Goal: Task Accomplishment & Management: Complete application form

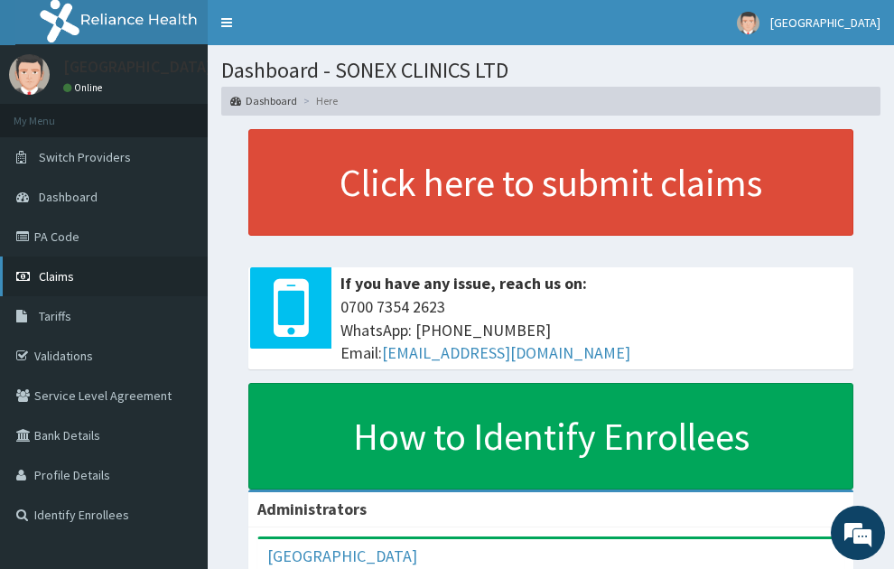
click at [57, 273] on span "Claims" at bounding box center [56, 276] width 35 height 16
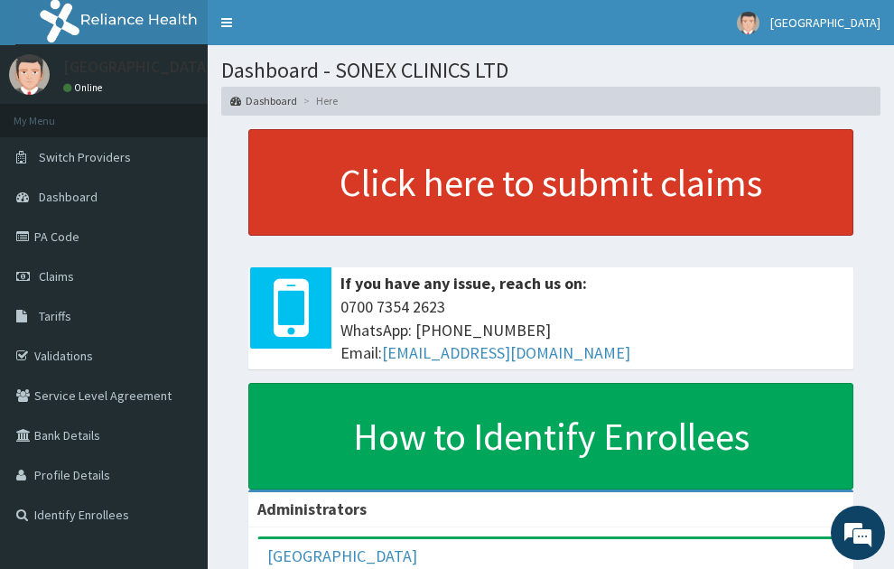
click at [380, 181] on link "Click here to submit claims" at bounding box center [550, 182] width 605 height 107
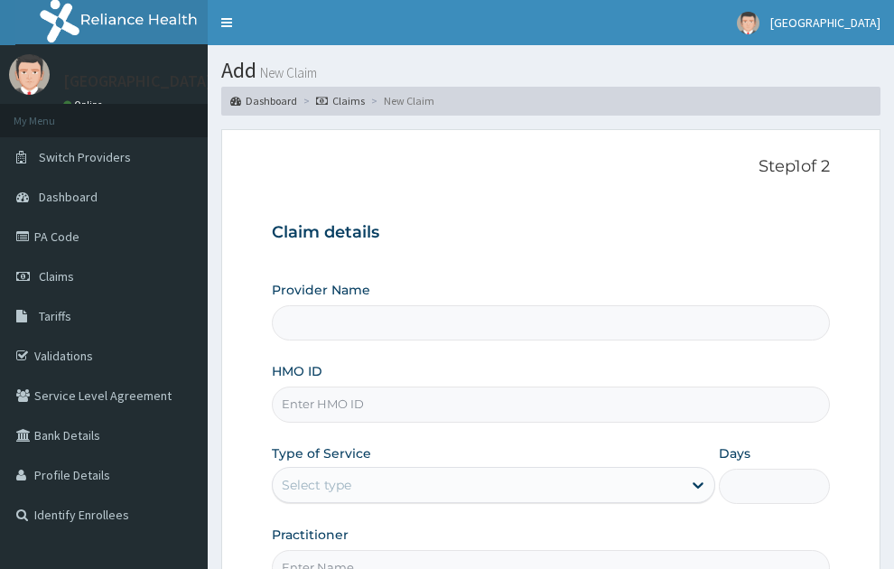
scroll to position [81, 0]
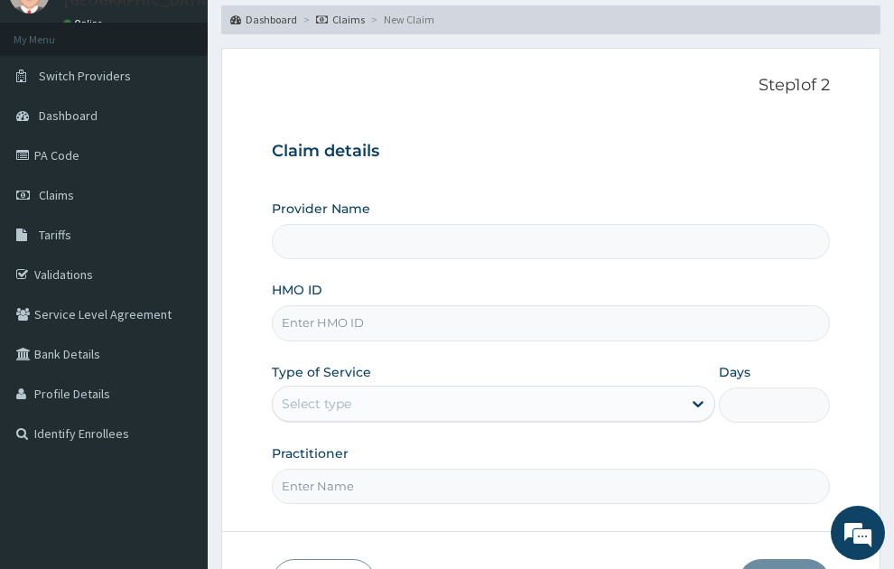
click at [386, 305] on input "HMO ID" at bounding box center [551, 322] width 559 height 35
type input "SONEX CLINICS LTD"
type input "TSI/12200/A"
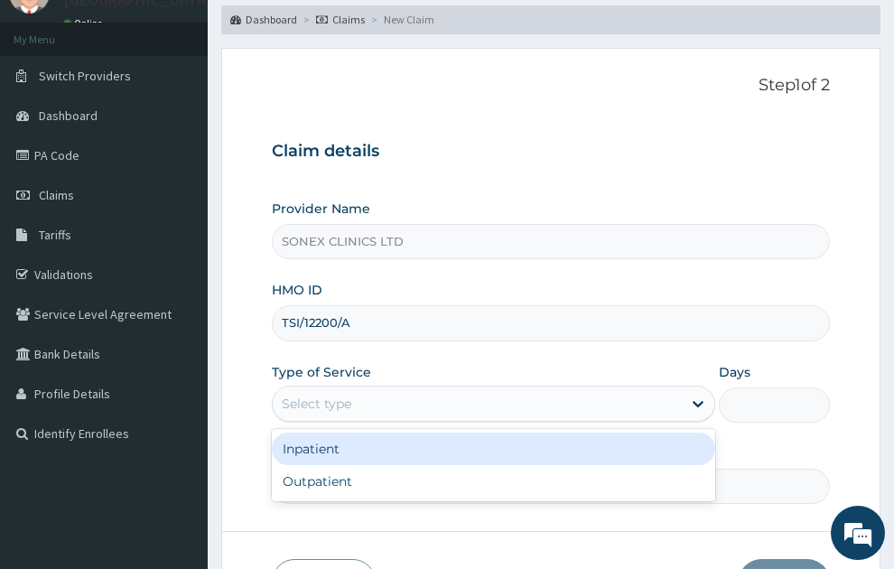
click at [369, 389] on div "Select type" at bounding box center [478, 403] width 410 height 29
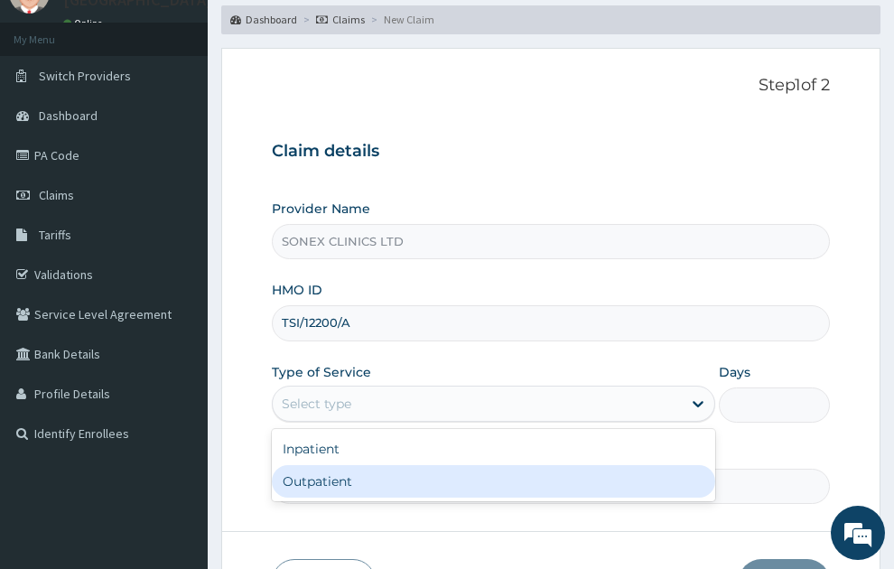
click at [310, 465] on div "Outpatient" at bounding box center [494, 481] width 445 height 33
type input "1"
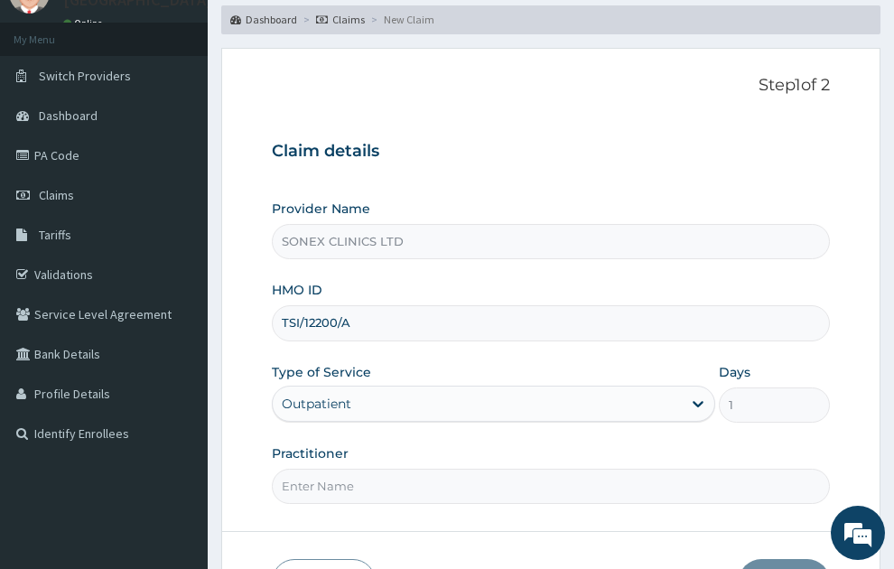
scroll to position [163, 0]
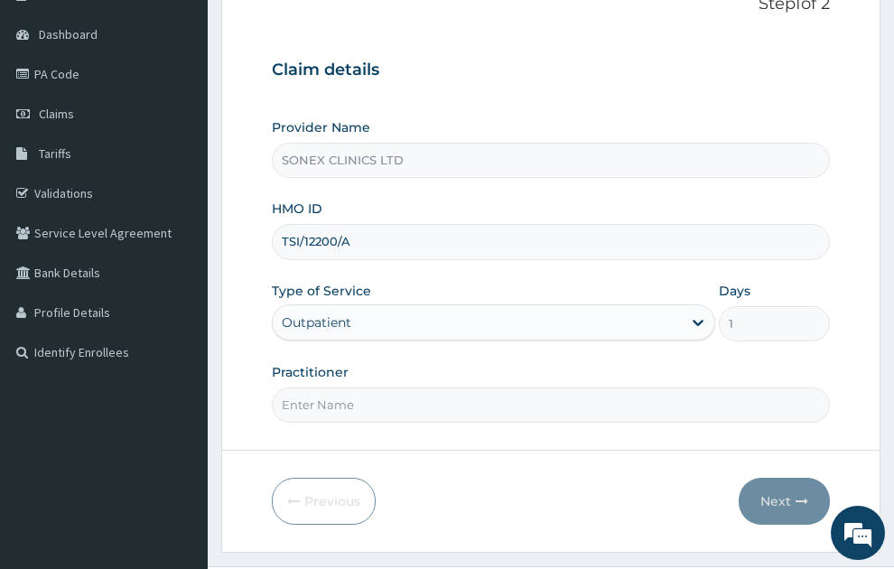
click at [340, 388] on input "Practitioner" at bounding box center [551, 405] width 559 height 35
type input "DR. COSMAS OKEKE"
click at [790, 478] on button "Next" at bounding box center [784, 501] width 91 height 47
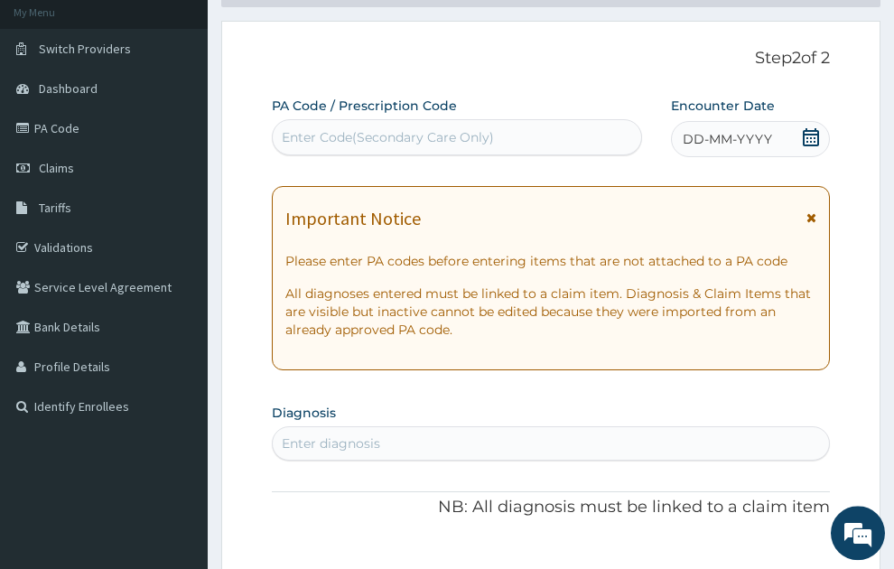
scroll to position [81, 0]
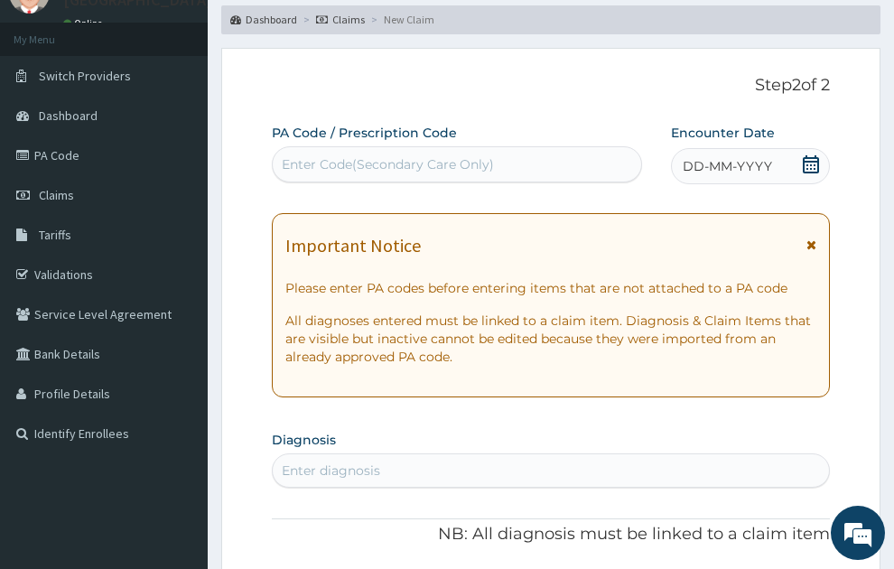
click at [731, 157] on span "DD-MM-YYYY" at bounding box center [727, 166] width 89 height 18
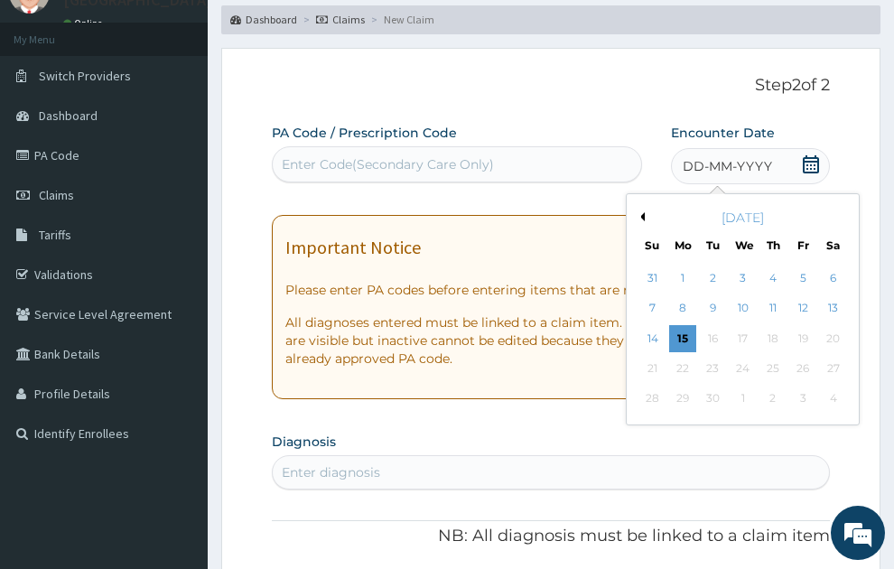
click at [644, 212] on button "Previous Month" at bounding box center [640, 216] width 9 height 9
click at [804, 265] on div "1" at bounding box center [804, 278] width 27 height 27
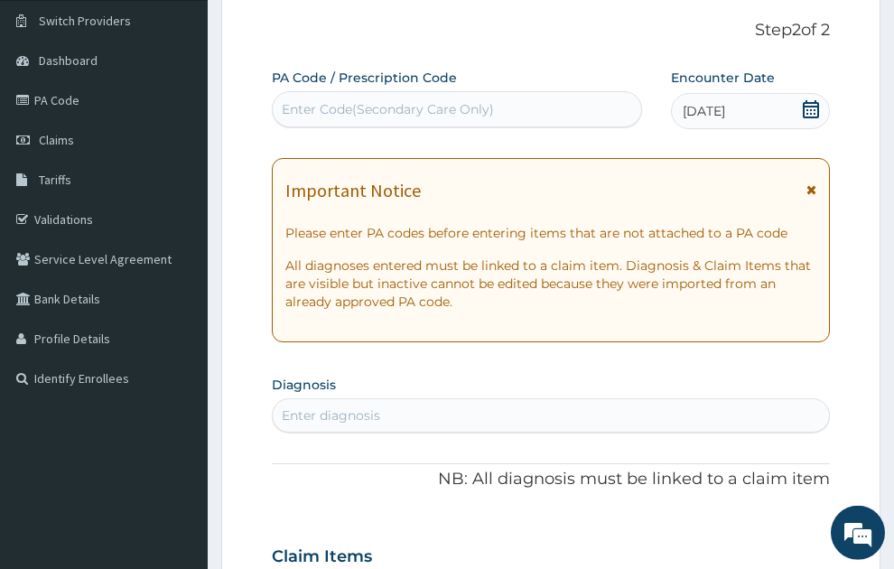
scroll to position [163, 0]
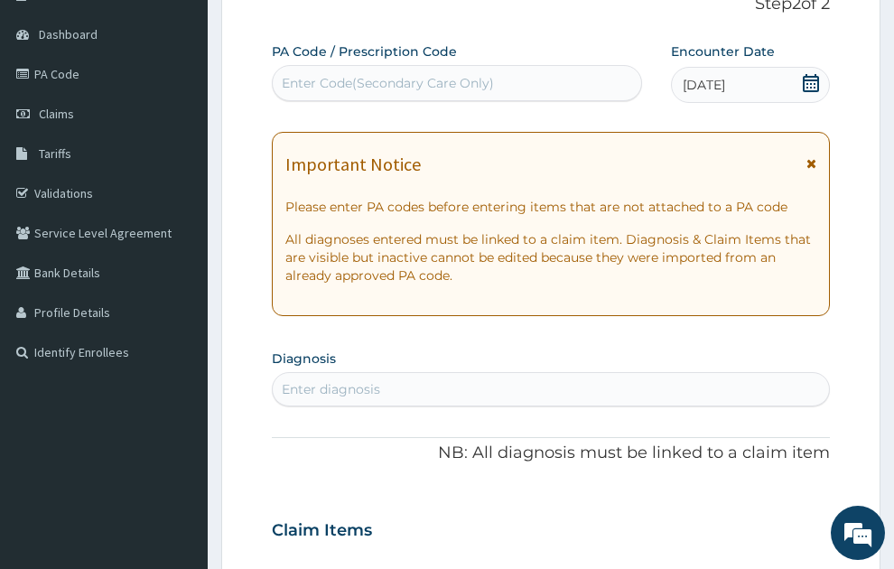
drag, startPoint x: 811, startPoint y: 129, endPoint x: 834, endPoint y: 299, distance: 171.3
click at [811, 157] on icon at bounding box center [812, 163] width 10 height 13
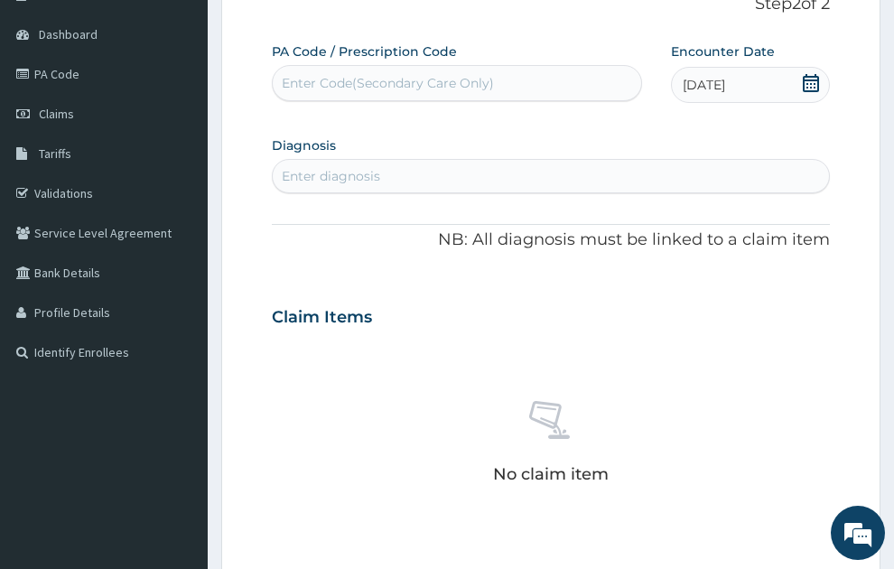
click at [329, 167] on div "Enter diagnosis" at bounding box center [331, 176] width 98 height 18
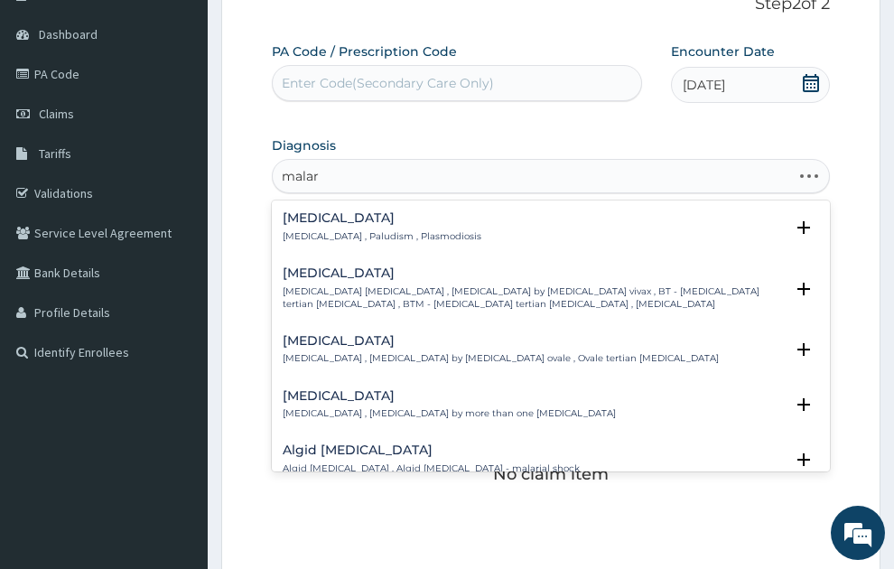
type input "malari"
click at [309, 211] on h4 "Malaria" at bounding box center [382, 218] width 199 height 14
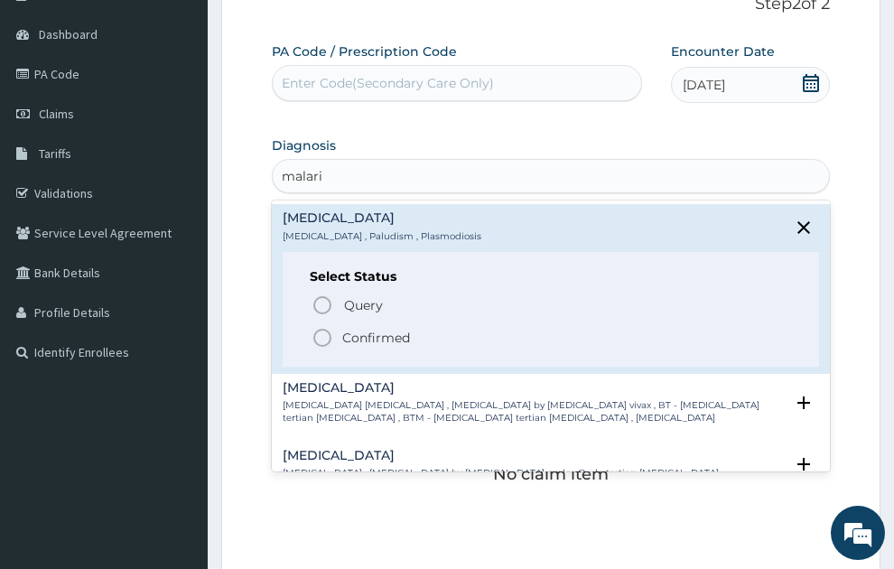
click at [336, 327] on span "Confirmed" at bounding box center [553, 338] width 482 height 22
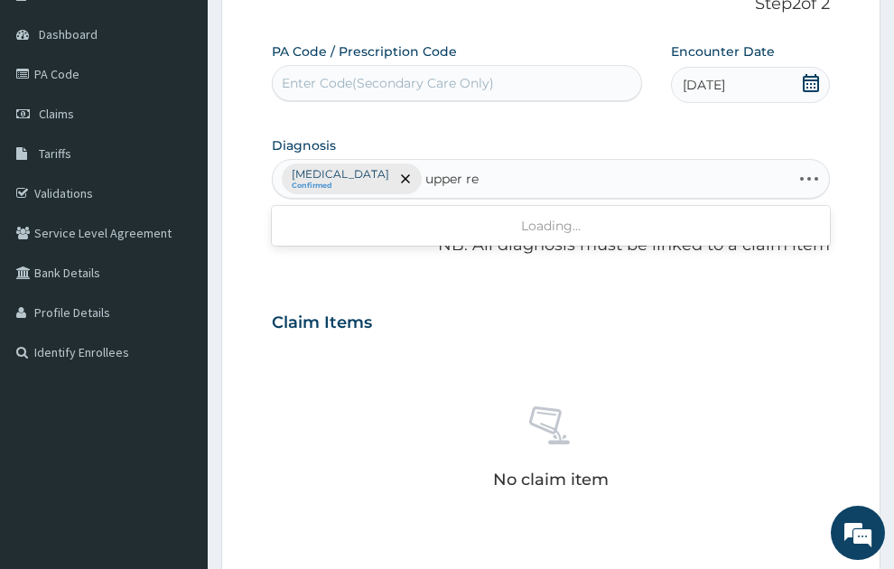
type input "upper res"
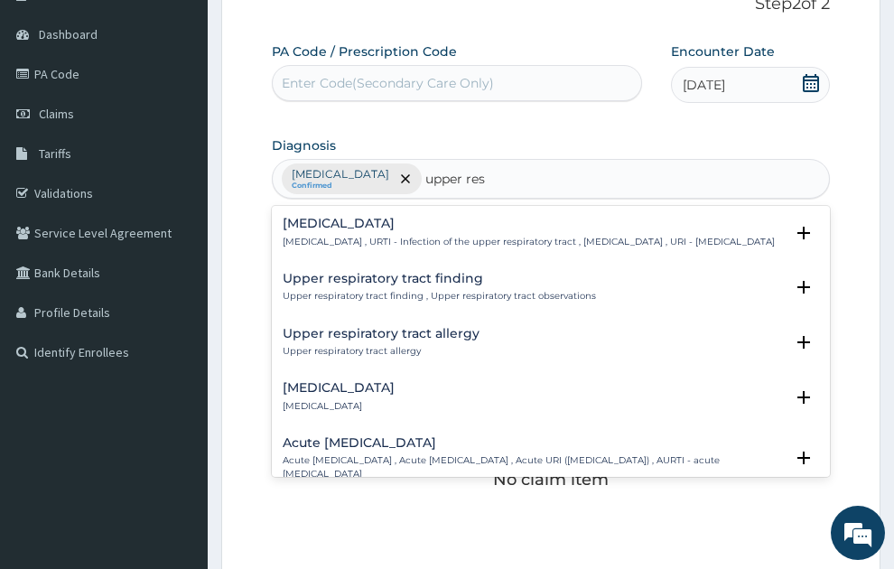
click at [355, 236] on p "Upper respiratory infection , URTI - Infection of the upper respiratory tract ,…" at bounding box center [529, 242] width 492 height 13
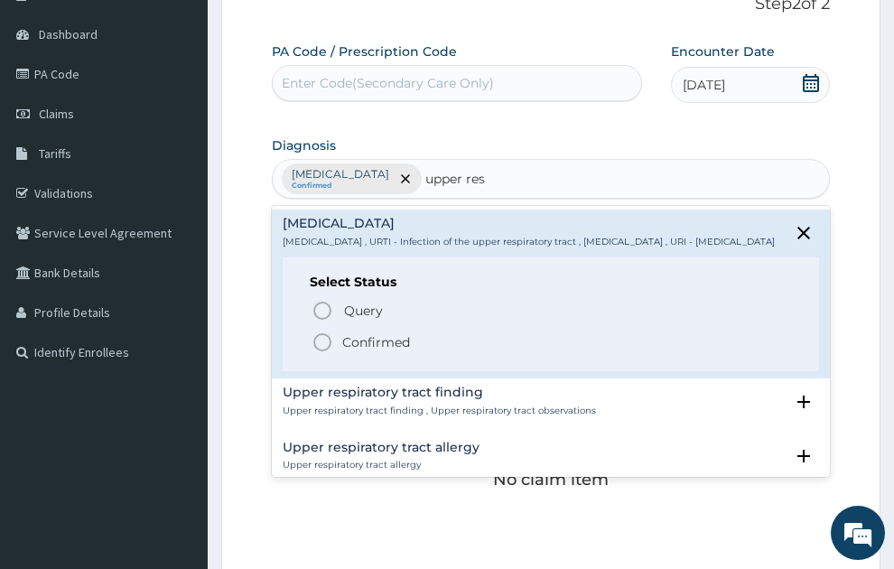
click at [379, 333] on p "Confirmed" at bounding box center [376, 342] width 68 height 18
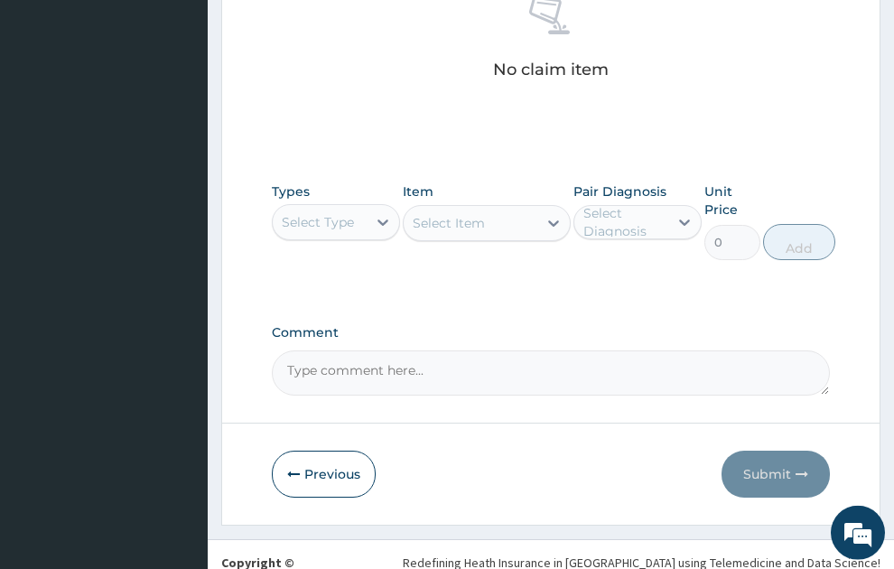
scroll to position [575, 0]
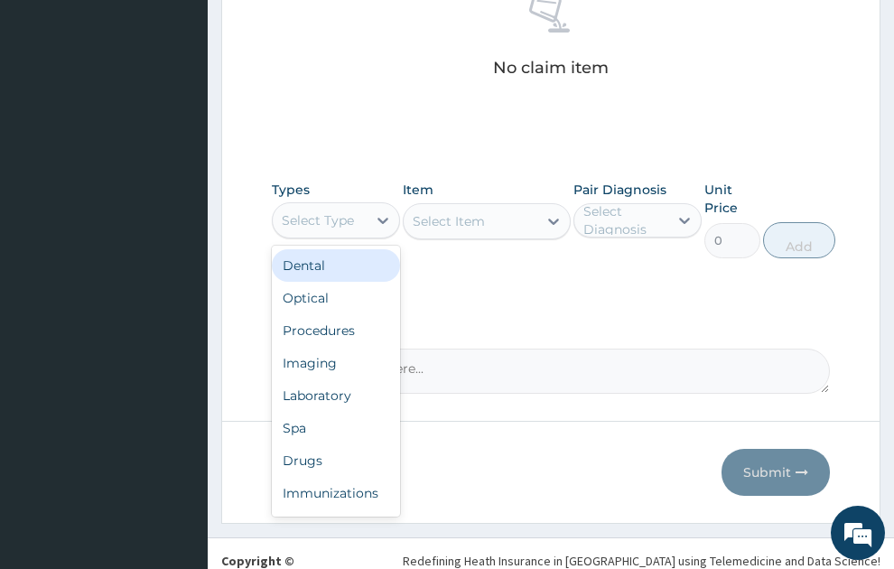
click at [298, 211] on div "Select Type" at bounding box center [318, 220] width 72 height 18
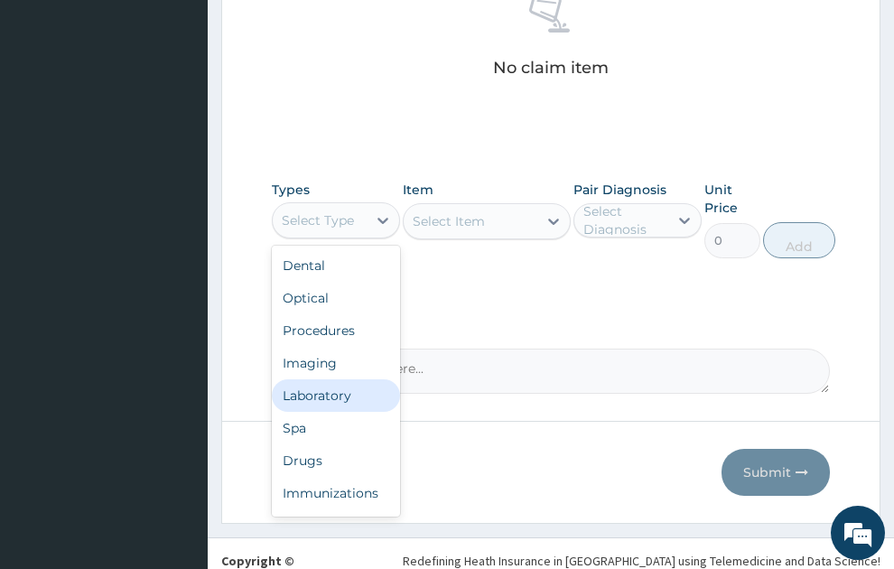
click at [334, 379] on div "Laboratory" at bounding box center [336, 395] width 128 height 33
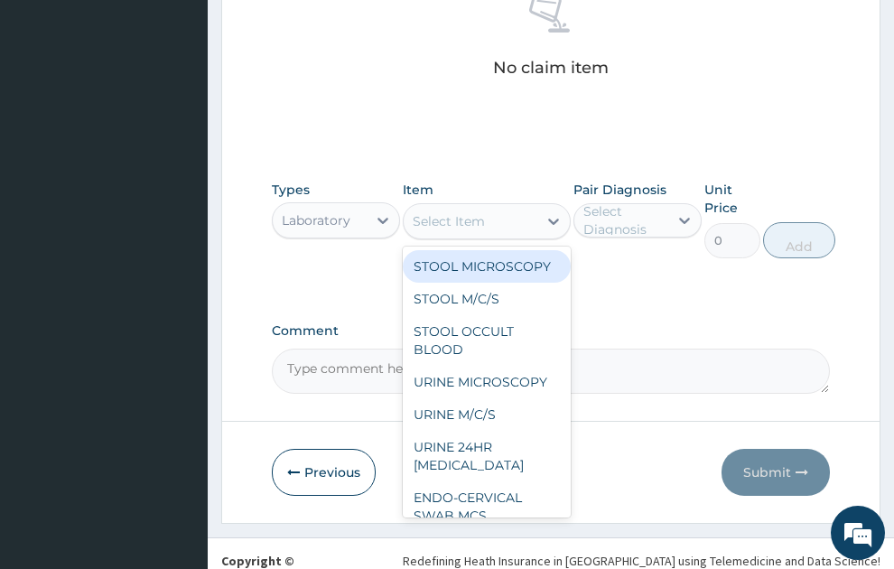
click at [444, 212] on div "Select Item" at bounding box center [449, 221] width 72 height 18
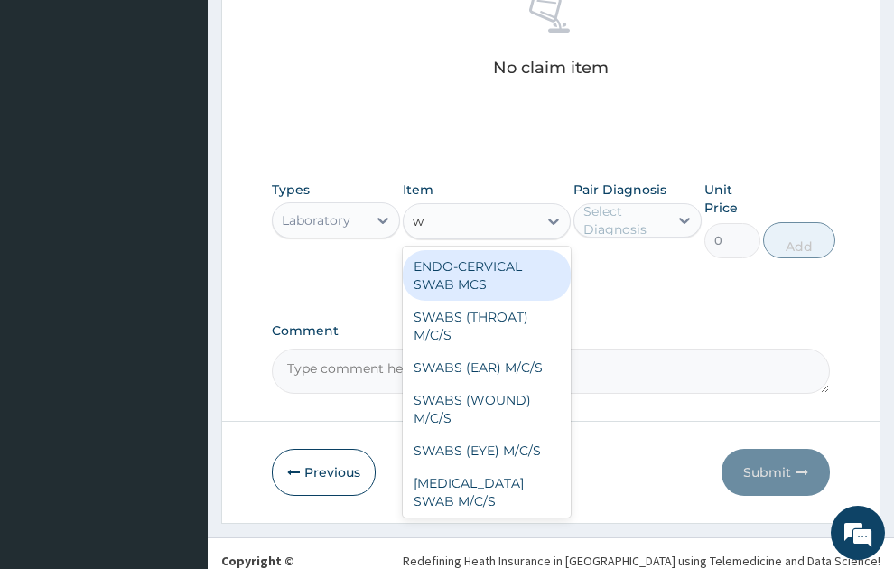
type input "wb"
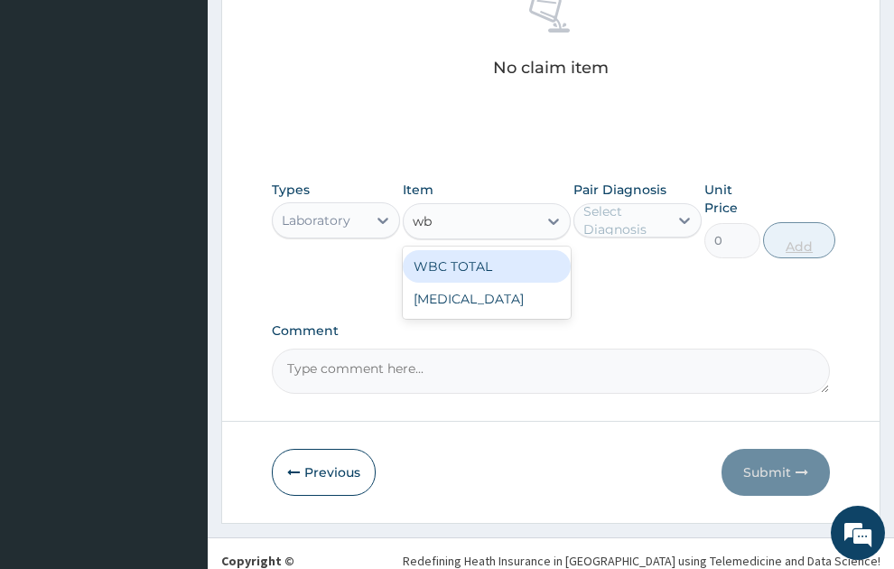
drag, startPoint x: 459, startPoint y: 236, endPoint x: 805, endPoint y: 213, distance: 346.8
click at [551, 250] on div "WBC TOTAL" at bounding box center [487, 266] width 168 height 33
type input "640"
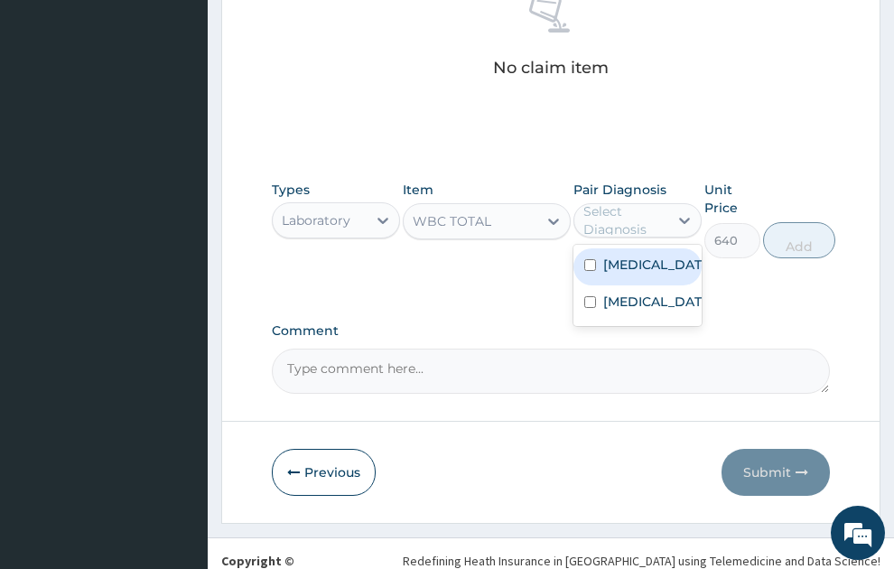
click at [617, 202] on div "Select Diagnosis" at bounding box center [625, 220] width 83 height 36
click at [625, 256] on label "Malaria" at bounding box center [657, 265] width 107 height 18
checkbox input "true"
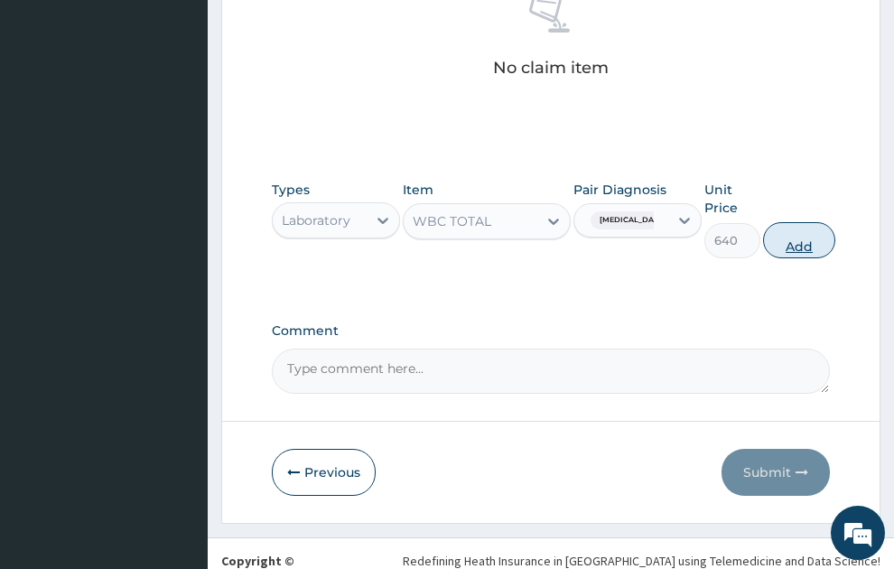
click at [807, 222] on button "Add" at bounding box center [799, 240] width 72 height 36
type input "0"
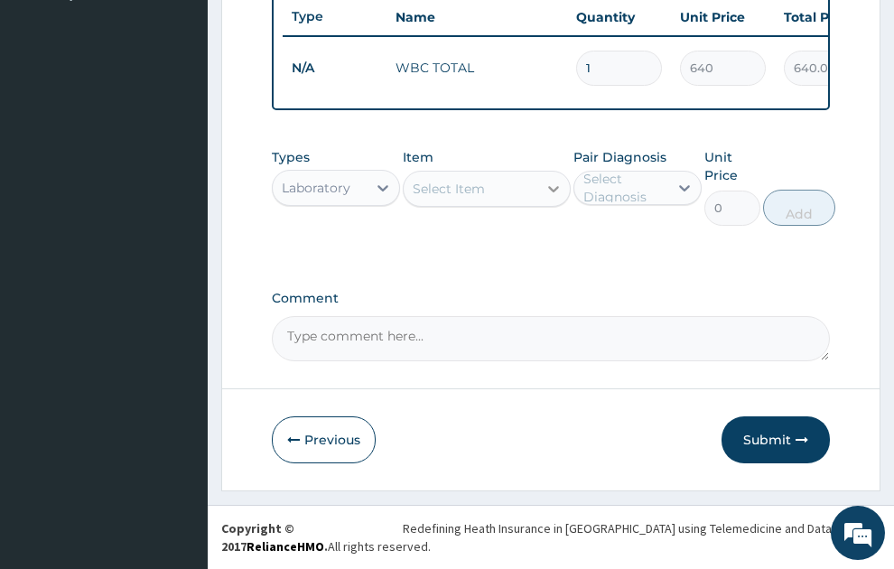
scroll to position [504, 0]
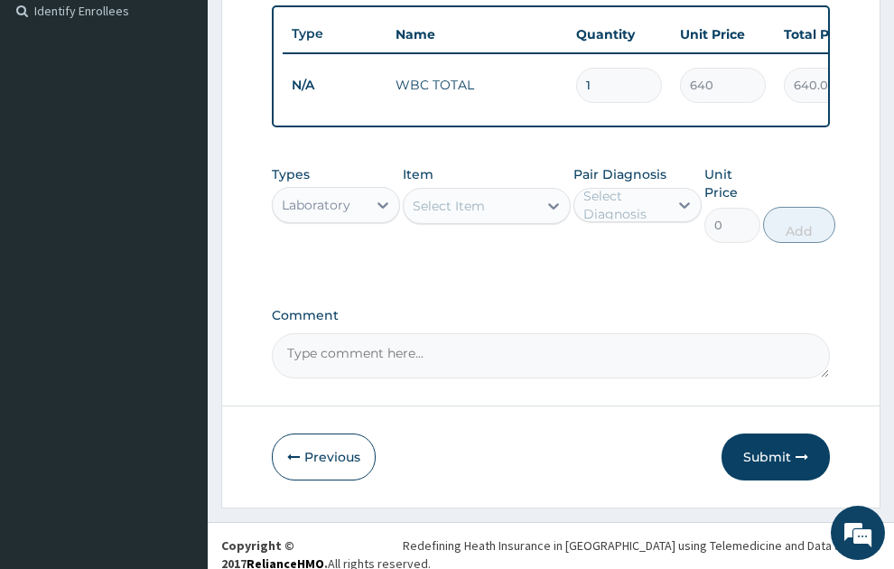
click at [431, 197] on div "Select Item" at bounding box center [449, 206] width 72 height 18
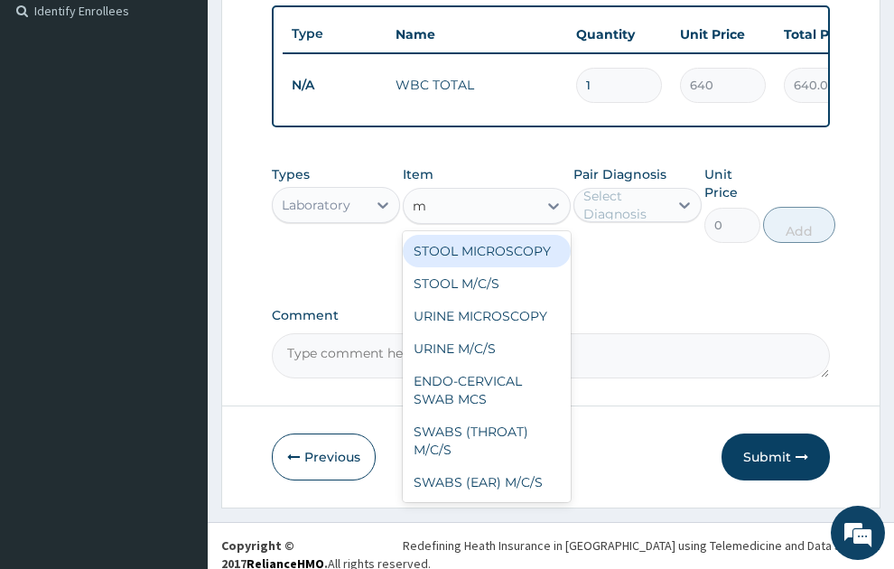
type input "mp"
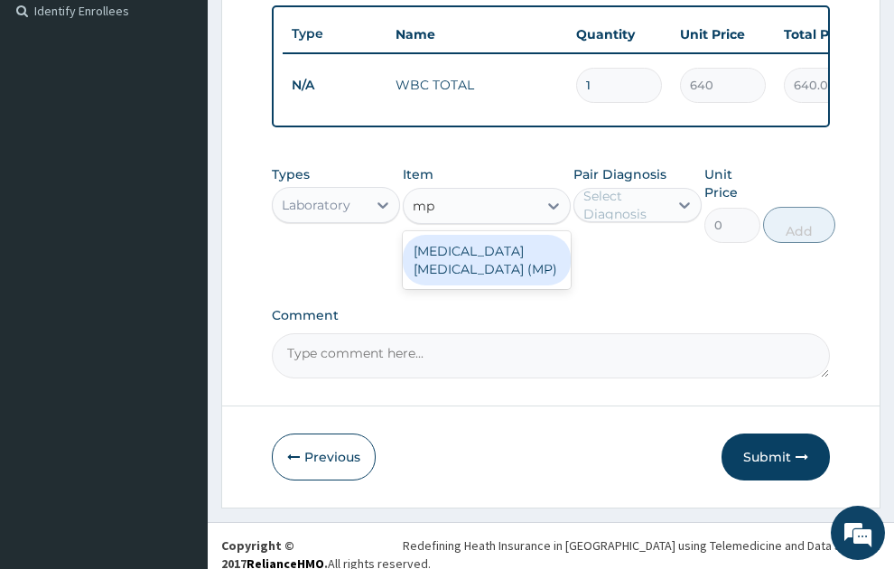
drag, startPoint x: 481, startPoint y: 257, endPoint x: 653, endPoint y: 190, distance: 185.1
click at [498, 255] on div "MALARIA PARASITE (MP)" at bounding box center [487, 260] width 168 height 51
type input "560"
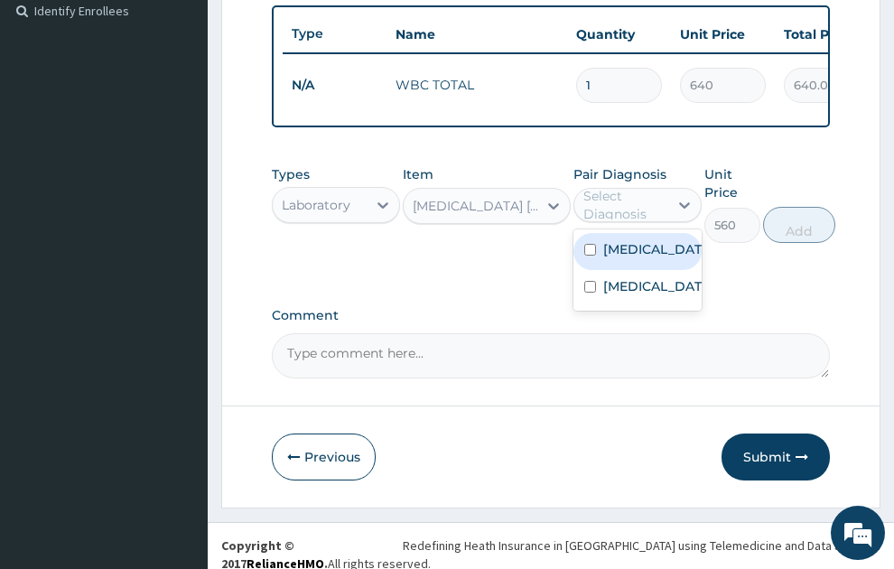
click at [654, 189] on div "Select Diagnosis" at bounding box center [625, 205] width 83 height 36
click at [654, 233] on div "Malaria" at bounding box center [638, 251] width 128 height 37
checkbox input "true"
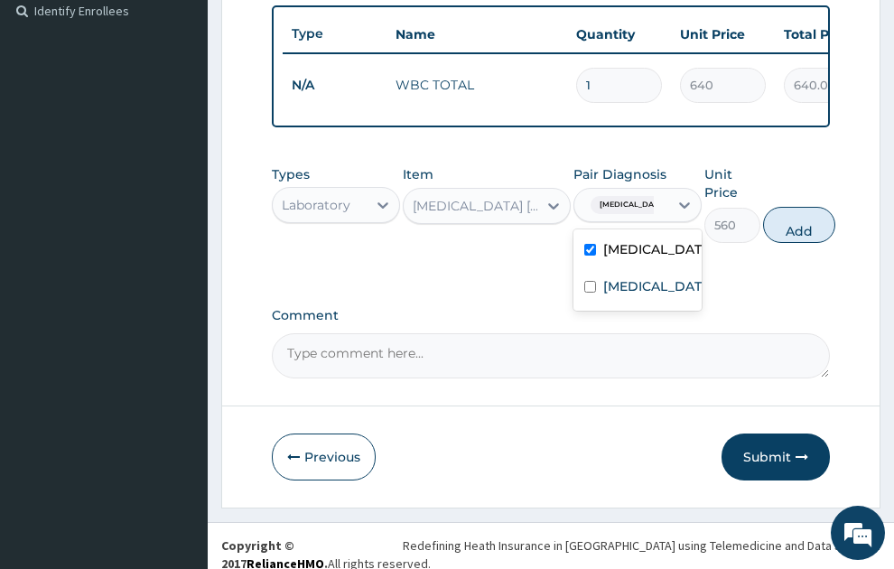
click at [813, 212] on button "Add" at bounding box center [799, 225] width 72 height 36
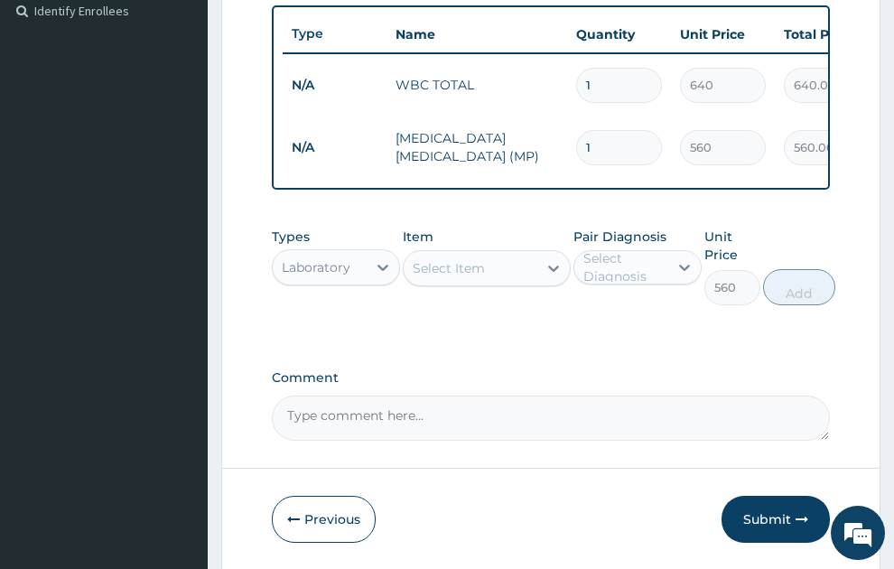
type input "0"
click at [490, 261] on div "Select Item" at bounding box center [471, 268] width 134 height 29
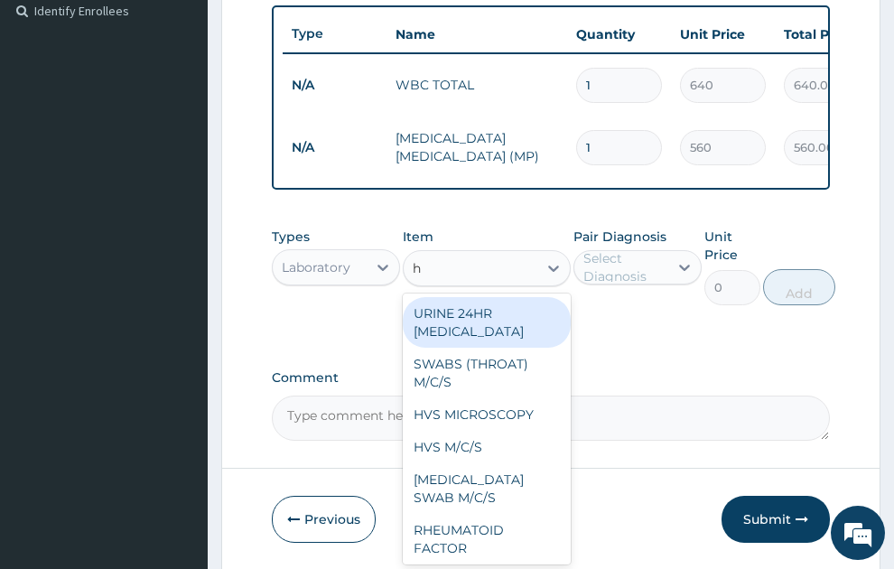
type input "hb"
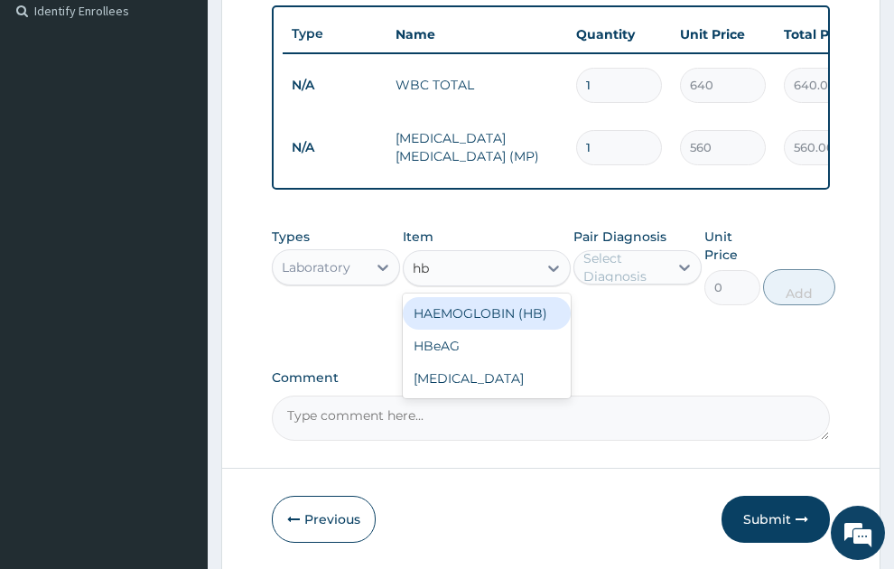
drag, startPoint x: 514, startPoint y: 299, endPoint x: 651, endPoint y: 258, distance: 143.2
click at [528, 297] on div "HAEMOGLOBIN (HB)" at bounding box center [487, 313] width 168 height 33
type input "400"
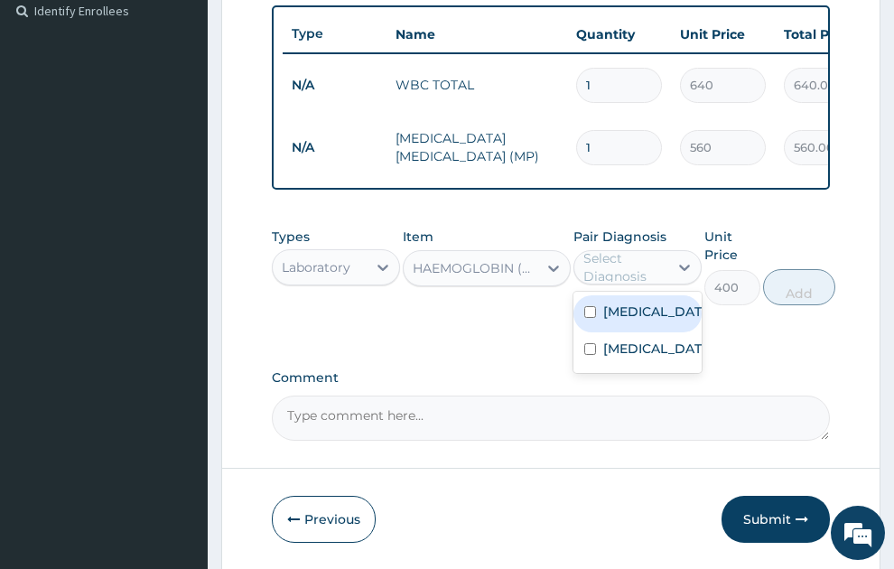
click at [650, 258] on div "Select Diagnosis" at bounding box center [625, 267] width 83 height 36
click at [651, 296] on div "Malaria" at bounding box center [638, 313] width 128 height 37
checkbox input "true"
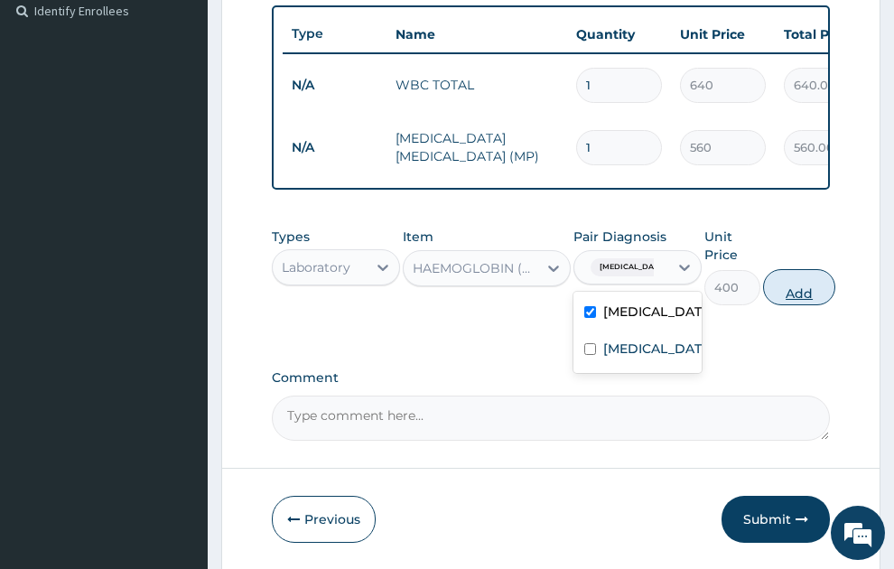
click at [806, 274] on button "Add" at bounding box center [799, 287] width 72 height 36
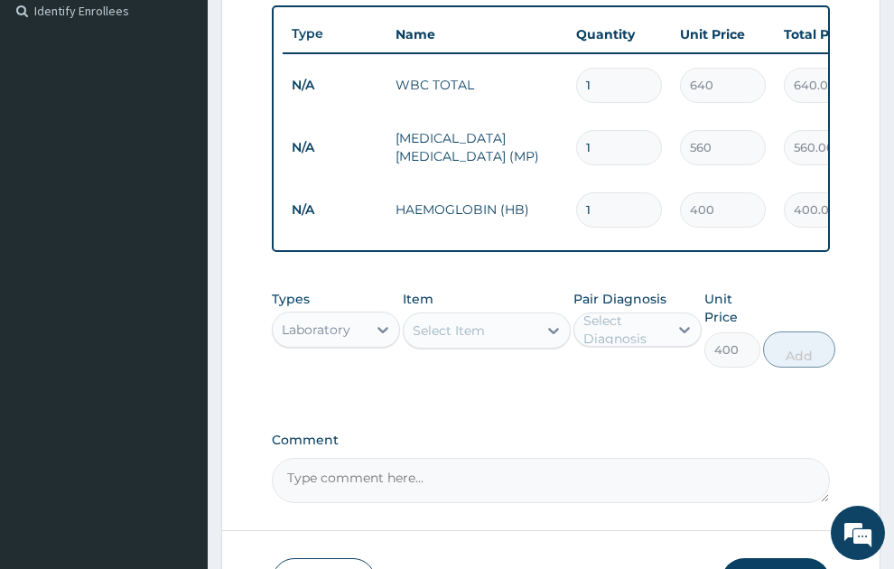
type input "0"
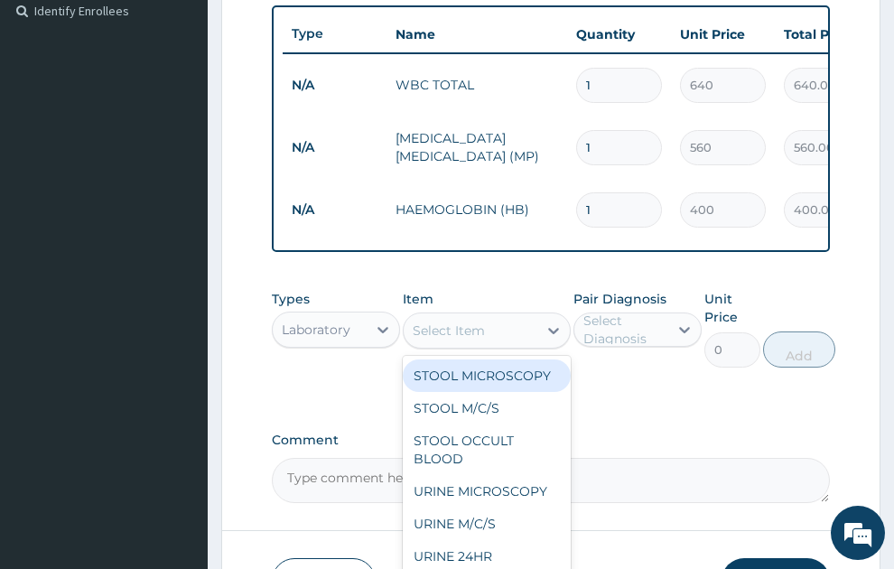
click at [481, 322] on div "Select Item" at bounding box center [449, 331] width 72 height 18
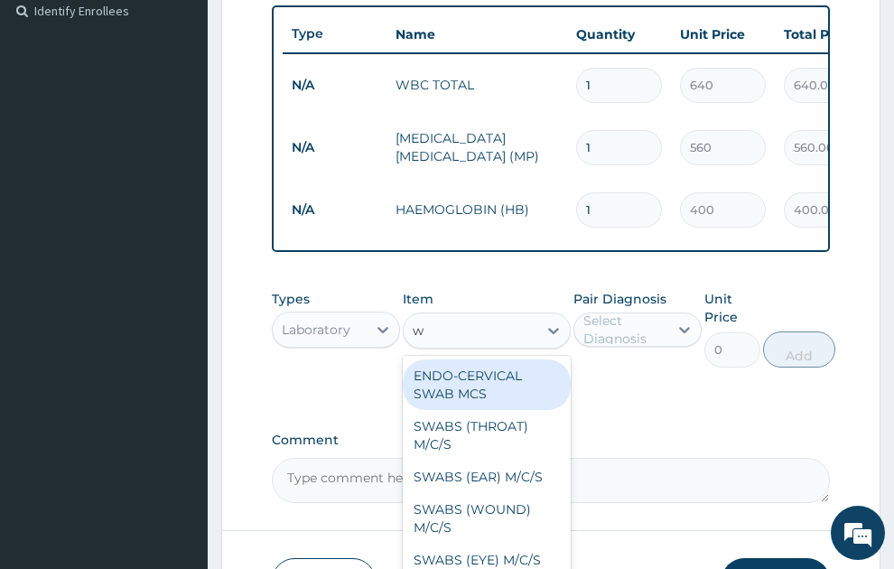
type input "wb"
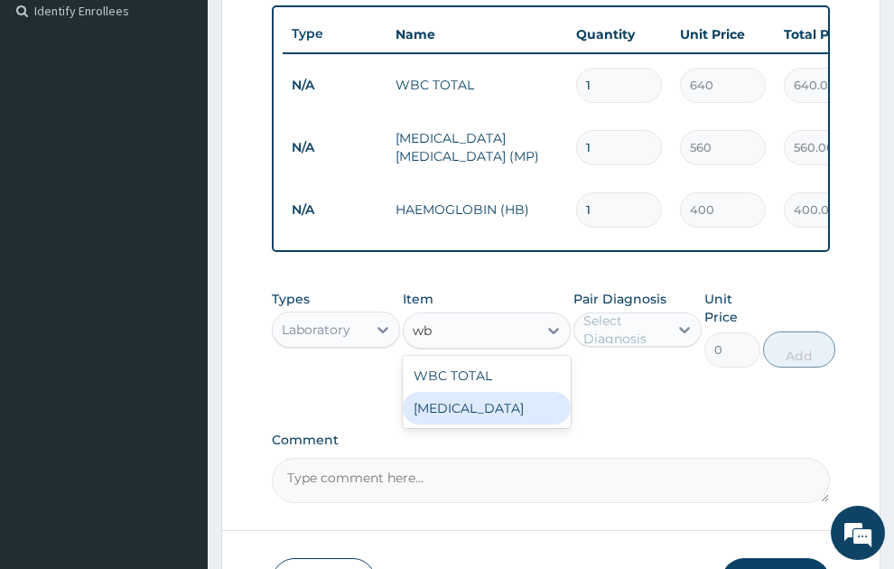
click at [490, 398] on div "WBC DIFFERENTIAL" at bounding box center [487, 408] width 168 height 33
type input "640"
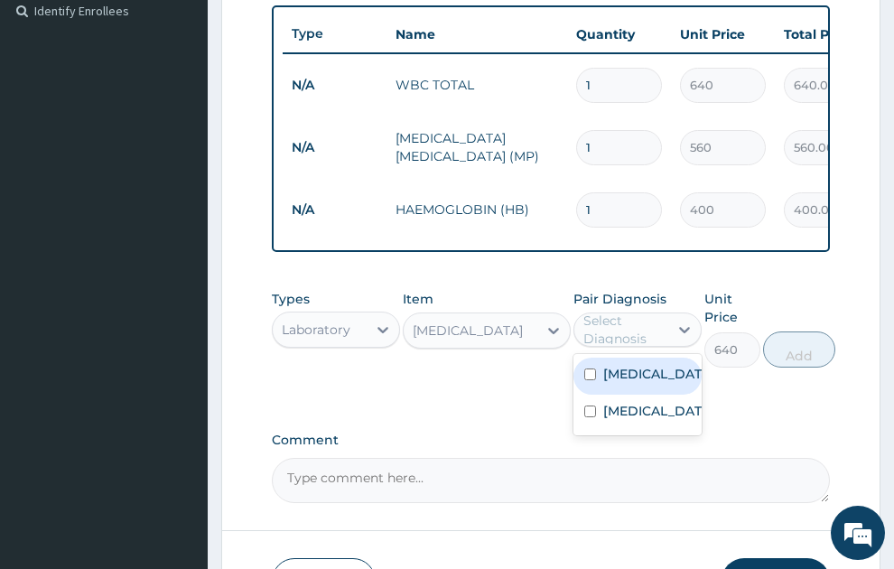
click at [641, 318] on div "Select Diagnosis" at bounding box center [625, 330] width 83 height 36
click at [635, 365] on label "Malaria" at bounding box center [657, 374] width 107 height 18
checkbox input "true"
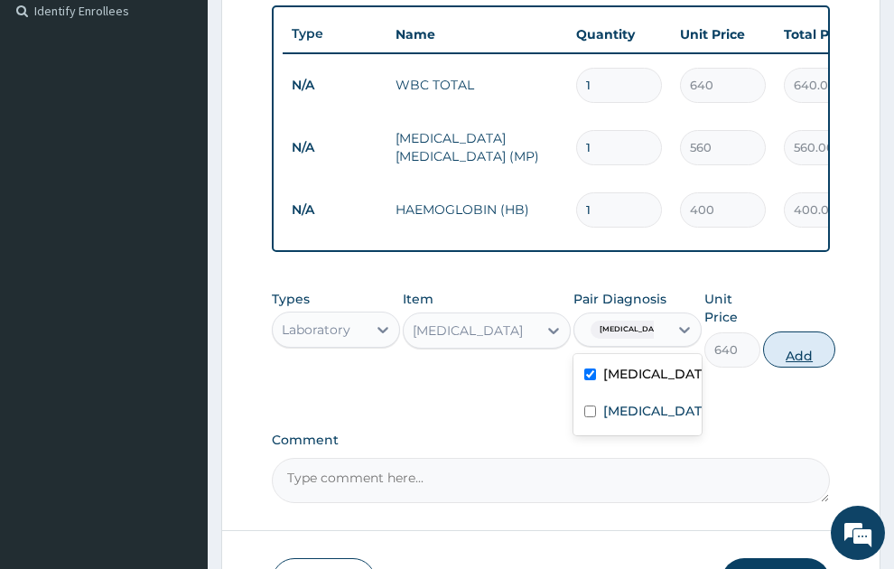
click at [785, 338] on button "Add" at bounding box center [799, 350] width 72 height 36
type input "0"
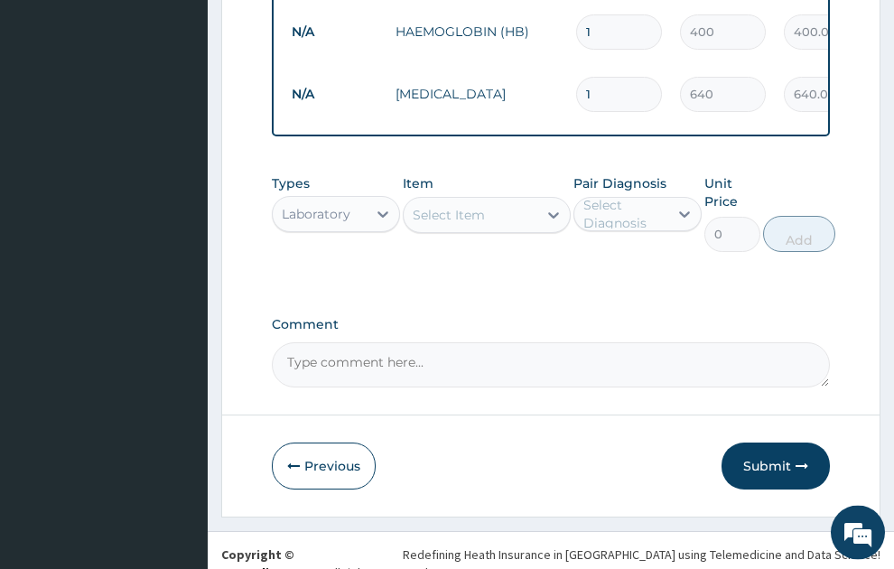
scroll to position [691, 0]
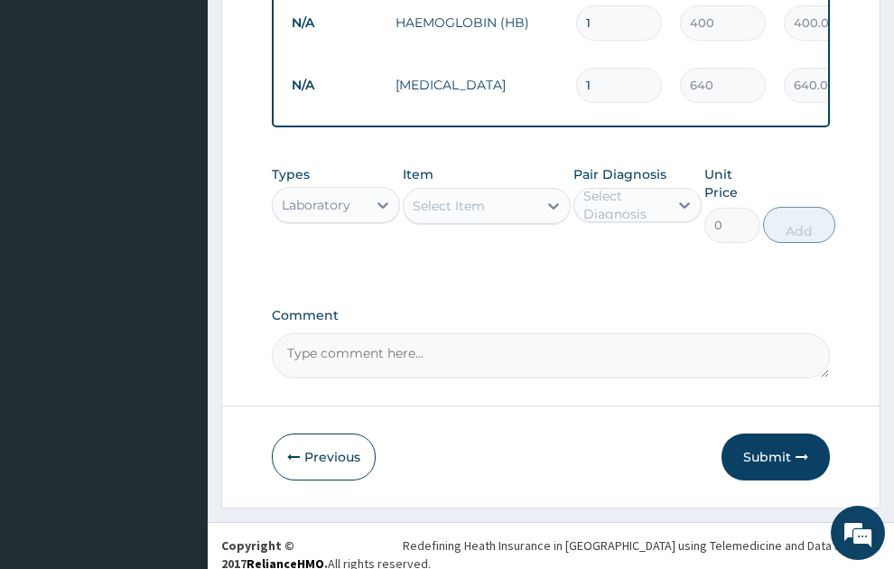
click at [294, 198] on div "Laboratory" at bounding box center [320, 205] width 94 height 29
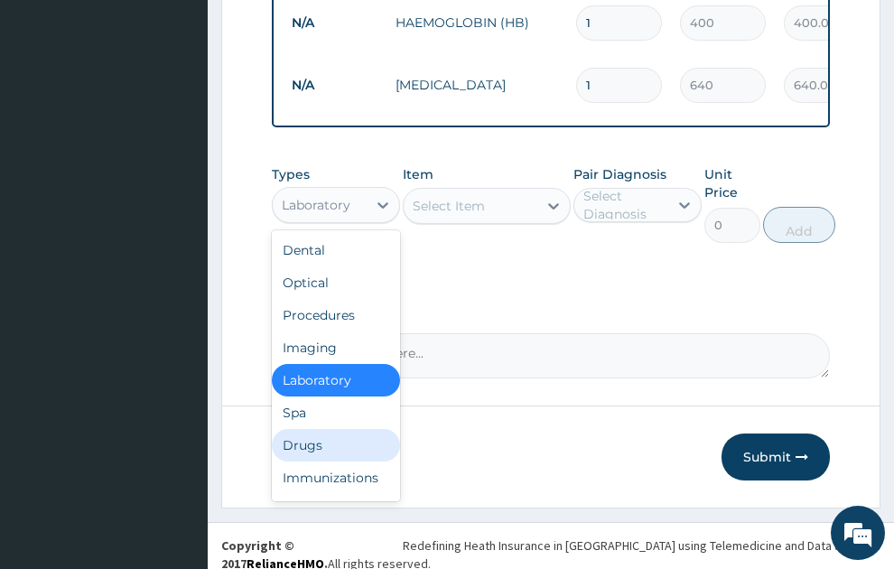
click at [314, 429] on div "Drugs" at bounding box center [336, 445] width 128 height 33
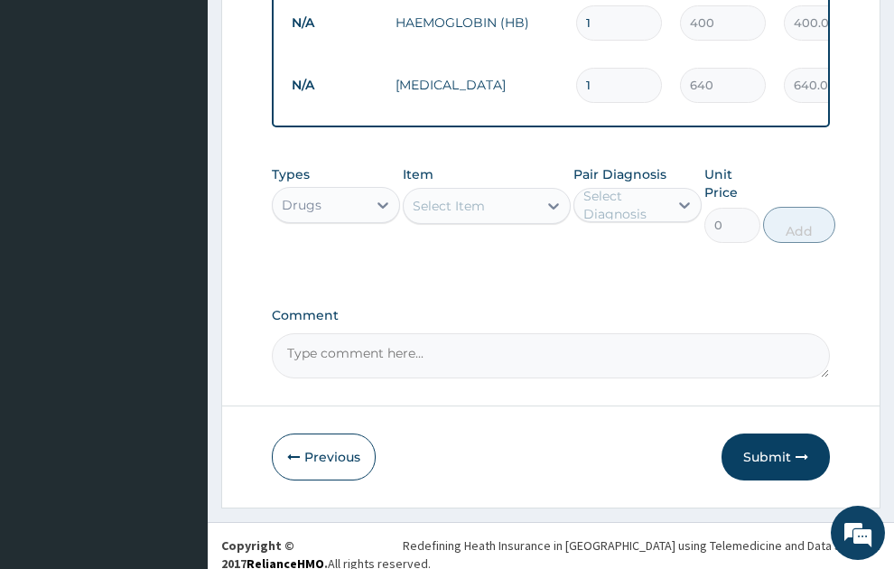
click at [439, 197] on div "Select Item" at bounding box center [449, 206] width 72 height 18
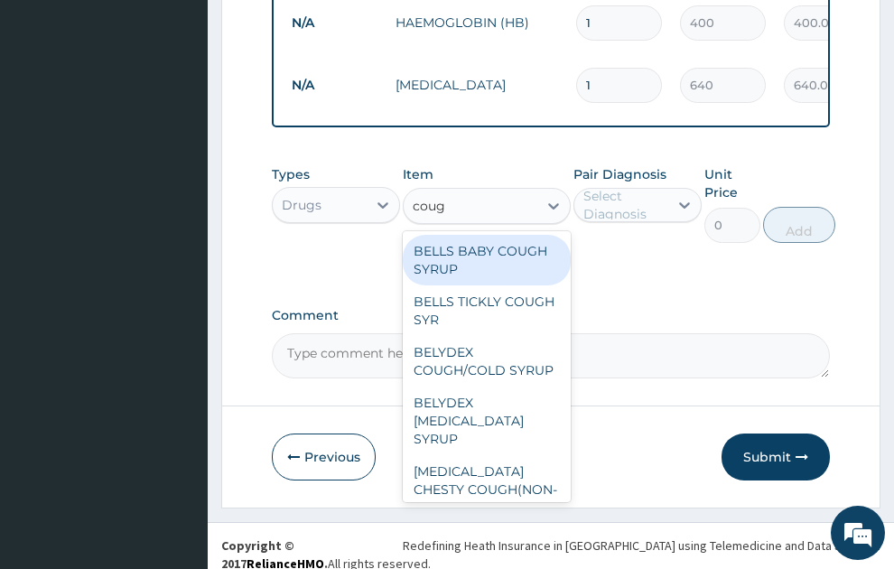
type input "cough"
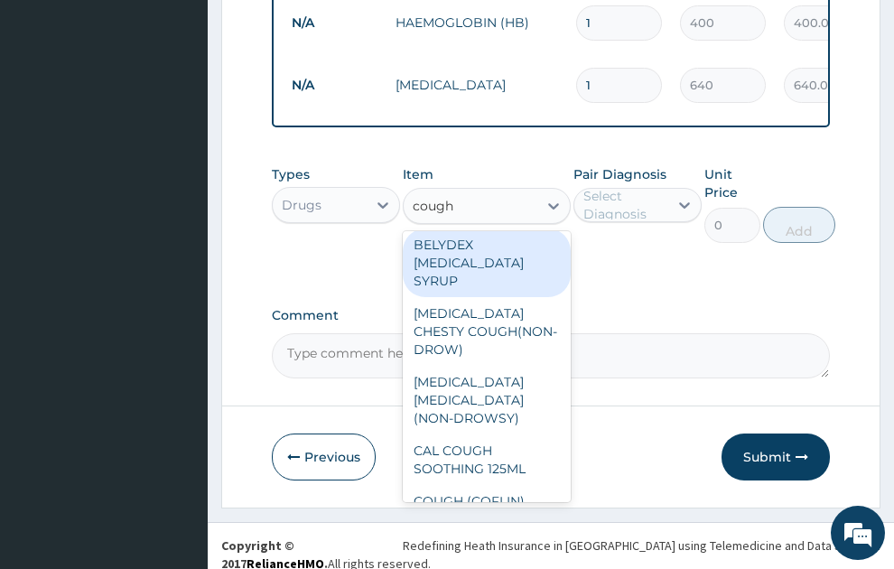
scroll to position [293, 0]
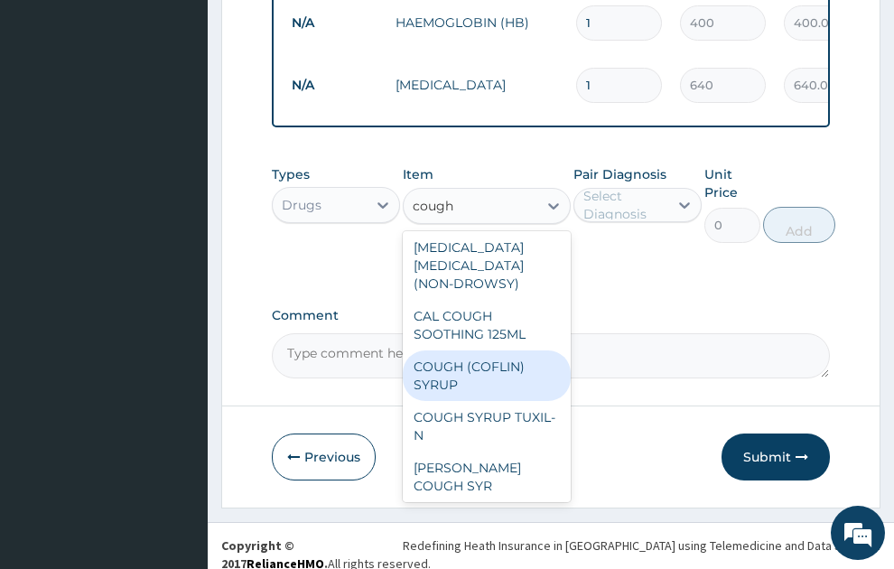
click at [462, 358] on div "COUGH (COFLIN) SYRUP" at bounding box center [487, 376] width 168 height 51
type input "157.5"
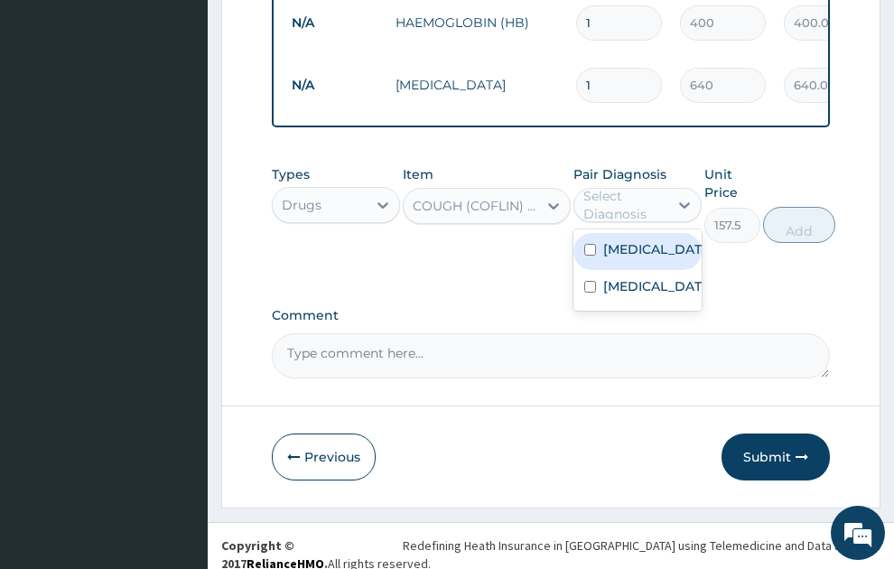
click at [637, 190] on div "Select Diagnosis" at bounding box center [625, 205] width 83 height 36
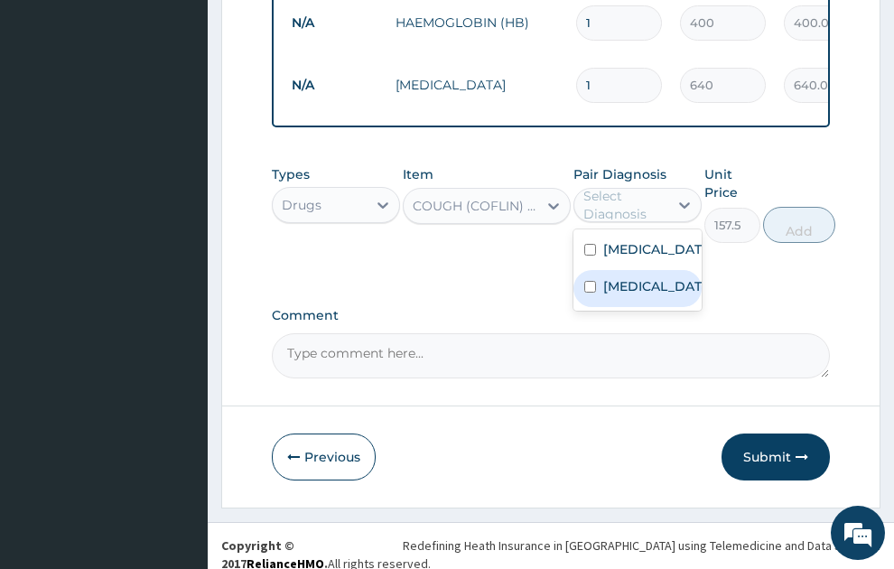
click at [631, 290] on label "Upper respiratory infection" at bounding box center [657, 286] width 107 height 18
checkbox input "true"
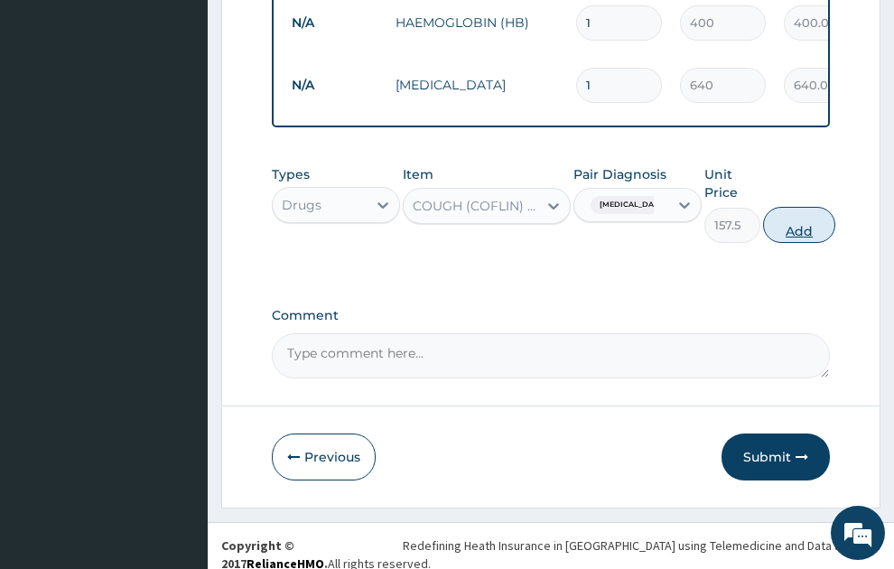
click at [833, 207] on button "Add" at bounding box center [799, 225] width 72 height 36
type input "0"
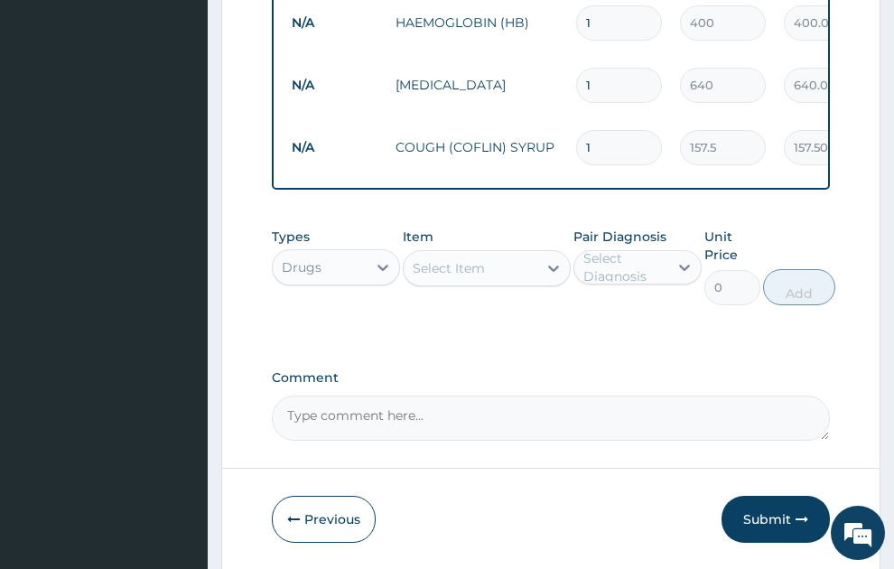
click at [468, 259] on div "Select Item" at bounding box center [449, 268] width 72 height 18
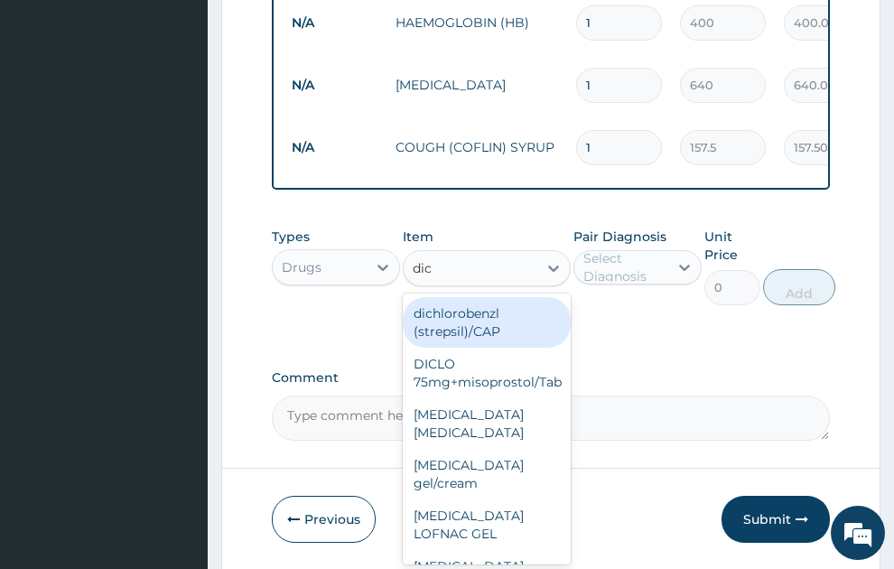
type input "dicl"
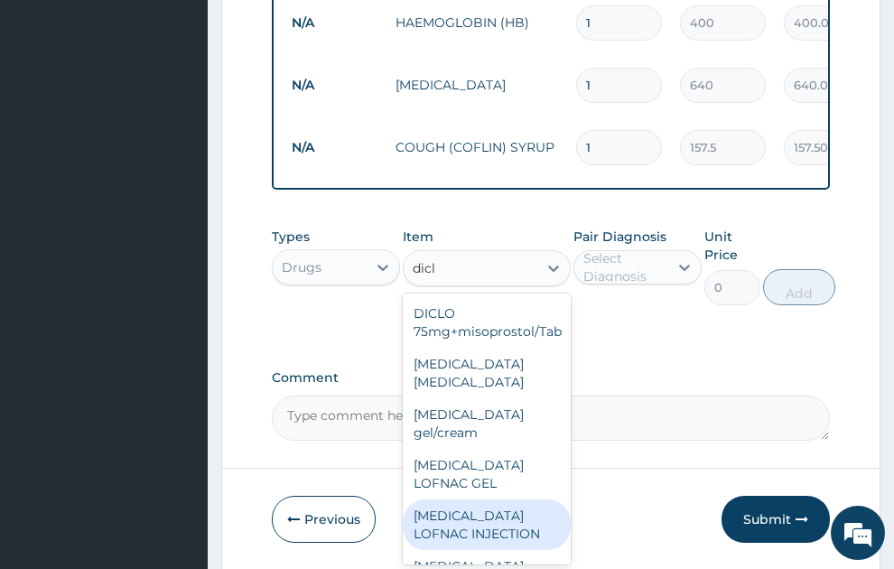
click at [490, 504] on div "Diclofenac LOFNAC INJECTION" at bounding box center [487, 525] width 168 height 51
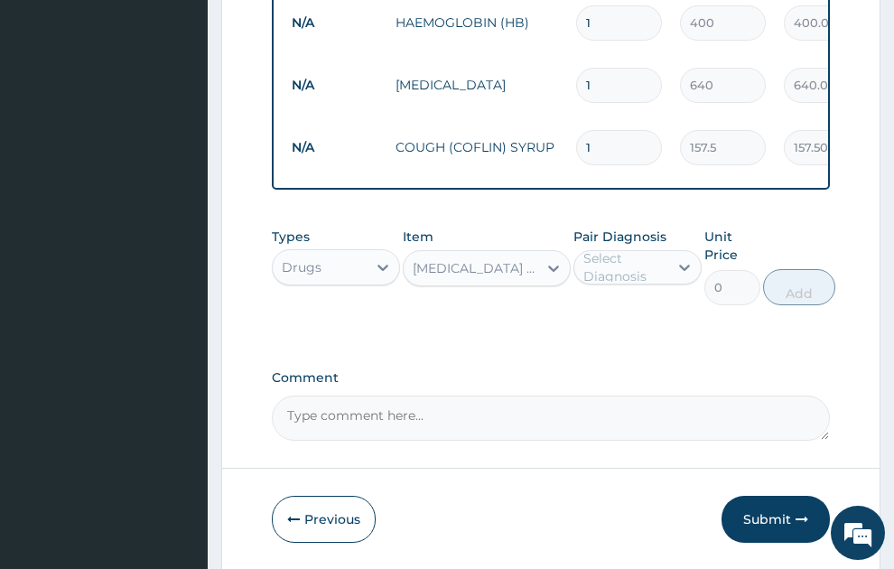
type input "52.5"
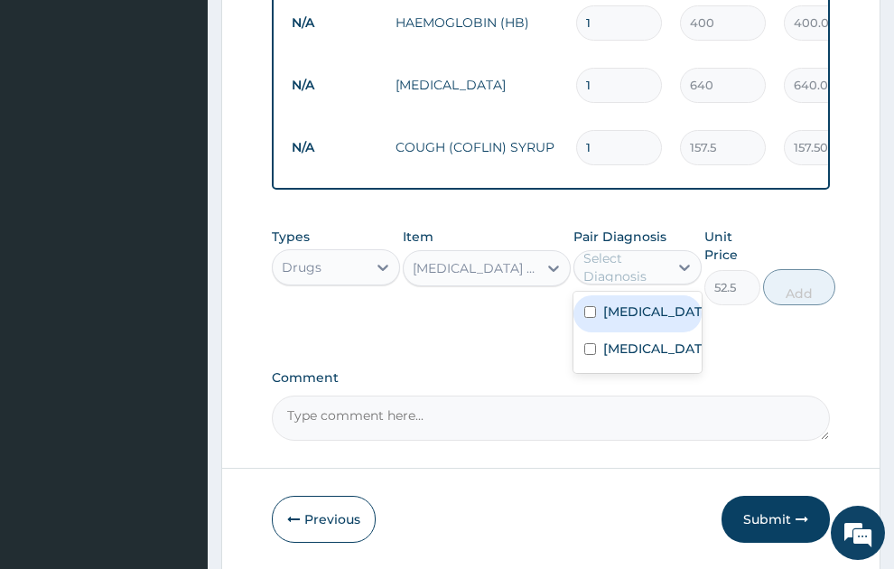
click at [621, 257] on div "Select Diagnosis" at bounding box center [625, 267] width 83 height 36
click at [636, 303] on label "[MEDICAL_DATA]" at bounding box center [657, 312] width 107 height 18
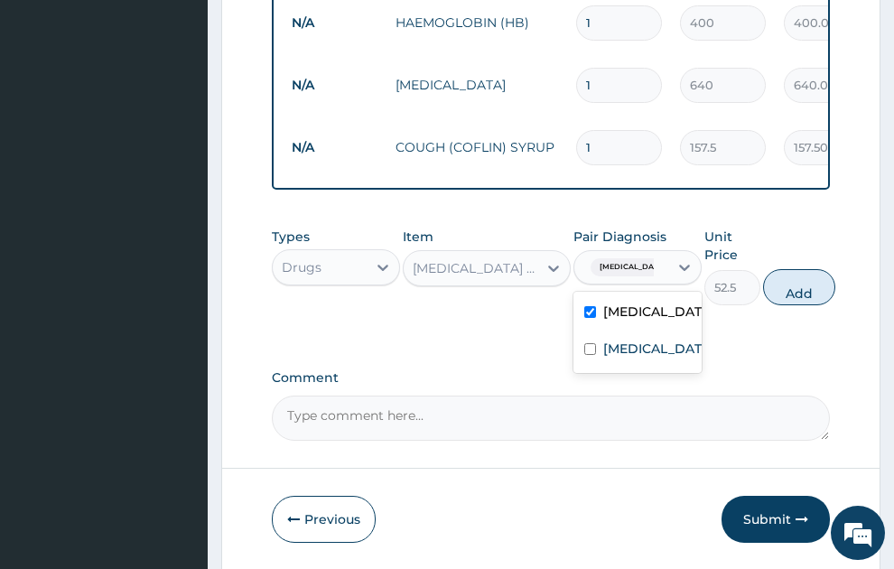
checkbox input "true"
click at [817, 271] on button "Add" at bounding box center [799, 287] width 72 height 36
type input "0"
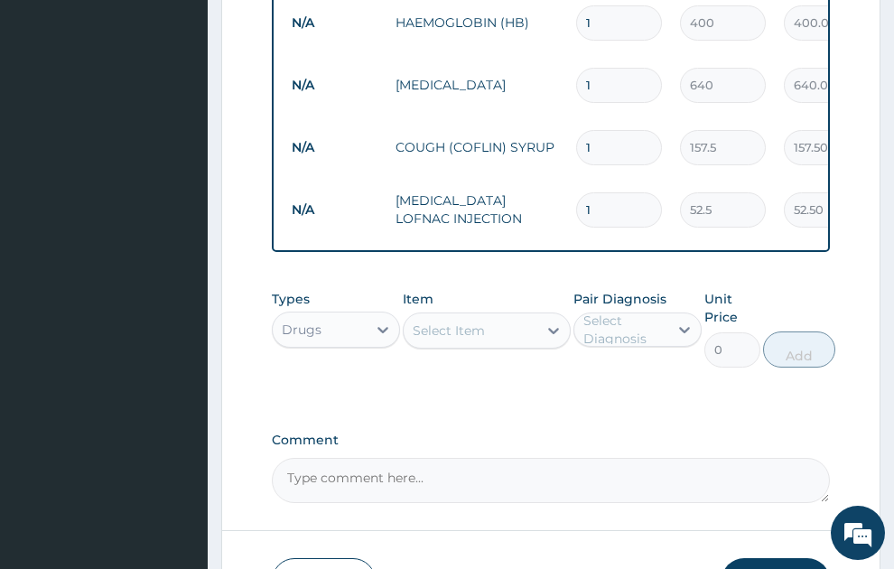
scroll to position [816, 0]
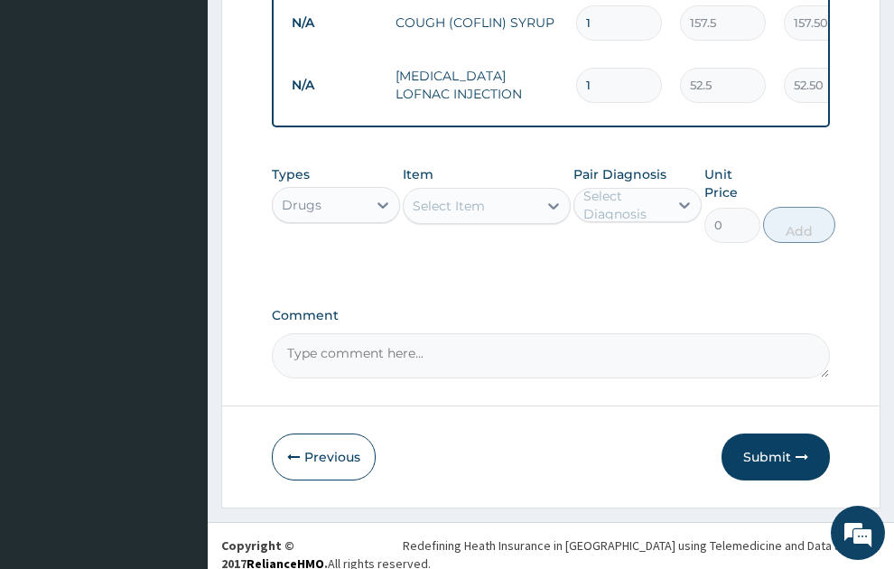
click at [473, 197] on div "Select Item" at bounding box center [449, 206] width 72 height 18
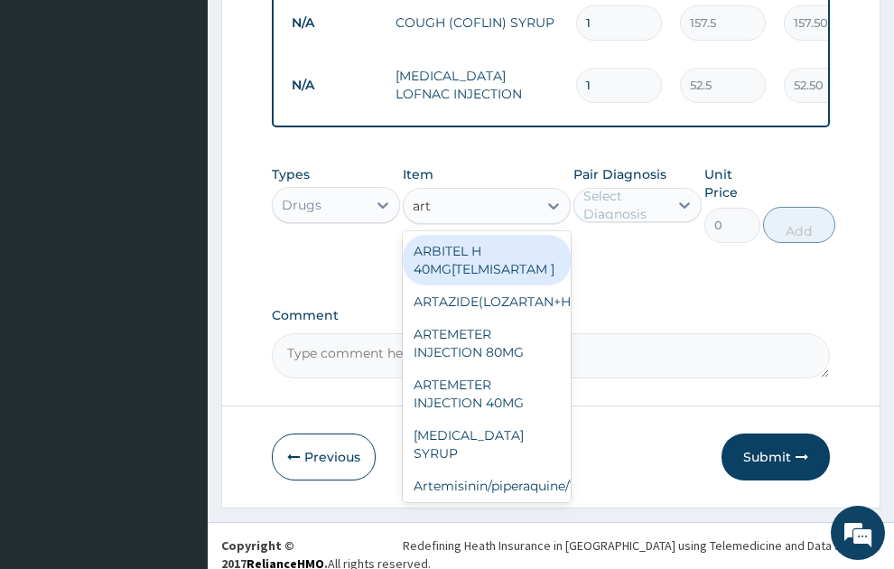
type input "arte"
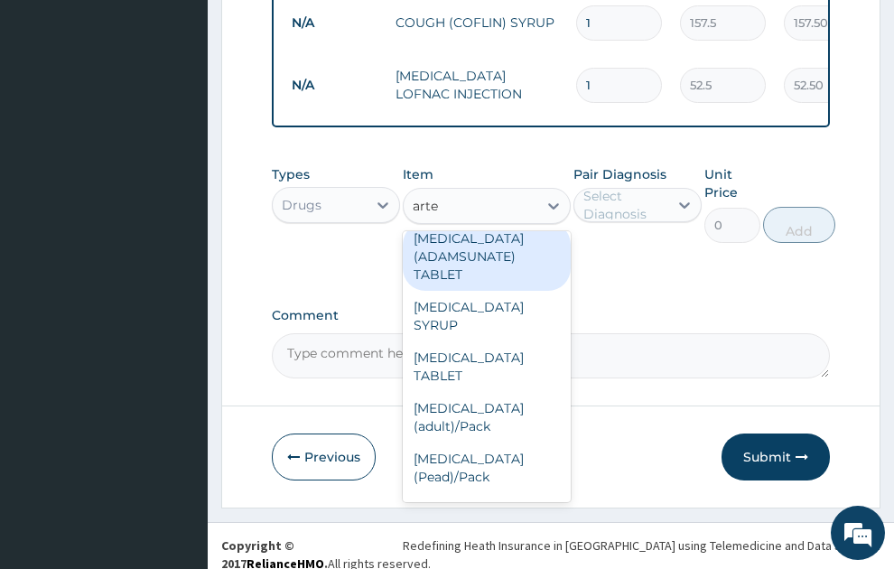
scroll to position [390, 0]
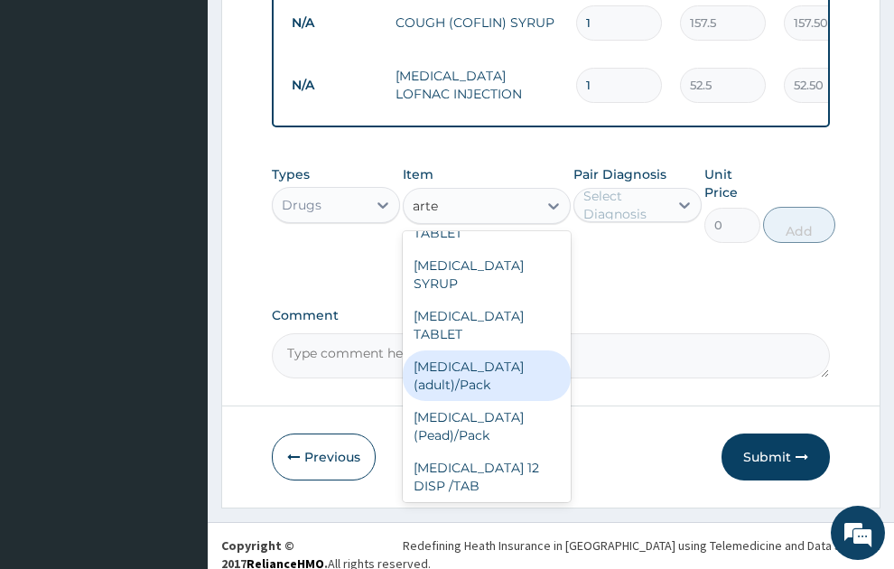
click at [454, 390] on div "Coartem (adult)/Pack" at bounding box center [487, 376] width 168 height 51
type input "682.5"
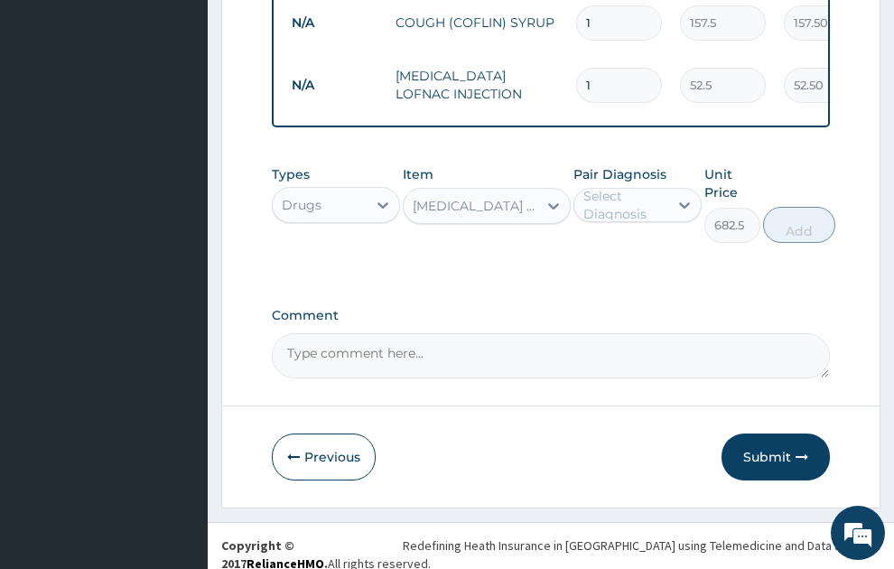
click at [597, 187] on div "Select Diagnosis" at bounding box center [625, 205] width 83 height 36
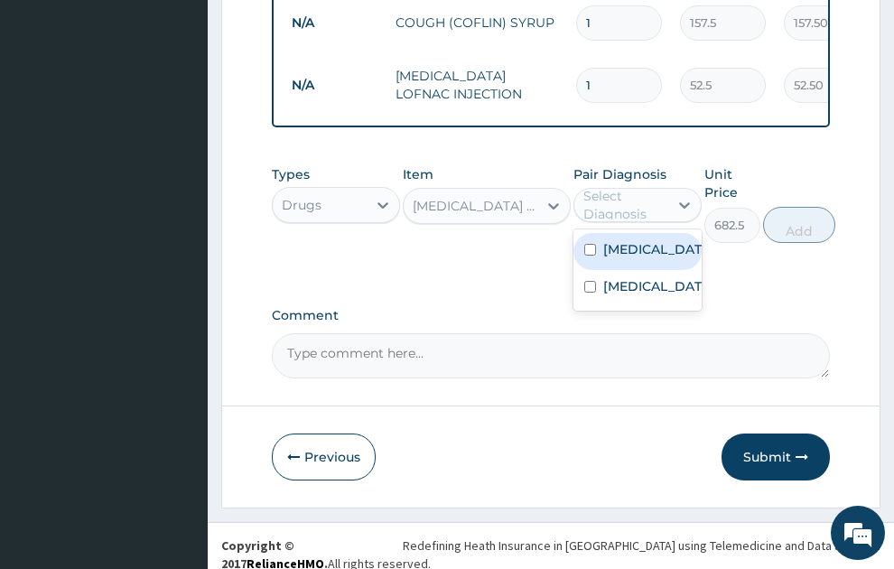
click at [640, 240] on label "[MEDICAL_DATA]" at bounding box center [657, 249] width 107 height 18
checkbox input "true"
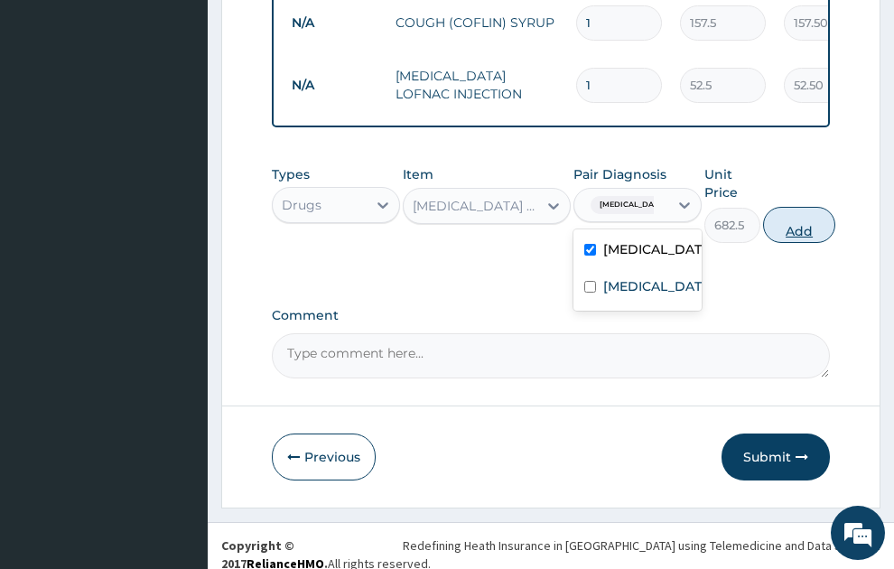
click at [804, 207] on button "Add" at bounding box center [799, 225] width 72 height 36
type input "0"
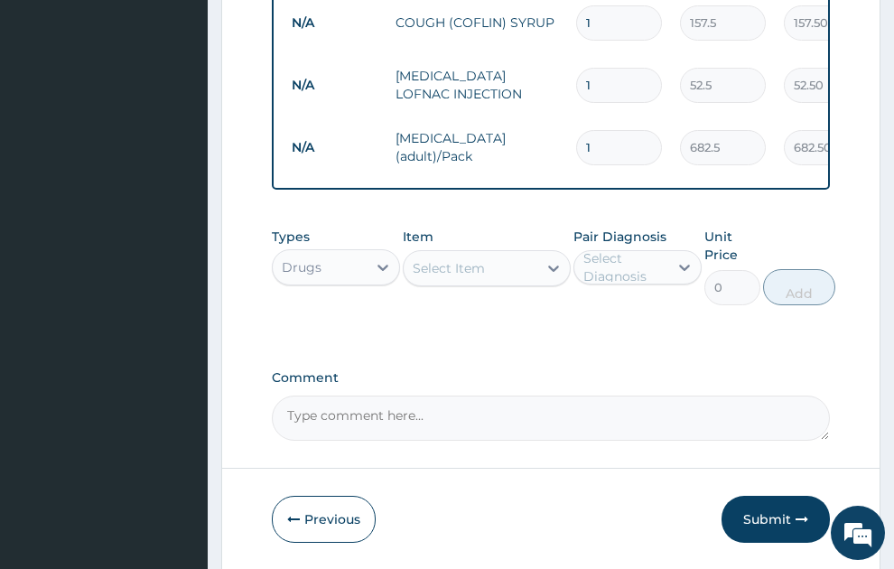
click at [469, 259] on div "Select Item" at bounding box center [449, 268] width 72 height 18
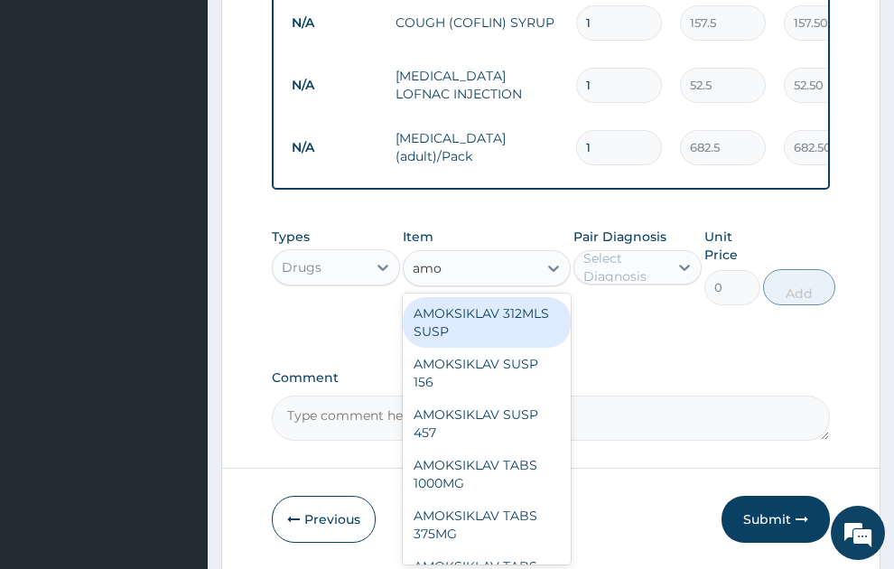
type input "amox"
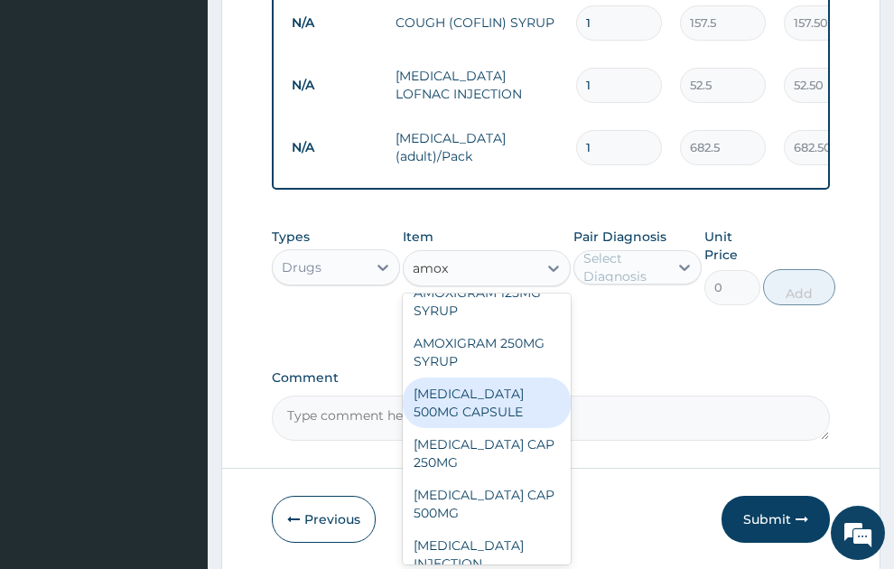
scroll to position [293, 0]
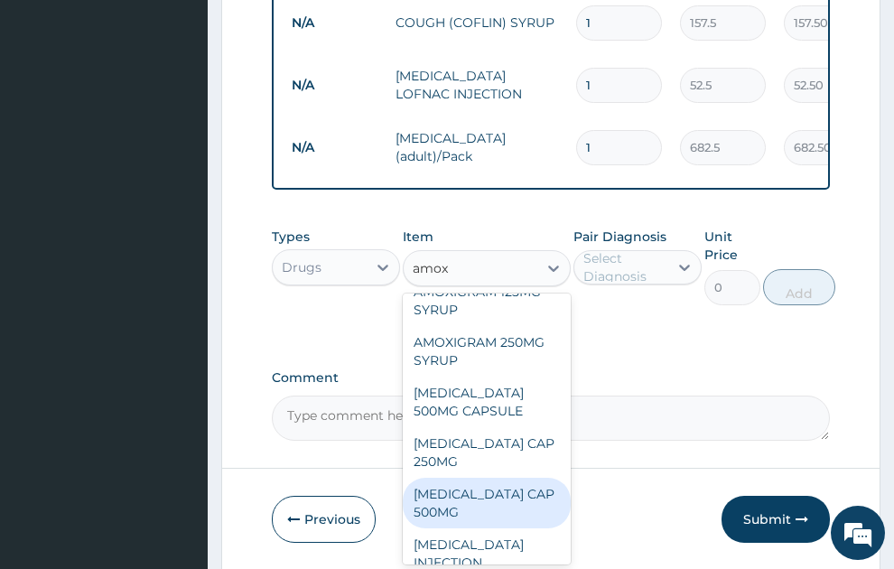
click at [481, 478] on div "AMOXIL CAP 500MG" at bounding box center [487, 503] width 168 height 51
type input "63"
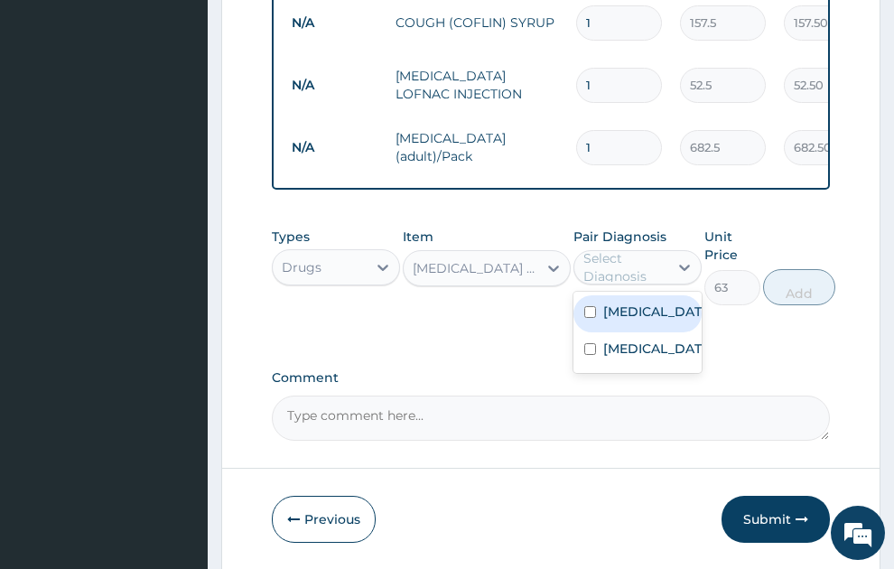
click at [613, 249] on div "Select Diagnosis" at bounding box center [625, 267] width 83 height 36
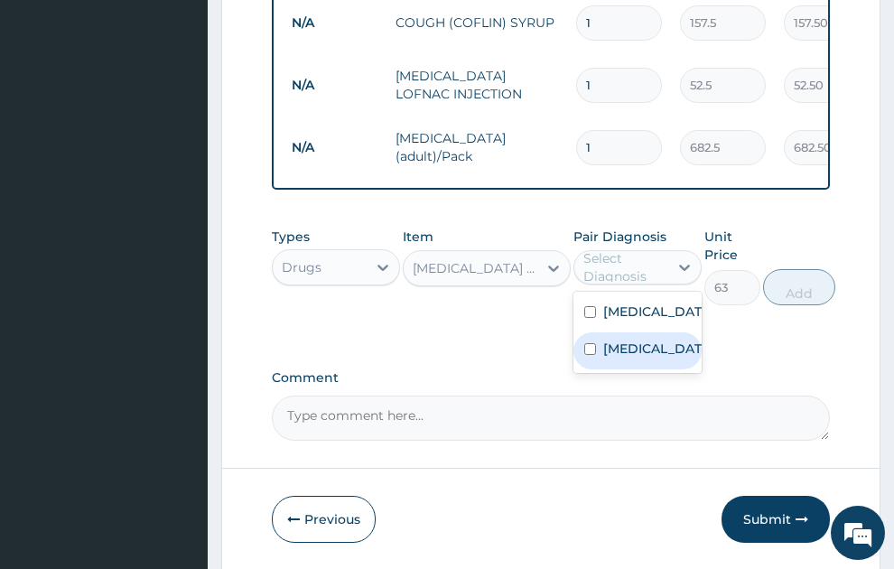
drag, startPoint x: 599, startPoint y: 356, endPoint x: 837, endPoint y: 276, distance: 250.6
click at [651, 358] on label "Upper respiratory infection" at bounding box center [657, 349] width 107 height 18
checkbox input "true"
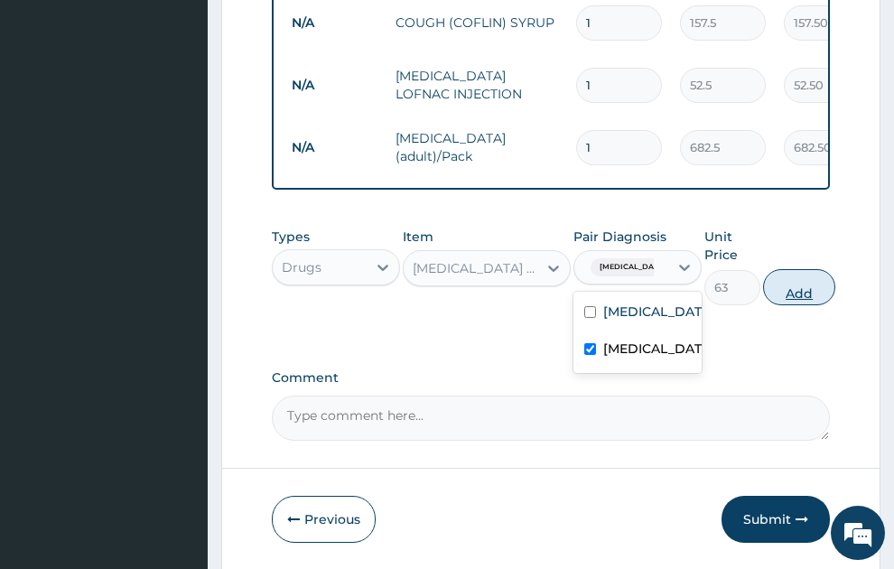
click at [822, 277] on button "Add" at bounding box center [799, 287] width 72 height 36
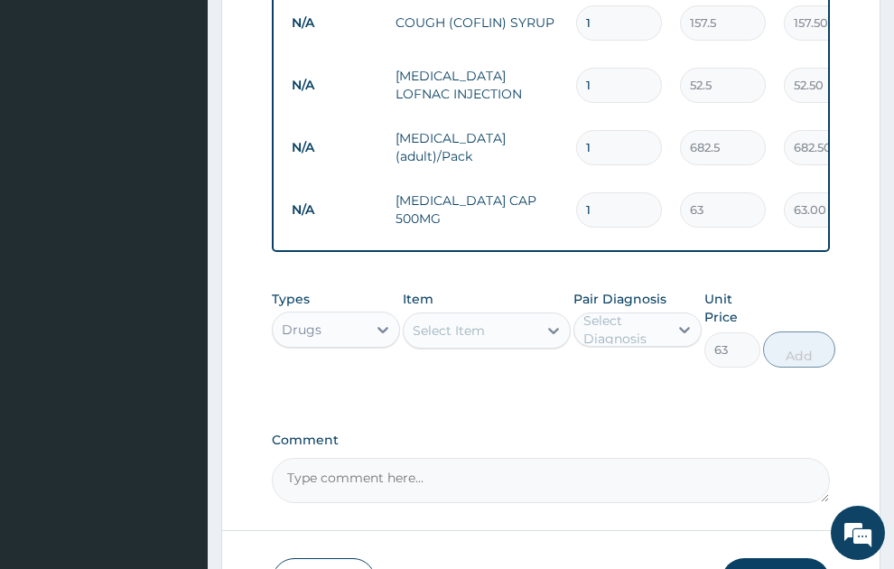
type input "0"
click at [466, 322] on div "Select Item" at bounding box center [449, 331] width 72 height 18
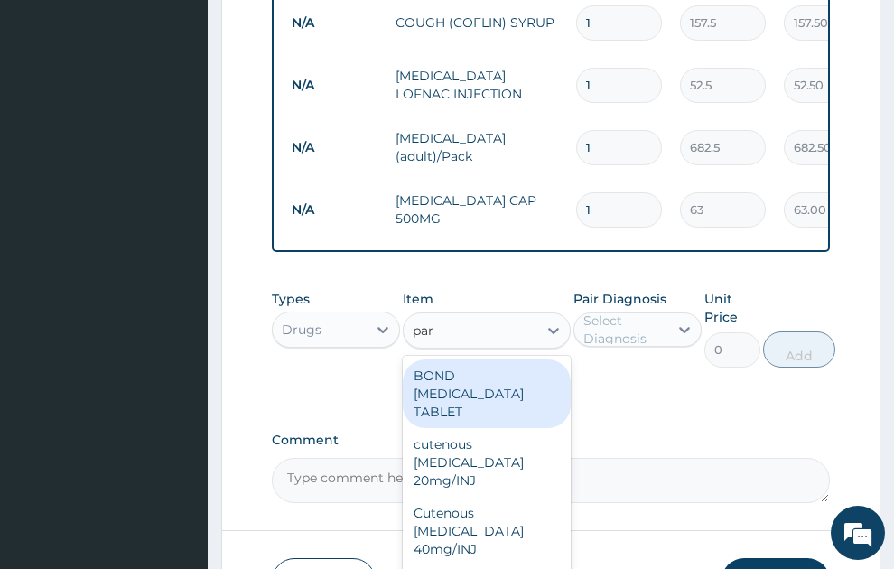
type input "para"
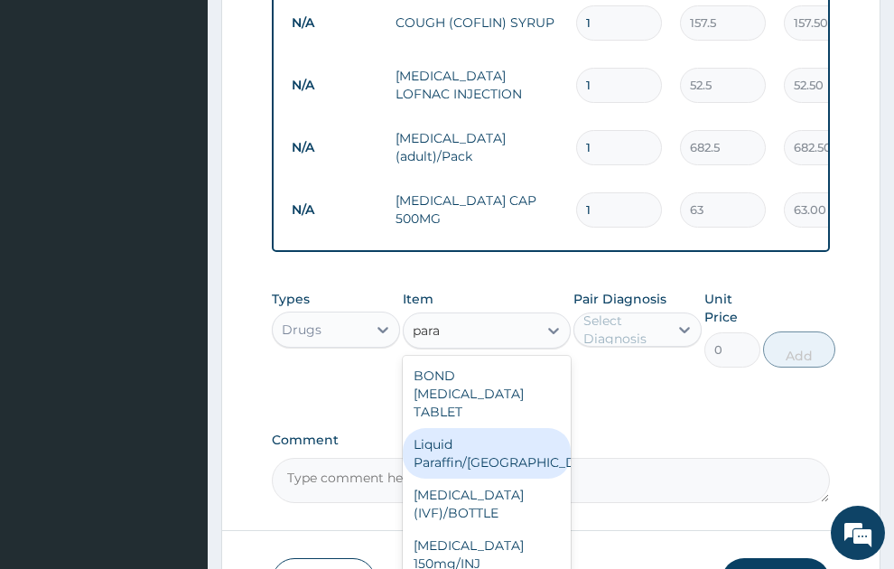
scroll to position [98, 0]
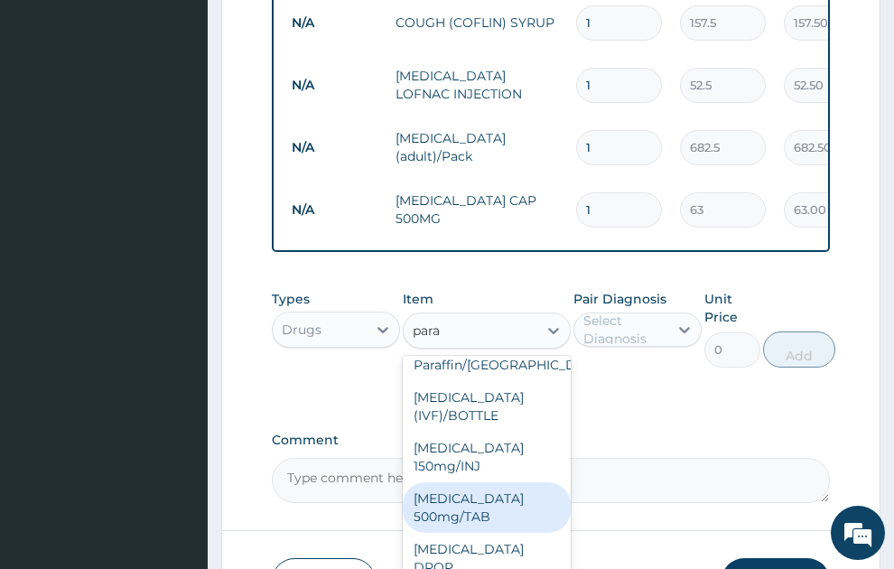
drag, startPoint x: 484, startPoint y: 472, endPoint x: 710, endPoint y: 292, distance: 288.7
click at [485, 482] on div "PARACETAMOL 500mg/TAB" at bounding box center [487, 507] width 168 height 51
type input "5.25"
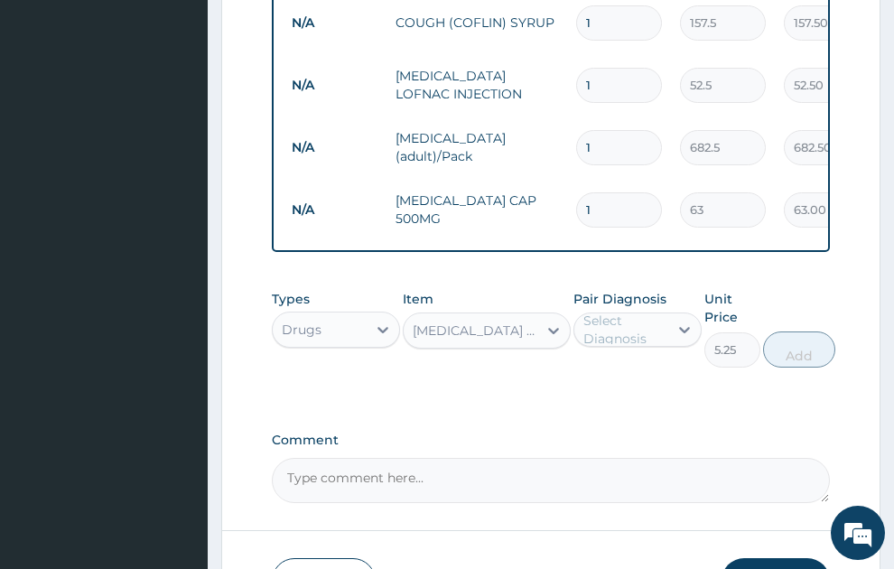
click at [625, 294] on div "Pair Diagnosis Select Diagnosis" at bounding box center [638, 329] width 128 height 78
click at [647, 323] on div "Select Diagnosis" at bounding box center [625, 330] width 83 height 36
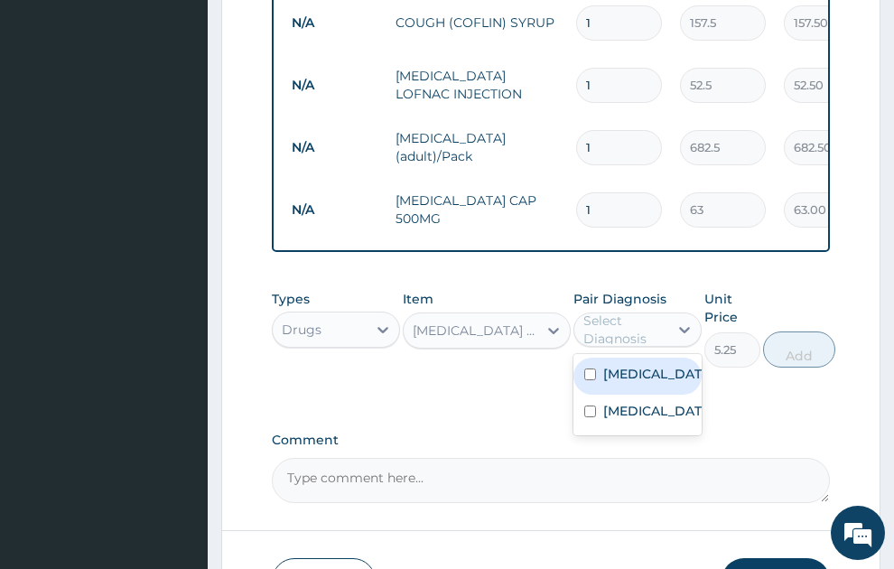
click at [634, 365] on label "Malaria" at bounding box center [657, 374] width 107 height 18
checkbox input "true"
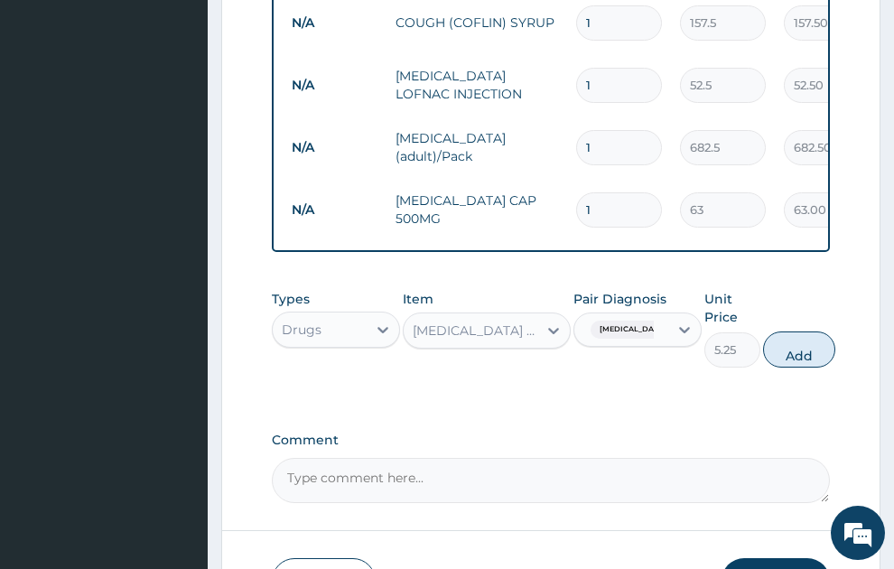
drag, startPoint x: 817, startPoint y: 338, endPoint x: 360, endPoint y: 295, distance: 459.1
click at [817, 337] on button "Add" at bounding box center [799, 350] width 72 height 36
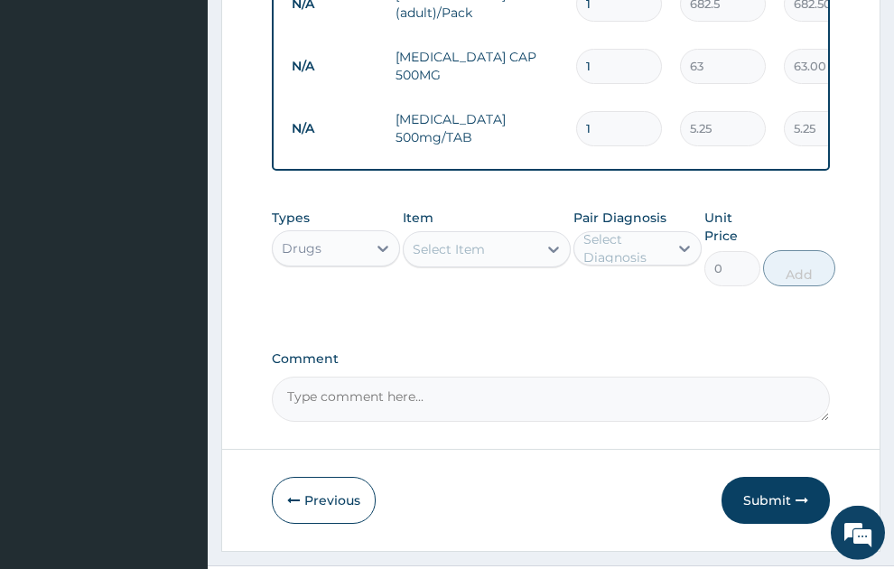
scroll to position [978, 0]
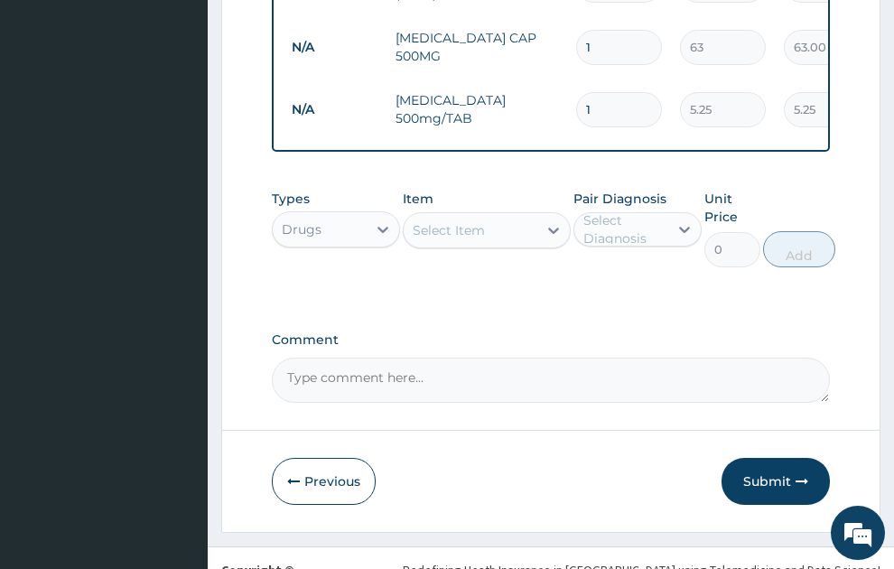
click at [320, 220] on div "Drugs" at bounding box center [302, 229] width 40 height 18
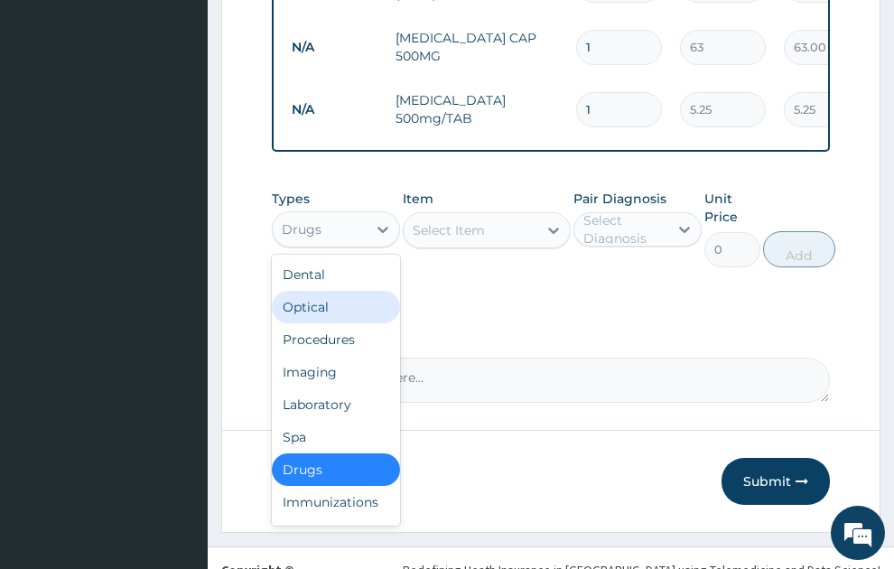
scroll to position [61, 0]
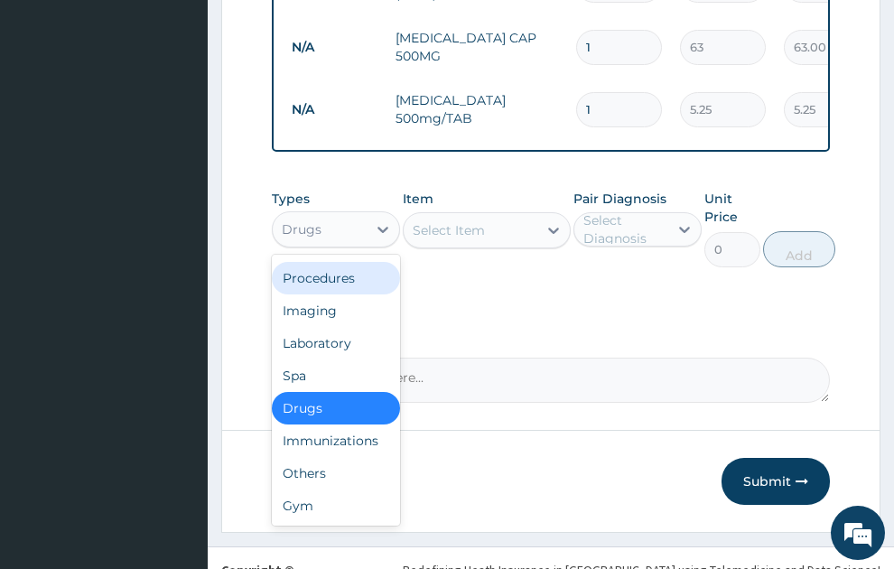
click at [332, 264] on div "Procedures" at bounding box center [336, 278] width 128 height 33
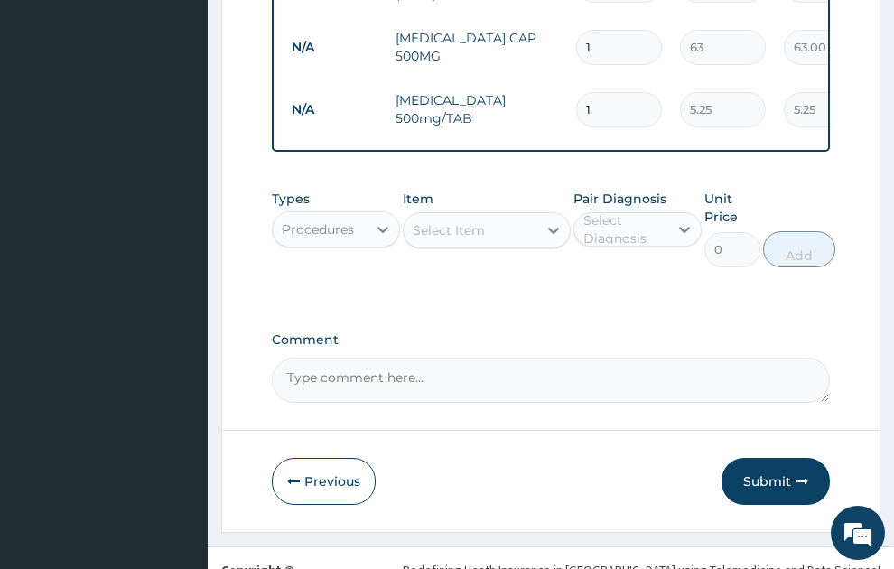
click at [470, 221] on div "Select Item" at bounding box center [449, 230] width 72 height 18
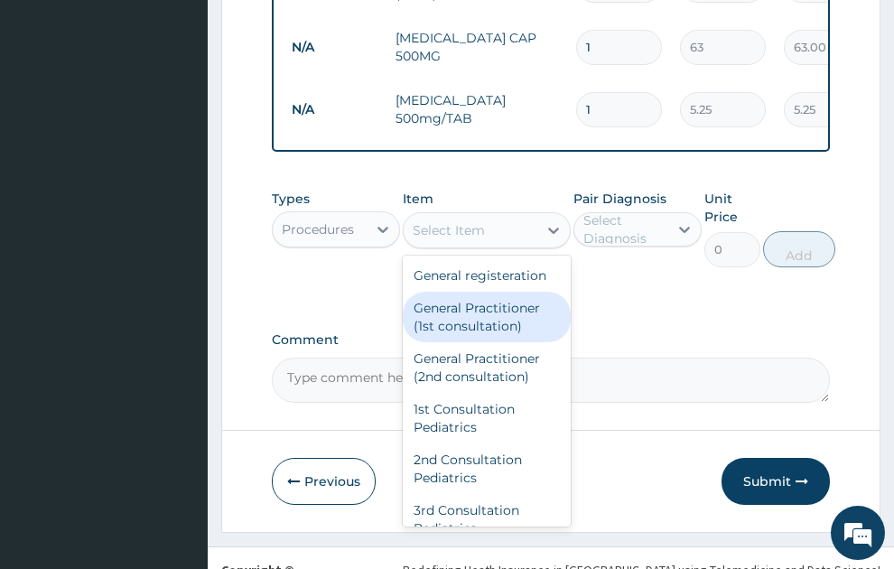
click at [486, 335] on div "General Practitioner (1st consultation)" at bounding box center [487, 317] width 168 height 51
type input "1500"
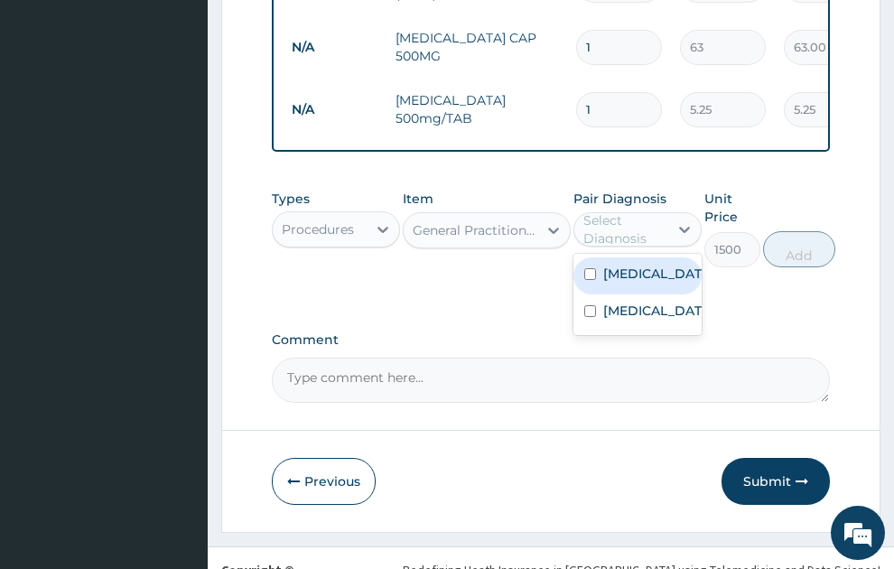
drag, startPoint x: 616, startPoint y: 225, endPoint x: 613, endPoint y: 267, distance: 42.5
click at [616, 226] on div "Select Diagnosis" at bounding box center [625, 229] width 83 height 36
click at [613, 268] on div "Malaria" at bounding box center [638, 275] width 128 height 37
checkbox input "true"
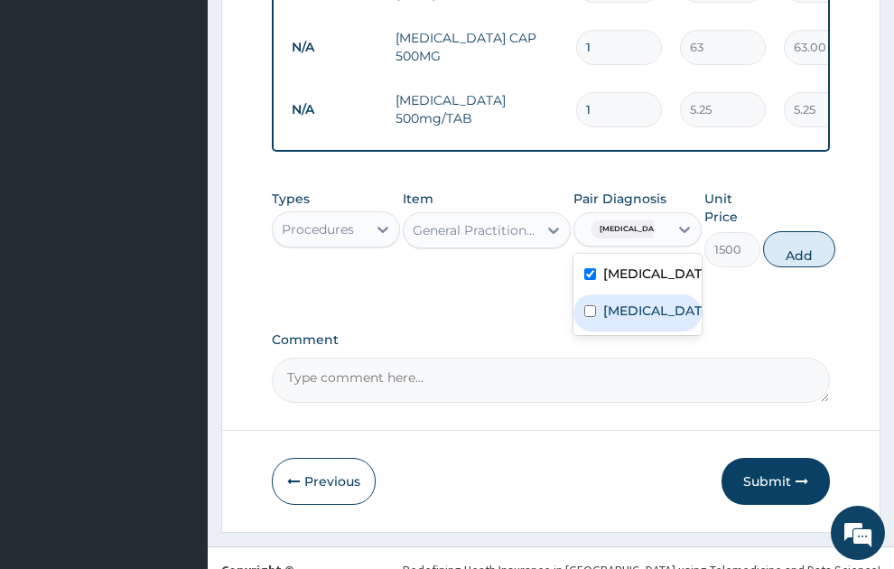
click at [626, 304] on label "Upper respiratory infection" at bounding box center [657, 311] width 107 height 18
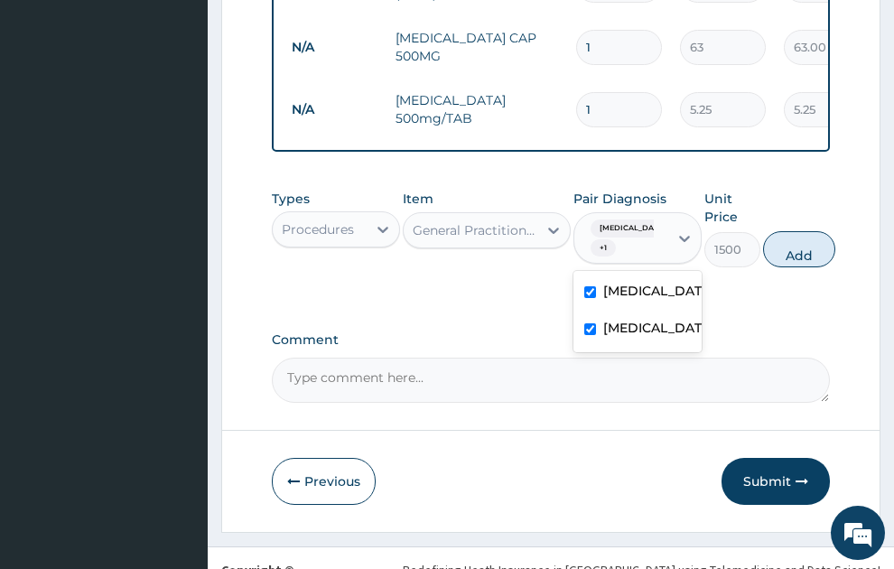
checkbox input "true"
click at [807, 240] on button "Add" at bounding box center [799, 249] width 72 height 36
type input "0"
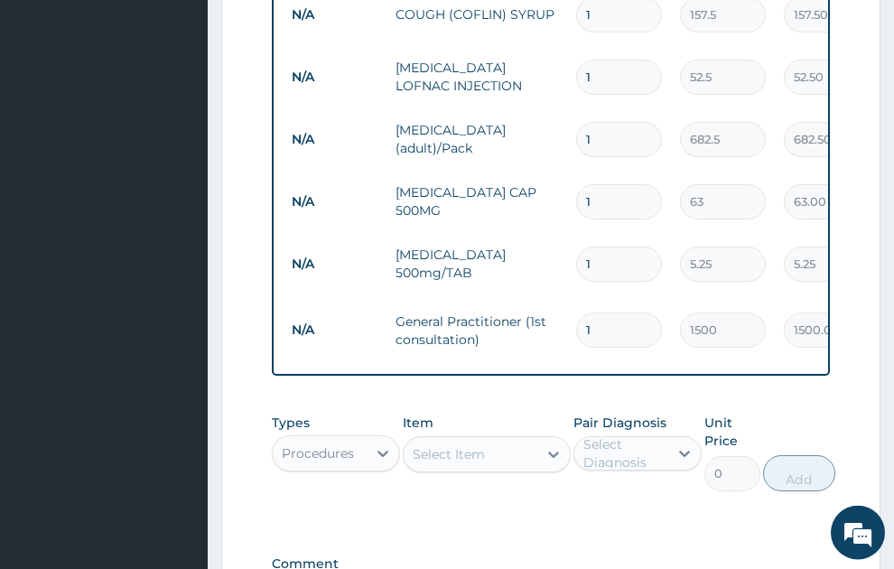
scroll to position [816, 0]
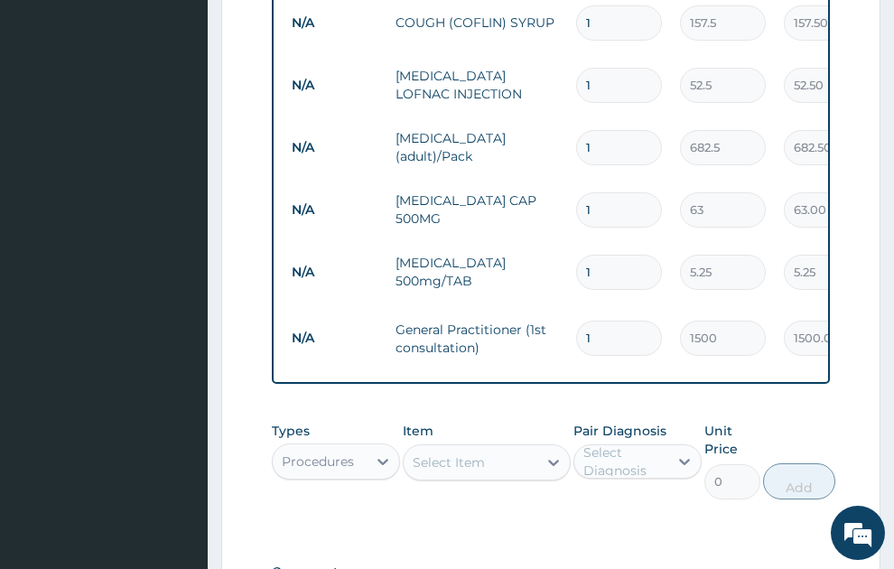
click at [626, 255] on input "1" at bounding box center [619, 272] width 86 height 35
type input "18"
type input "94.50"
type input "18"
click at [582, 192] on input "1" at bounding box center [619, 209] width 86 height 35
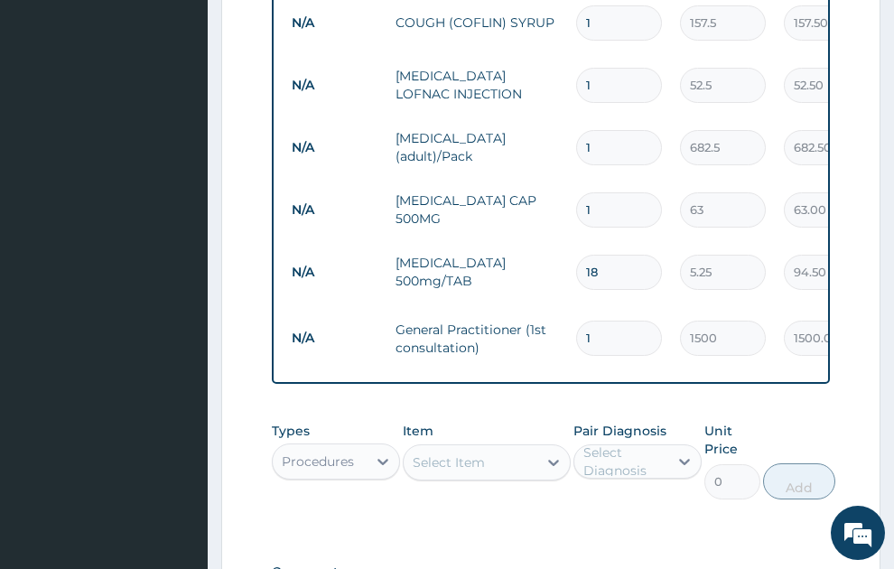
type input "21"
type input "1323.00"
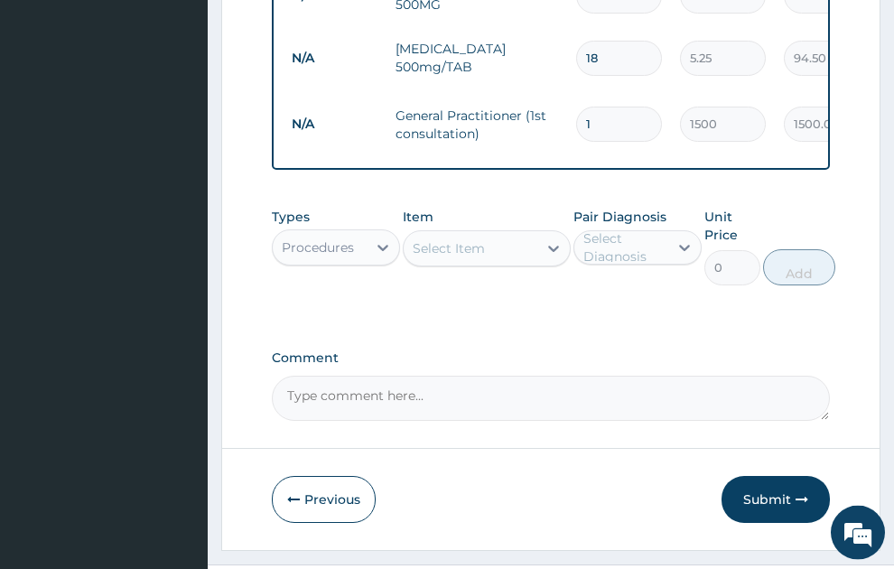
scroll to position [1065, 0]
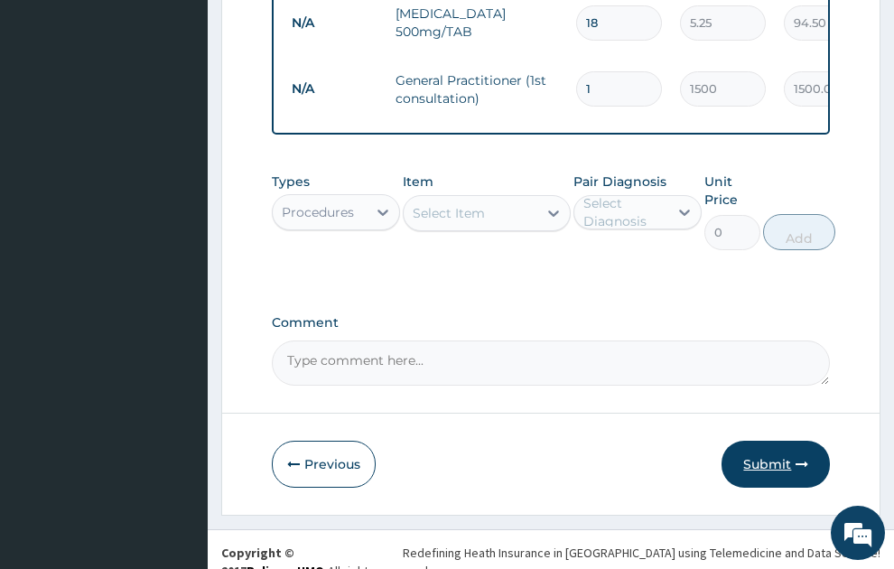
type input "21"
click at [764, 441] on button "Submit" at bounding box center [776, 464] width 108 height 47
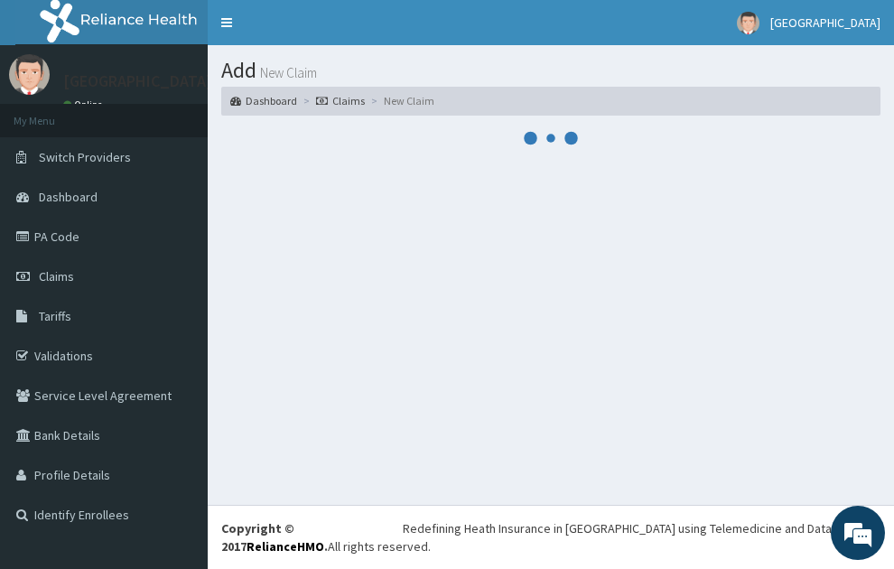
scroll to position [0, 0]
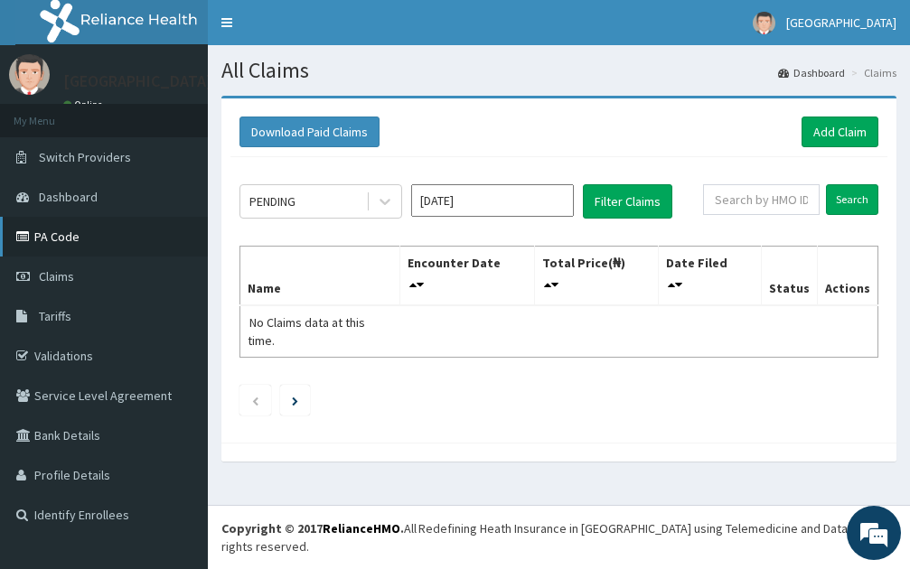
click at [70, 239] on link "PA Code" at bounding box center [104, 237] width 208 height 40
click at [829, 131] on link "Add Claim" at bounding box center [839, 132] width 77 height 31
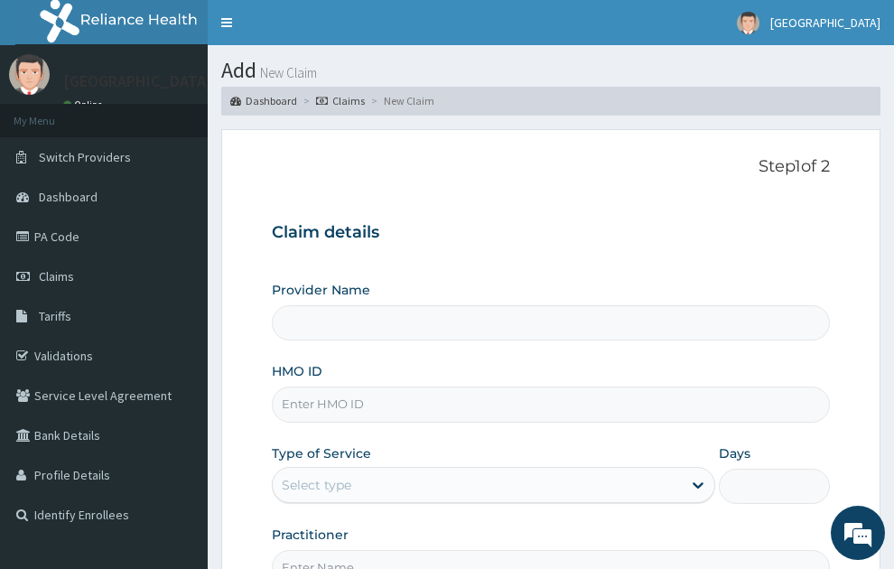
click at [398, 387] on input "HMO ID" at bounding box center [551, 404] width 559 height 35
type input "SONEX CLINICS LTD"
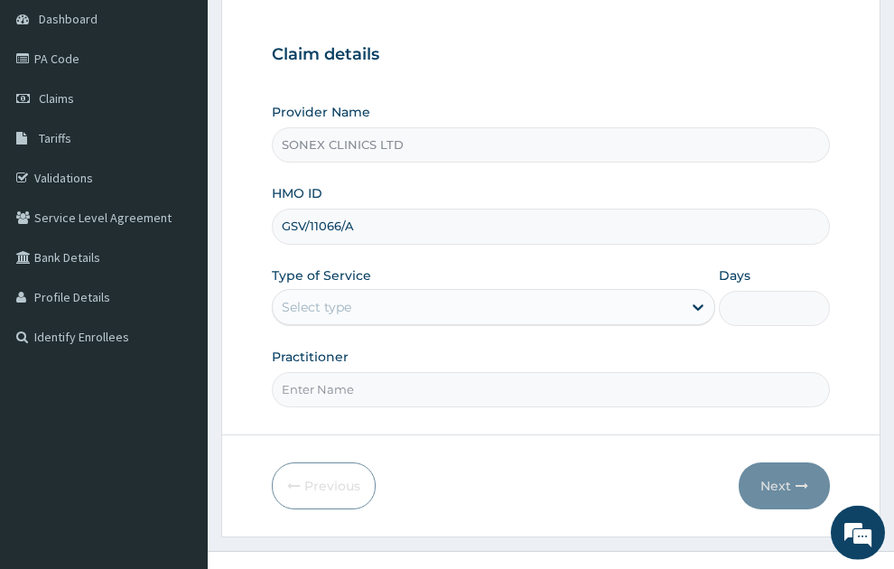
scroll to position [192, 0]
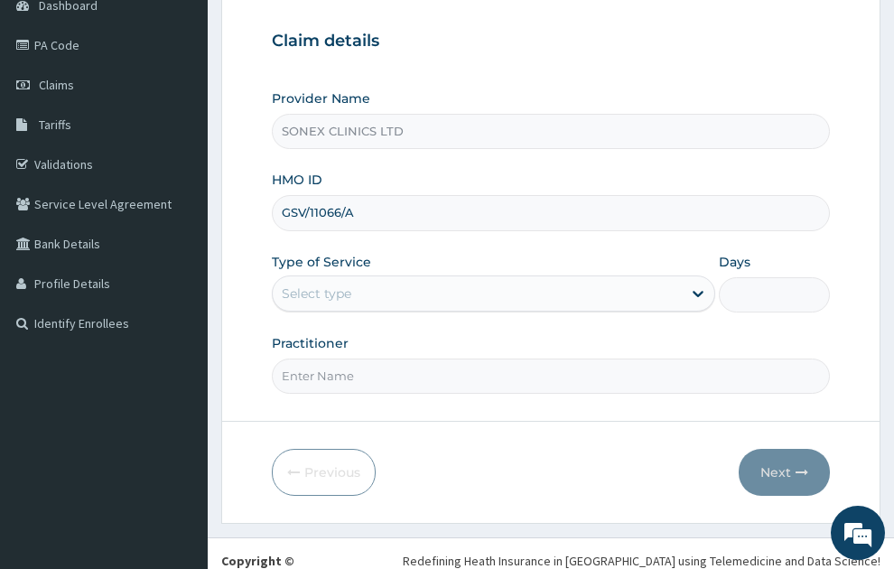
type input "GSV/11066/A"
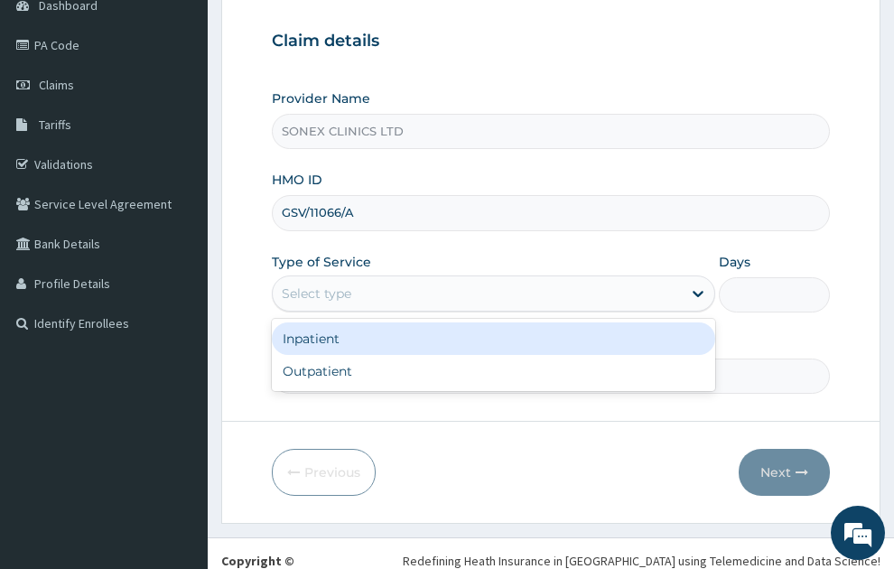
click at [400, 279] on div "Select type" at bounding box center [478, 293] width 410 height 29
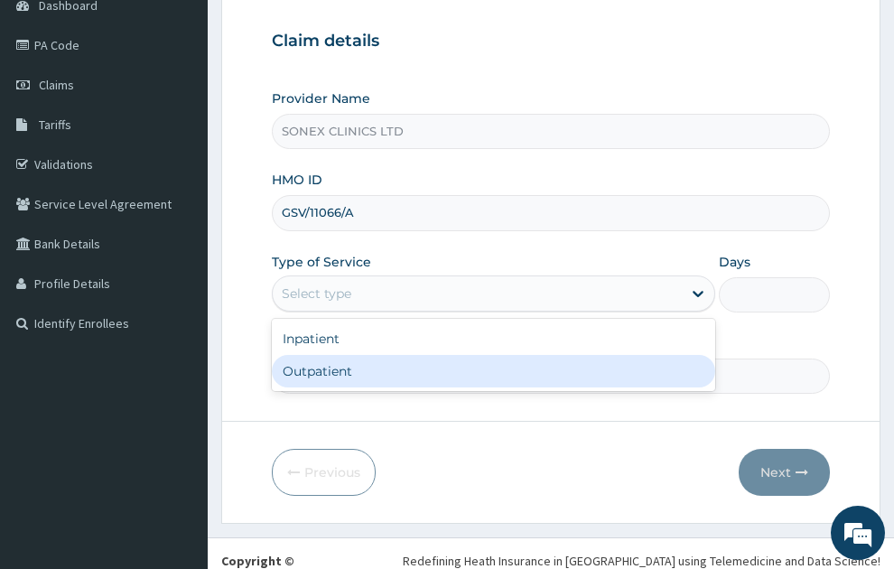
click at [330, 355] on div "Outpatient" at bounding box center [494, 371] width 445 height 33
type input "1"
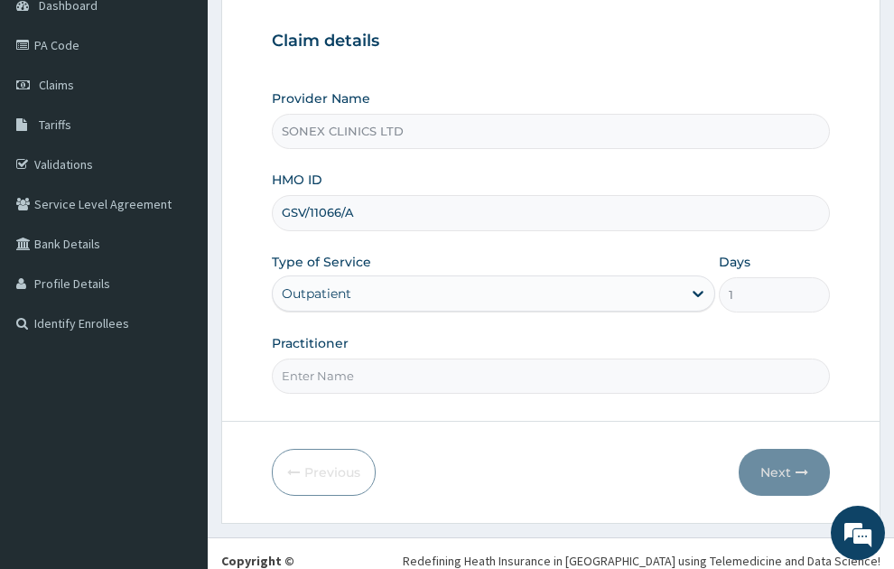
click at [330, 359] on input "Practitioner" at bounding box center [551, 376] width 559 height 35
type input "[PERSON_NAME]"
click at [803, 466] on icon "button" at bounding box center [802, 472] width 13 height 13
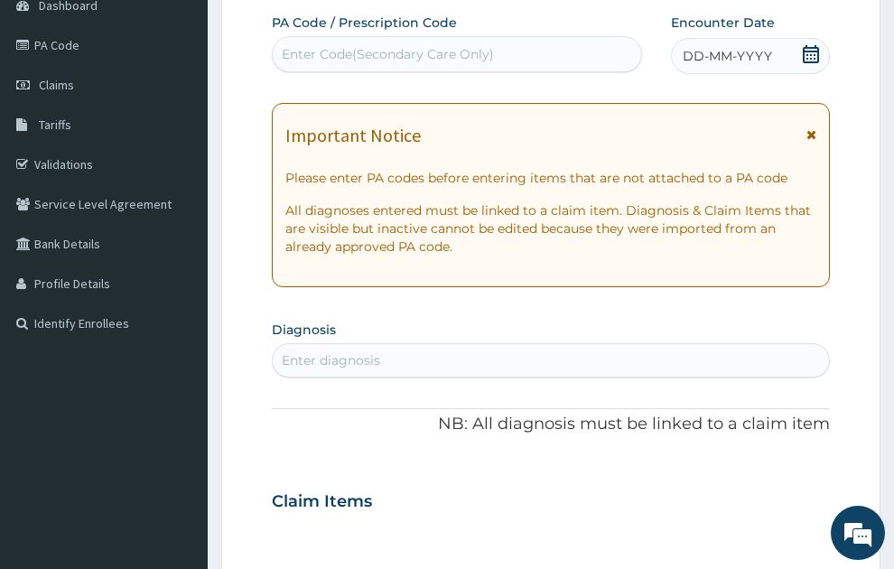
click at [810, 128] on icon at bounding box center [812, 134] width 10 height 13
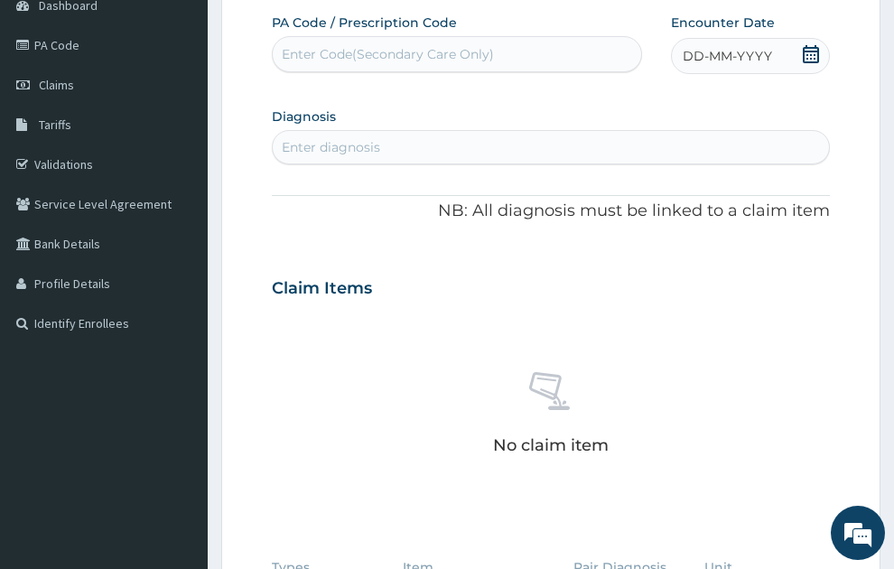
click at [733, 47] on span "DD-MM-YYYY" at bounding box center [727, 56] width 89 height 18
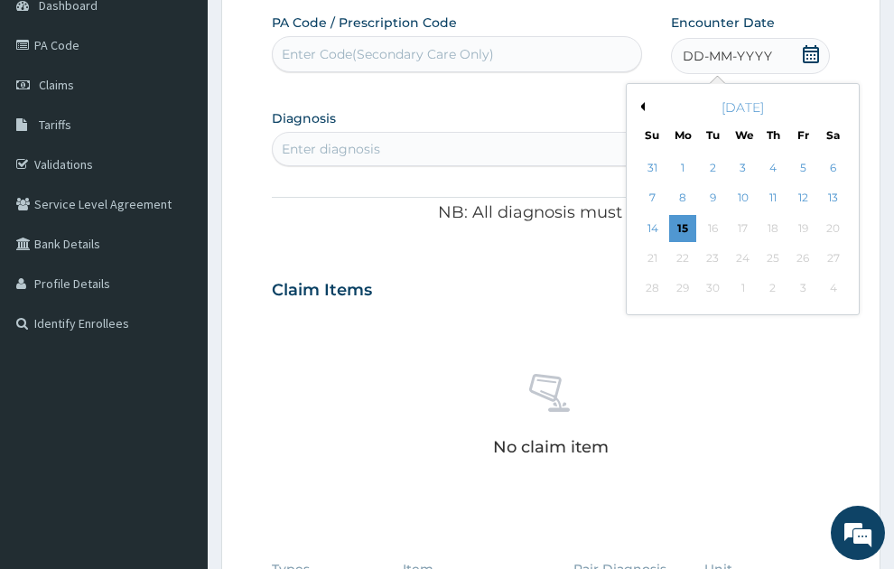
click at [647, 98] on div "[DATE]" at bounding box center [743, 107] width 218 height 18
click at [643, 102] on button "Previous Month" at bounding box center [640, 106] width 9 height 9
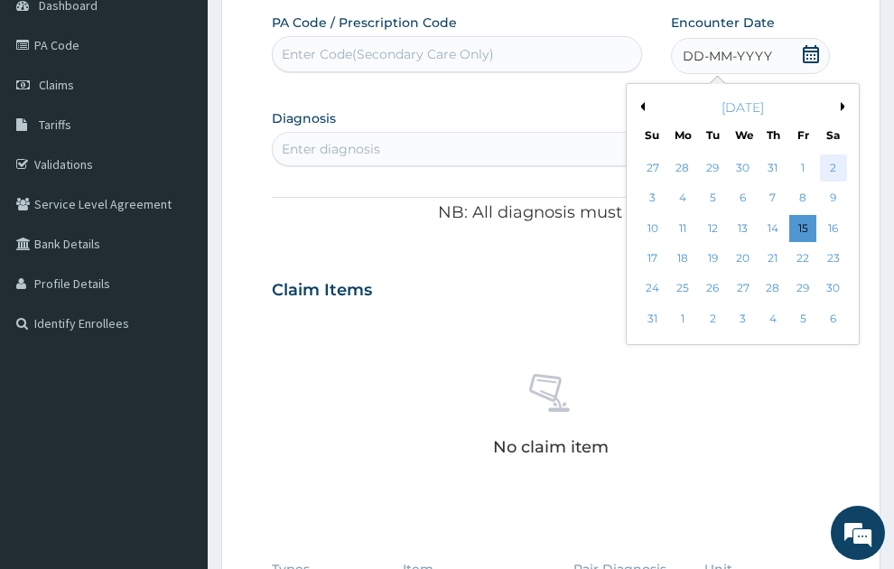
click at [830, 154] on div "2" at bounding box center [833, 167] width 27 height 27
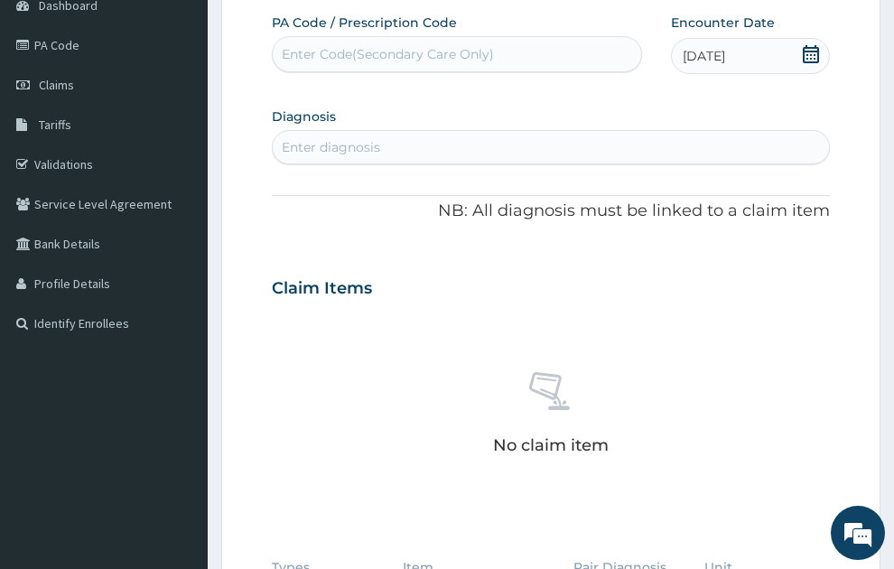
click at [529, 133] on div "Enter diagnosis" at bounding box center [551, 147] width 557 height 29
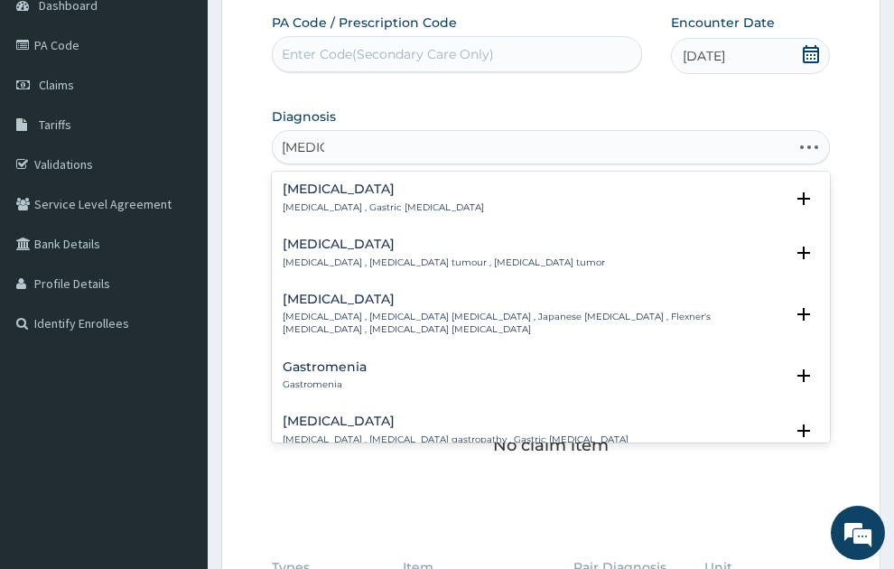
type input "gastroe"
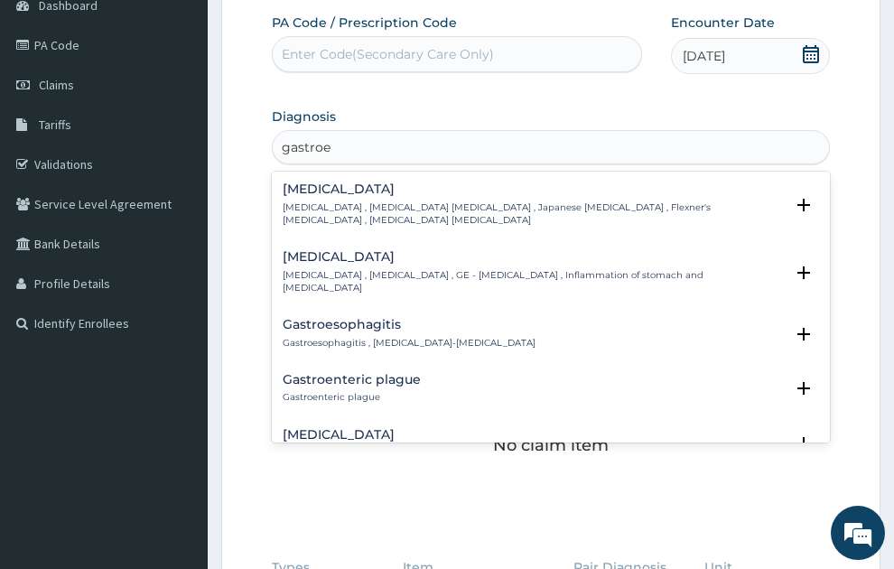
click at [463, 250] on div "Gastroenteritis Gastroenteritis , Gastroenteropathy , GE - Gastroenteritis , In…" at bounding box center [534, 272] width 502 height 44
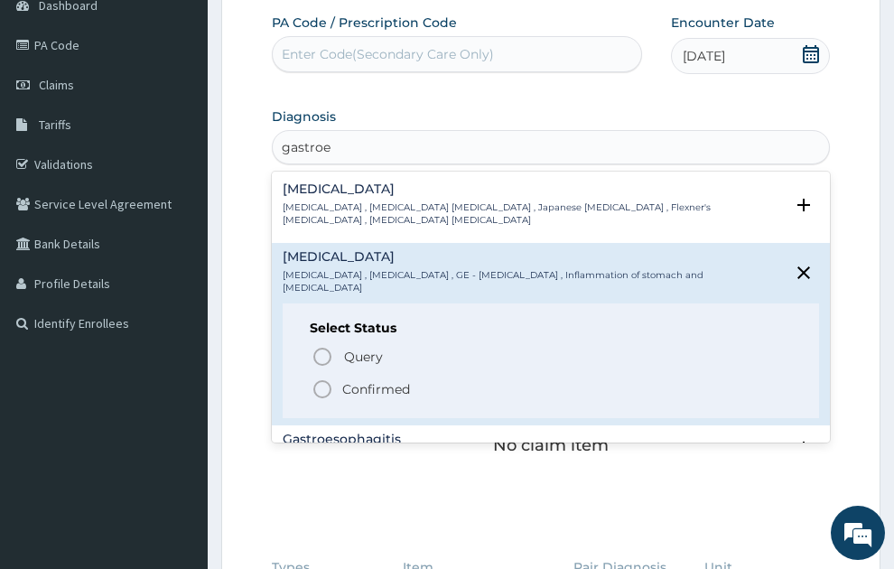
click at [381, 380] on p "Confirmed" at bounding box center [376, 389] width 68 height 18
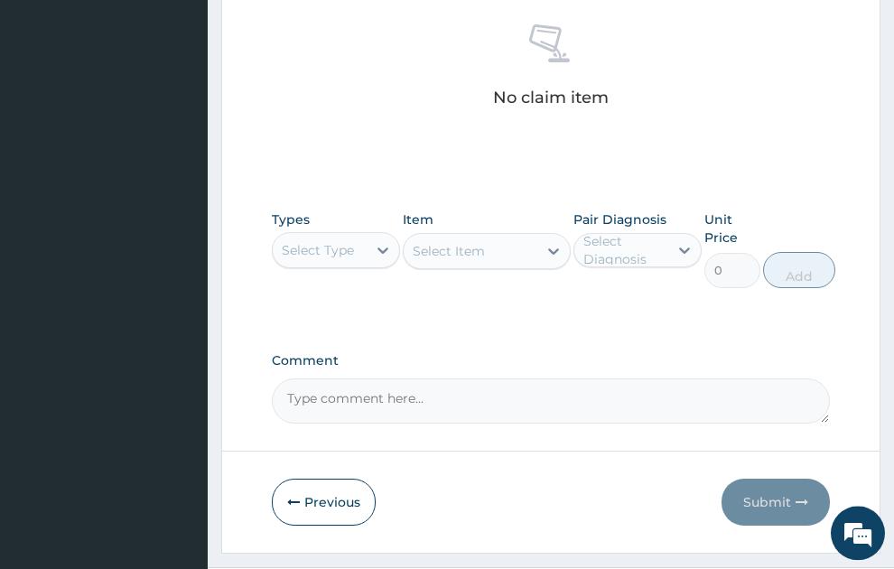
scroll to position [575, 0]
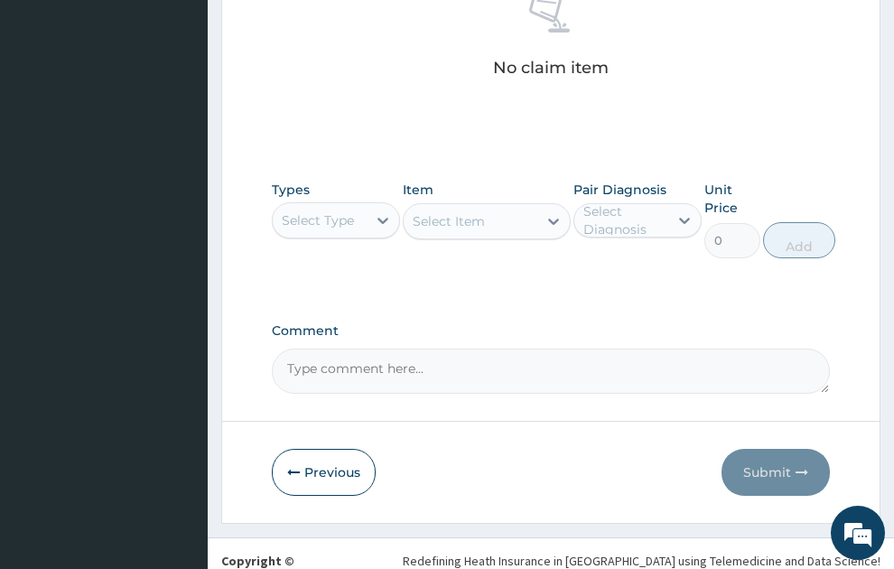
click at [322, 211] on div "Select Type" at bounding box center [318, 220] width 72 height 18
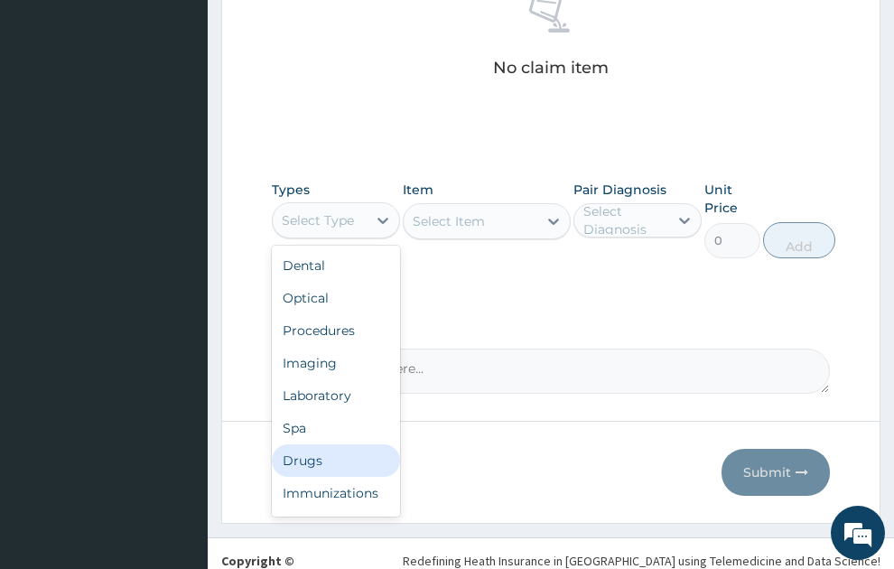
click at [304, 445] on div "Drugs" at bounding box center [336, 461] width 128 height 33
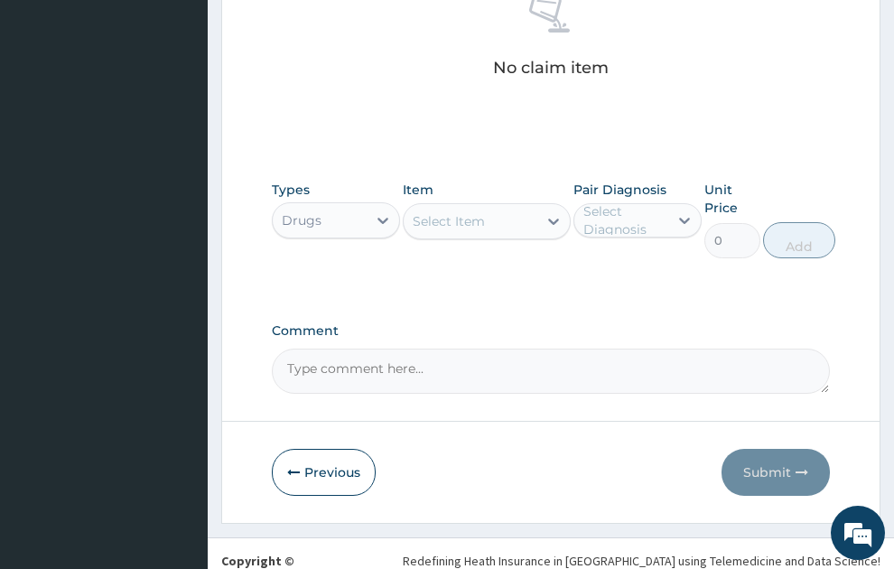
click at [470, 212] on div "Select Item" at bounding box center [449, 221] width 72 height 18
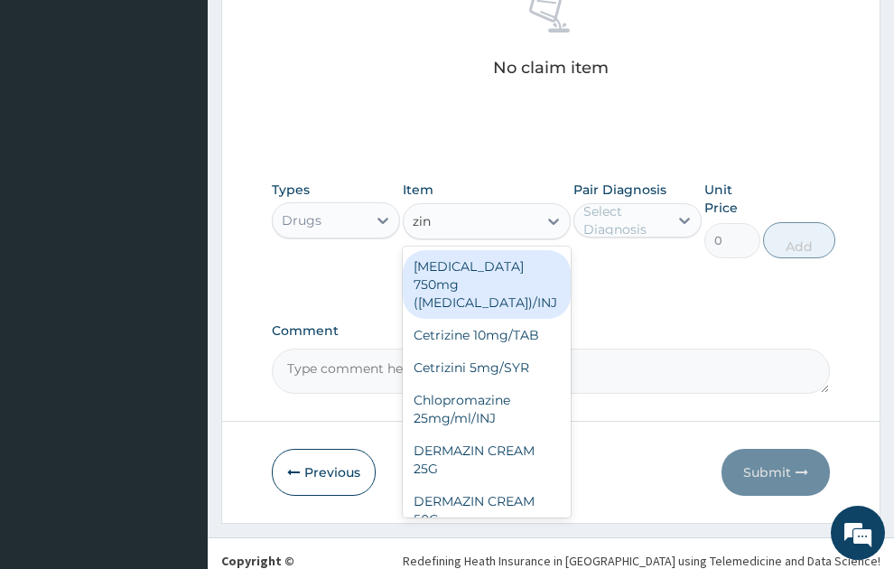
type input "zinc"
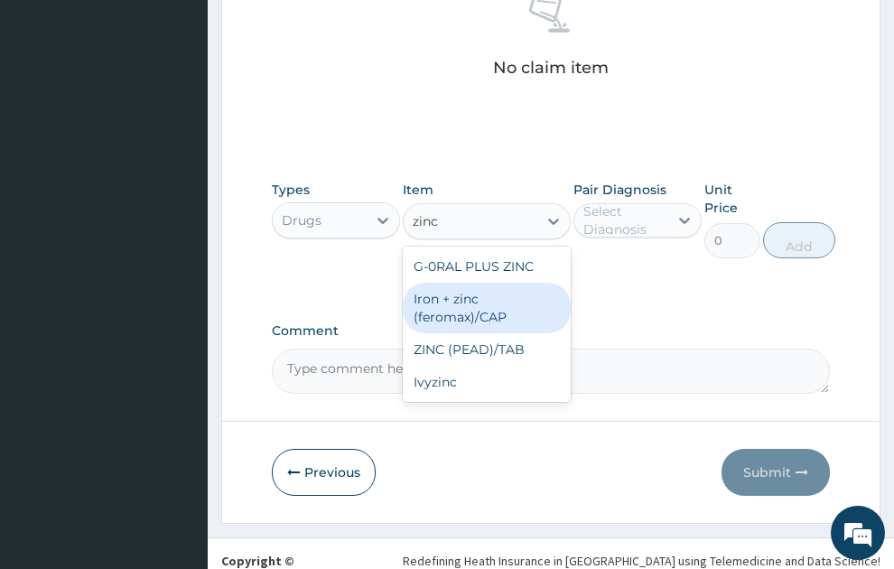
click at [482, 283] on div "Iron + zinc (feromax)/CAP" at bounding box center [487, 308] width 168 height 51
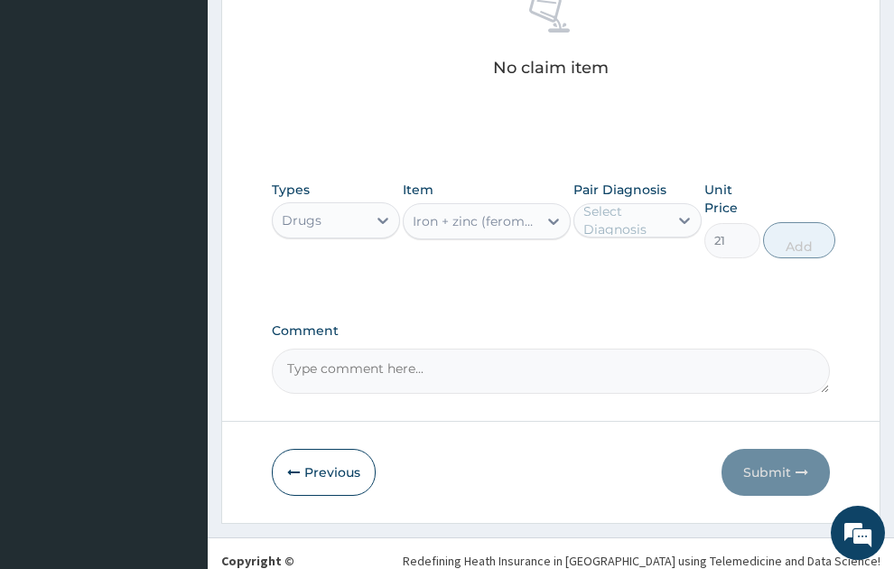
type input "21"
click at [627, 202] on div "Select Diagnosis" at bounding box center [625, 220] width 83 height 36
drag, startPoint x: 646, startPoint y: 236, endPoint x: 735, endPoint y: 209, distance: 93.5
click at [650, 256] on label "Gastroenteritis" at bounding box center [657, 265] width 107 height 18
checkbox input "true"
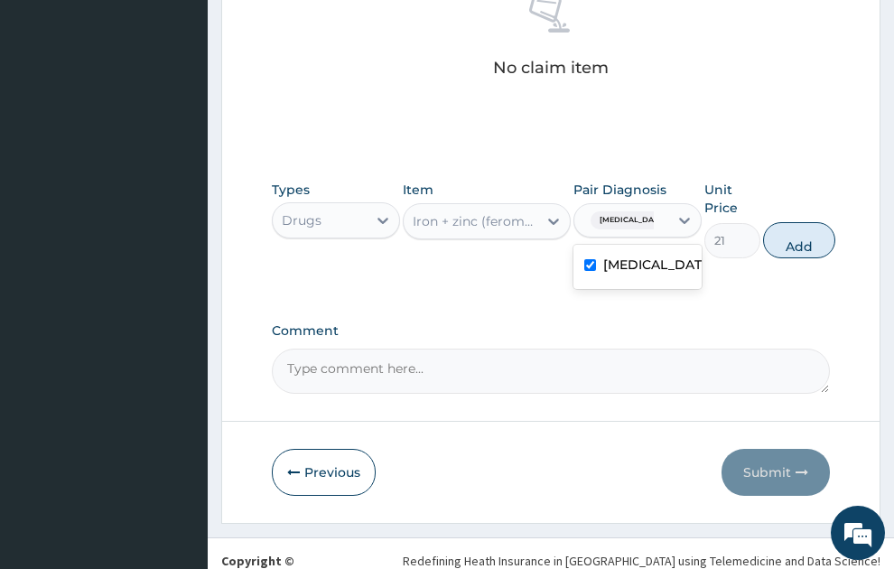
drag, startPoint x: 819, startPoint y: 207, endPoint x: 475, endPoint y: 229, distance: 344.9
click at [817, 222] on button "Add" at bounding box center [799, 240] width 72 height 36
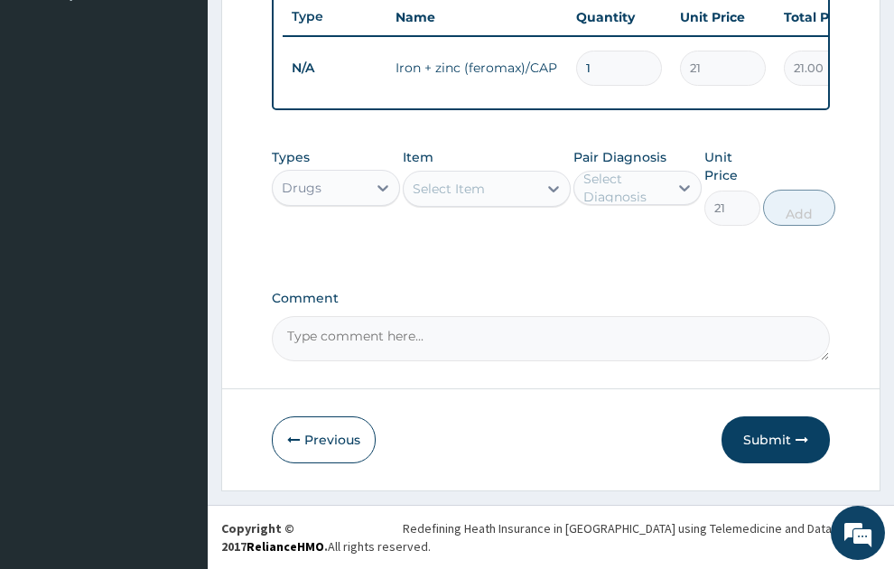
type input "0"
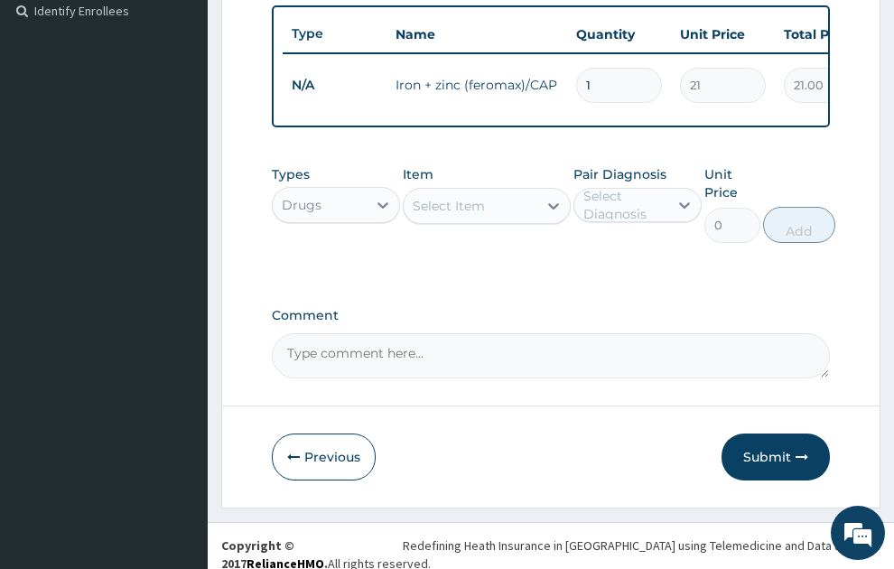
click at [466, 197] on div "Select Item" at bounding box center [449, 206] width 72 height 18
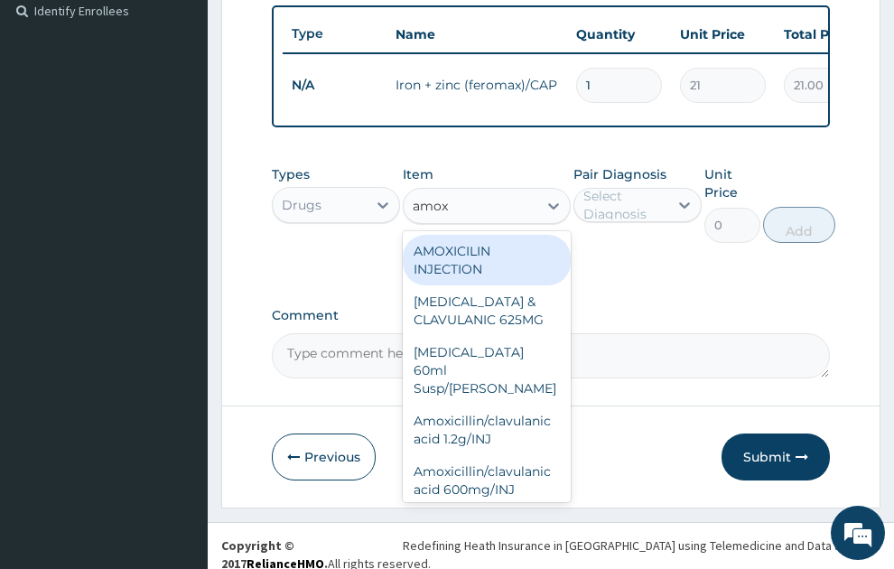
type input "amoxi"
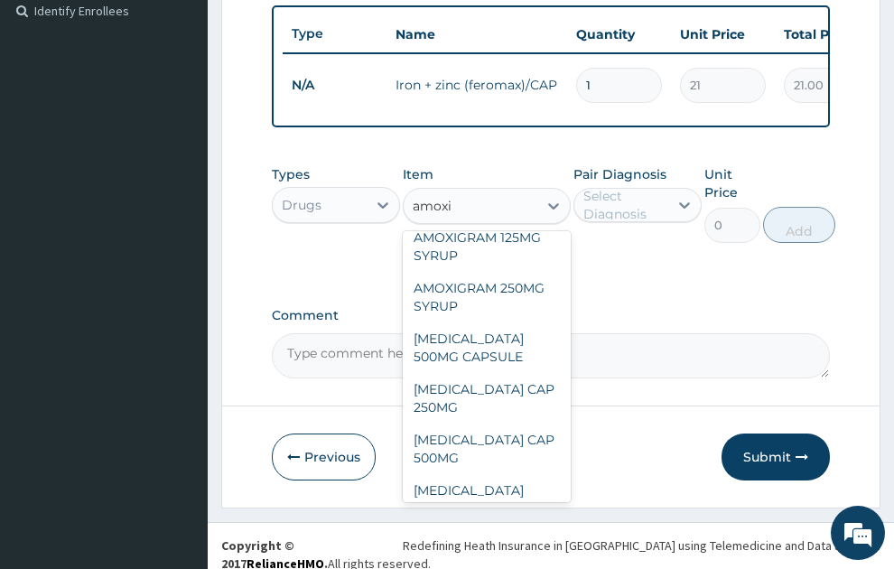
scroll to position [293, 0]
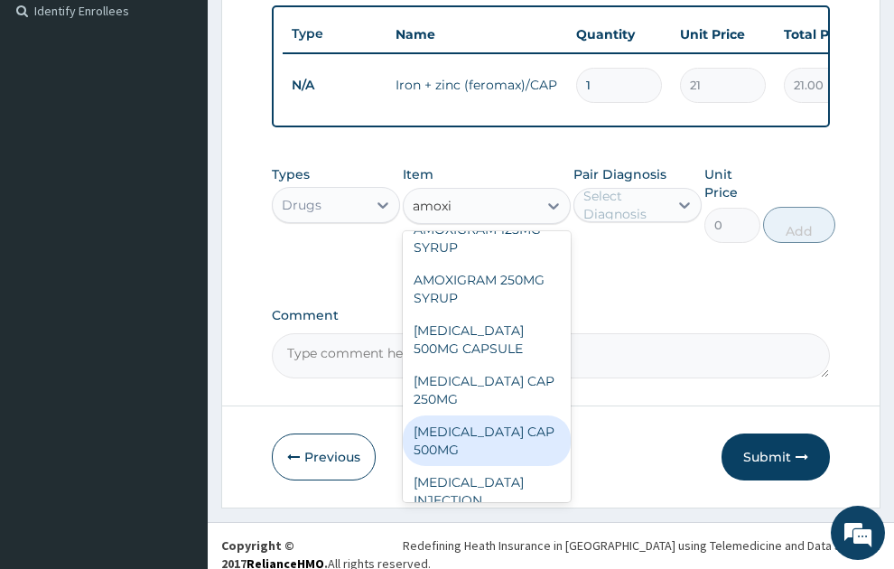
drag, startPoint x: 483, startPoint y: 394, endPoint x: 598, endPoint y: 279, distance: 162.3
click at [484, 416] on div "AMOXIL CAP 500MG" at bounding box center [487, 441] width 168 height 51
type input "63"
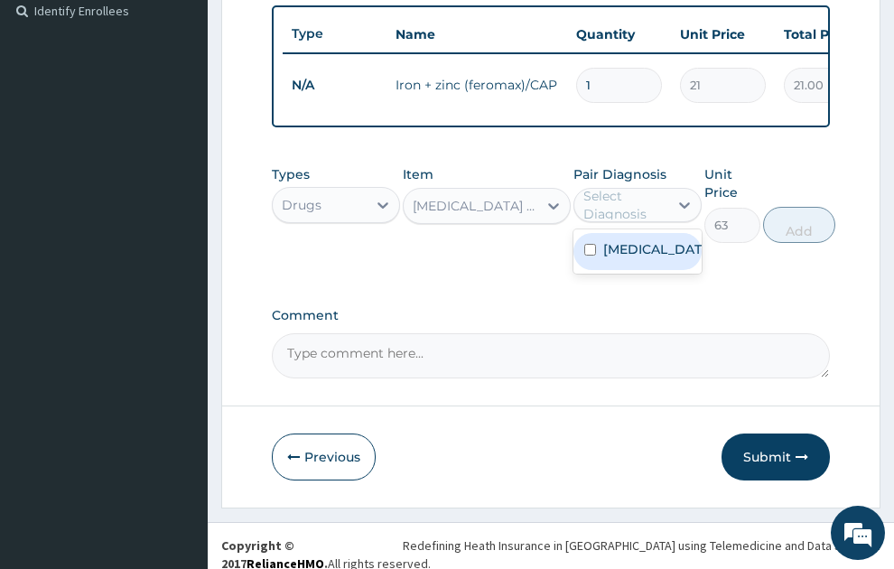
click at [654, 188] on div "Select Diagnosis" at bounding box center [625, 205] width 83 height 36
drag, startPoint x: 645, startPoint y: 232, endPoint x: 812, endPoint y: 192, distance: 171.8
click at [645, 240] on label "Gastroenteritis" at bounding box center [657, 249] width 107 height 18
checkbox input "true"
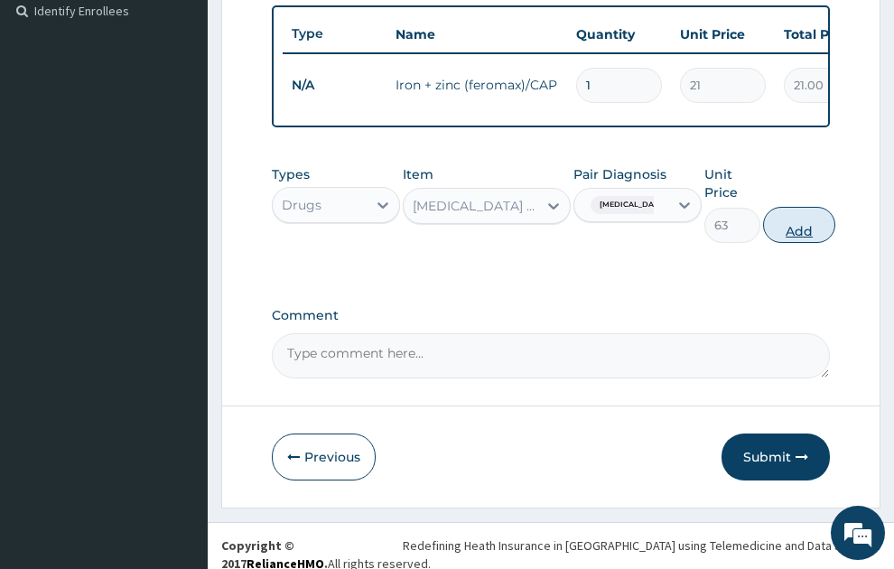
click at [815, 207] on button "Add" at bounding box center [799, 225] width 72 height 36
type input "0"
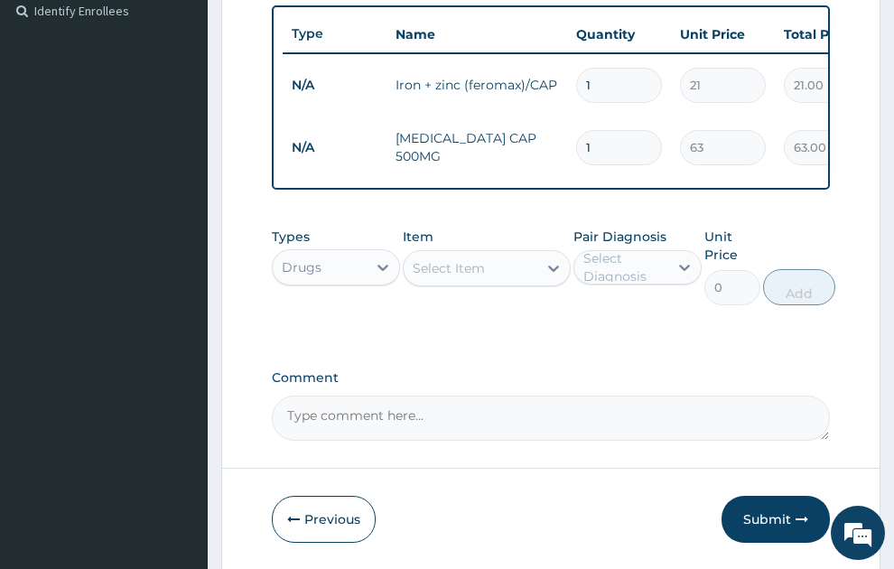
click at [461, 259] on div "Select Item" at bounding box center [449, 268] width 72 height 18
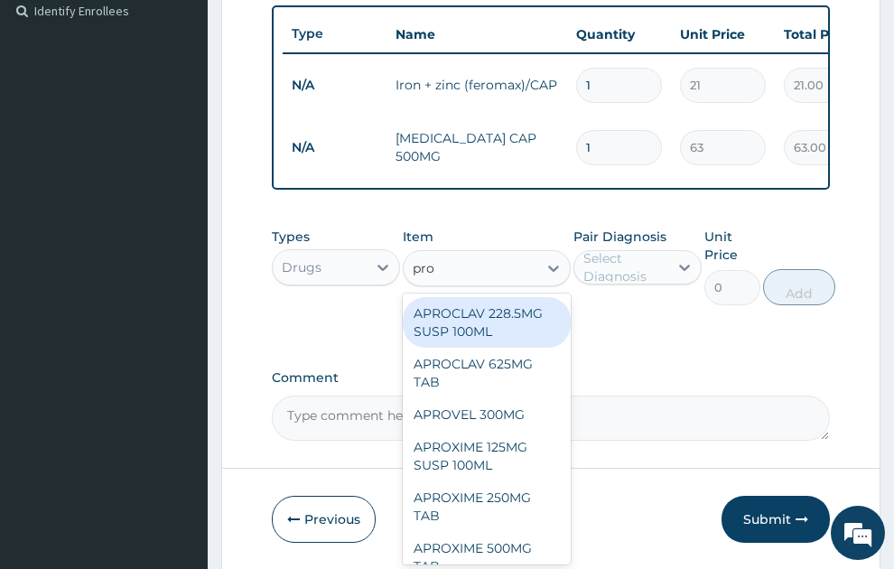
type input "prom"
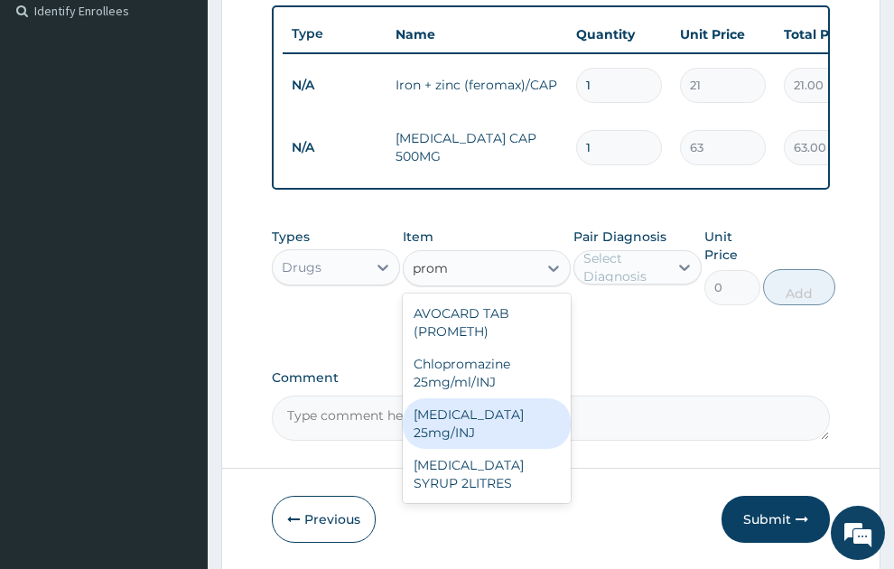
drag, startPoint x: 469, startPoint y: 423, endPoint x: 685, endPoint y: 165, distance: 336.0
click at [469, 421] on div "Promethazine 25mg/INJ" at bounding box center [487, 423] width 168 height 51
type input "52.5"
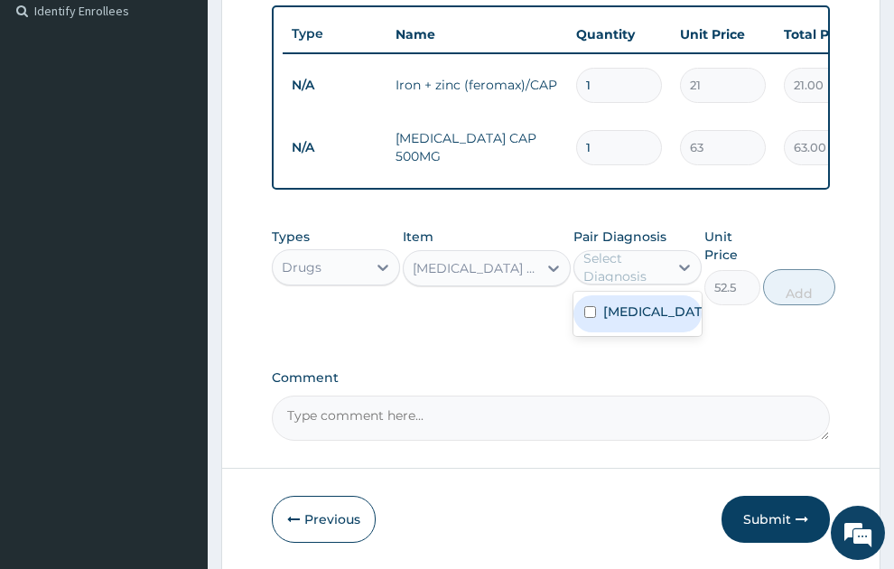
click at [634, 252] on div "Select Diagnosis" at bounding box center [625, 267] width 83 height 36
click at [635, 305] on div "Gastroenteritis" at bounding box center [638, 313] width 128 height 37
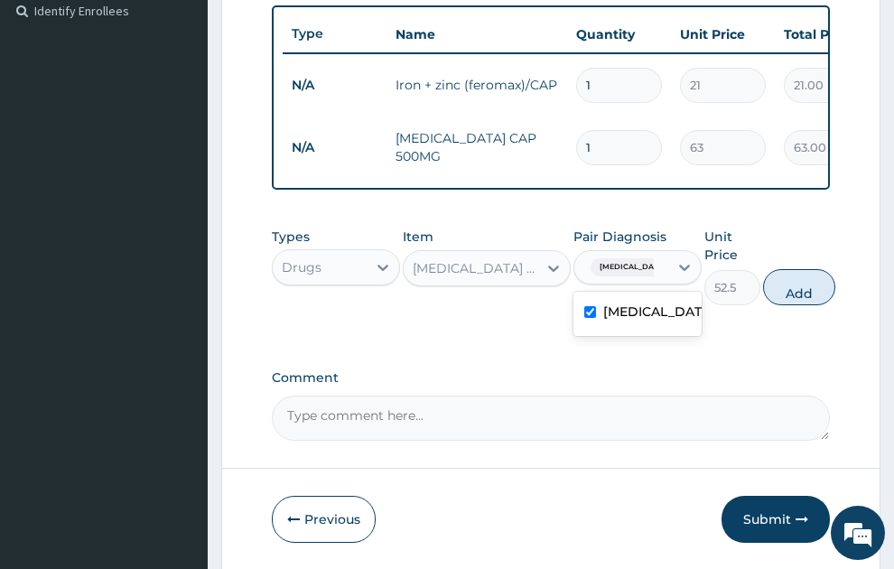
checkbox input "true"
click at [810, 271] on button "Add" at bounding box center [799, 287] width 72 height 36
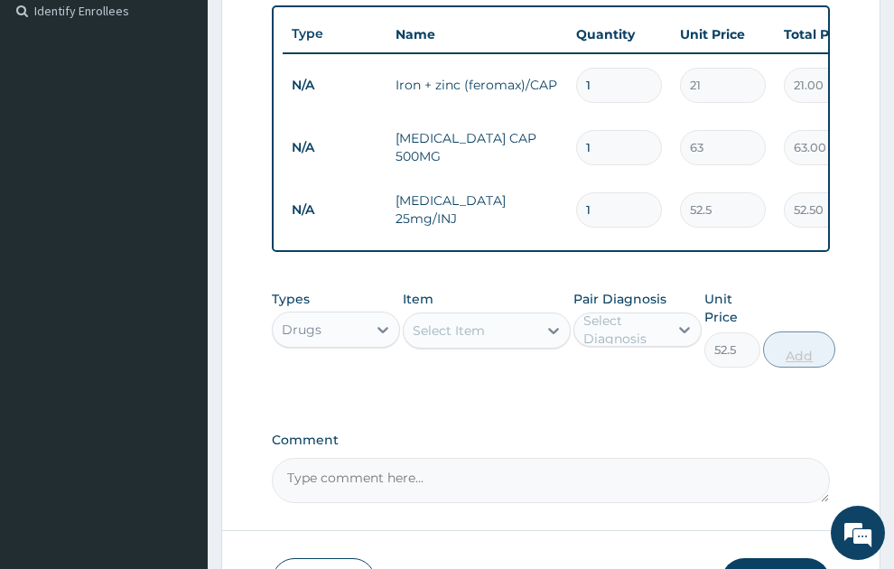
type input "0"
type input "0.00"
click at [479, 325] on div "Select Item" at bounding box center [471, 330] width 134 height 29
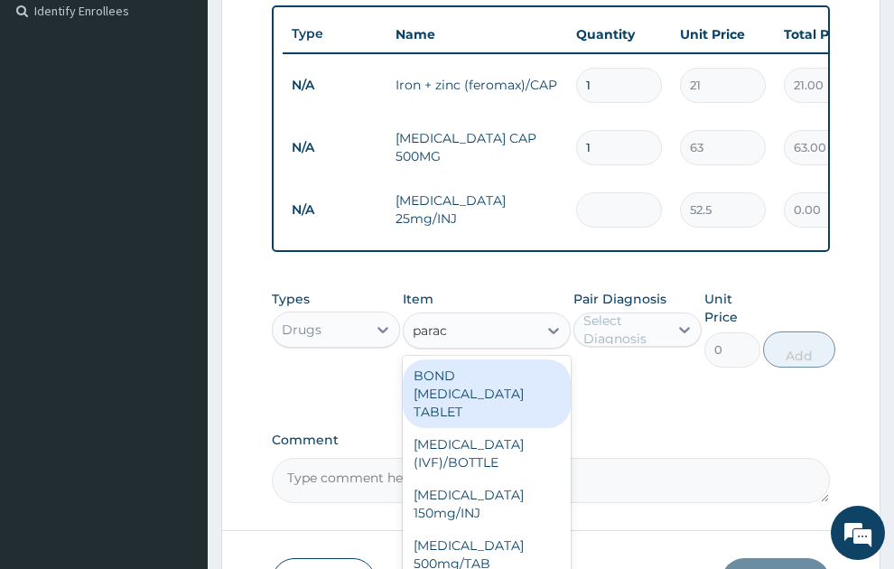
type input "parace"
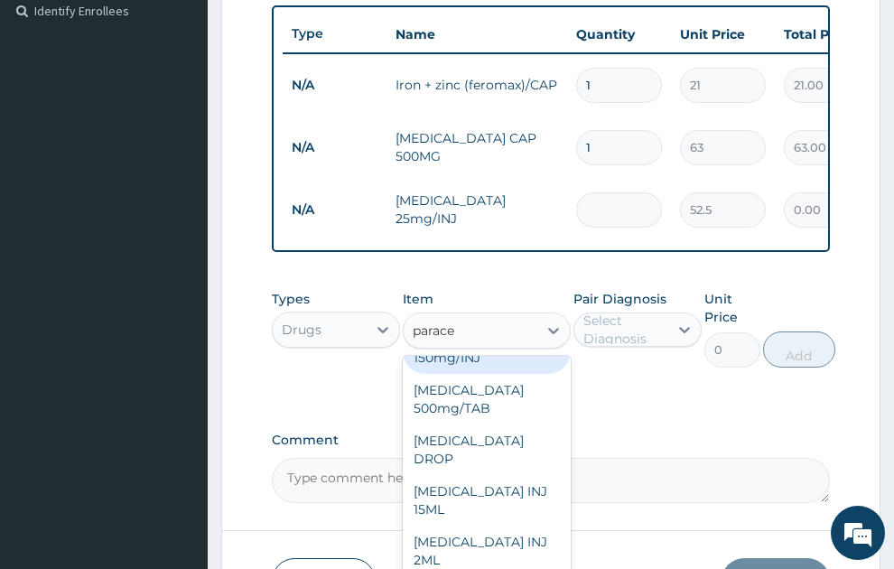
scroll to position [195, 0]
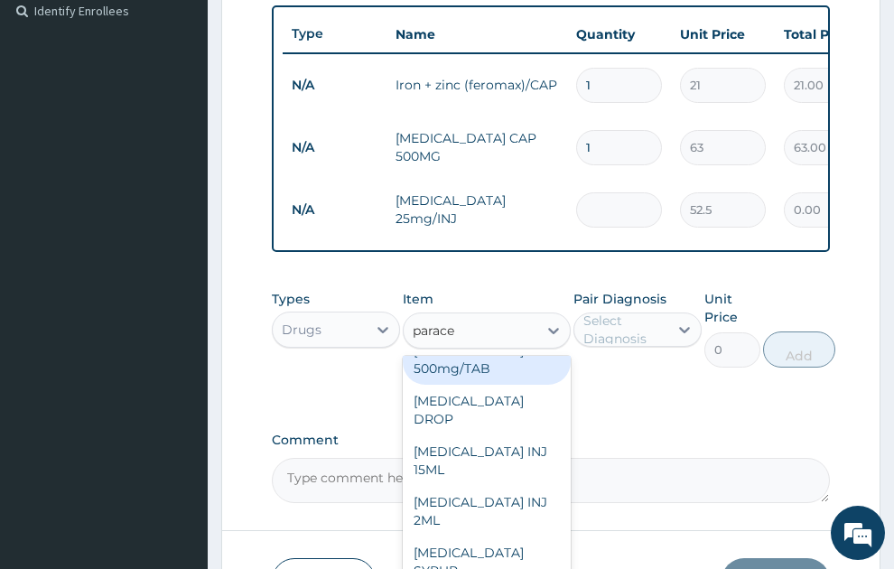
click at [490, 351] on div "PARACETAMOL 500mg/TAB" at bounding box center [487, 359] width 168 height 51
type input "5.25"
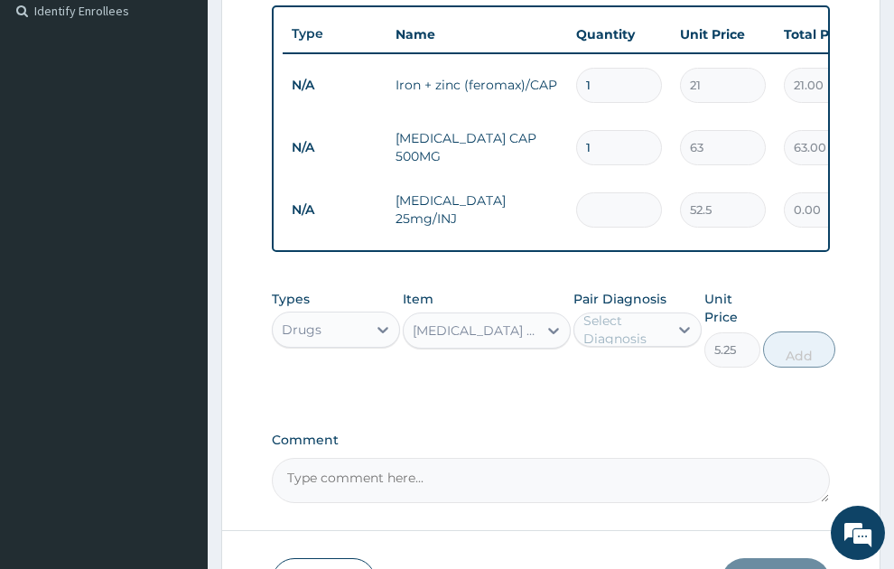
click at [634, 312] on div "Select Diagnosis" at bounding box center [625, 330] width 83 height 36
click at [641, 367] on div "Gastroenteritis" at bounding box center [638, 376] width 128 height 37
checkbox input "true"
click at [822, 332] on button "Add" at bounding box center [799, 350] width 72 height 36
type input "0"
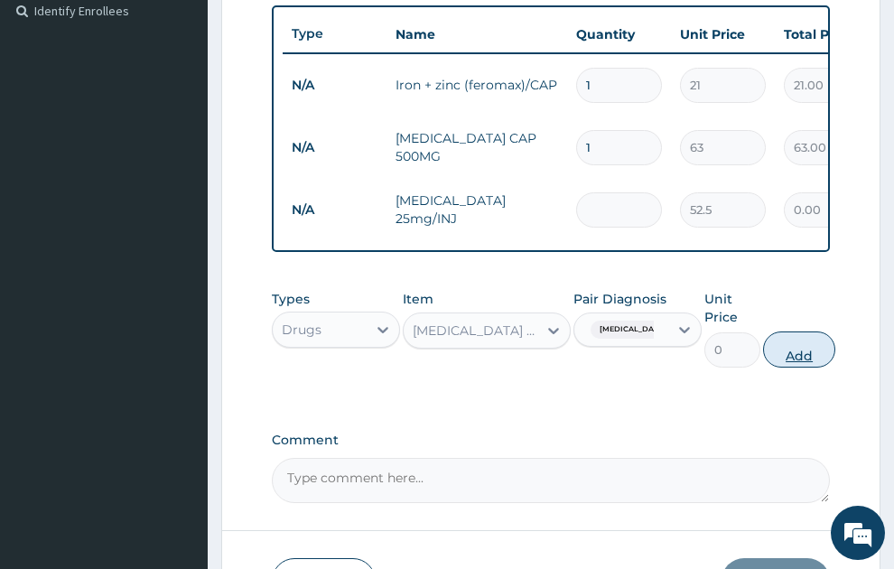
type input "0"
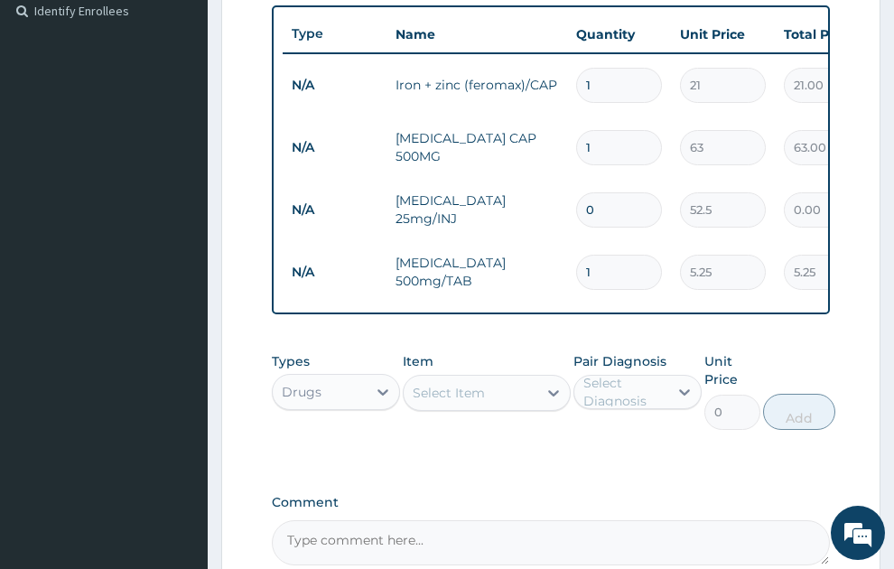
click at [639, 192] on input "0" at bounding box center [619, 209] width 86 height 35
type input "1"
type input "52.50"
type input "1"
click at [632, 255] on input "1" at bounding box center [619, 272] width 86 height 35
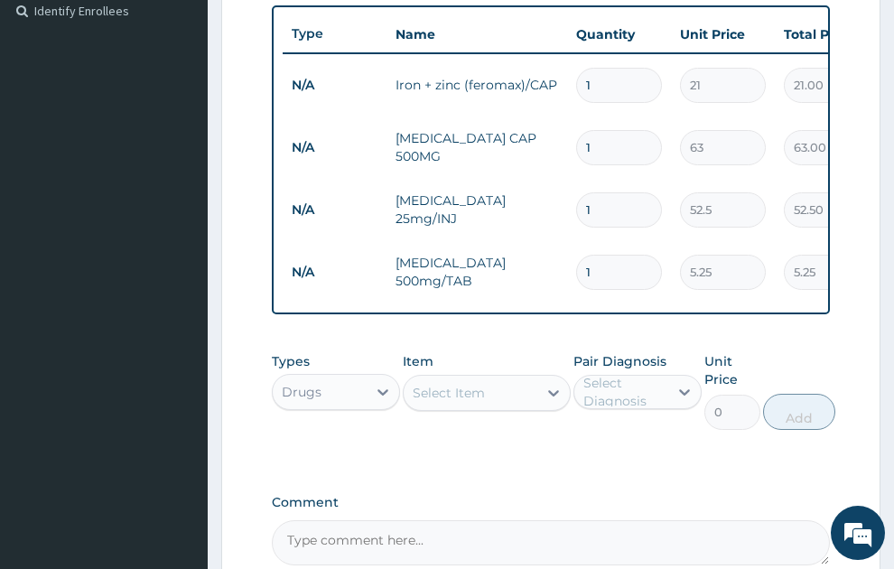
type input "18"
type input "94.50"
type input "18"
click at [585, 130] on input "1" at bounding box center [619, 147] width 86 height 35
type input "21"
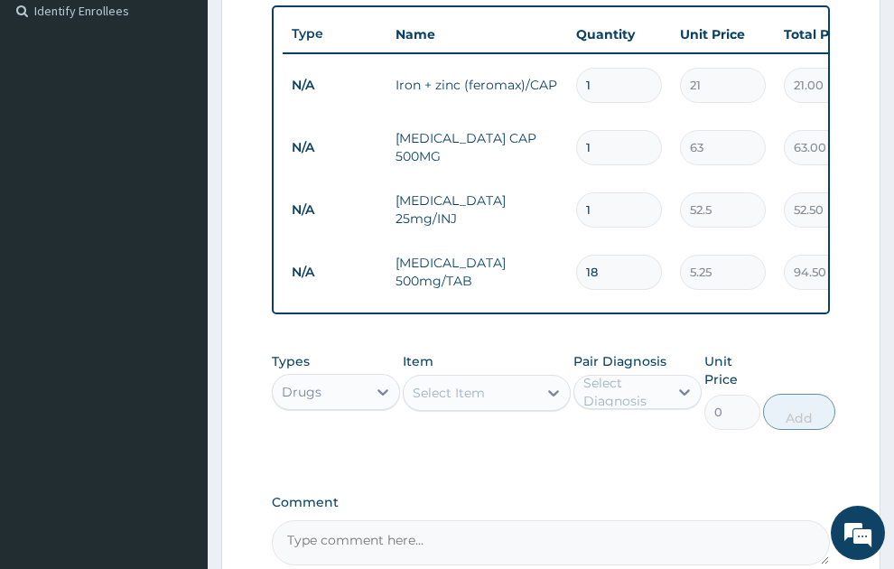
type input "1323.00"
type input "21"
click at [613, 68] on input "1" at bounding box center [619, 85] width 86 height 35
type input "10"
type input "210.00"
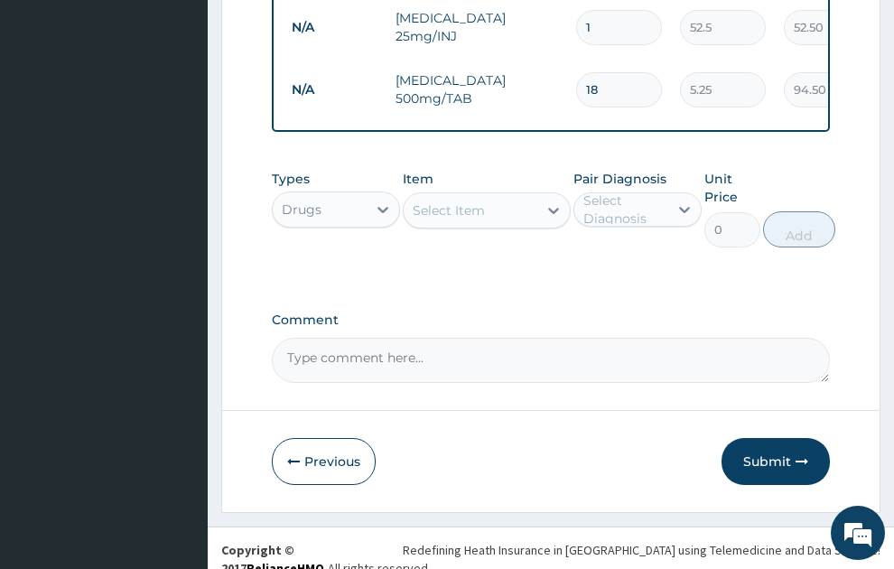
scroll to position [691, 0]
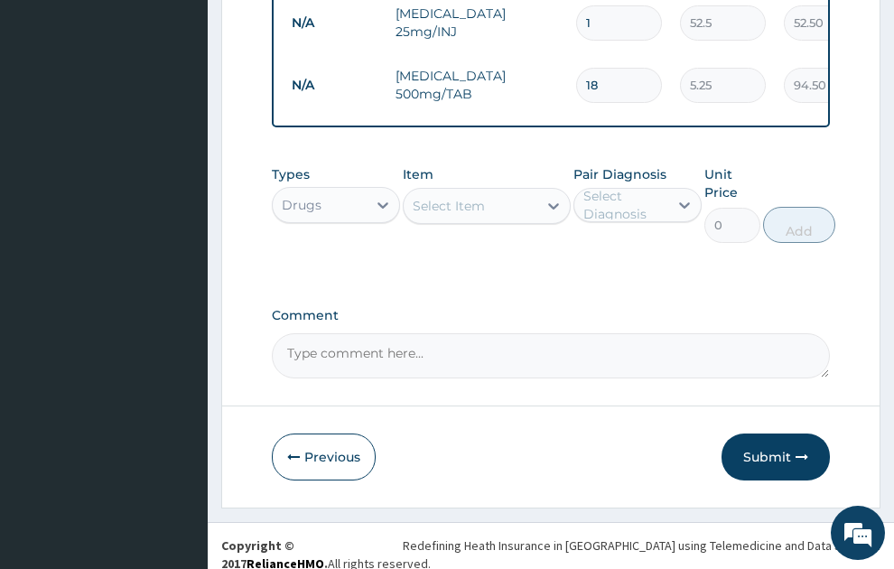
type input "10"
click at [491, 192] on div "Select Item" at bounding box center [471, 206] width 134 height 29
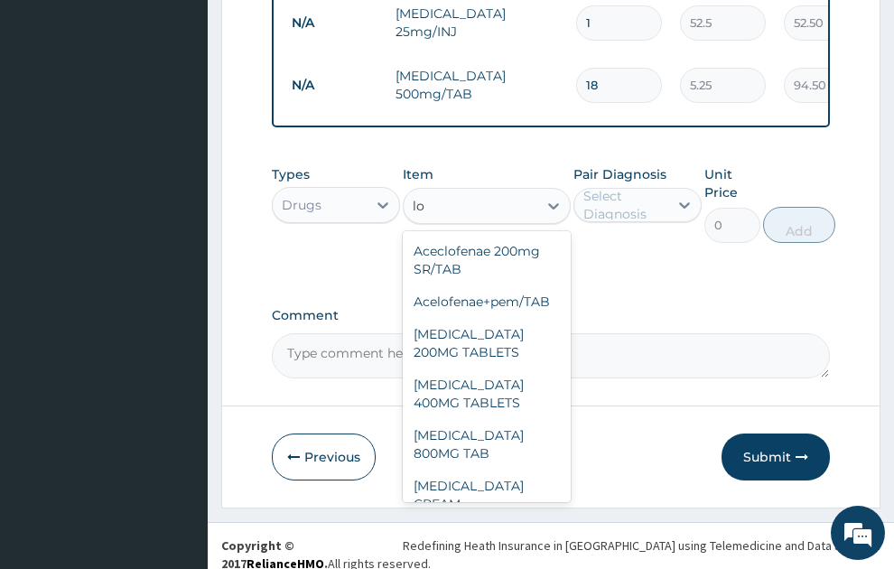
type input "l"
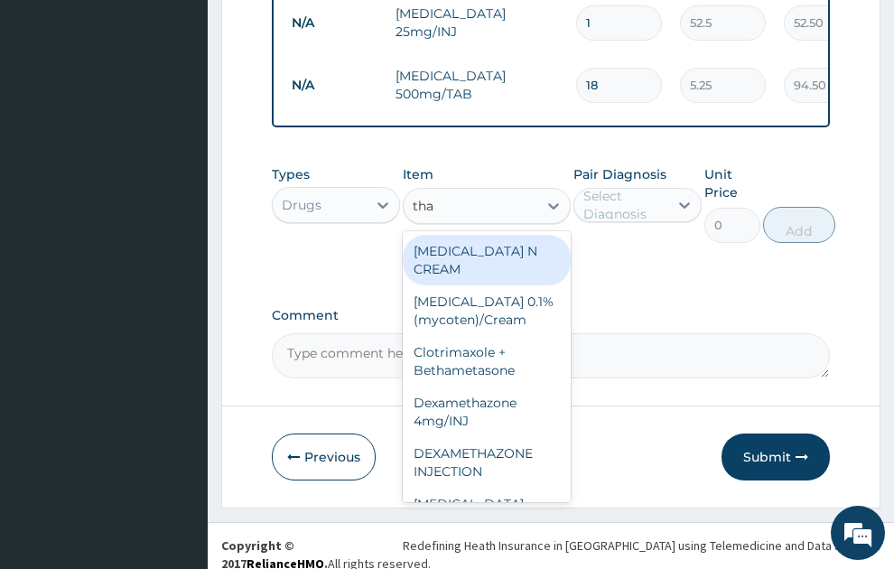
type input "thal"
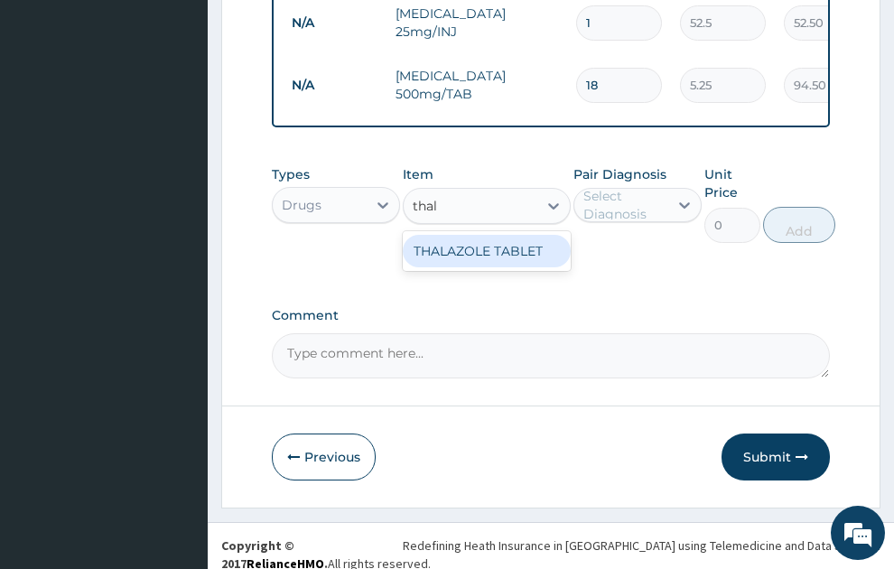
click at [510, 239] on div "THALAZOLE TABLET" at bounding box center [487, 251] width 168 height 33
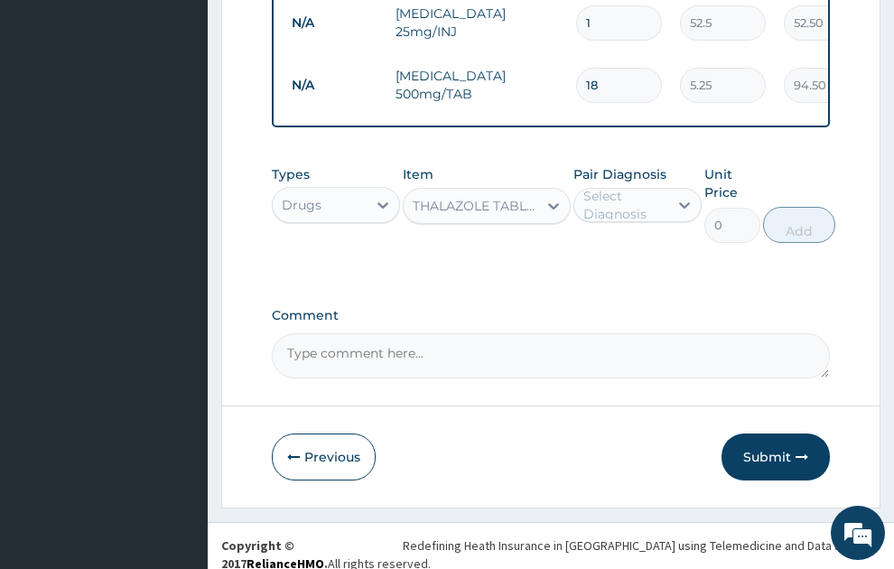
type input "13.12"
click at [611, 188] on div "Select Diagnosis" at bounding box center [625, 205] width 83 height 36
click at [636, 240] on label "Gastroenteritis" at bounding box center [657, 249] width 107 height 18
checkbox input "true"
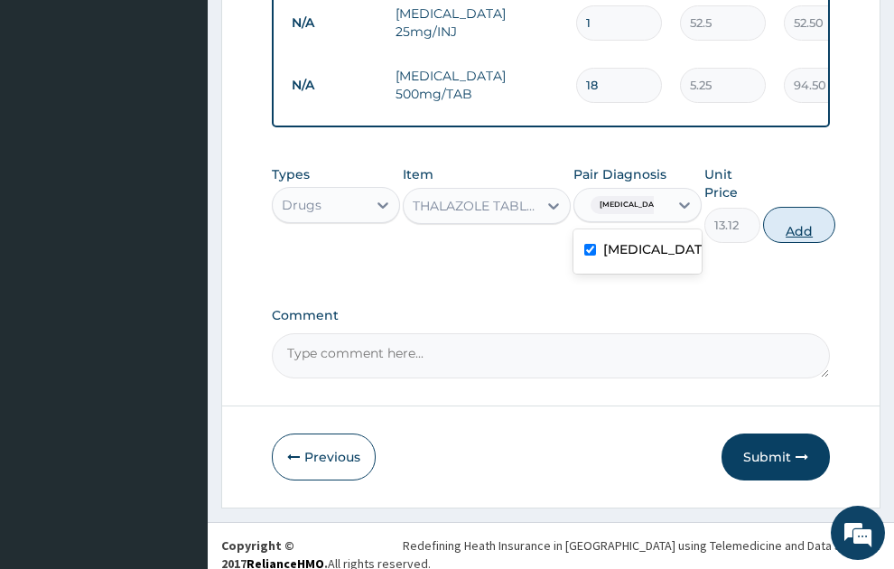
click at [800, 210] on button "Add" at bounding box center [799, 225] width 72 height 36
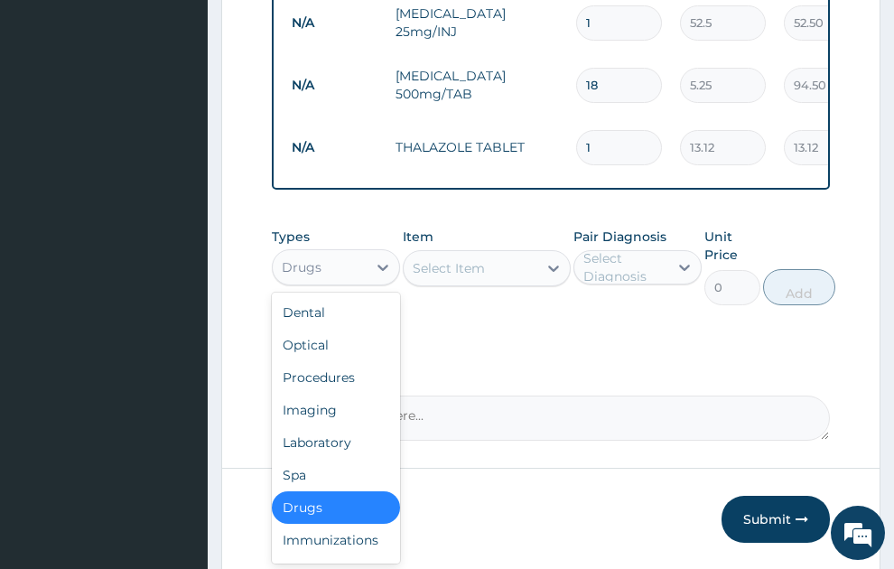
click at [304, 258] on div "Drugs" at bounding box center [302, 267] width 40 height 18
click at [318, 361] on div "Procedures" at bounding box center [336, 377] width 128 height 33
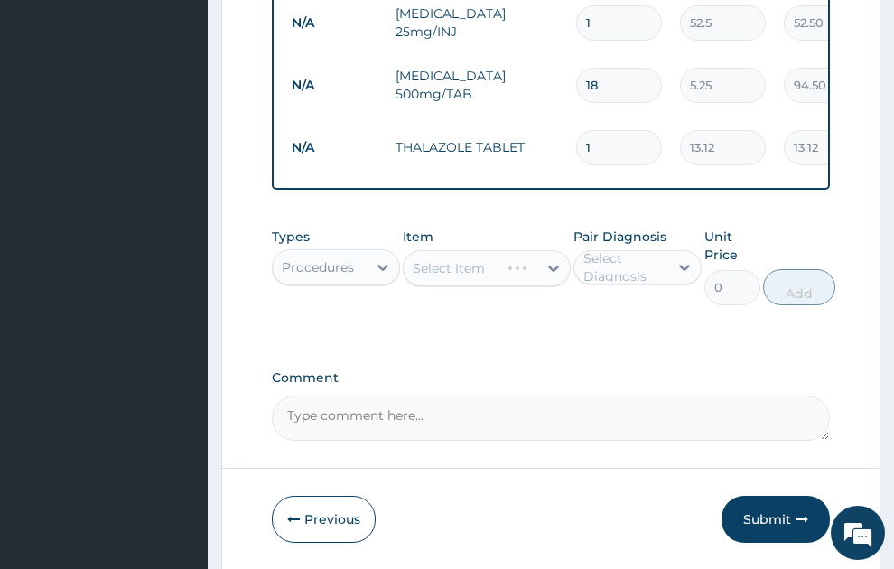
click at [440, 250] on div "Select Item" at bounding box center [487, 268] width 168 height 36
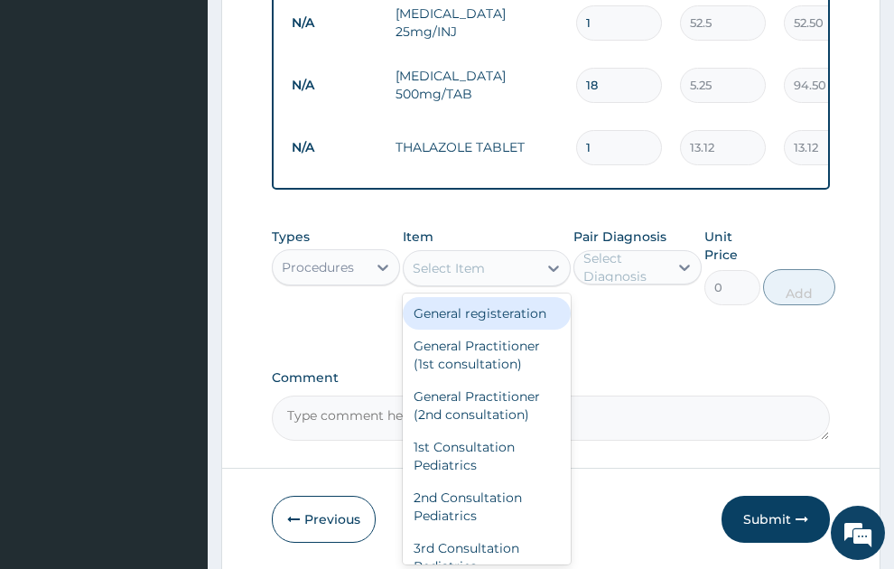
click at [476, 259] on div "Select Item" at bounding box center [449, 268] width 72 height 18
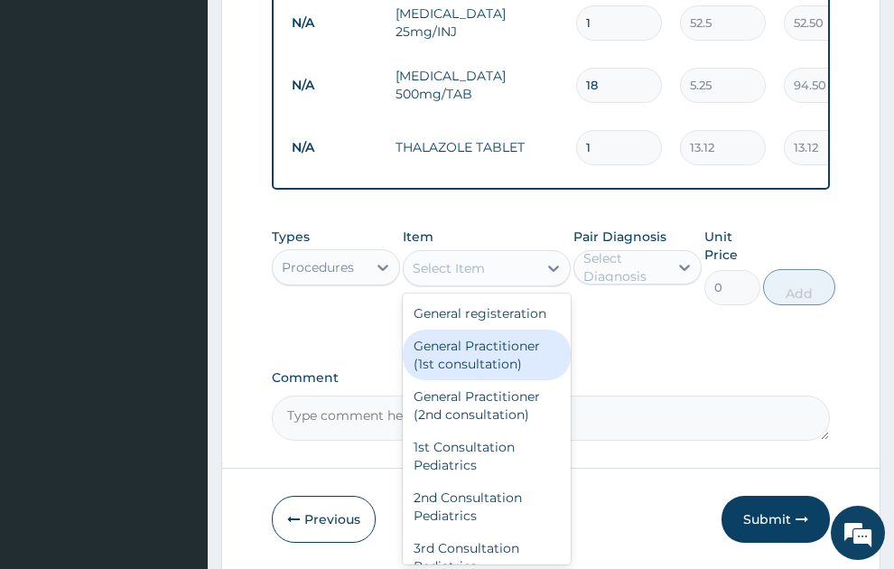
drag, startPoint x: 485, startPoint y: 370, endPoint x: 664, endPoint y: 257, distance: 211.6
click at [485, 369] on div "General Practitioner (1st consultation)" at bounding box center [487, 355] width 168 height 51
type input "1500"
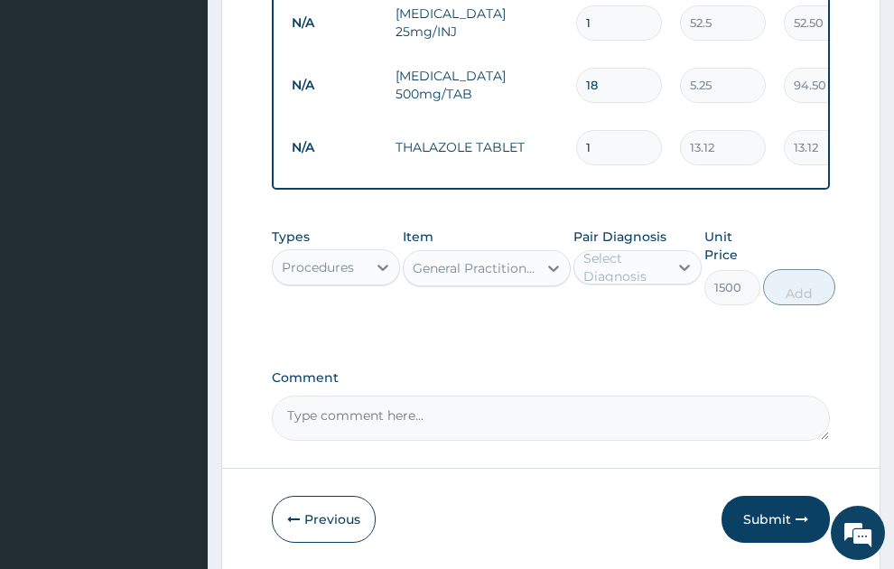
click at [661, 249] on div "Select Diagnosis" at bounding box center [625, 267] width 83 height 36
click at [655, 303] on label "Gastroenteritis" at bounding box center [657, 312] width 107 height 18
checkbox input "true"
click at [799, 269] on button "Add" at bounding box center [799, 287] width 72 height 36
type input "0"
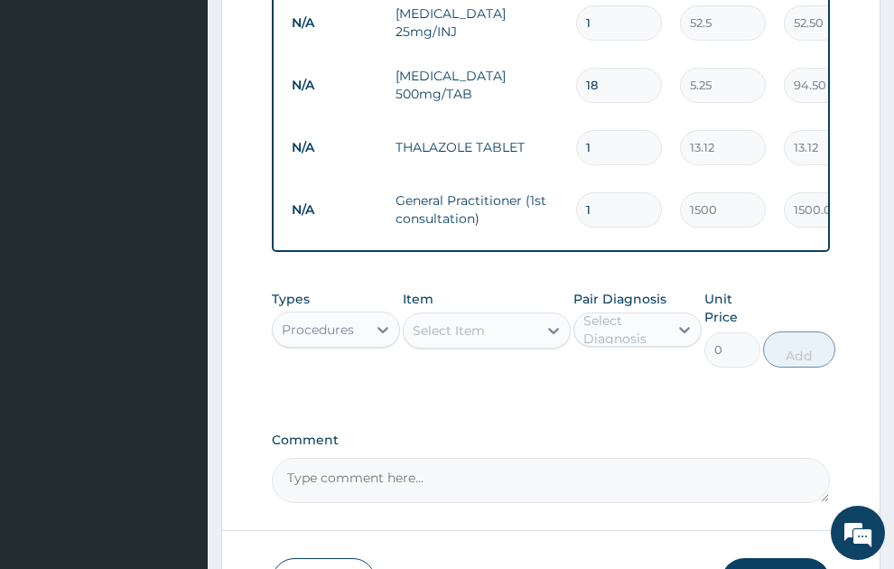
click at [616, 130] on input "1" at bounding box center [619, 147] width 86 height 35
type input "12"
type input "157.44"
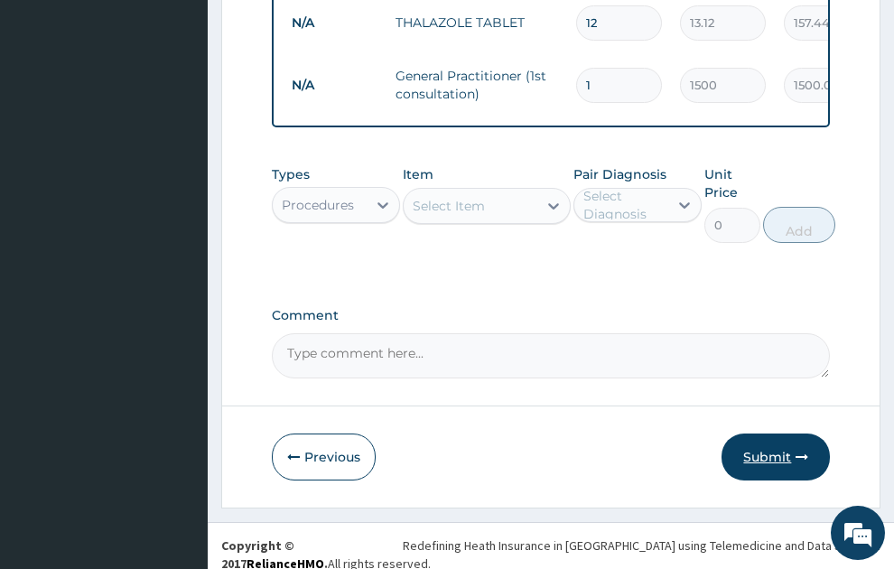
type input "12"
click at [769, 437] on button "Submit" at bounding box center [776, 457] width 108 height 47
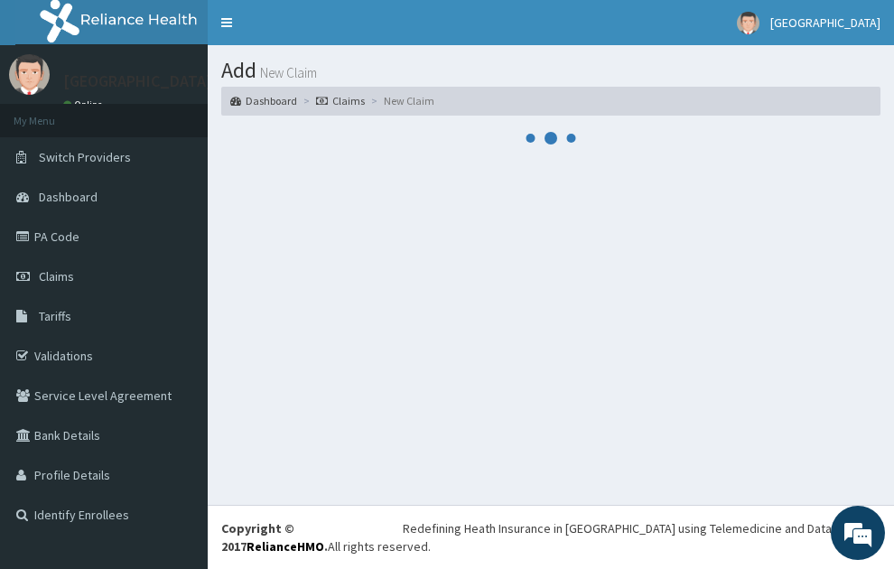
scroll to position [0, 0]
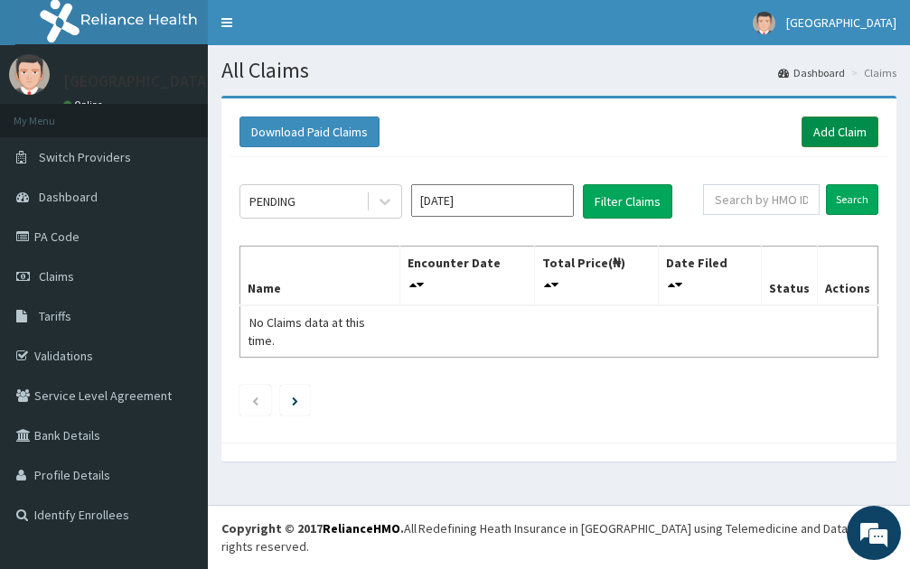
click at [853, 126] on link "Add Claim" at bounding box center [839, 132] width 77 height 31
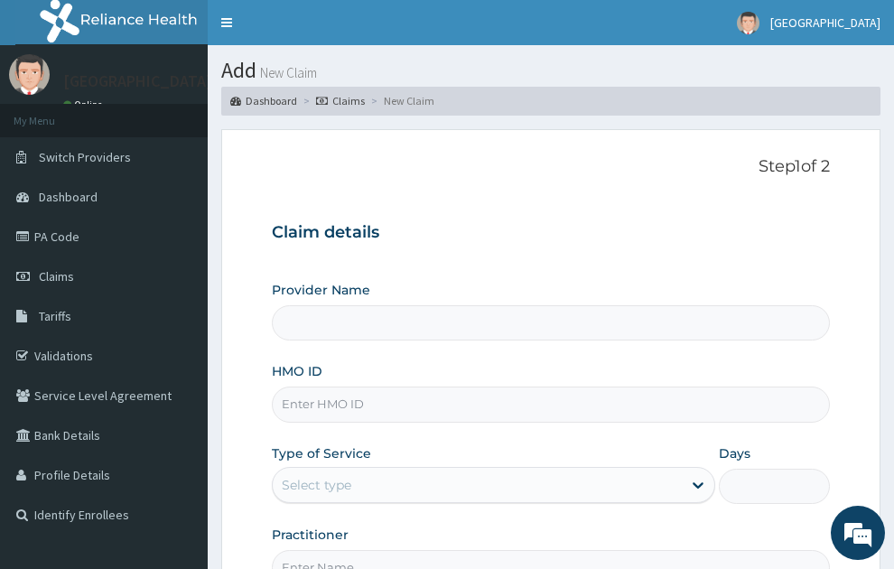
type input "SONEX CLINICS LTD"
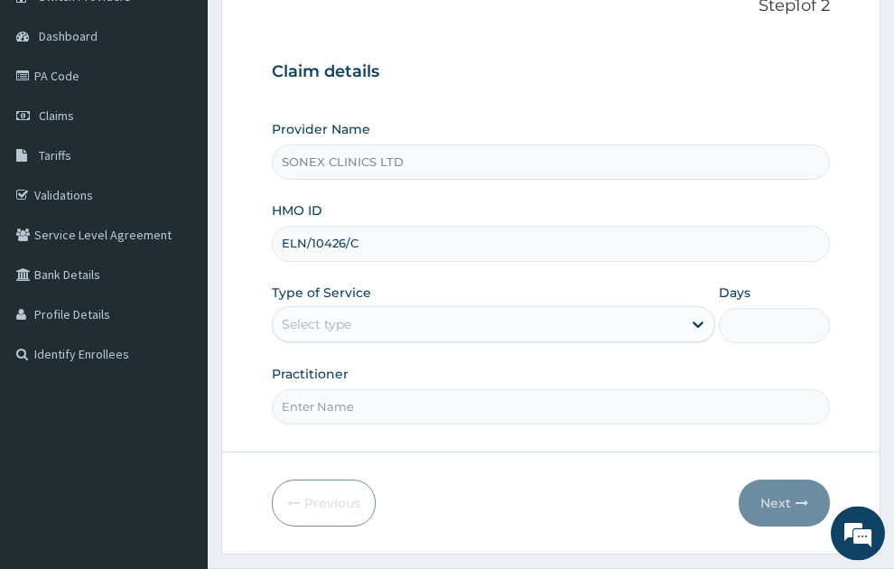
scroll to position [163, 0]
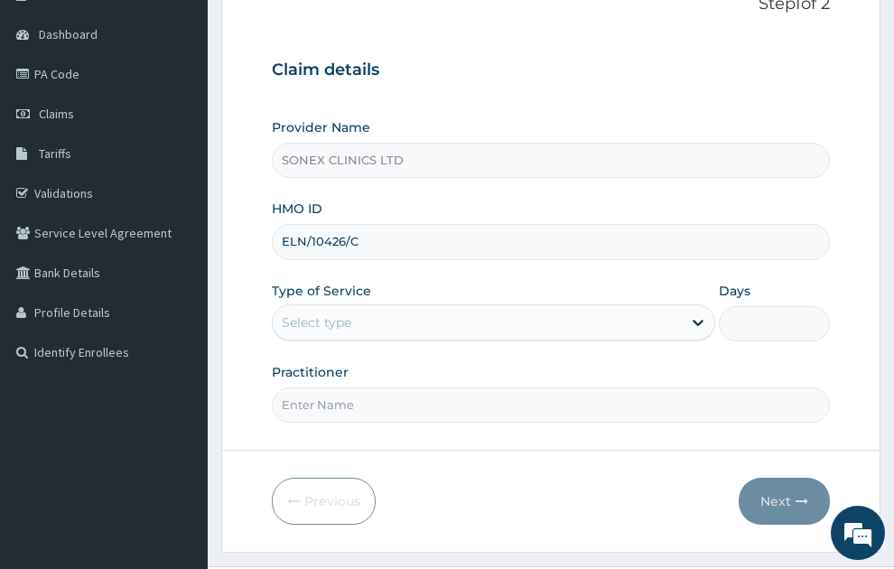
type input "ELN/10426/C"
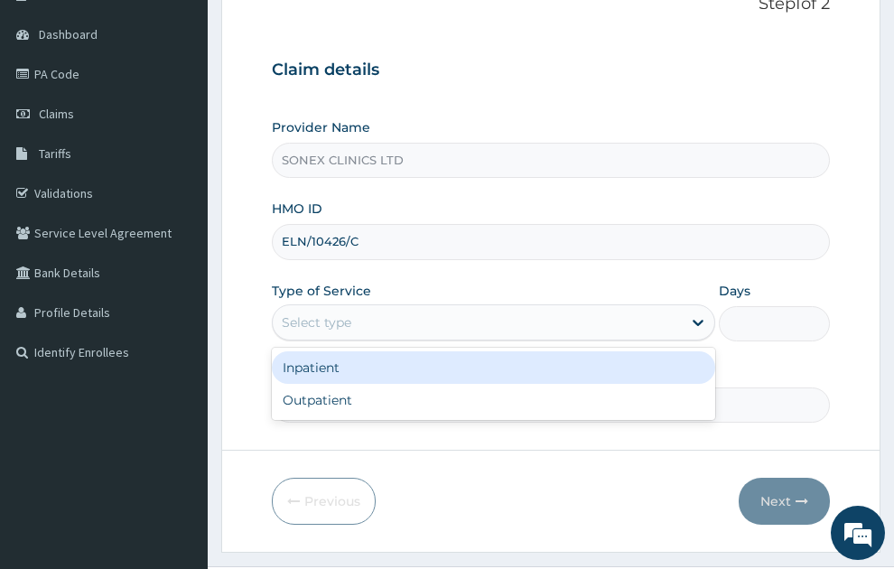
click at [365, 308] on div "Select type" at bounding box center [478, 322] width 410 height 29
drag, startPoint x: 344, startPoint y: 342, endPoint x: 368, endPoint y: 323, distance: 30.2
click at [352, 351] on div "Inpatient" at bounding box center [494, 367] width 445 height 33
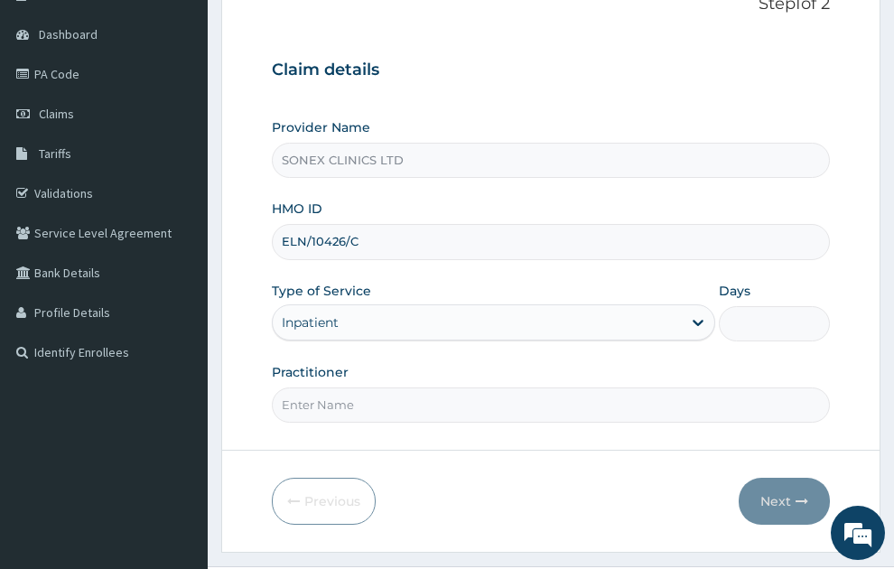
click at [759, 306] on input "Days" at bounding box center [774, 323] width 111 height 35
type input "2"
click at [396, 388] on input "Practitioner" at bounding box center [551, 405] width 559 height 35
type input "DR. COSMAS OKEKE"
click at [781, 478] on button "Next" at bounding box center [784, 501] width 91 height 47
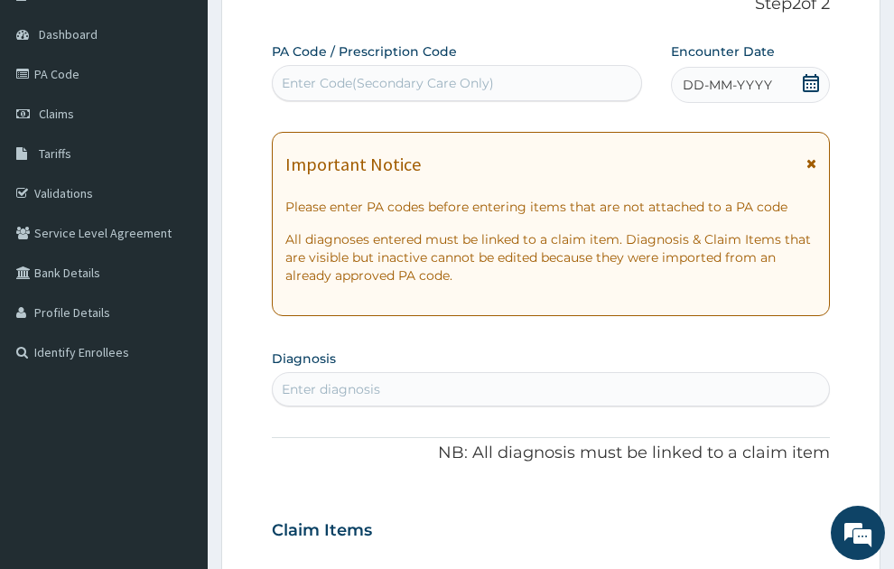
click at [812, 157] on icon at bounding box center [812, 163] width 10 height 13
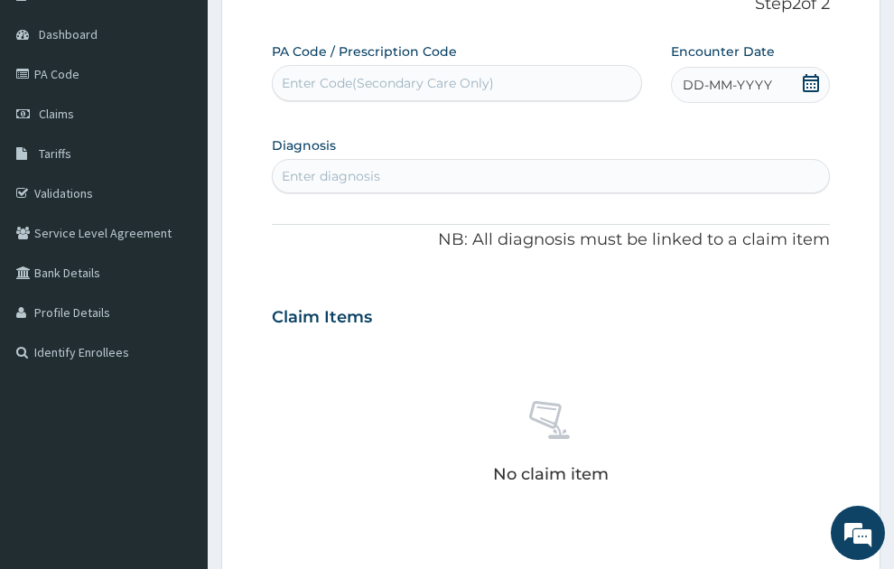
click at [728, 76] on span "DD-MM-YYYY" at bounding box center [727, 85] width 89 height 18
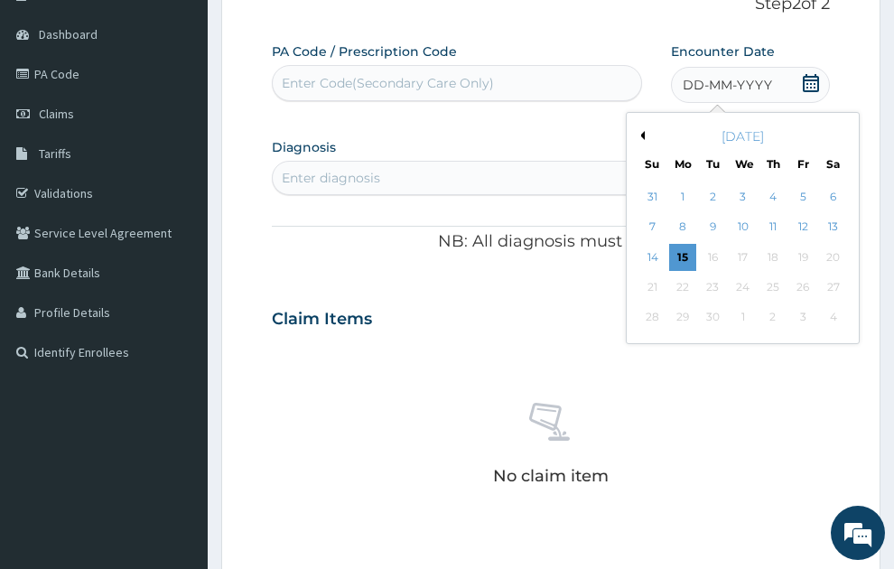
click at [642, 131] on button "Previous Month" at bounding box center [640, 135] width 9 height 9
click at [649, 214] on div "3" at bounding box center [653, 227] width 27 height 27
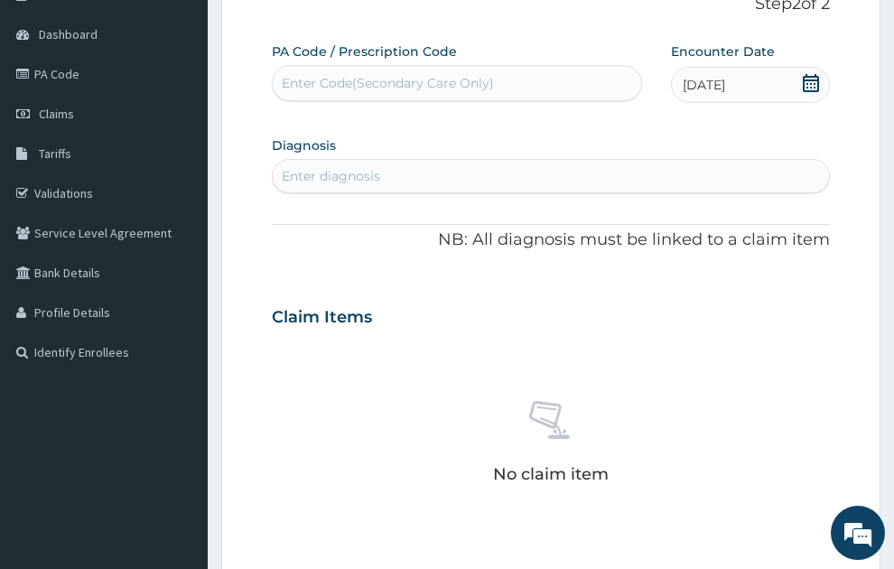
click at [354, 74] on div "Enter Code(Secondary Care Only)" at bounding box center [388, 83] width 212 height 18
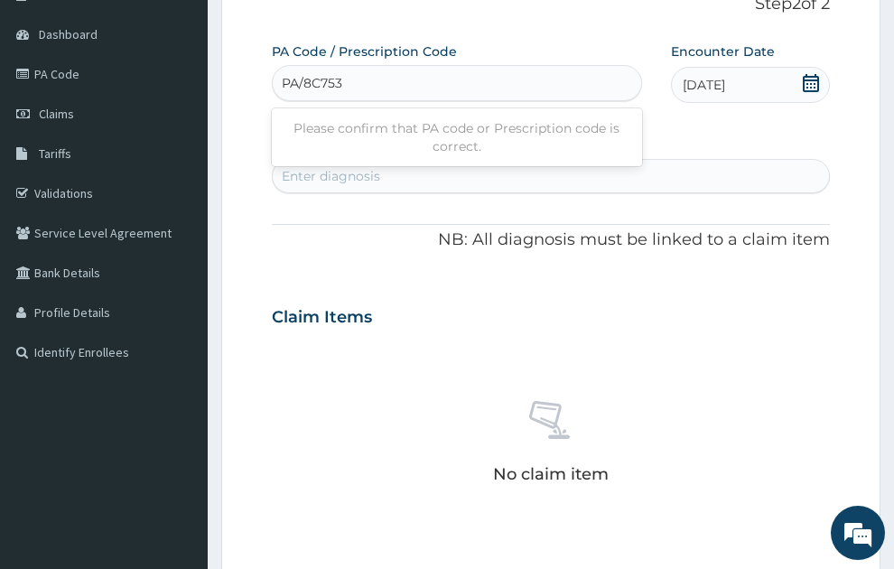
type input "PA/8C753E"
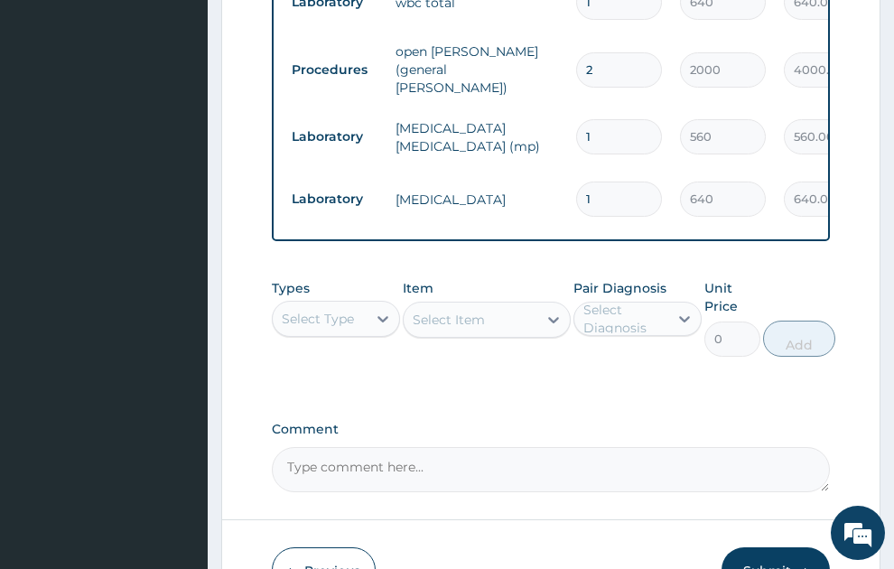
scroll to position [1439, 0]
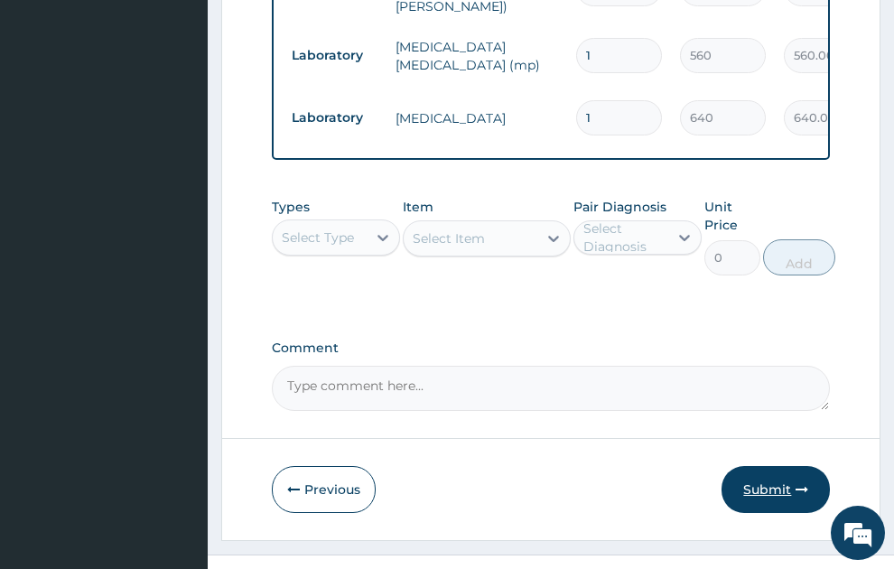
click at [782, 466] on button "Submit" at bounding box center [776, 489] width 108 height 47
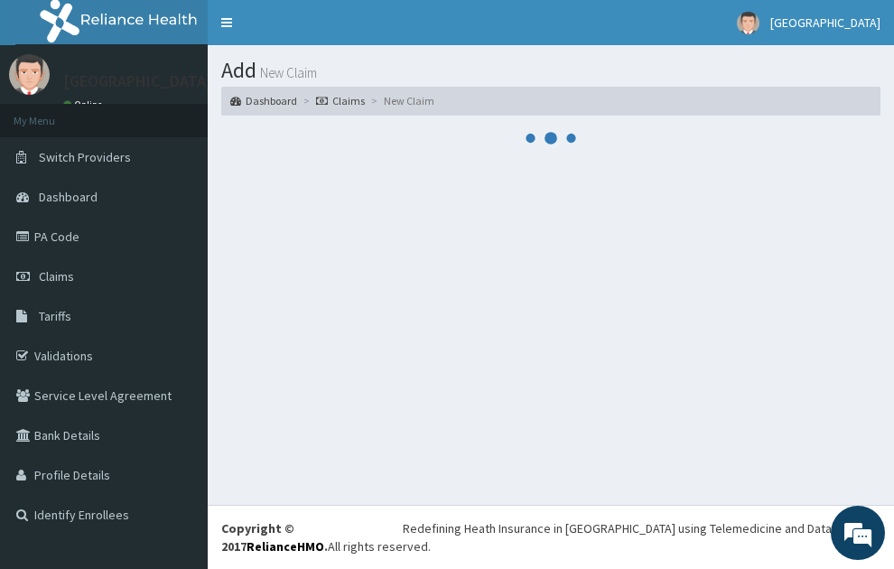
scroll to position [0, 0]
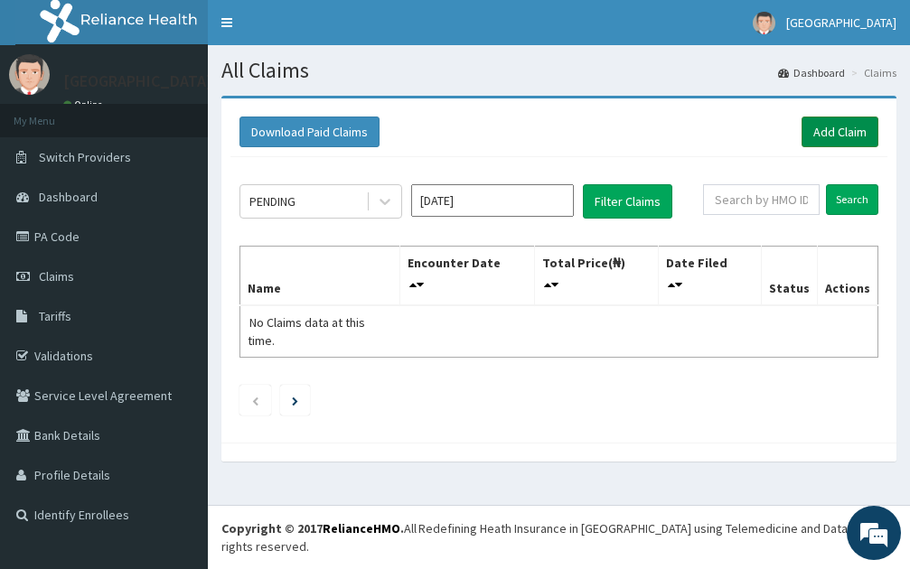
click at [835, 120] on link "Add Claim" at bounding box center [839, 132] width 77 height 31
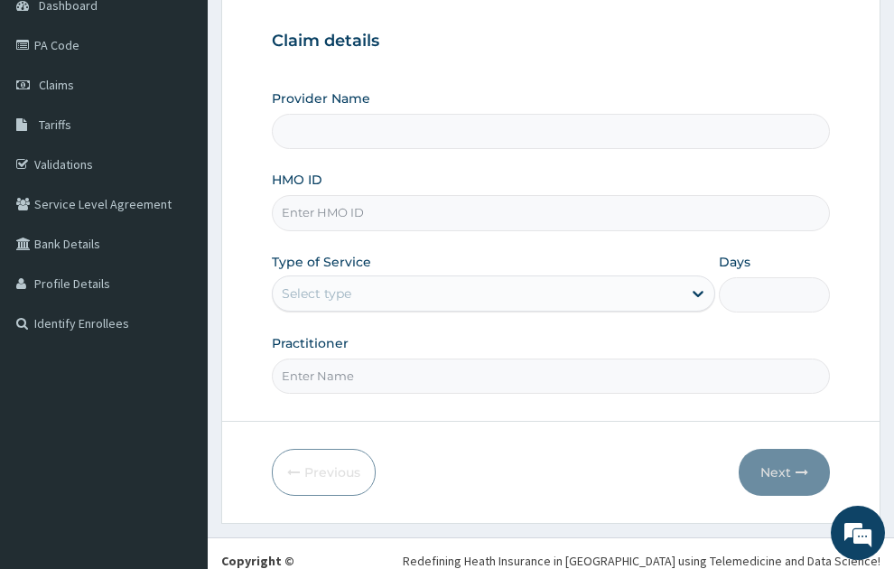
scroll to position [192, 0]
click at [368, 195] on input "HMO ID" at bounding box center [551, 212] width 559 height 35
type input "SONEX CLINICS LTD"
type input "SVL/10046/A"
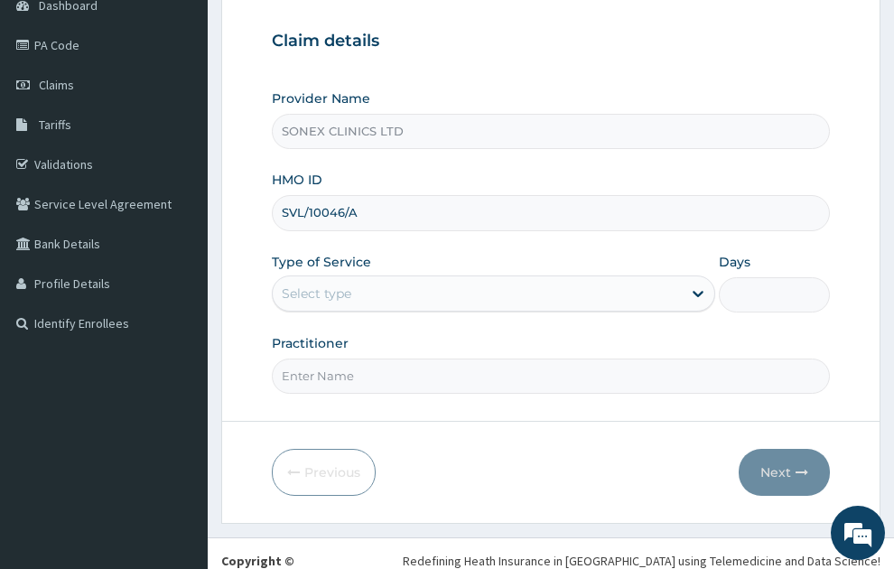
click at [449, 279] on div "Select type" at bounding box center [478, 293] width 410 height 29
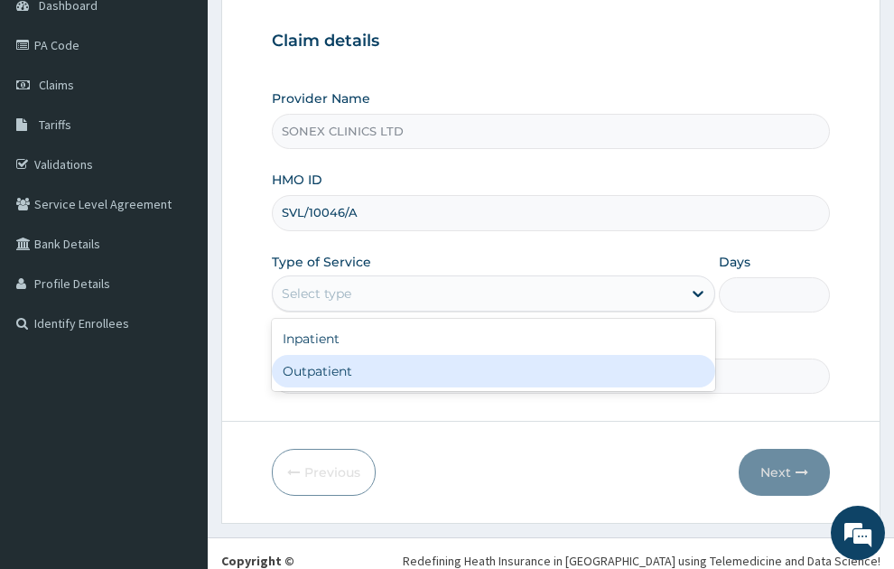
click at [311, 355] on div "Outpatient" at bounding box center [494, 371] width 445 height 33
type input "1"
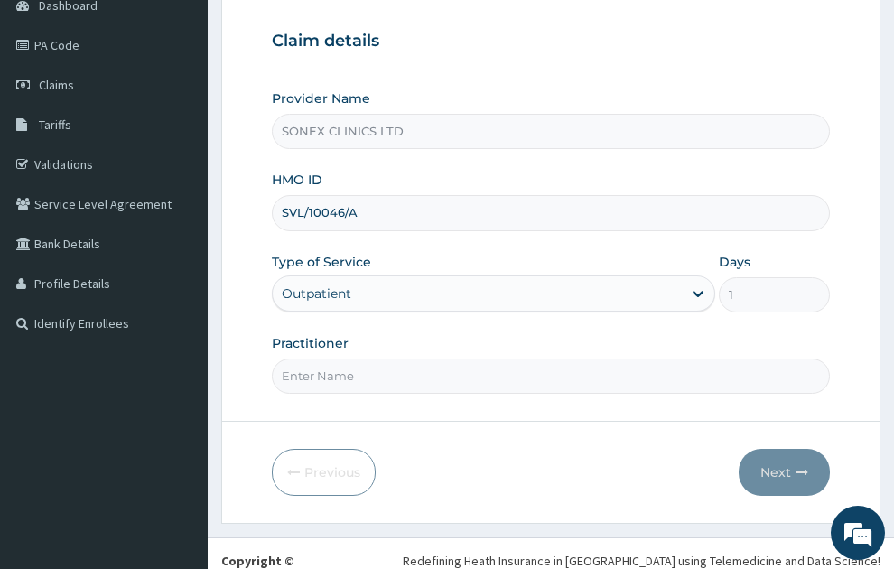
click at [473, 359] on input "Practitioner" at bounding box center [551, 376] width 559 height 35
type input "[PERSON_NAME]"
click at [801, 466] on icon "button" at bounding box center [802, 472] width 13 height 13
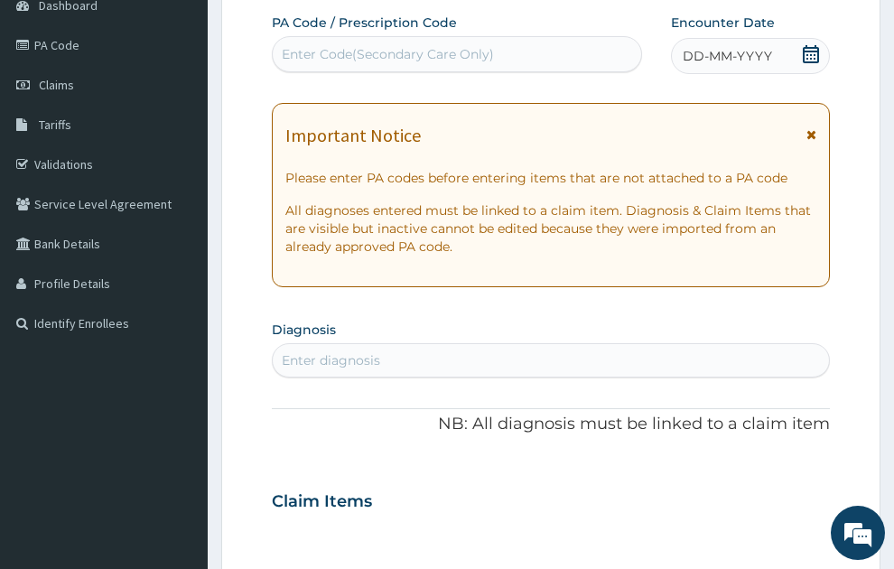
click at [813, 128] on icon at bounding box center [812, 134] width 10 height 13
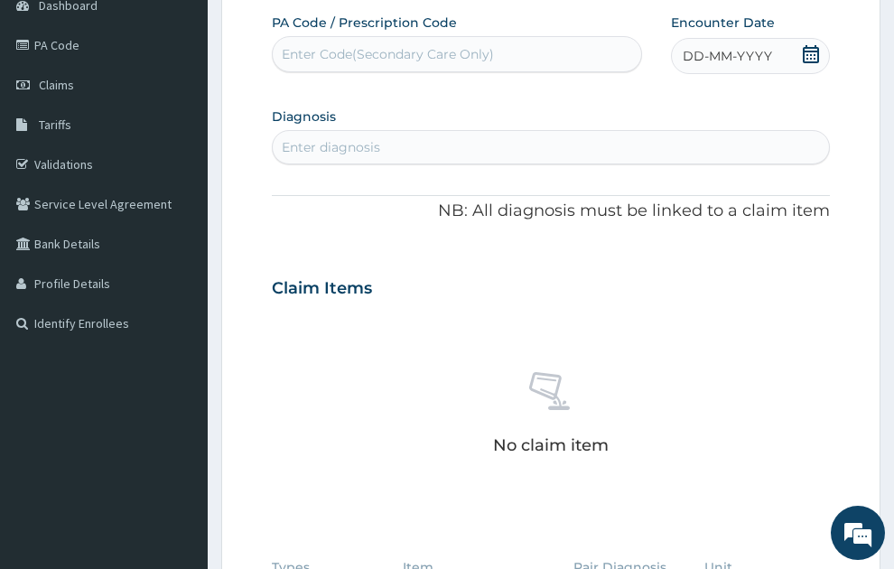
click at [749, 47] on span "DD-MM-YYYY" at bounding box center [727, 56] width 89 height 18
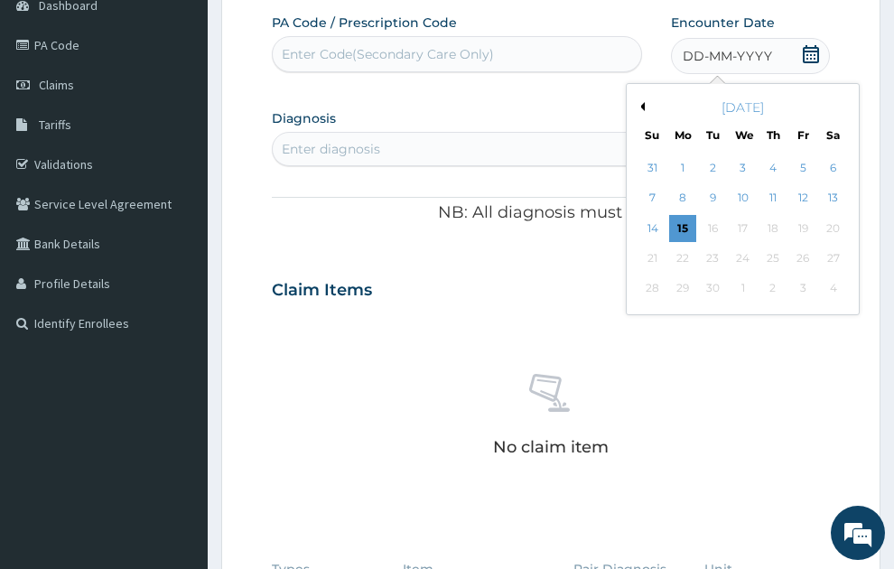
click at [643, 102] on button "Previous Month" at bounding box center [640, 106] width 9 height 9
click at [654, 185] on div "3" at bounding box center [653, 198] width 27 height 27
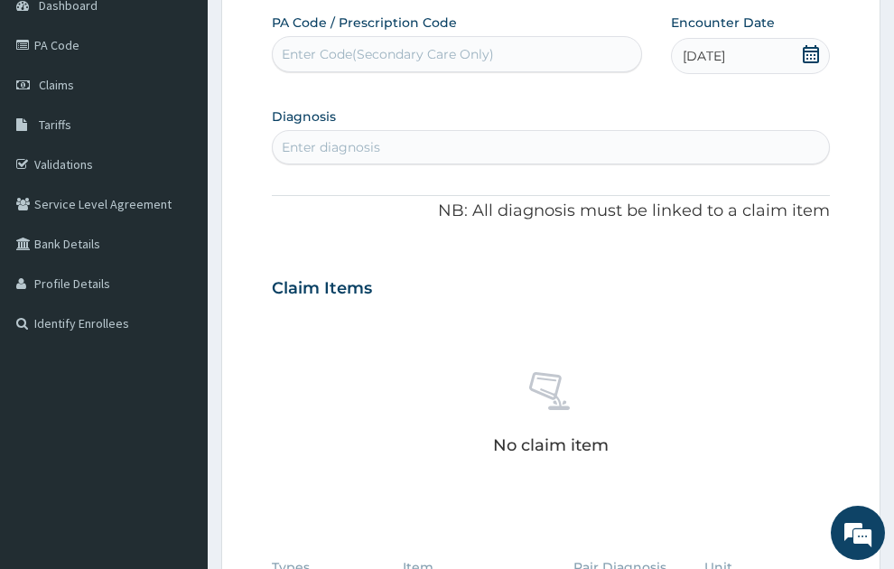
click at [342, 138] on div "Enter diagnosis" at bounding box center [331, 147] width 98 height 18
type input "mala"
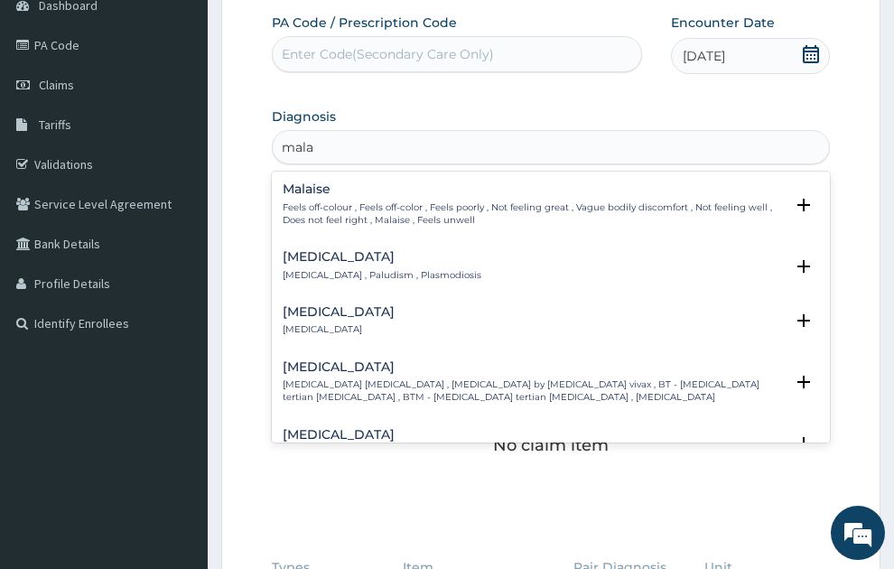
click at [368, 250] on div "Malaria Malaria , Paludism , Plasmodiosis" at bounding box center [382, 266] width 199 height 32
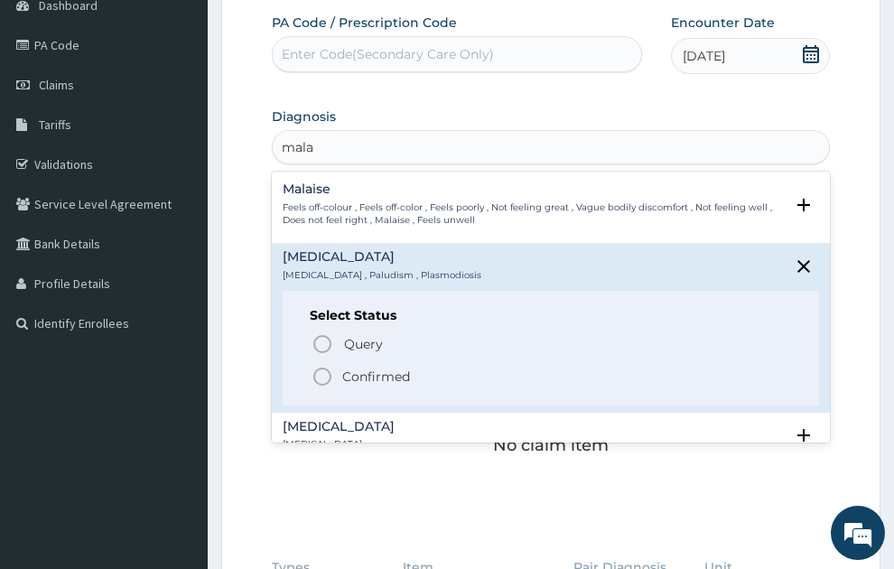
click at [391, 368] on p "Confirmed" at bounding box center [376, 377] width 68 height 18
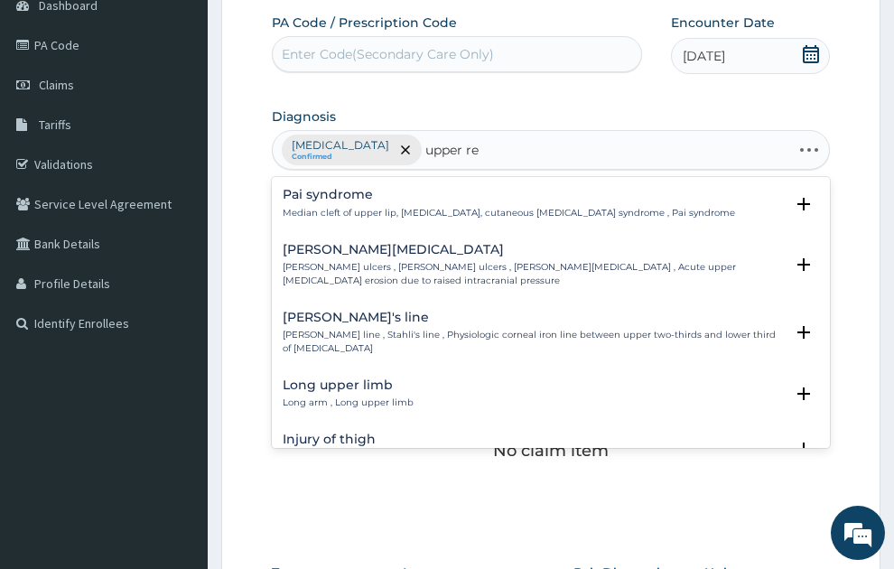
type input "upper res"
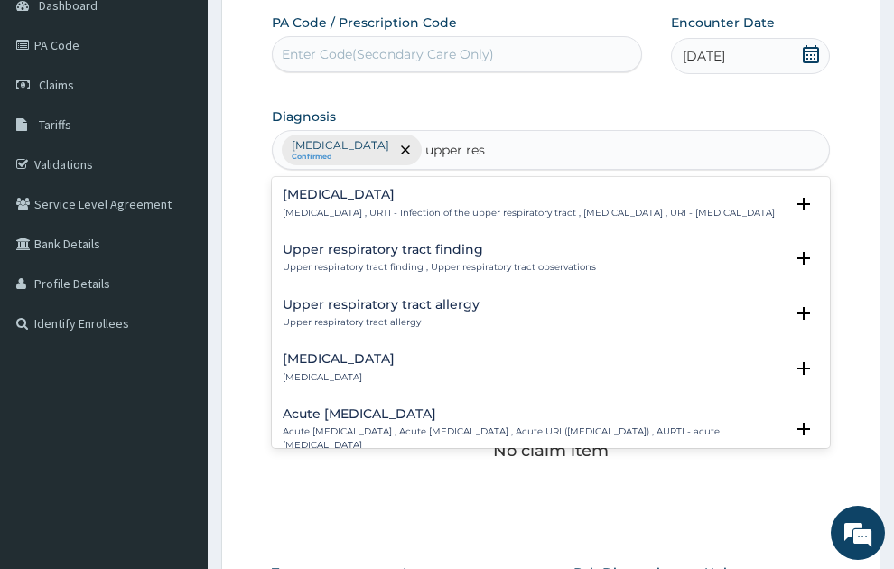
click at [385, 207] on p "Upper respiratory infection , URTI - Infection of the upper respiratory tract ,…" at bounding box center [529, 213] width 492 height 13
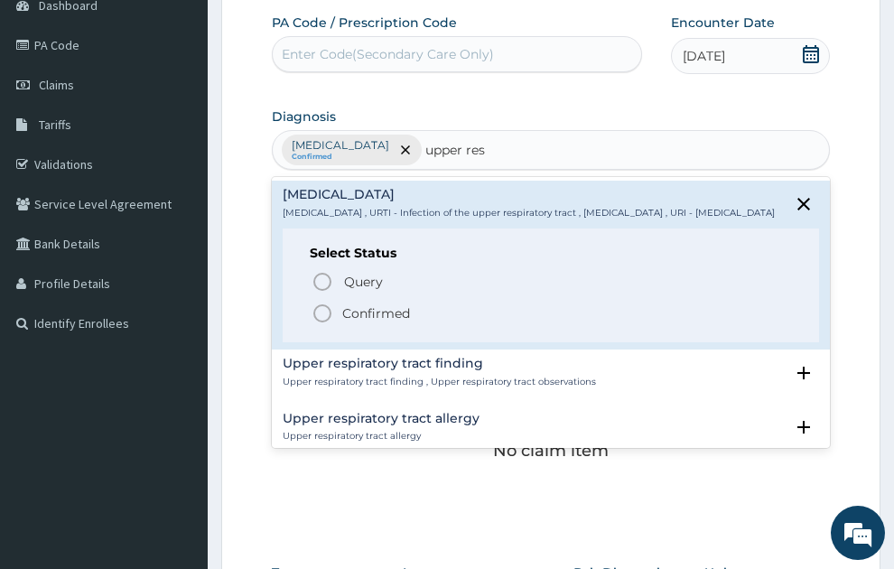
click at [360, 304] on p "Confirmed" at bounding box center [376, 313] width 68 height 18
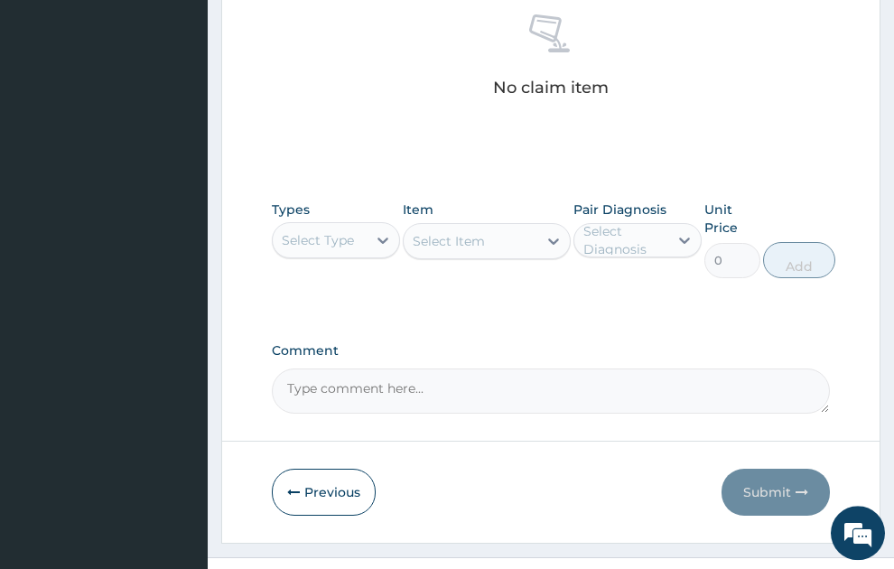
scroll to position [575, 0]
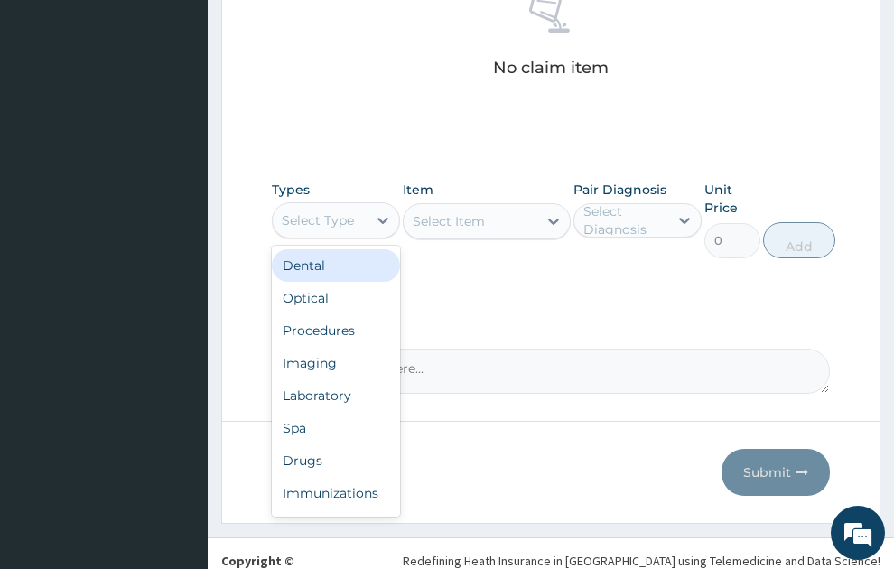
click at [304, 206] on div "Select Type" at bounding box center [320, 220] width 94 height 29
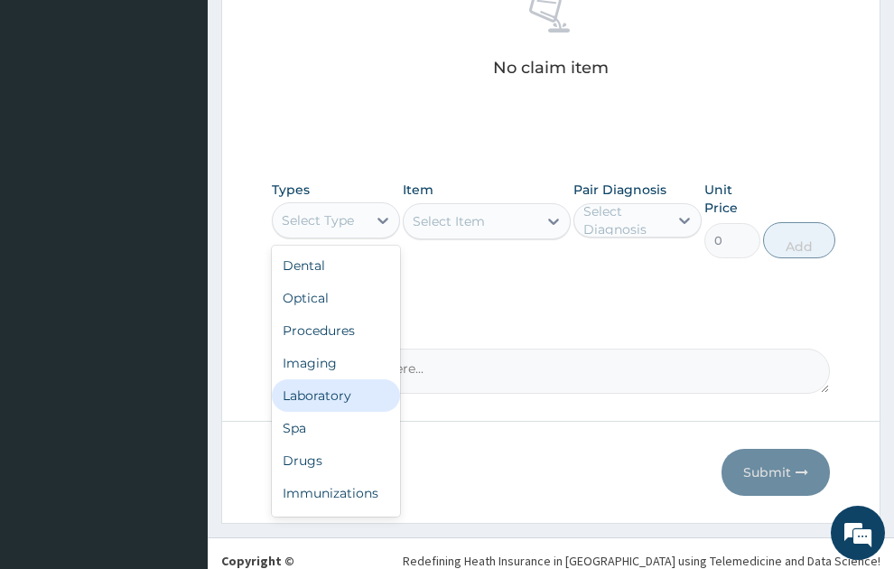
click at [319, 379] on div "Laboratory" at bounding box center [336, 395] width 128 height 33
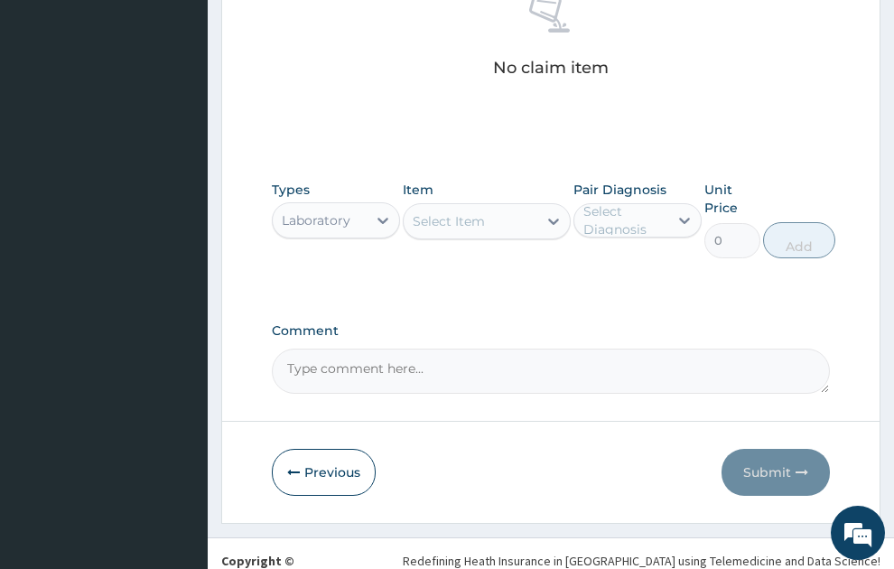
click at [452, 212] on div "Select Item" at bounding box center [449, 221] width 72 height 18
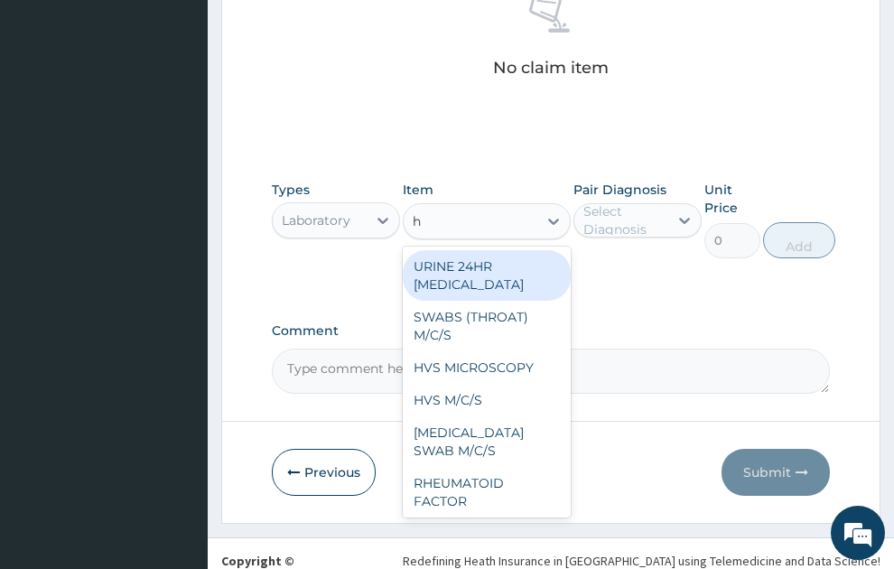
type input "hb"
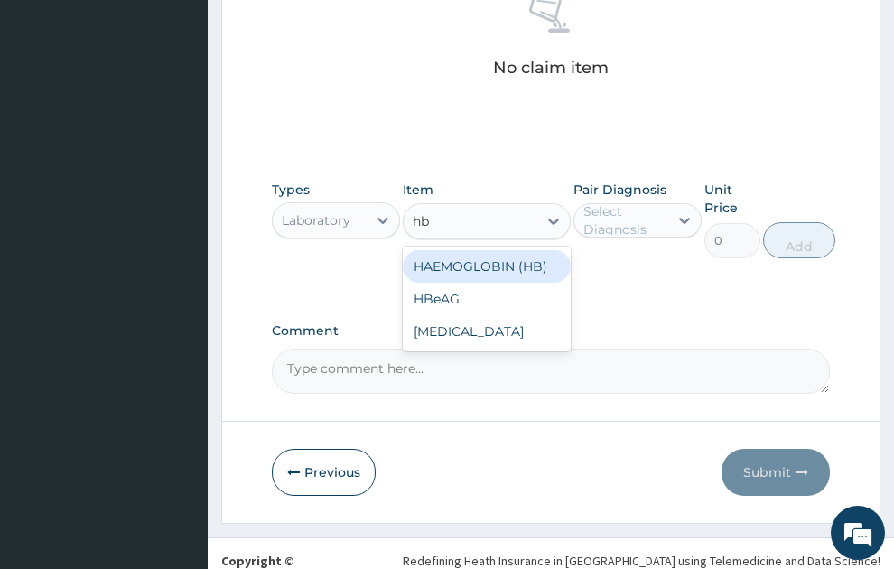
drag, startPoint x: 530, startPoint y: 242, endPoint x: 635, endPoint y: 182, distance: 121.0
click at [531, 250] on div "HAEMOGLOBIN (HB)" at bounding box center [487, 266] width 168 height 33
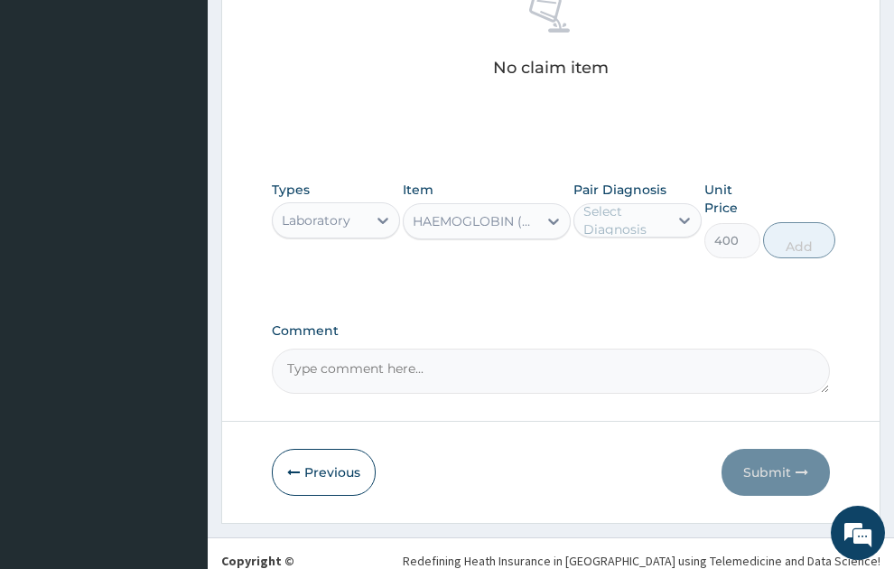
type input "400"
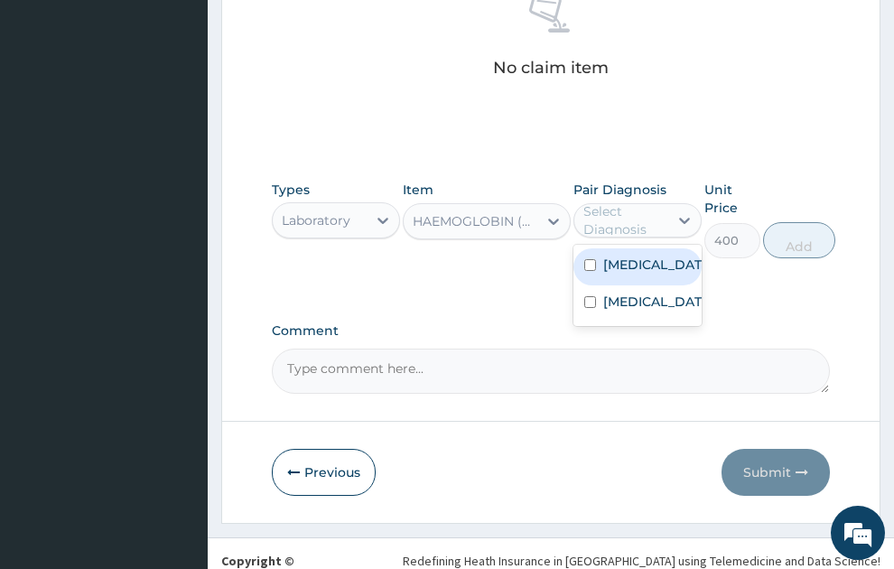
click at [648, 203] on div "Select Diagnosis" at bounding box center [638, 220] width 128 height 34
click at [630, 248] on div "Malaria" at bounding box center [638, 266] width 128 height 37
checkbox input "true"
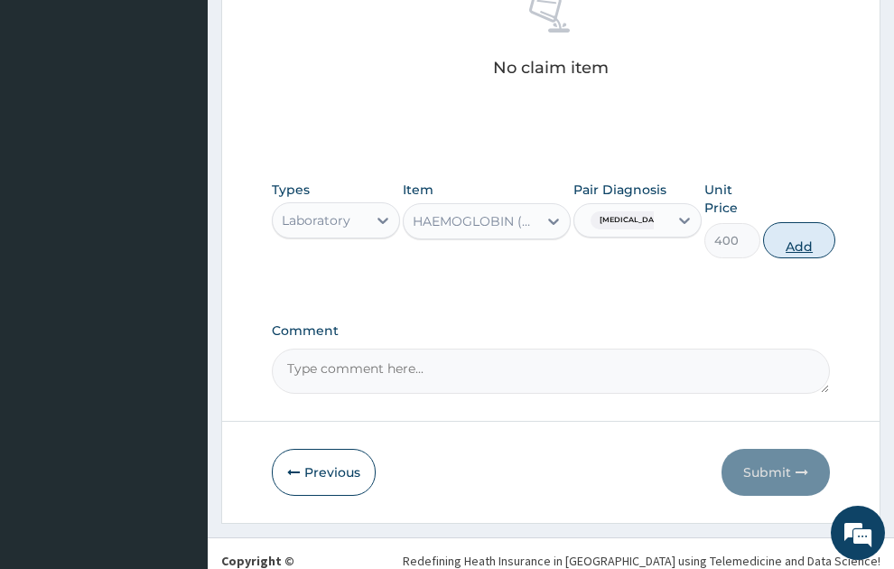
click at [787, 222] on button "Add" at bounding box center [799, 240] width 72 height 36
type input "0"
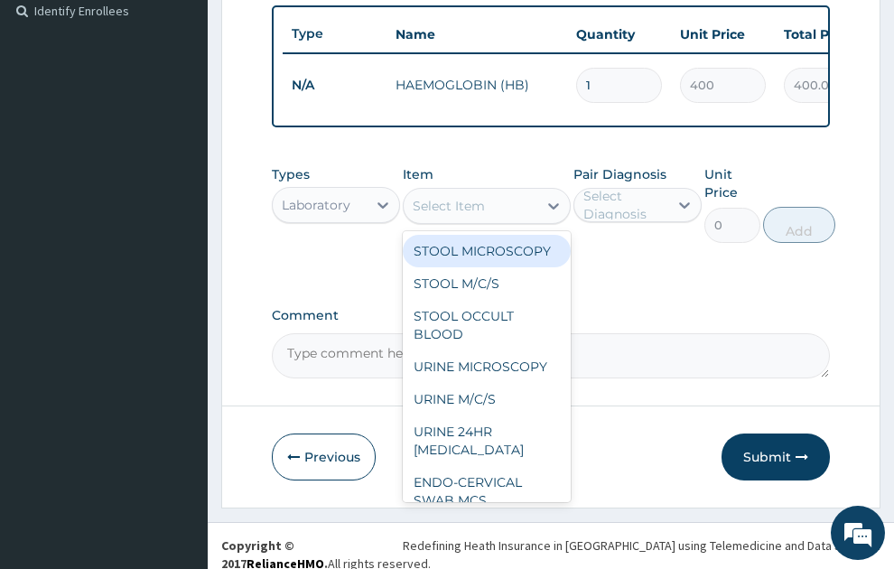
click at [457, 197] on div "Select Item" at bounding box center [449, 206] width 72 height 18
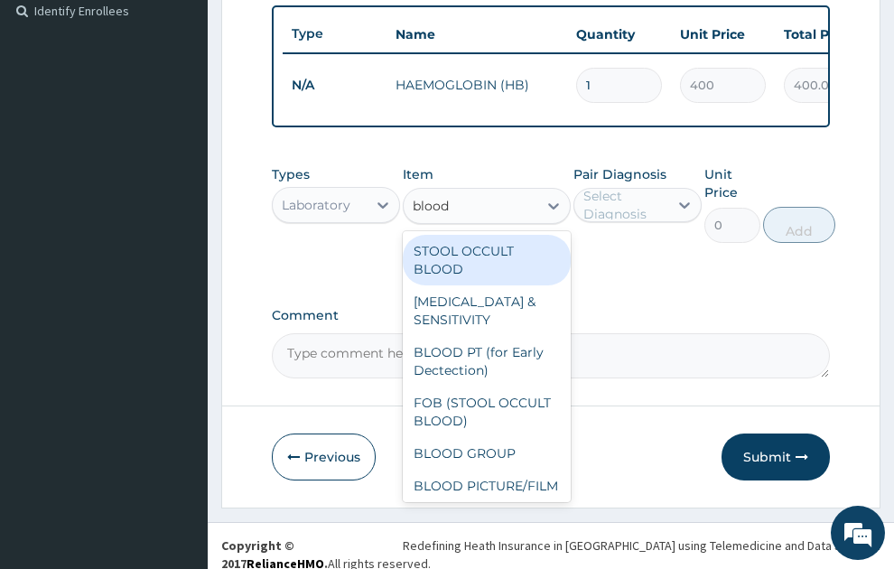
type input "blood g"
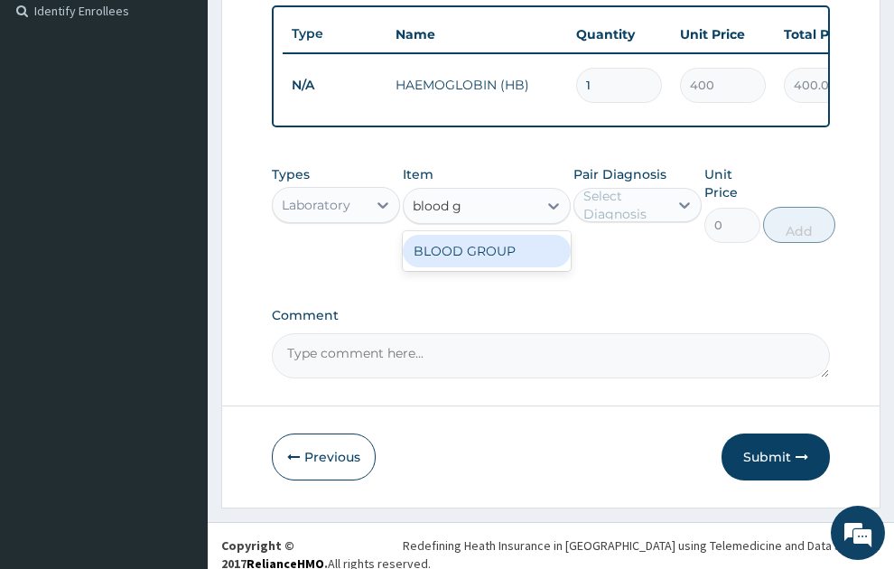
click at [465, 239] on div "BLOOD GROUP" at bounding box center [487, 251] width 168 height 33
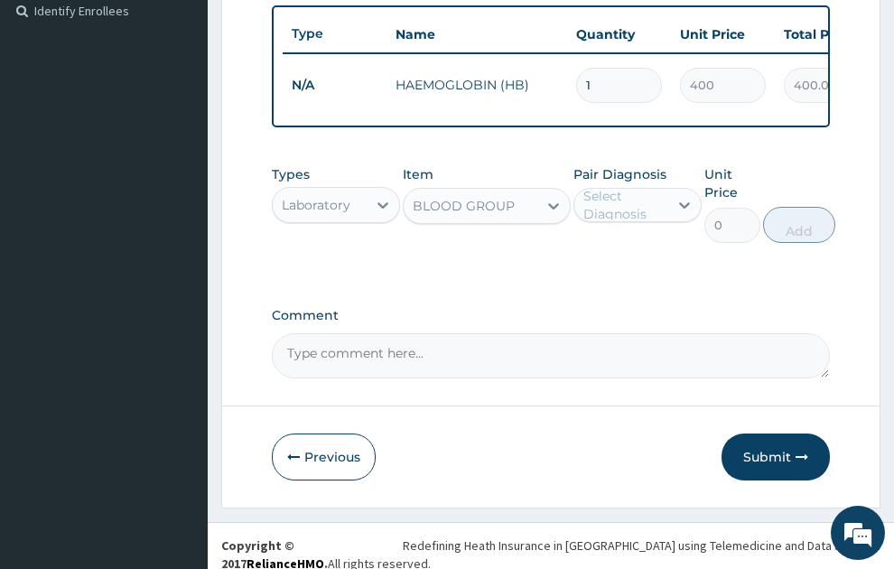
type input "560"
click at [663, 191] on div "Select Diagnosis" at bounding box center [625, 205] width 83 height 36
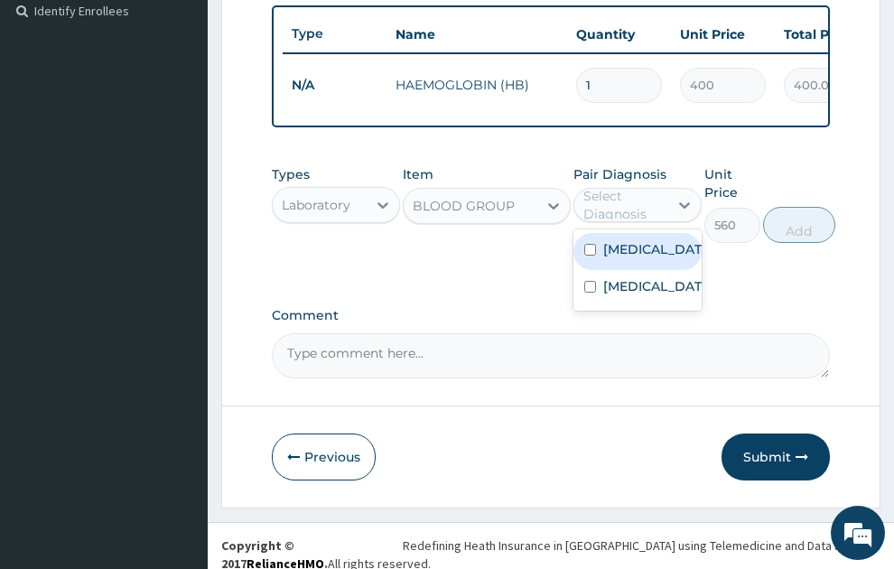
click at [649, 240] on label "Malaria" at bounding box center [657, 249] width 107 height 18
checkbox input "true"
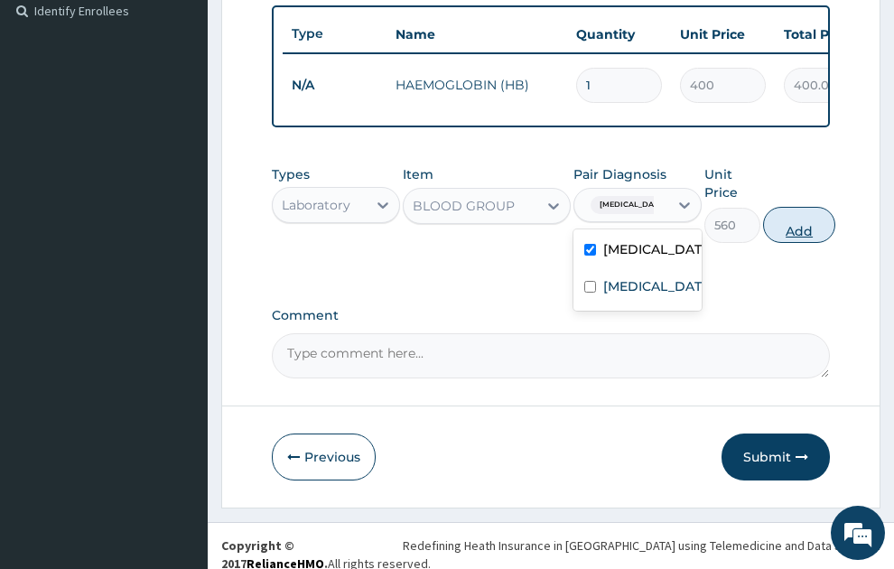
click at [809, 220] on button "Add" at bounding box center [799, 225] width 72 height 36
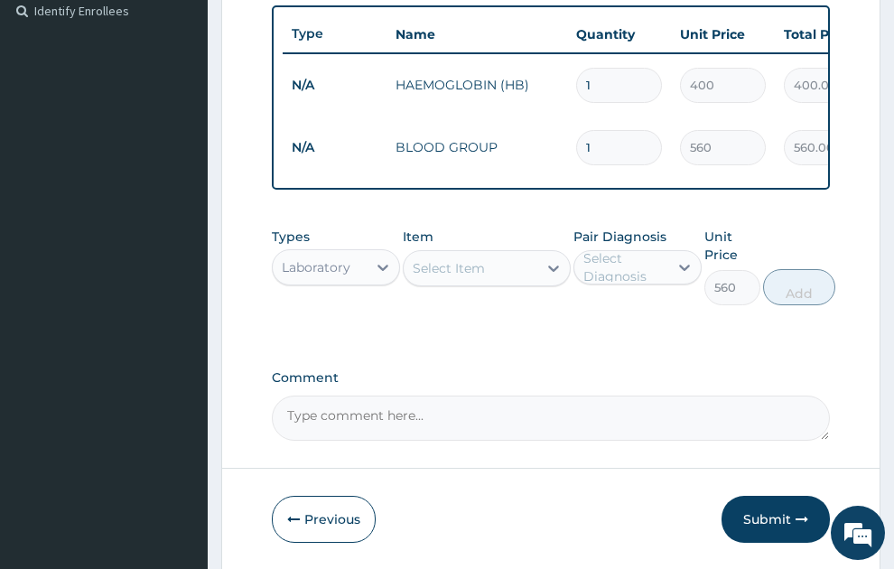
type input "0"
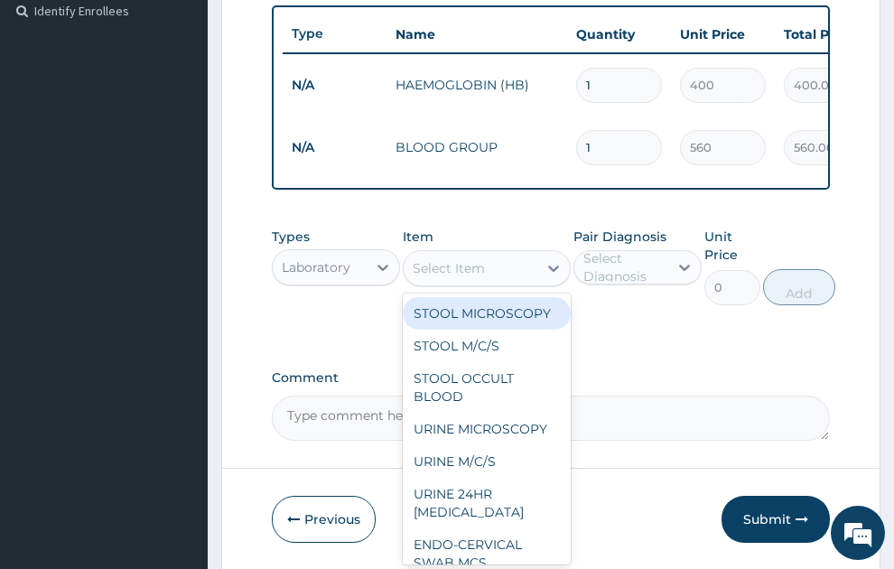
click at [462, 259] on div "Select Item" at bounding box center [449, 268] width 72 height 18
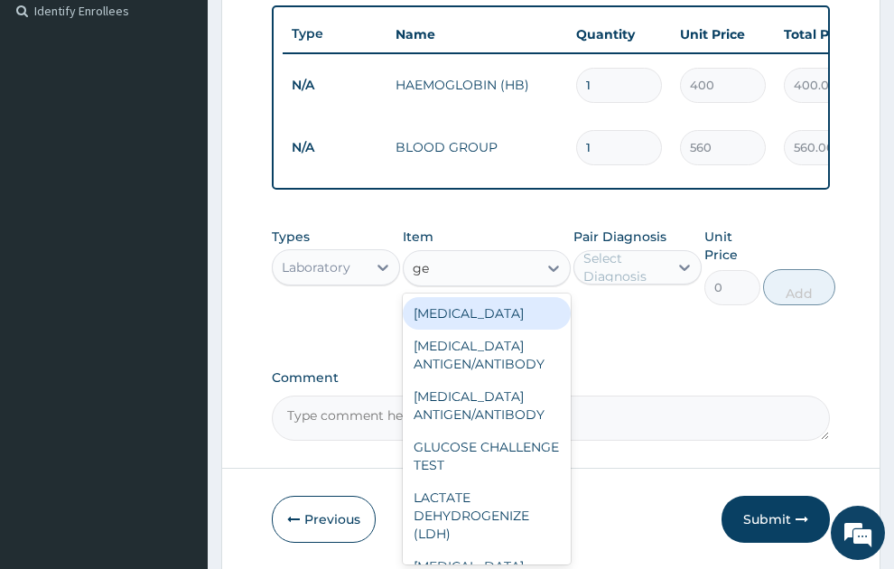
type input "gen"
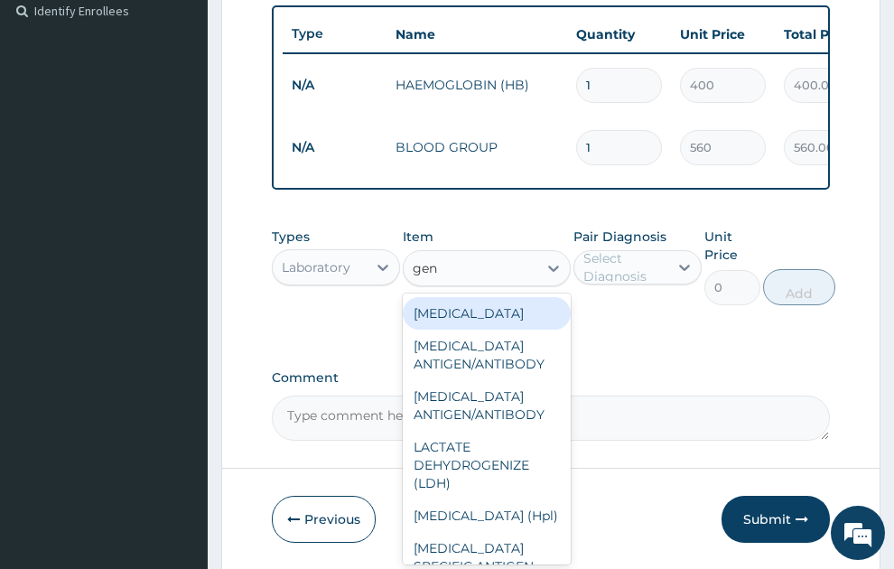
click at [457, 299] on div "GENOTYPE" at bounding box center [487, 313] width 168 height 33
type input "800"
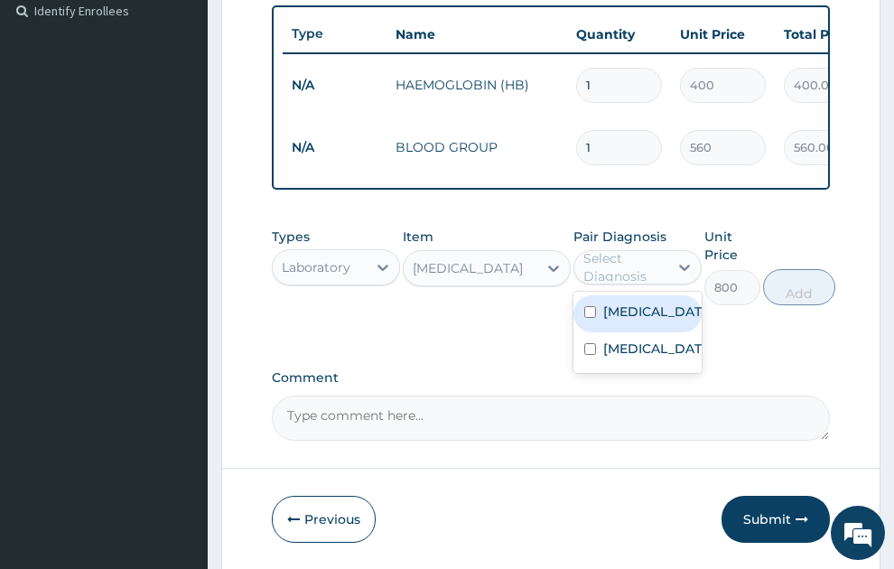
click at [655, 254] on div "Select Diagnosis" at bounding box center [625, 267] width 83 height 36
click at [645, 303] on label "Malaria" at bounding box center [657, 312] width 107 height 18
checkbox input "true"
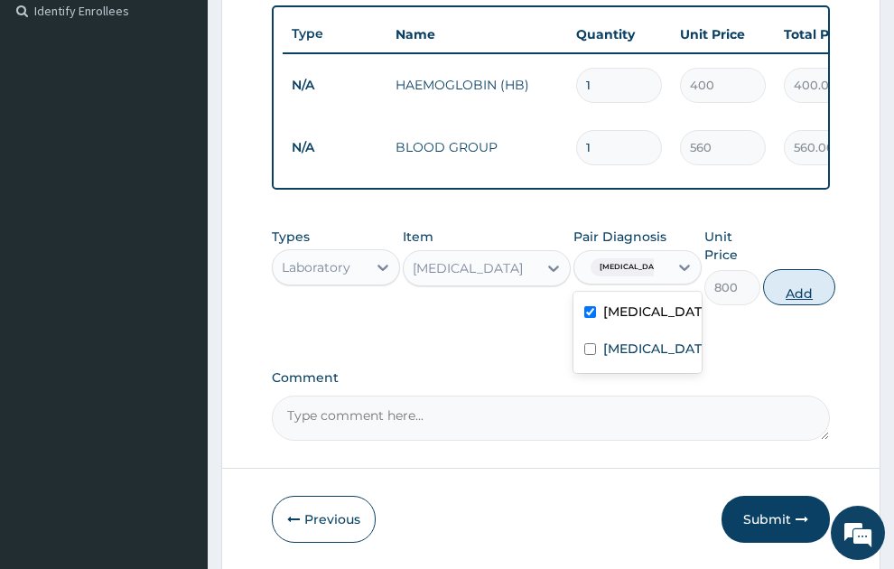
click at [815, 279] on button "Add" at bounding box center [799, 287] width 72 height 36
type input "0"
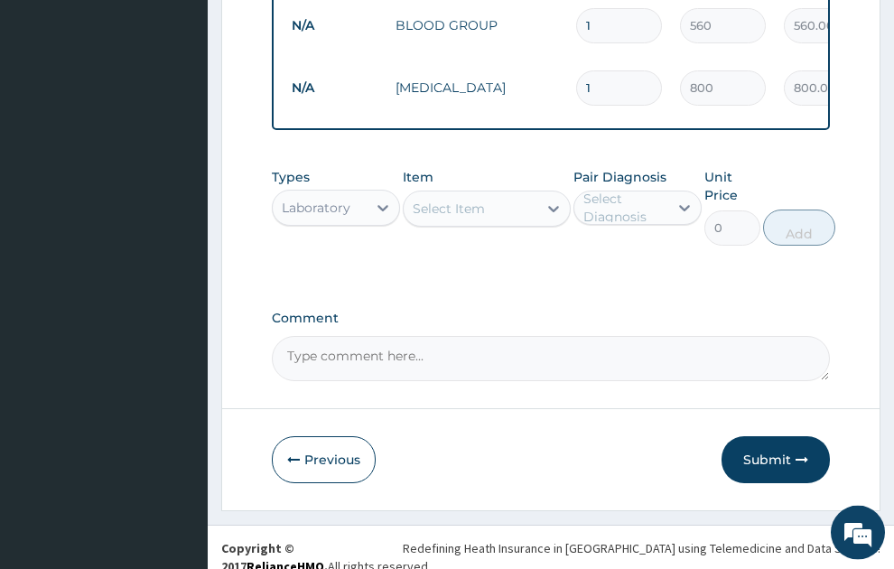
scroll to position [629, 0]
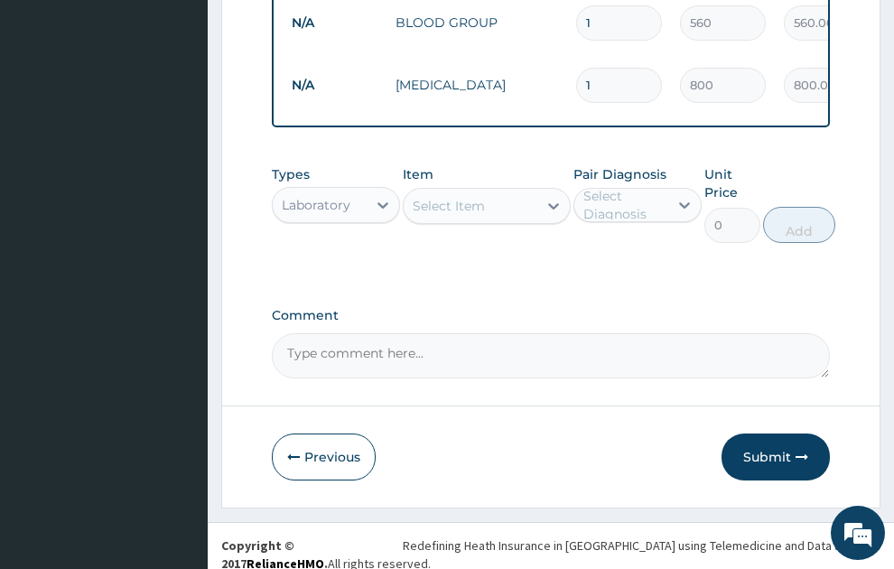
click at [282, 196] on input "text" at bounding box center [283, 205] width 2 height 18
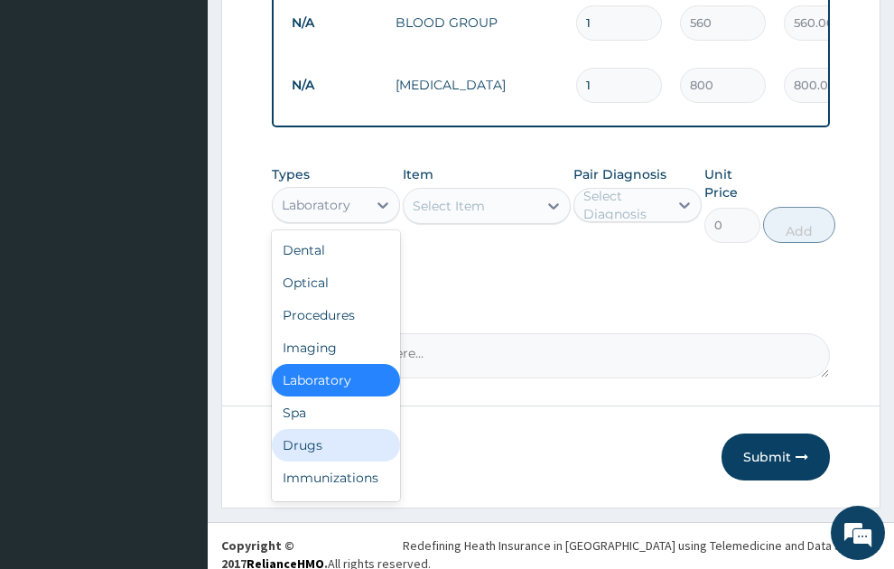
click at [305, 429] on div "Drugs" at bounding box center [336, 445] width 128 height 33
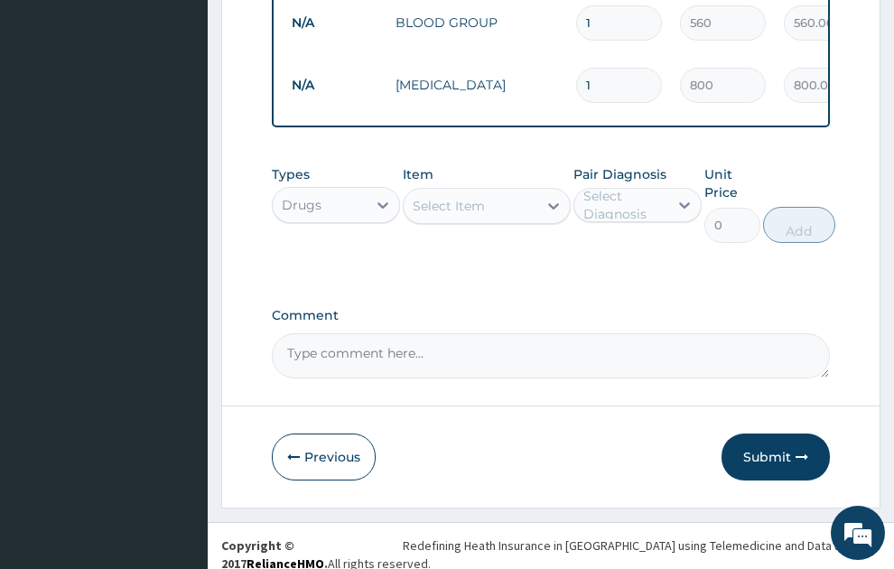
click at [471, 192] on div "Select Item" at bounding box center [471, 206] width 134 height 29
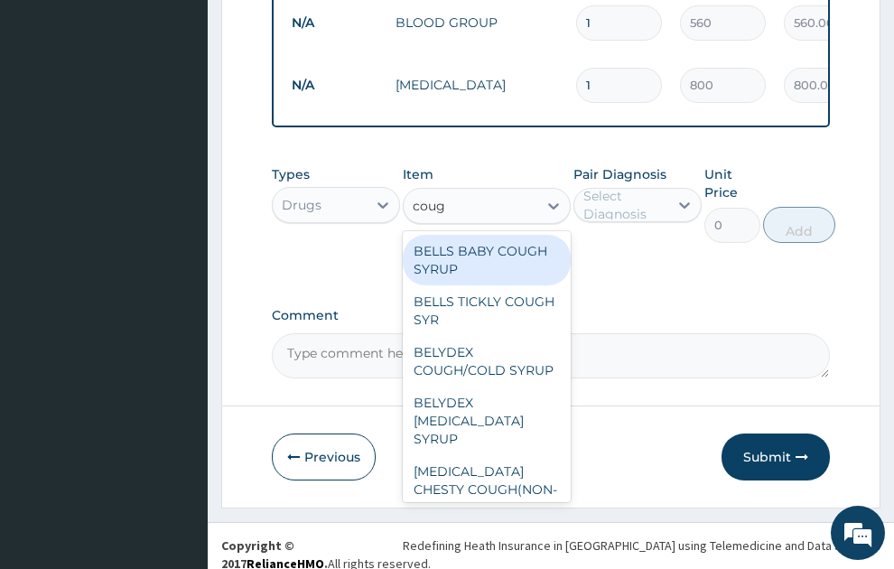
type input "cough"
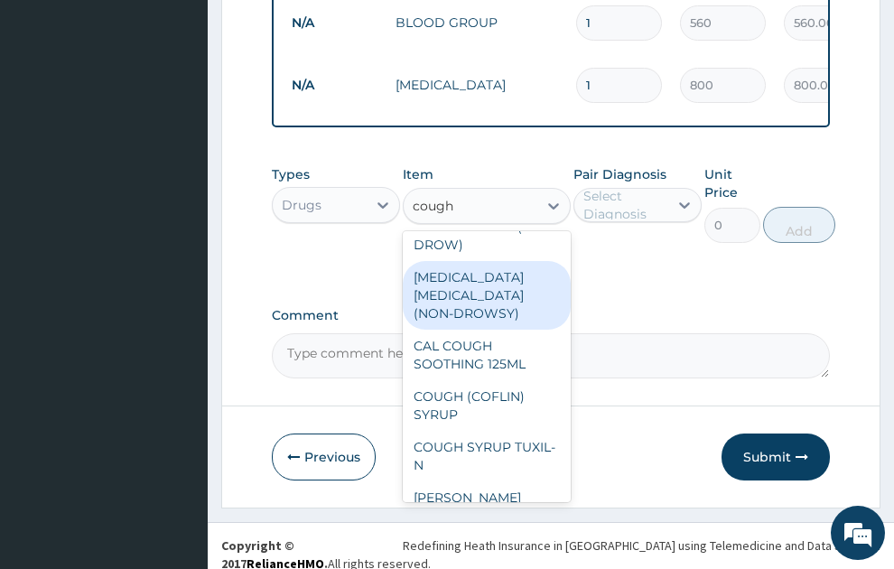
scroll to position [293, 0]
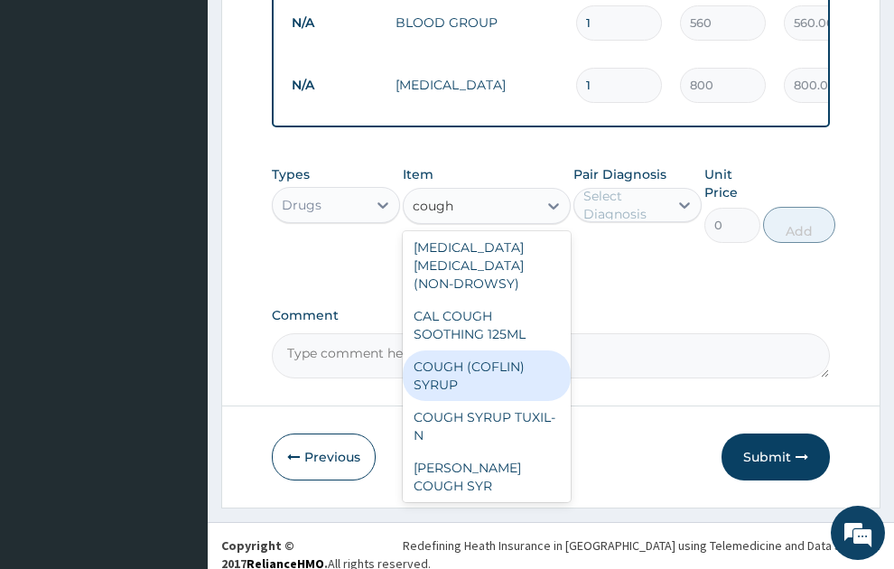
click at [506, 359] on div "COUGH (COFLIN) SYRUP" at bounding box center [487, 376] width 168 height 51
type input "157.5"
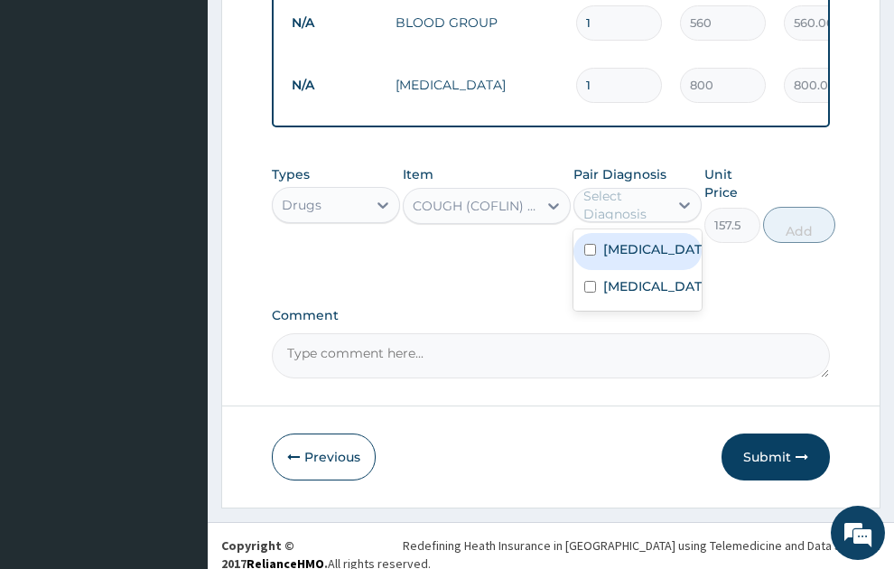
click at [632, 187] on div "Select Diagnosis" at bounding box center [625, 205] width 83 height 36
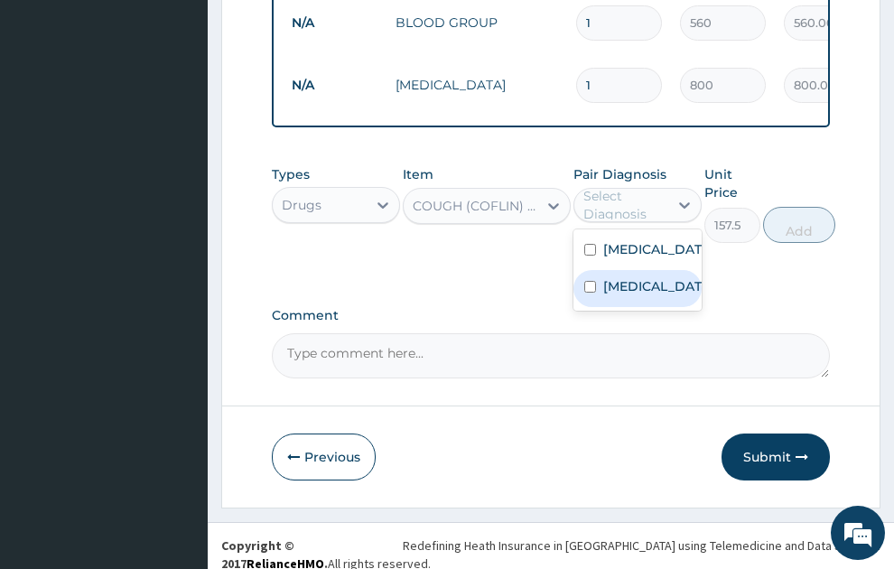
click at [639, 295] on label "Upper respiratory infection" at bounding box center [657, 286] width 107 height 18
checkbox input "true"
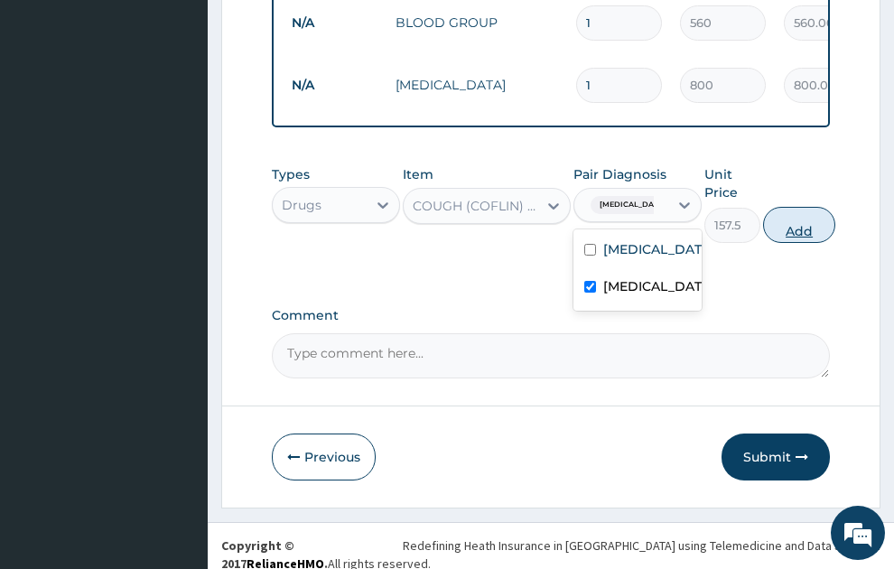
click at [816, 209] on button "Add" at bounding box center [799, 225] width 72 height 36
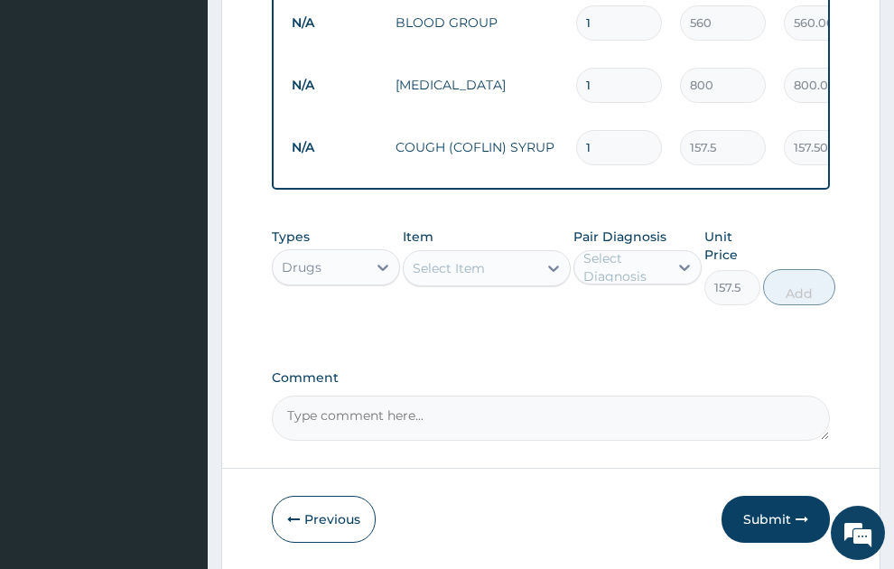
type input "0"
click at [473, 264] on div "Select Item" at bounding box center [471, 268] width 134 height 29
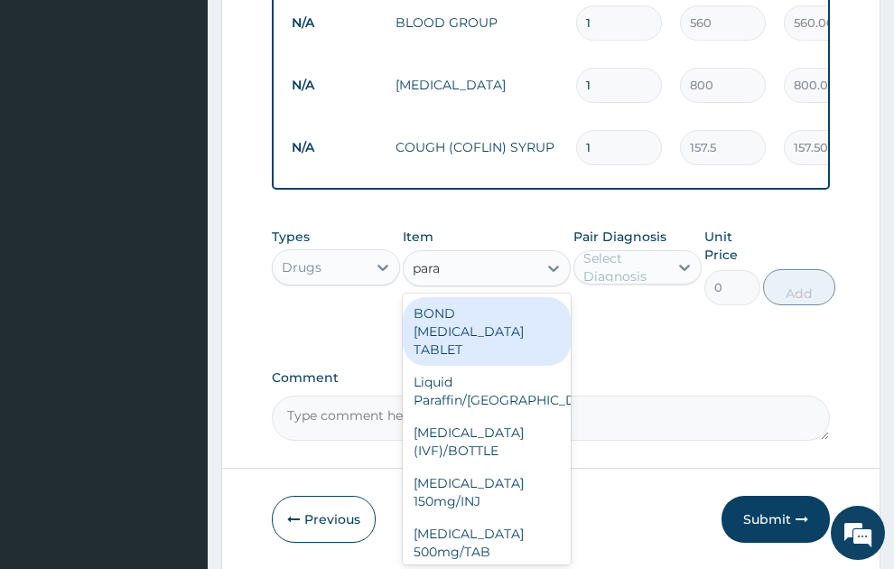
type input "parac"
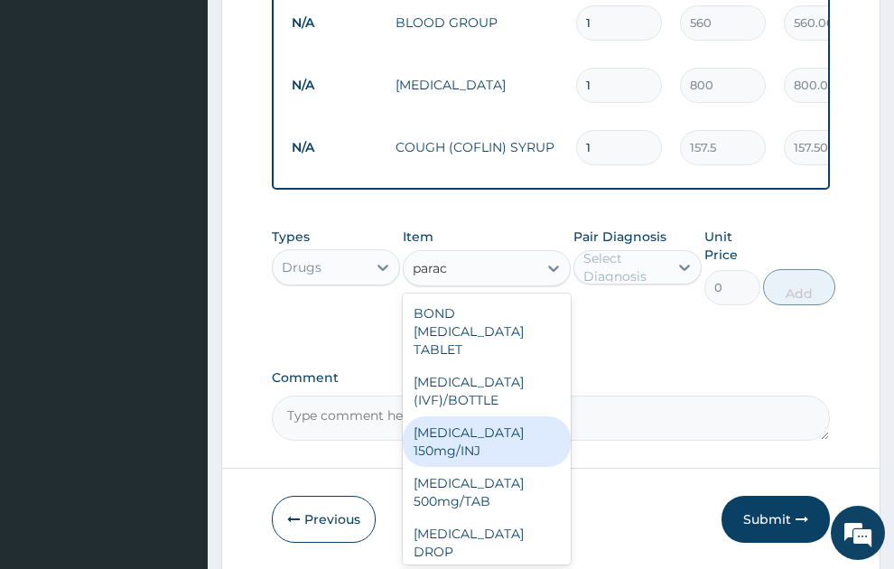
click at [472, 429] on div "Paracetamol 150mg/INJ" at bounding box center [487, 441] width 168 height 51
type input "31.5"
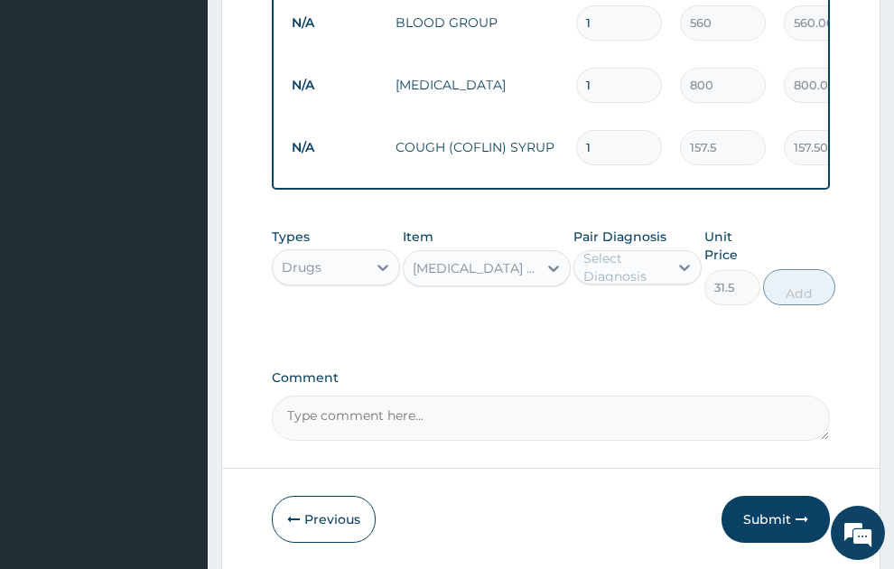
click at [611, 249] on div "Select Diagnosis" at bounding box center [625, 267] width 83 height 36
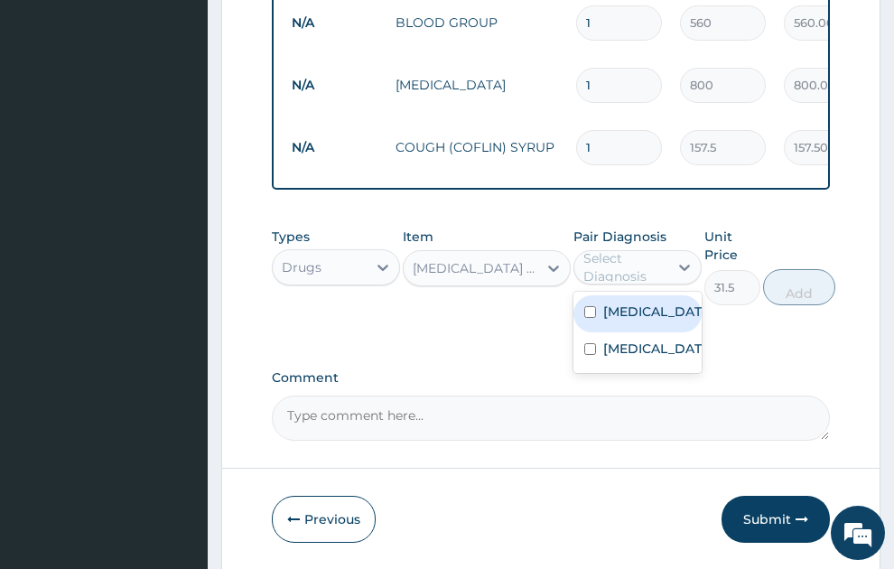
drag, startPoint x: 621, startPoint y: 299, endPoint x: 758, endPoint y: 273, distance: 139.8
click at [622, 303] on label "Malaria" at bounding box center [657, 312] width 107 height 18
checkbox input "true"
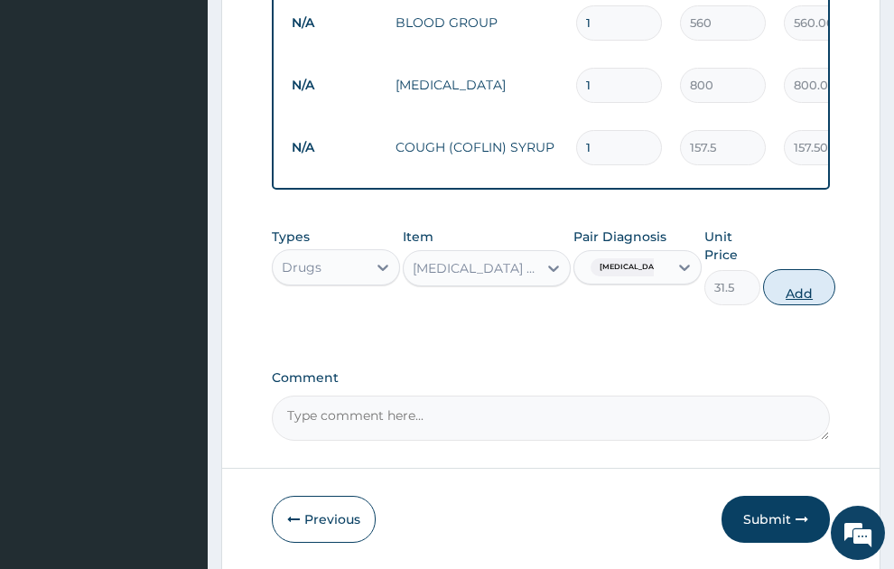
click at [801, 275] on button "Add" at bounding box center [799, 287] width 72 height 36
type input "0"
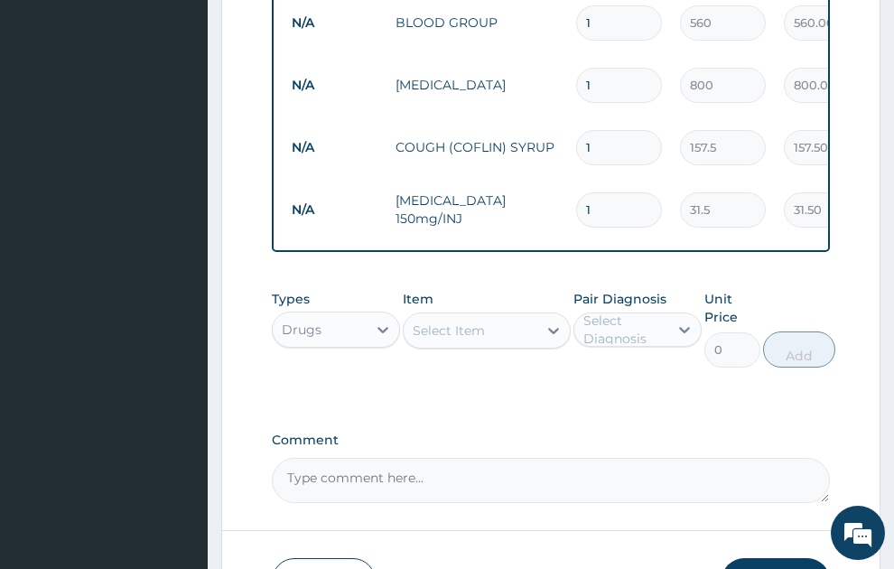
click at [467, 322] on div "Select Item" at bounding box center [449, 331] width 72 height 18
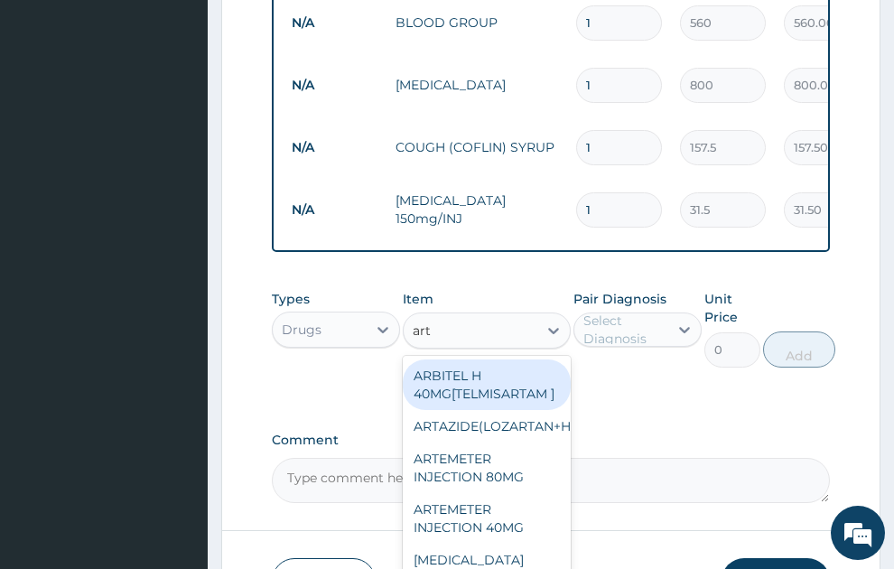
type input "arte"
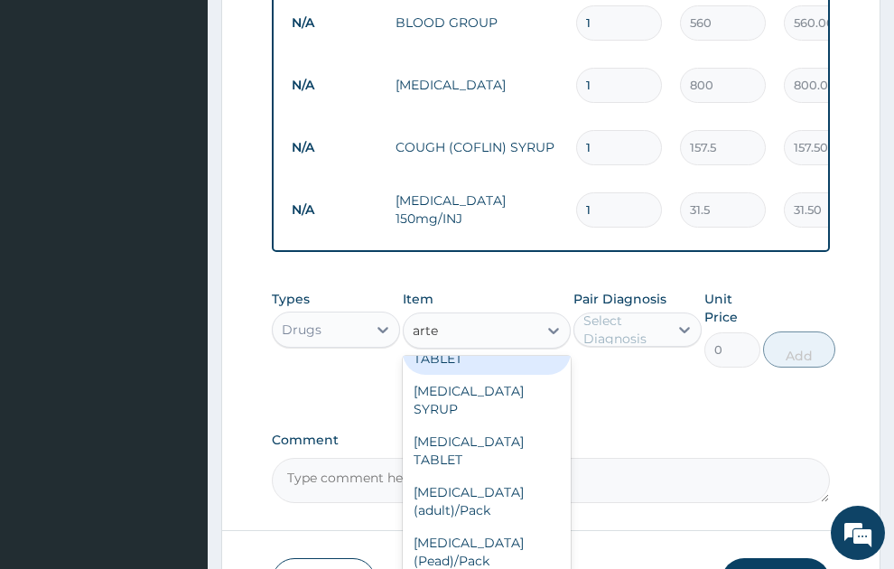
scroll to position [390, 0]
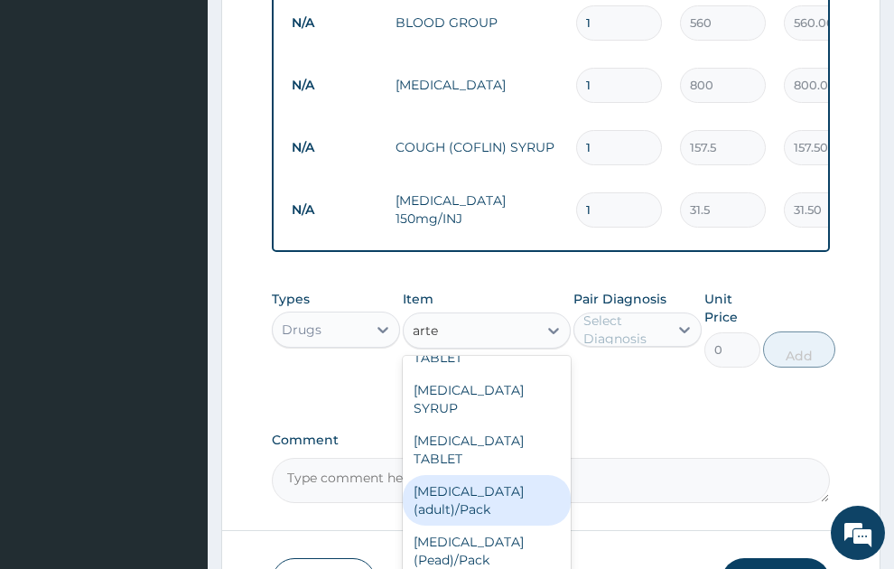
click at [485, 515] on div "Coartem (adult)/Pack" at bounding box center [487, 500] width 168 height 51
type input "682.5"
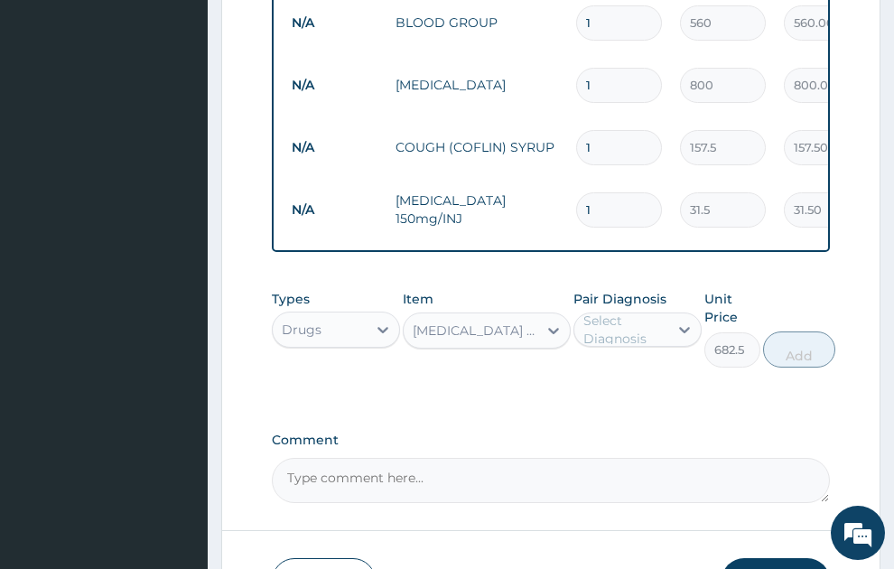
click at [623, 319] on div "Select Diagnosis" at bounding box center [625, 330] width 83 height 36
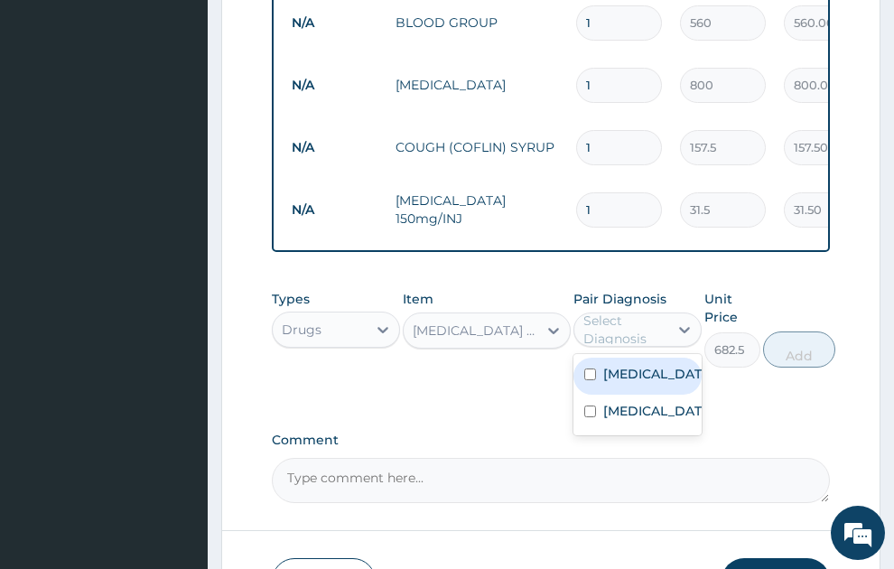
click at [621, 365] on label "Malaria" at bounding box center [657, 374] width 107 height 18
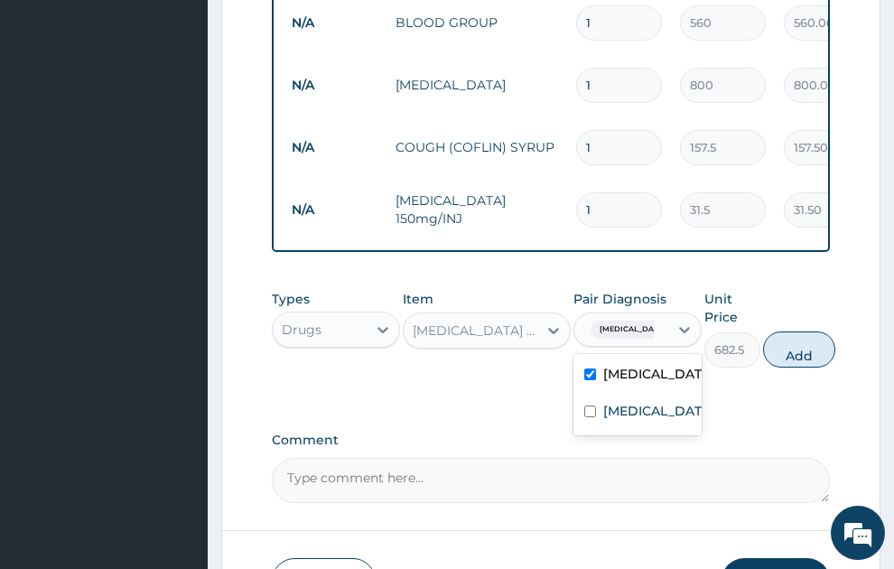
checkbox input "true"
click at [800, 337] on button "Add" at bounding box center [799, 350] width 72 height 36
type input "0"
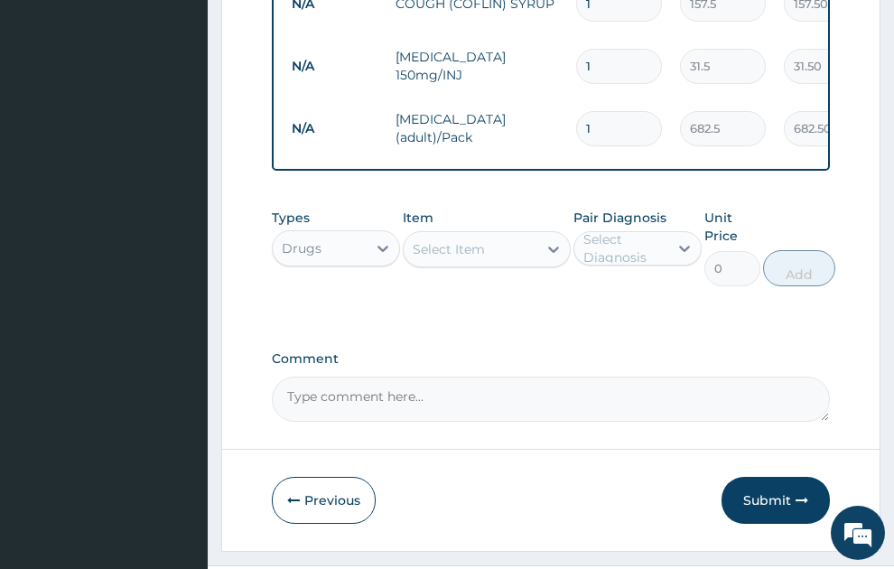
scroll to position [816, 0]
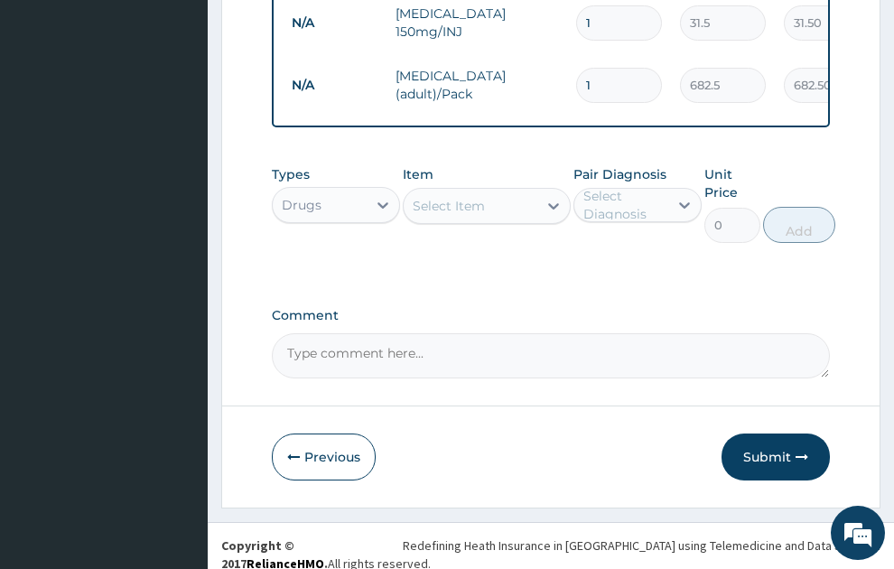
click at [455, 199] on div "Select Item" at bounding box center [471, 206] width 134 height 29
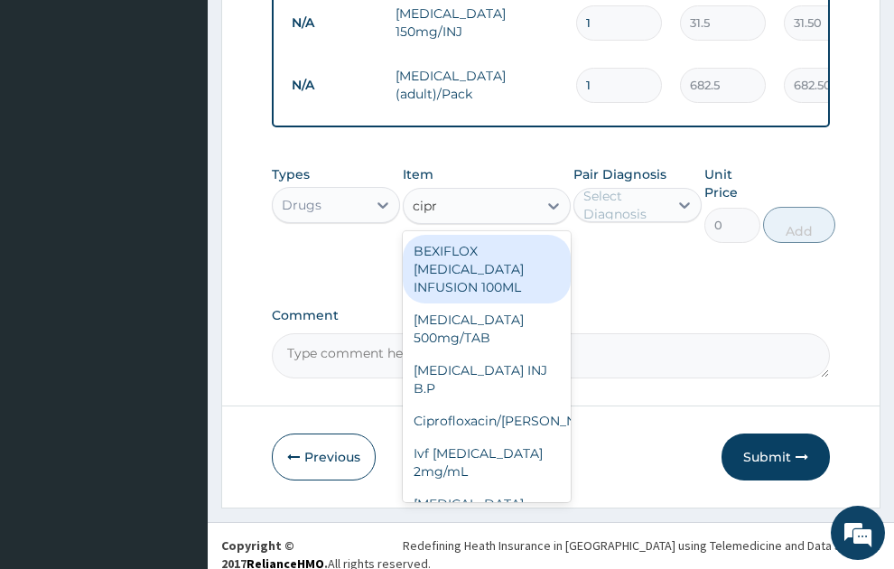
type input "cipro"
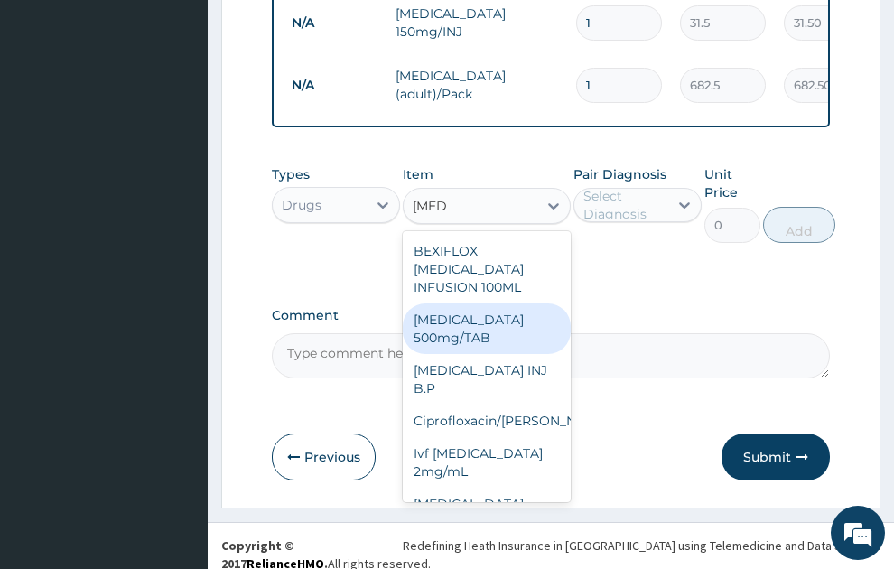
drag, startPoint x: 486, startPoint y: 300, endPoint x: 662, endPoint y: 239, distance: 186.3
click at [487, 304] on div "Ciprofloxacin 500mg/TAB" at bounding box center [487, 329] width 168 height 51
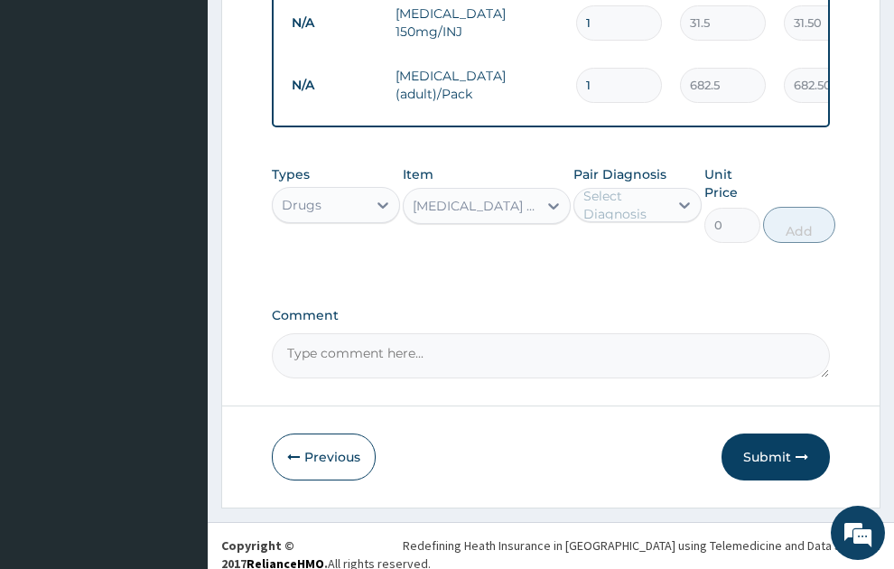
type input "26.77"
click at [636, 187] on div "Select Diagnosis" at bounding box center [625, 205] width 83 height 36
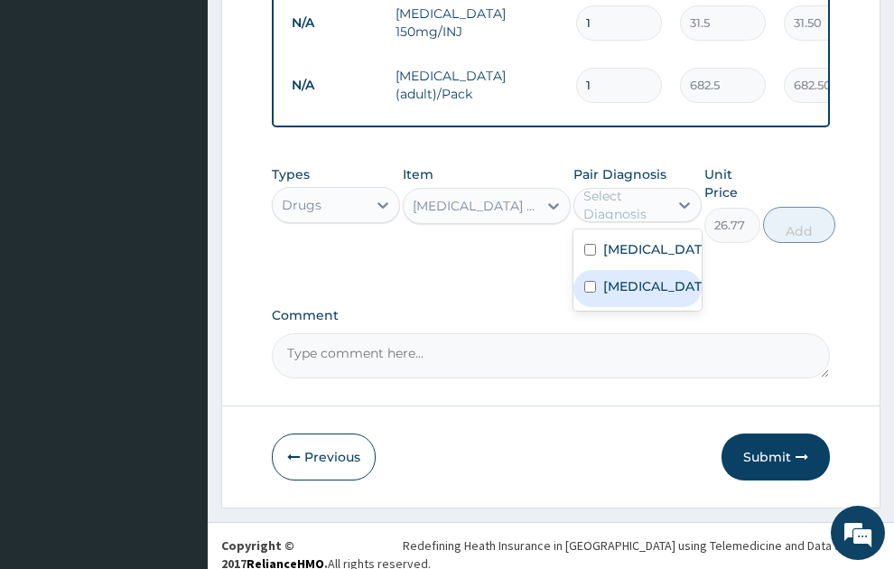
click at [660, 277] on label "Upper respiratory infection" at bounding box center [657, 286] width 107 height 18
checkbox input "true"
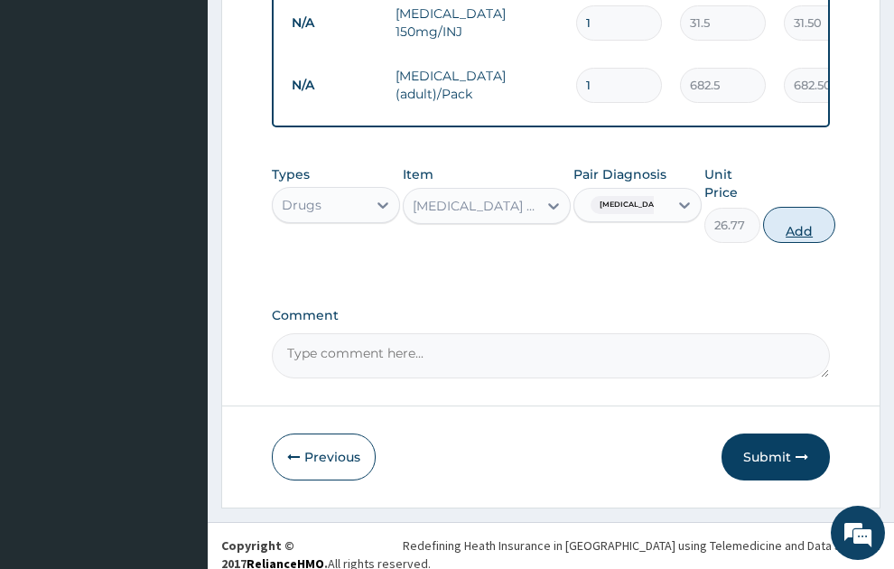
click at [836, 207] on button "Add" at bounding box center [799, 225] width 72 height 36
type input "0"
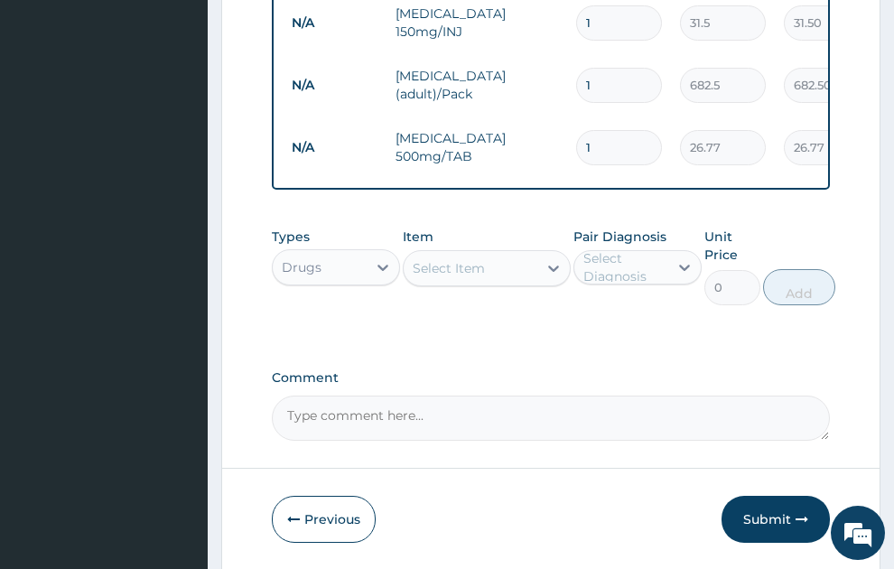
click at [445, 259] on div "Select Item" at bounding box center [449, 268] width 72 height 18
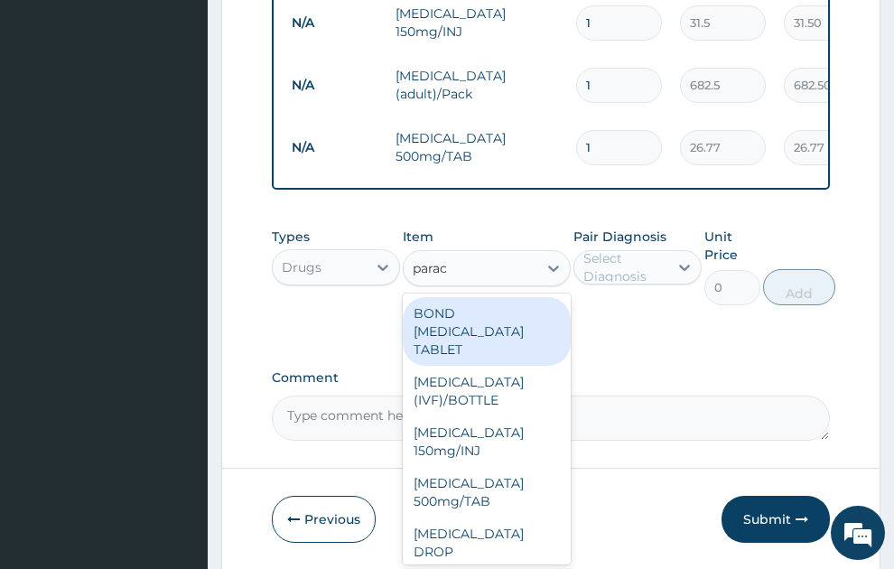
type input "parace"
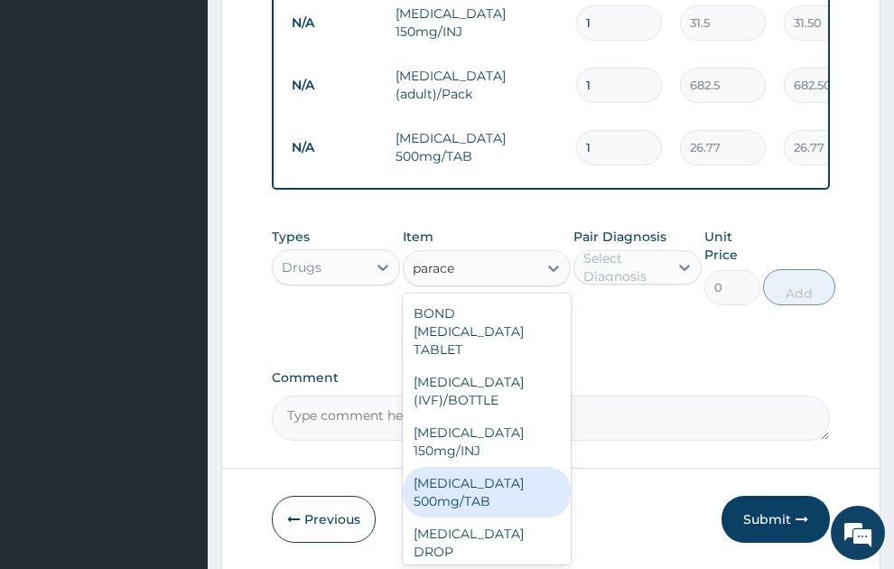
click at [463, 479] on div "PARACETAMOL 500mg/TAB" at bounding box center [487, 492] width 168 height 51
type input "5.25"
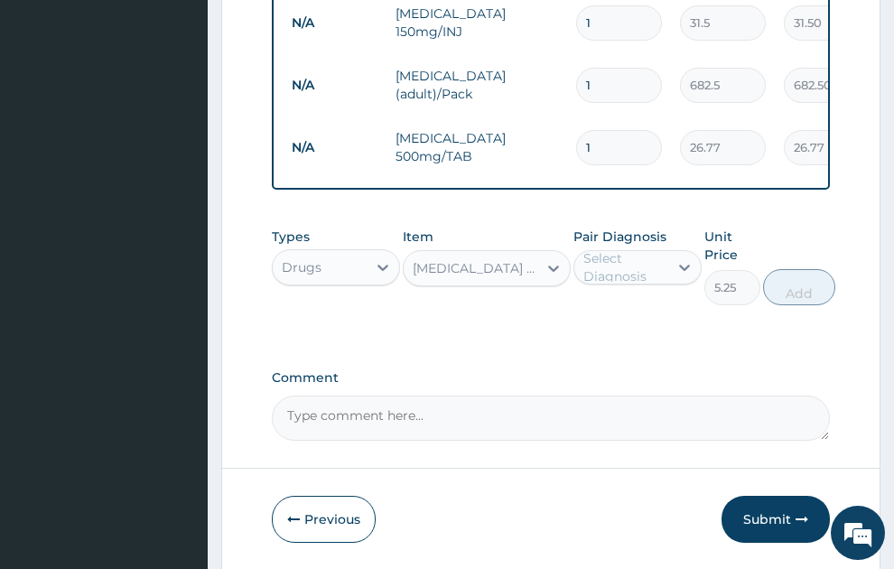
click at [621, 249] on div "Select Diagnosis" at bounding box center [625, 267] width 83 height 36
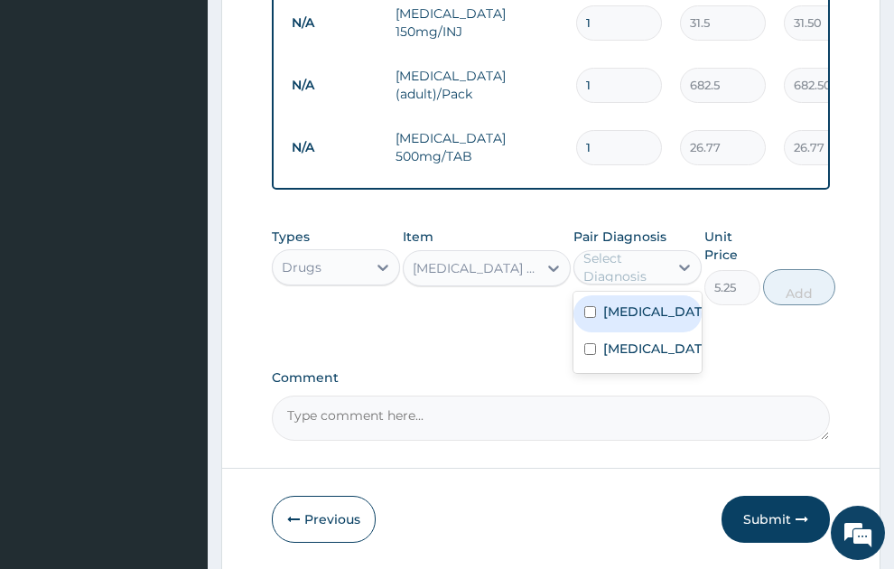
click at [634, 303] on label "Malaria" at bounding box center [657, 312] width 107 height 18
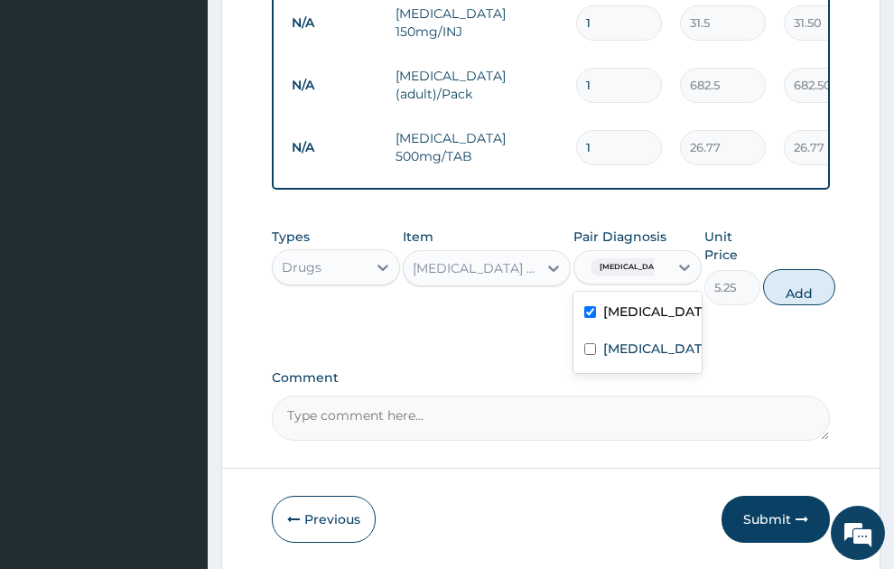
checkbox input "true"
click at [796, 269] on button "Add" at bounding box center [799, 287] width 72 height 36
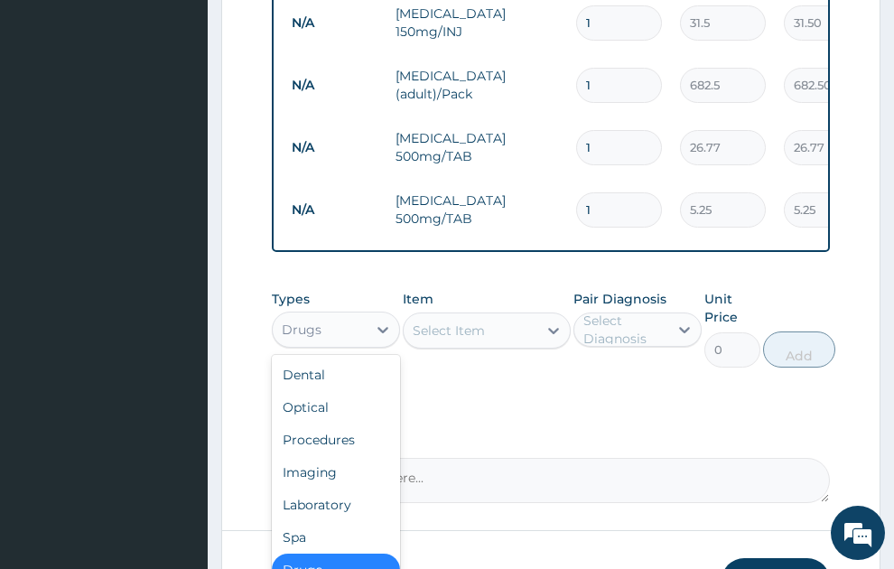
click at [309, 321] on div "Drugs" at bounding box center [302, 330] width 40 height 18
click at [320, 426] on div "Procedures" at bounding box center [336, 440] width 128 height 33
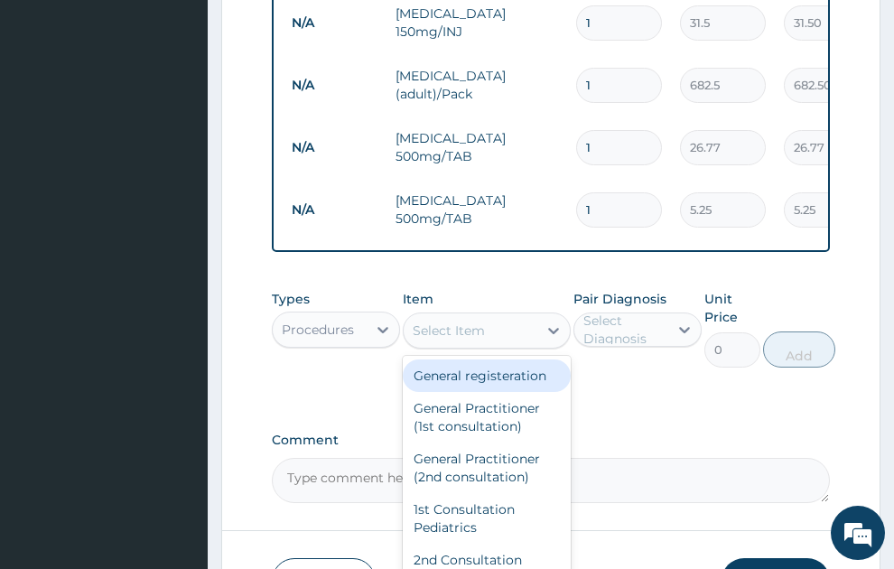
click at [430, 322] on div "Select Item" at bounding box center [449, 331] width 72 height 18
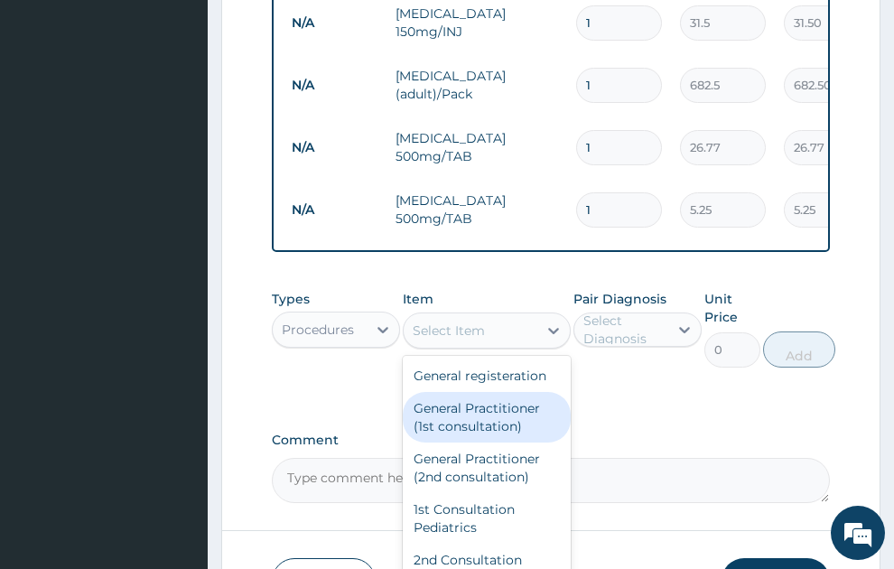
click at [506, 431] on div "General Practitioner (1st consultation)" at bounding box center [487, 417] width 168 height 51
type input "1500"
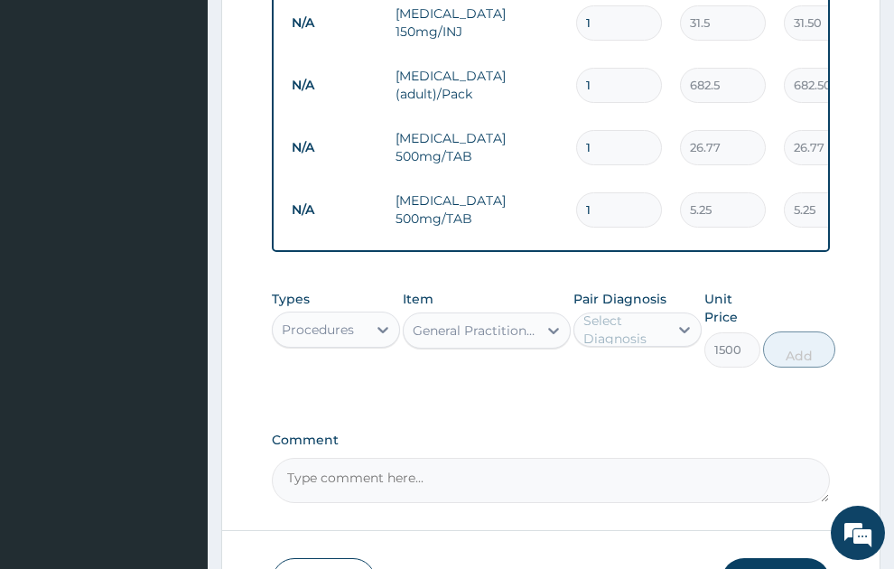
click at [647, 314] on div "Select Diagnosis" at bounding box center [625, 330] width 83 height 36
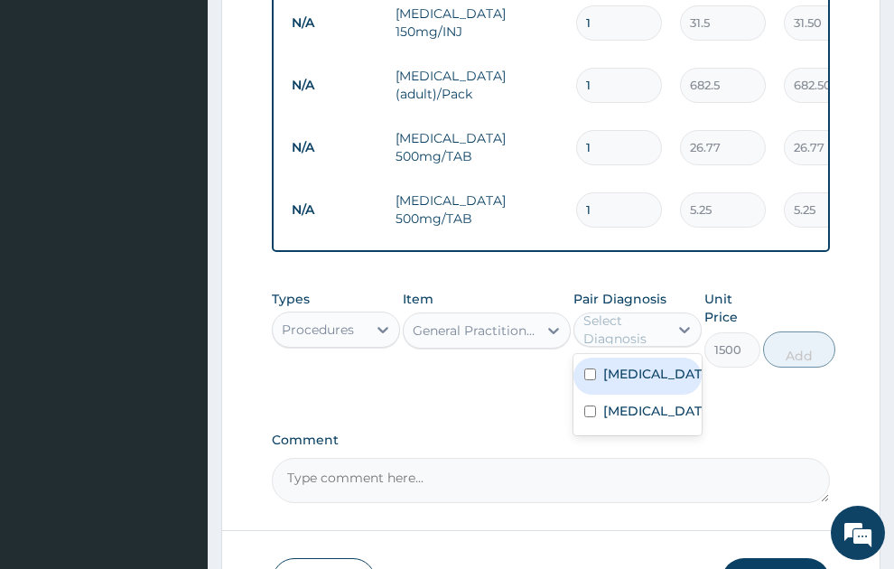
click at [648, 365] on label "Malaria" at bounding box center [657, 374] width 107 height 18
checkbox input "true"
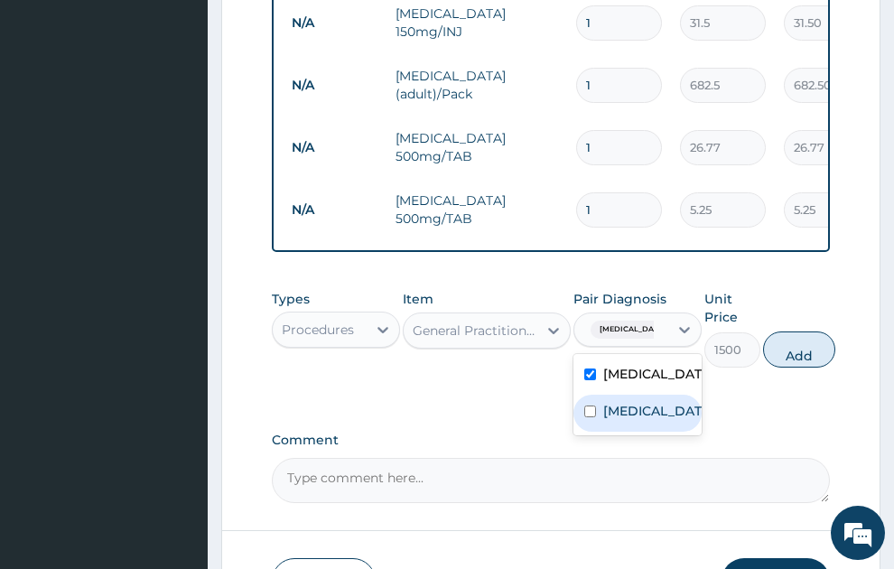
click at [648, 411] on label "Upper respiratory infection" at bounding box center [657, 411] width 107 height 18
checkbox input "true"
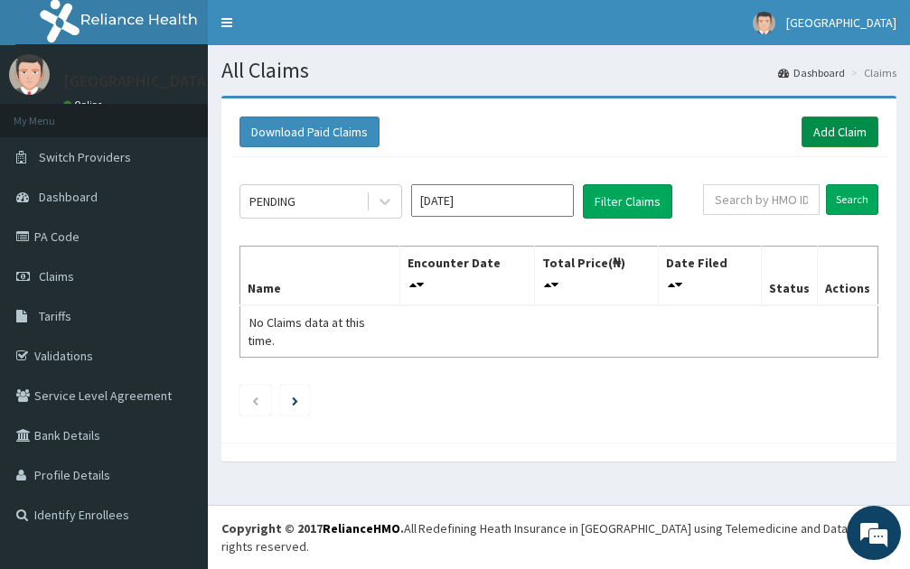
click at [846, 126] on link "Add Claim" at bounding box center [839, 132] width 77 height 31
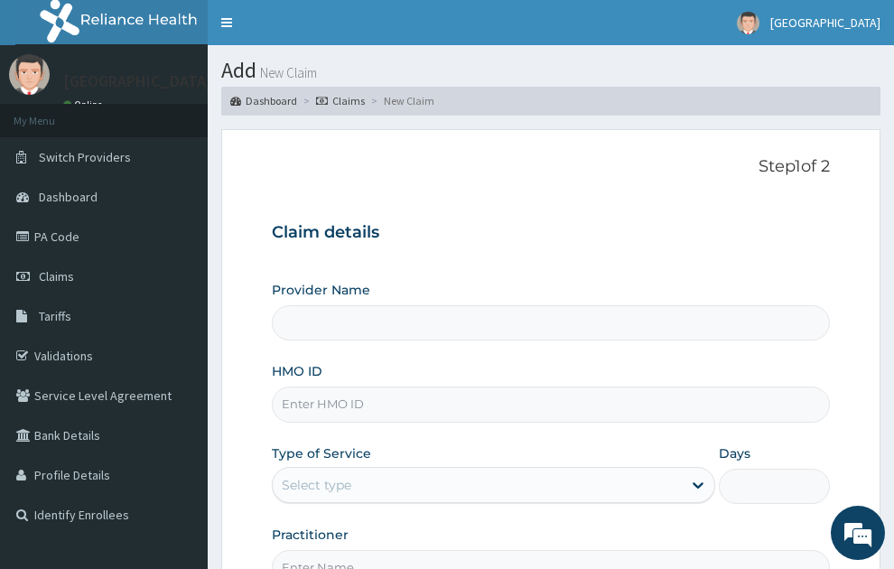
type input "SONEX CLINICS LTD"
click at [341, 387] on input "HMO ID" at bounding box center [551, 404] width 559 height 35
click at [302, 387] on input "HIA10140/A" at bounding box center [551, 404] width 559 height 35
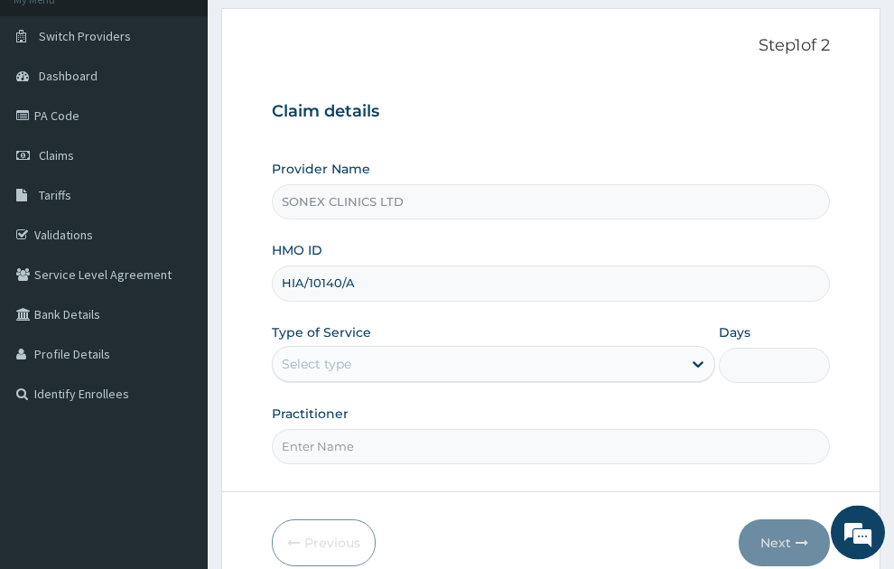
scroll to position [163, 0]
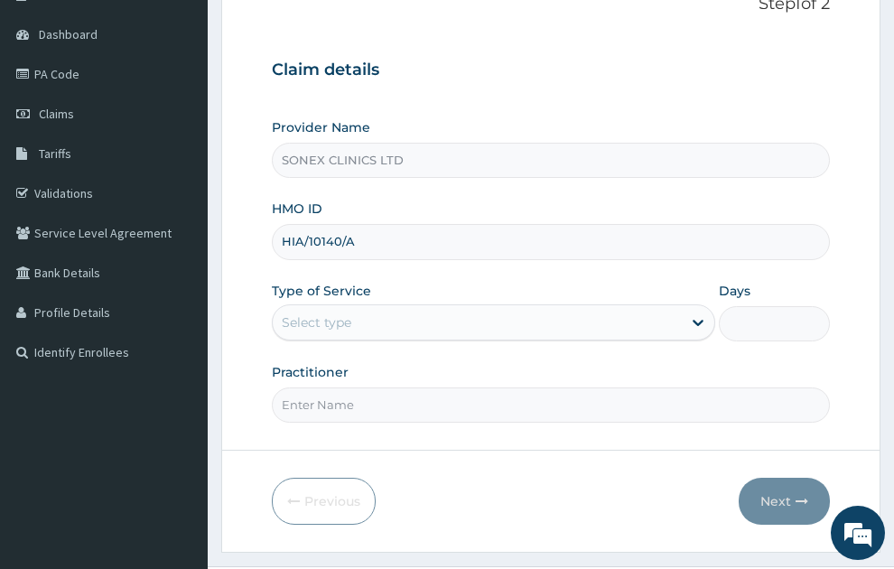
type input "HIA/10140/A"
click at [293, 314] on div "Select type" at bounding box center [317, 323] width 70 height 18
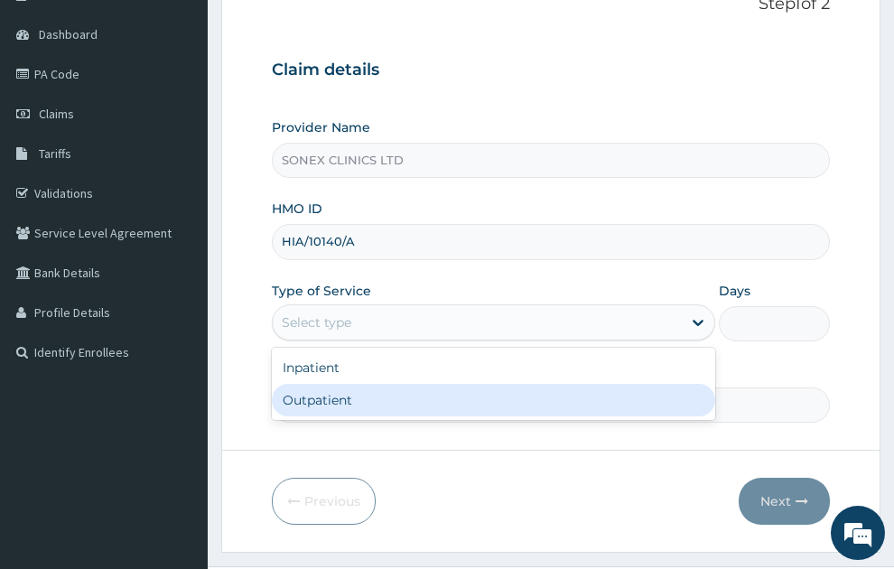
click at [314, 384] on div "Outpatient" at bounding box center [494, 400] width 445 height 33
type input "1"
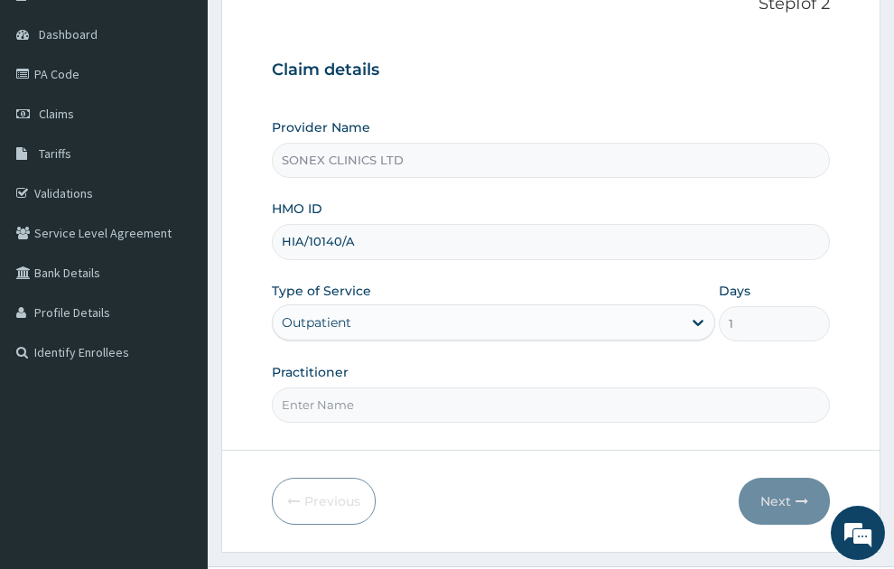
click at [384, 388] on input "Practitioner" at bounding box center [551, 405] width 559 height 35
type input "[PERSON_NAME]"
click at [784, 478] on button "Next" at bounding box center [784, 501] width 91 height 47
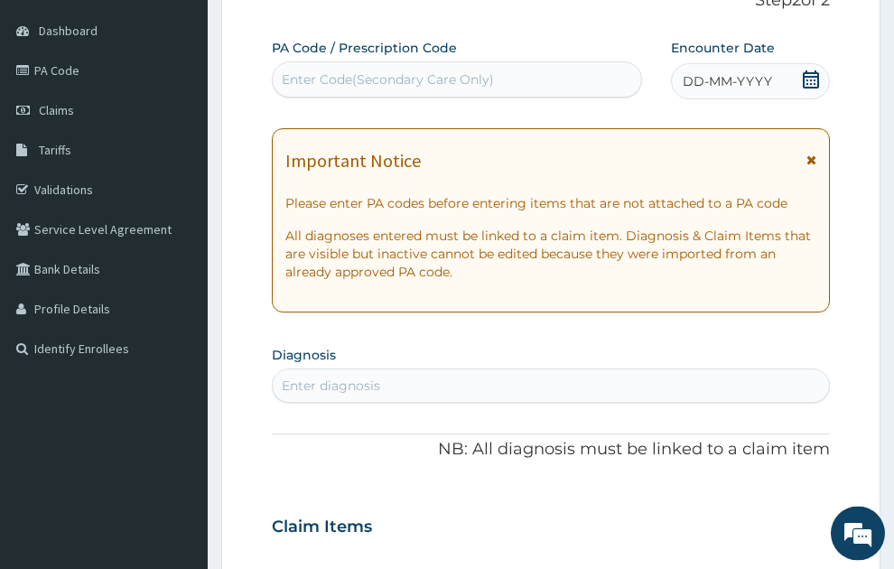
scroll to position [81, 0]
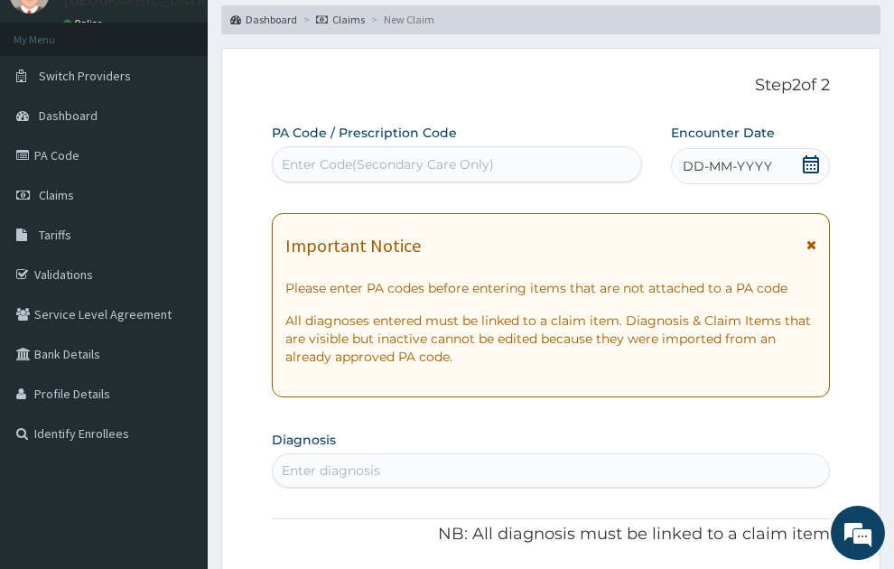
click at [758, 157] on span "DD-MM-YYYY" at bounding box center [727, 166] width 89 height 18
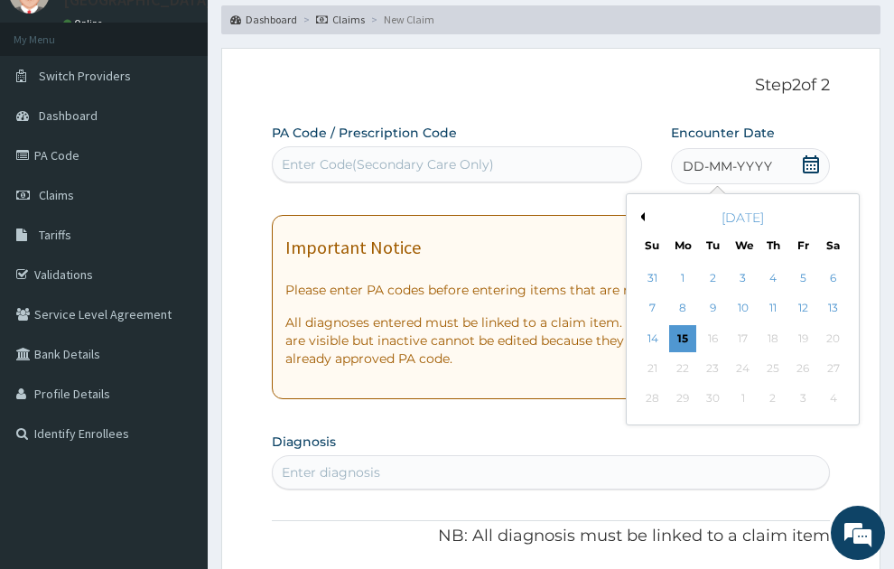
click at [641, 212] on button "Previous Month" at bounding box center [640, 216] width 9 height 9
drag, startPoint x: 707, startPoint y: 273, endPoint x: 770, endPoint y: 211, distance: 88.8
click at [707, 295] on div "5" at bounding box center [713, 308] width 27 height 27
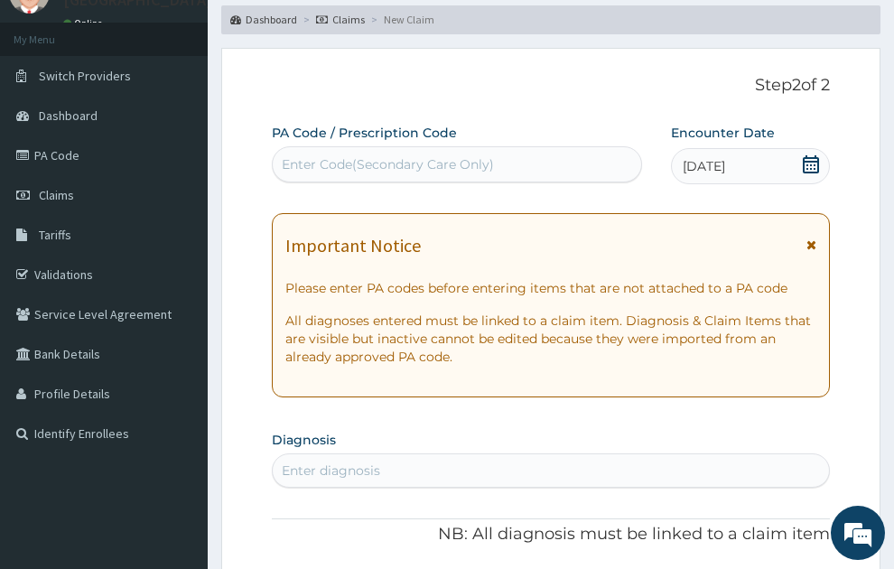
click at [810, 239] on icon at bounding box center [812, 245] width 10 height 13
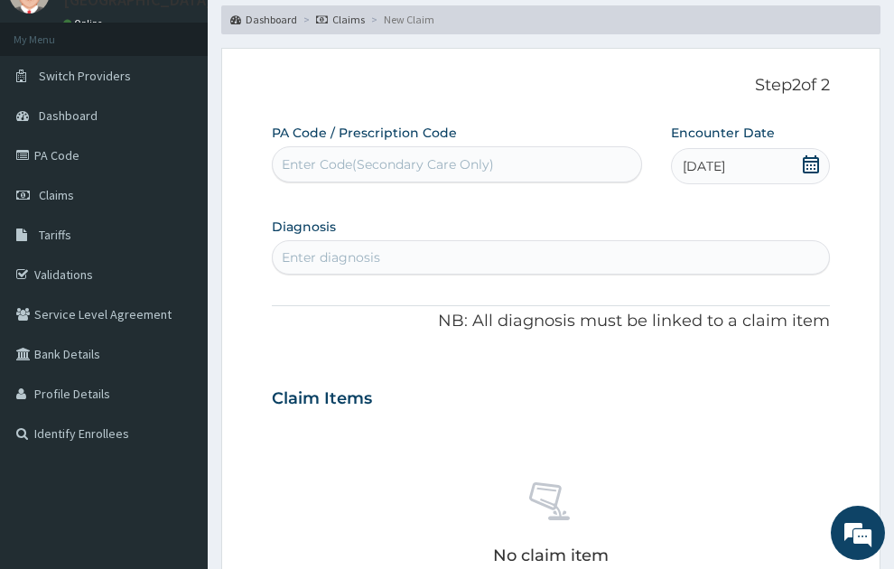
click at [376, 248] on div "Enter diagnosis" at bounding box center [331, 257] width 98 height 18
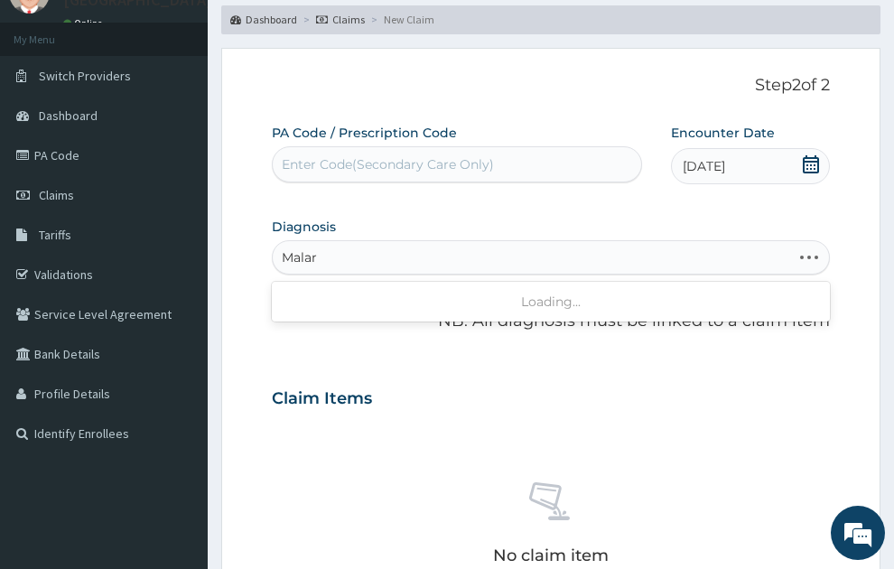
type input "Malari"
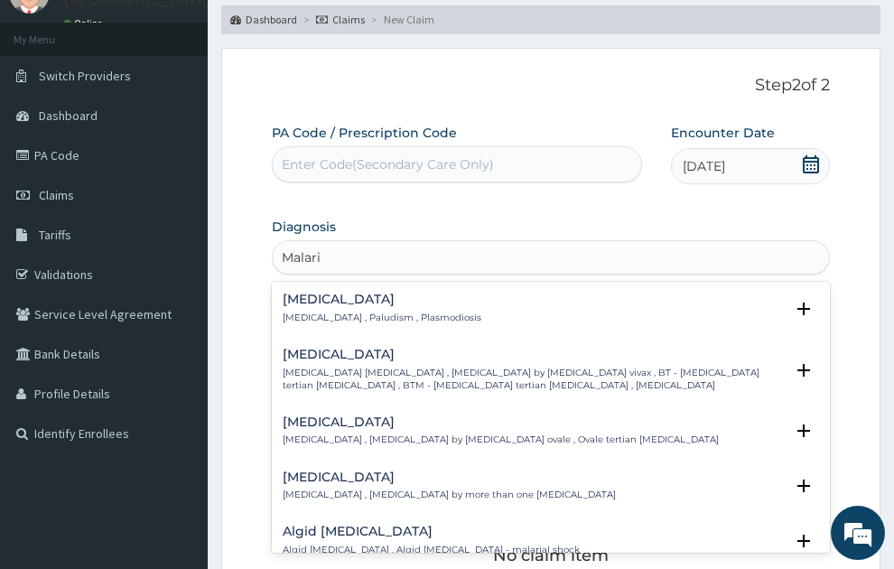
click at [375, 312] on p "Malaria , Paludism , Plasmodiosis" at bounding box center [382, 318] width 199 height 13
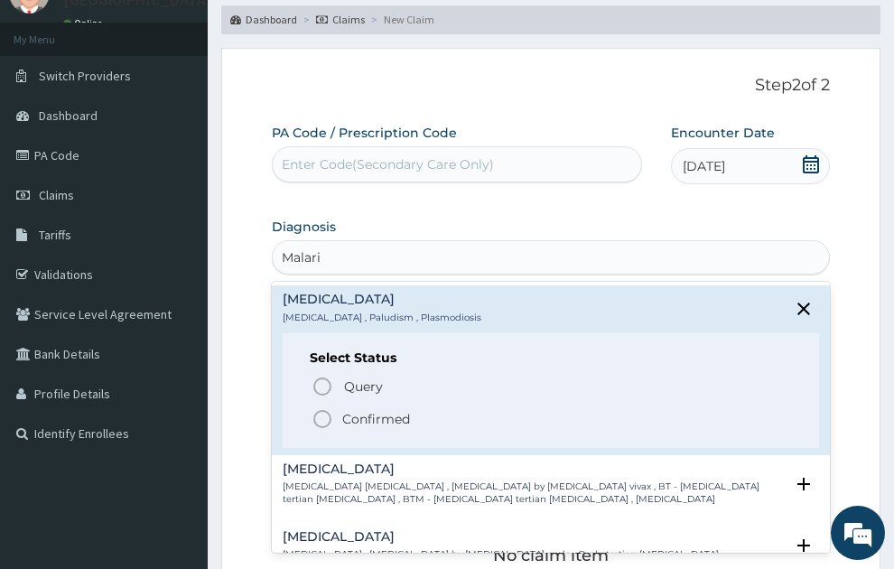
click at [356, 410] on p "Confirmed" at bounding box center [376, 419] width 68 height 18
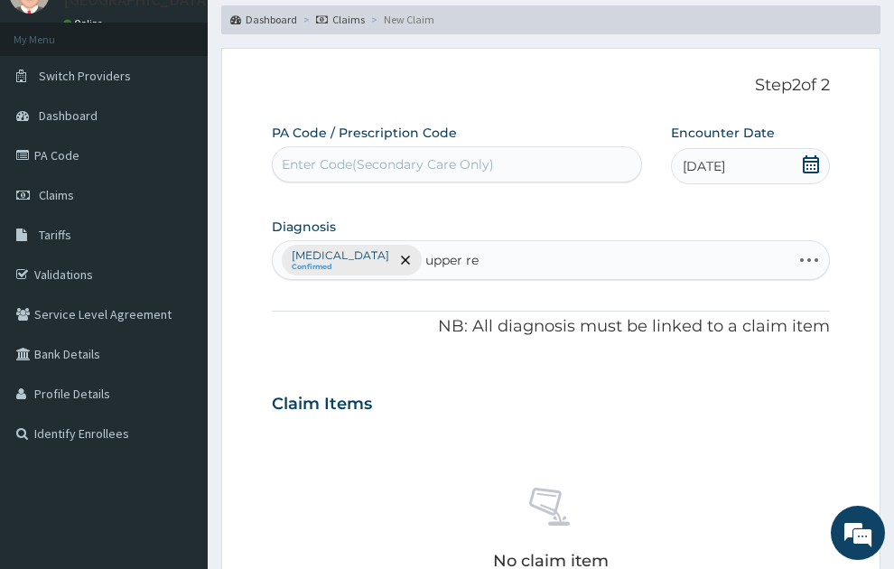
type input "upper res"
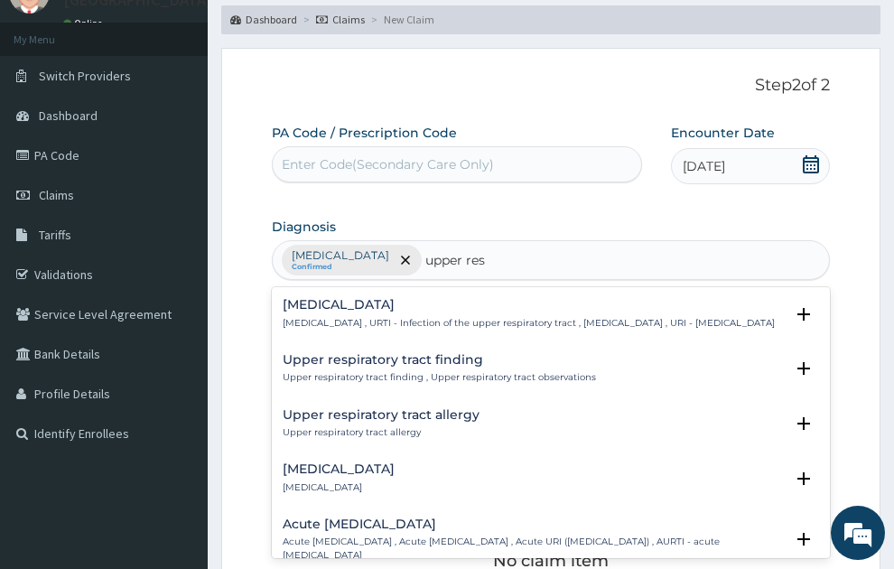
click at [418, 317] on p "Upper respiratory infection , URTI - Infection of the upper respiratory tract ,…" at bounding box center [529, 323] width 492 height 13
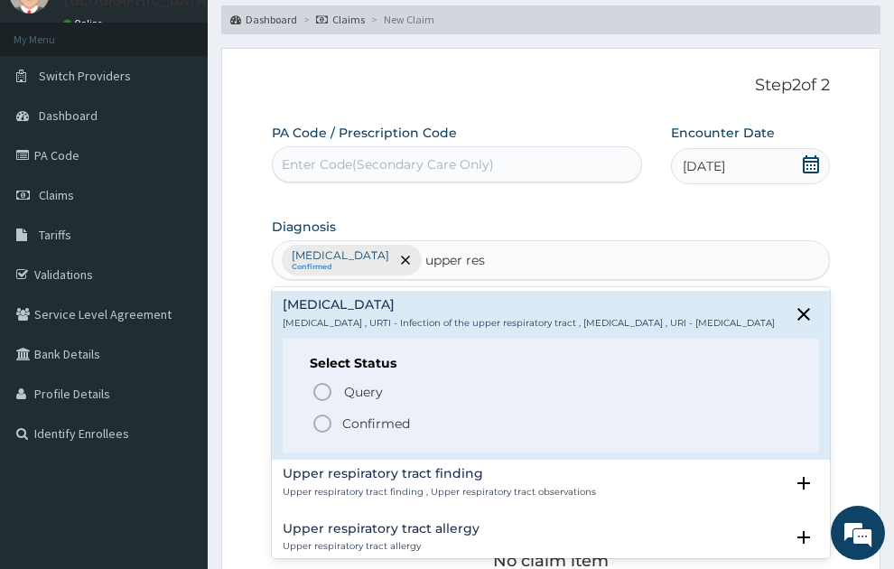
click at [352, 415] on p "Confirmed" at bounding box center [376, 424] width 68 height 18
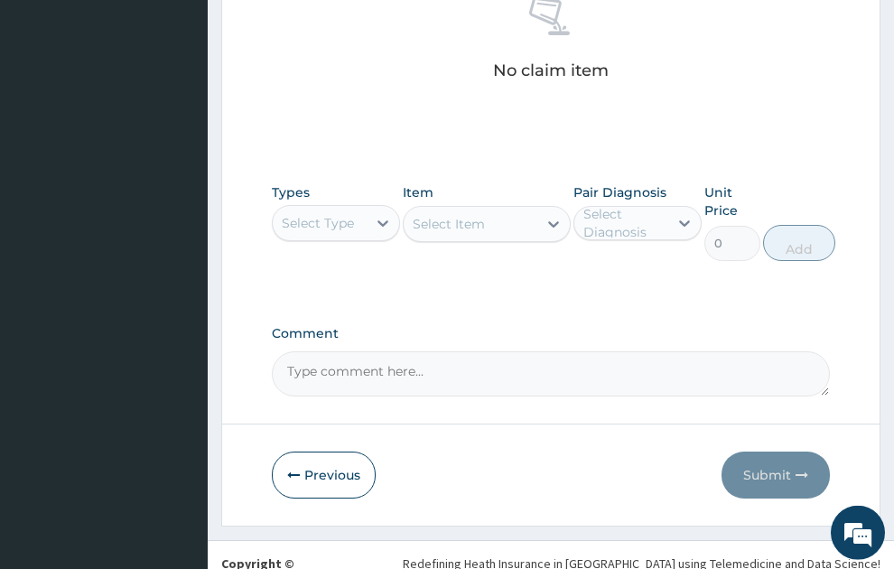
scroll to position [575, 0]
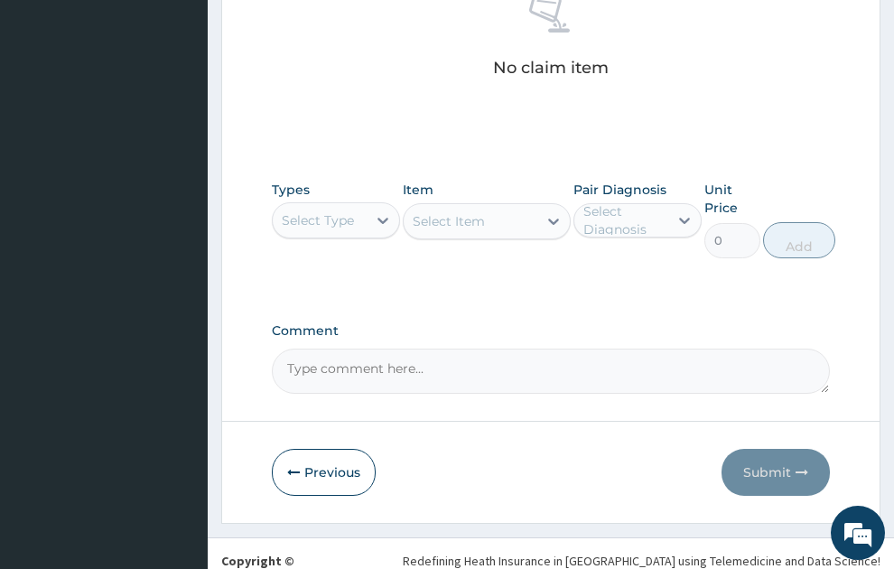
click at [294, 211] on div "Select Type" at bounding box center [318, 220] width 72 height 18
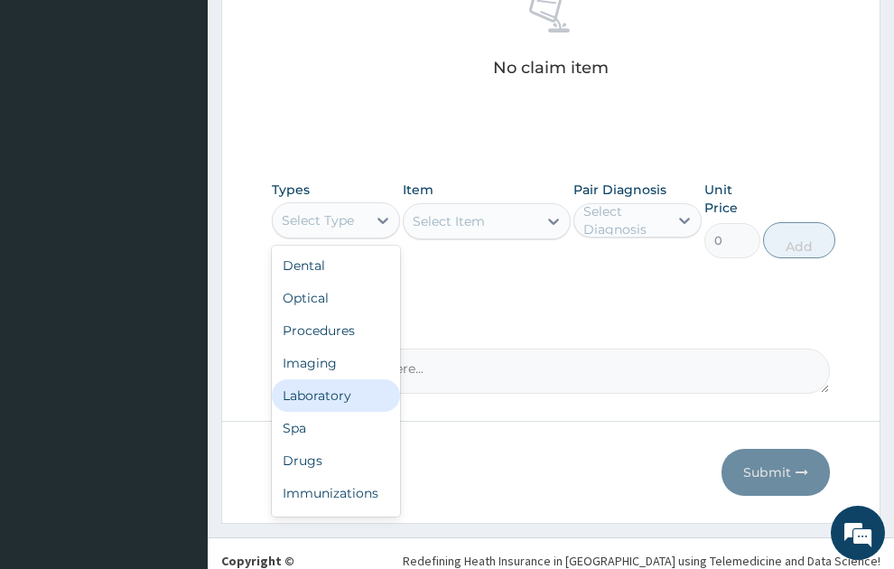
click at [329, 379] on div "Laboratory" at bounding box center [336, 395] width 128 height 33
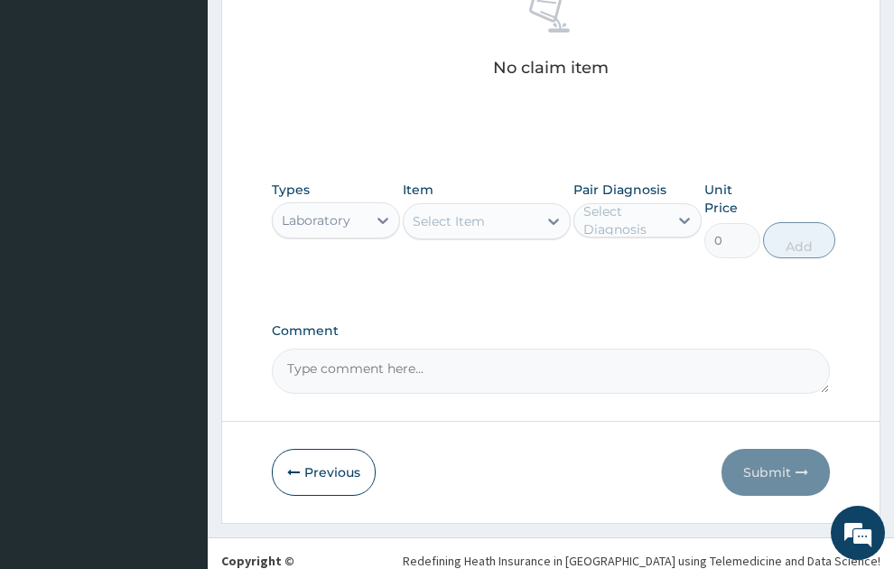
click at [448, 212] on div "Select Item" at bounding box center [449, 221] width 72 height 18
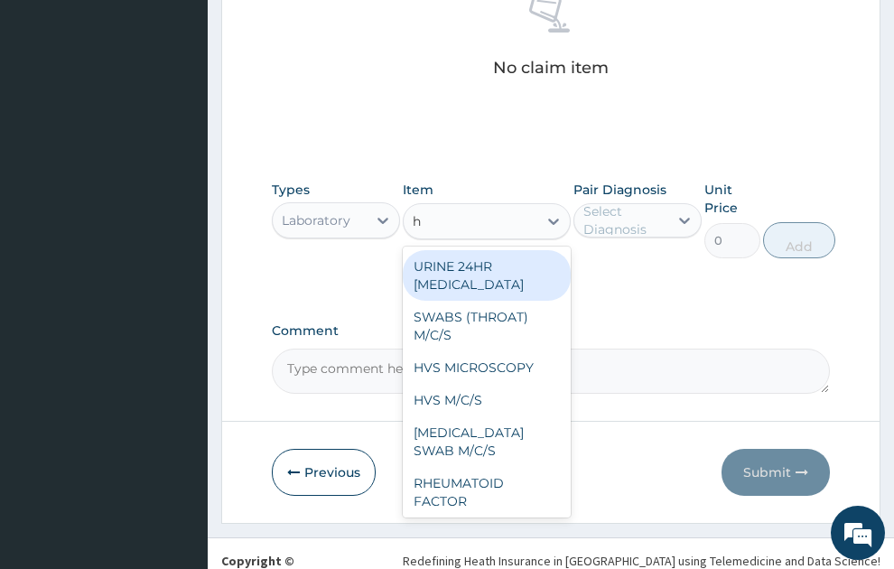
type input "hb"
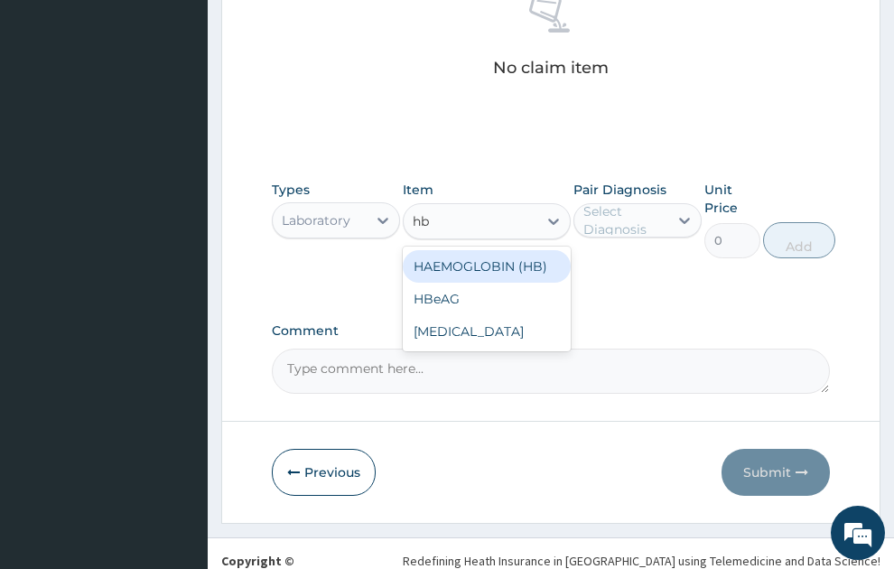
drag, startPoint x: 524, startPoint y: 231, endPoint x: 616, endPoint y: 197, distance: 98.3
click at [526, 250] on div "HAEMOGLOBIN (HB)" at bounding box center [487, 266] width 168 height 33
type input "400"
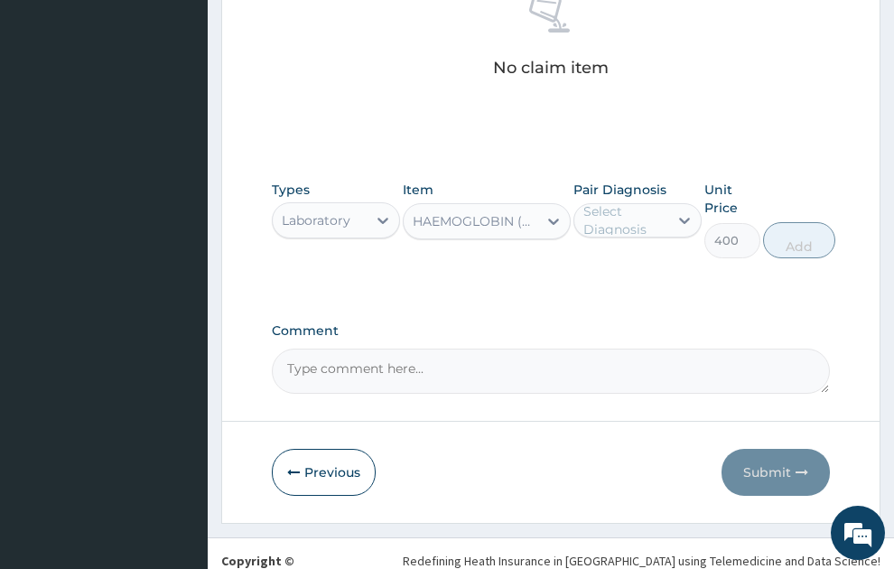
click at [617, 202] on div "Select Diagnosis" at bounding box center [625, 220] width 83 height 36
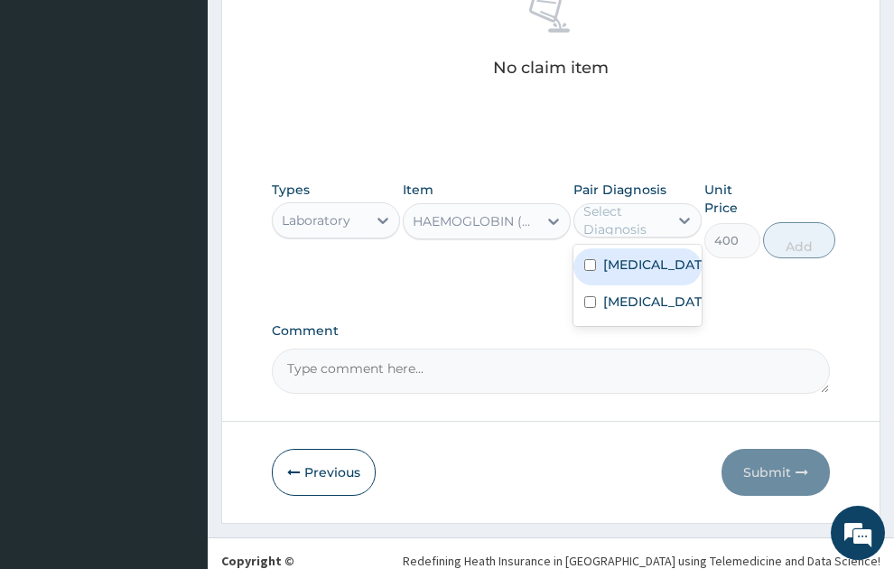
click at [624, 256] on label "Malaria" at bounding box center [657, 265] width 107 height 18
checkbox input "true"
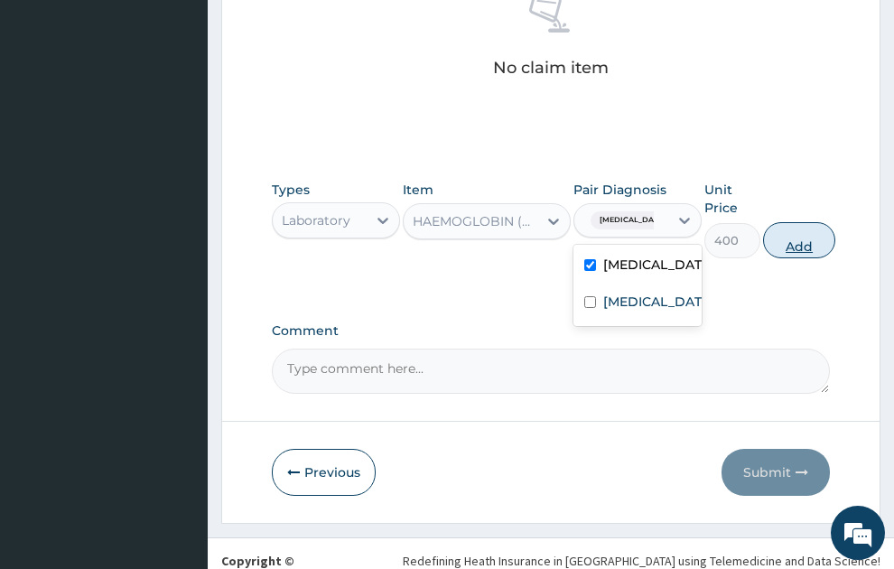
click at [808, 222] on button "Add" at bounding box center [799, 240] width 72 height 36
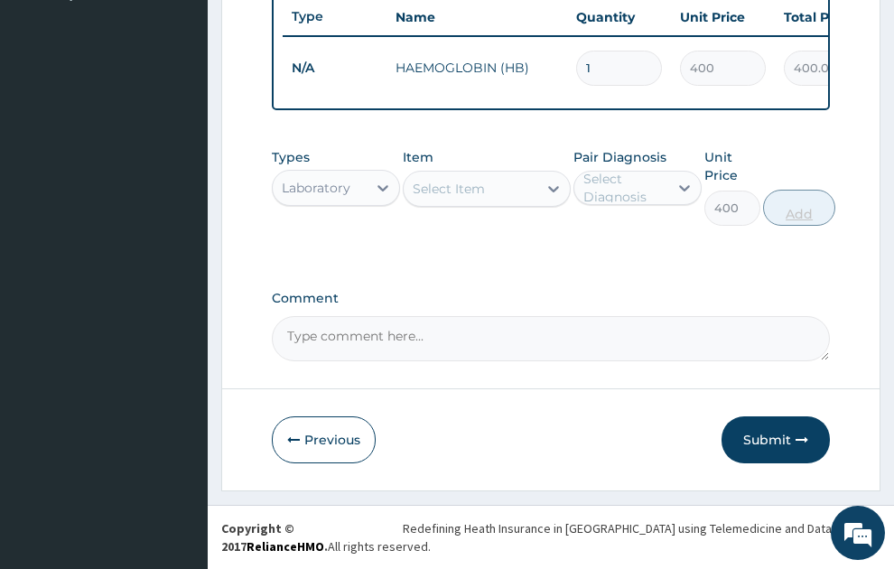
type input "0"
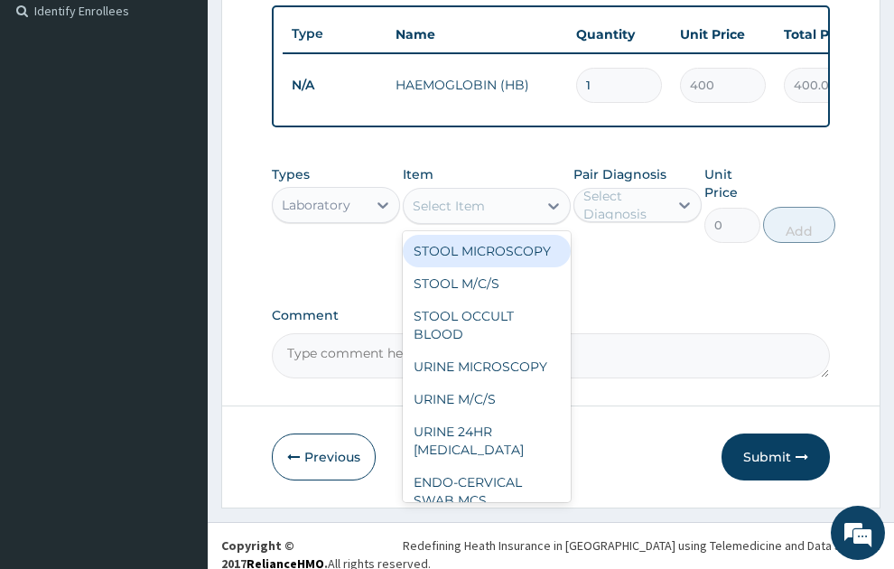
click at [467, 198] on div "Select Item" at bounding box center [471, 206] width 134 height 29
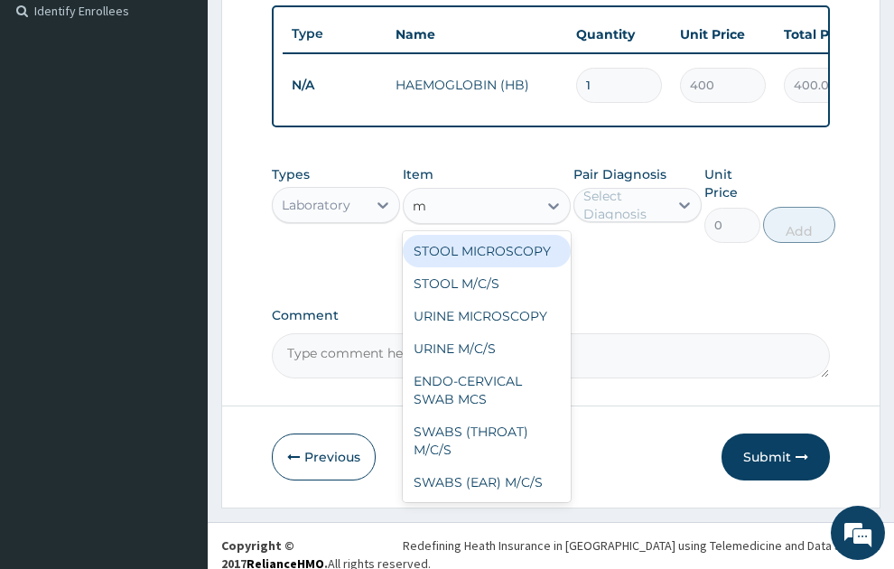
type input "mp"
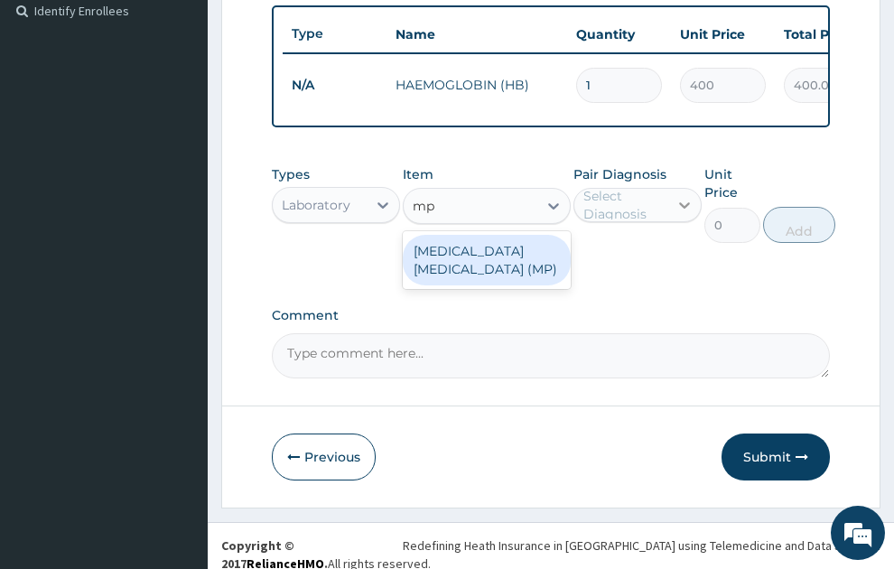
drag, startPoint x: 515, startPoint y: 250, endPoint x: 673, endPoint y: 173, distance: 176.2
click at [515, 249] on div "MALARIA PARASITE (MP)" at bounding box center [487, 260] width 168 height 51
type input "560"
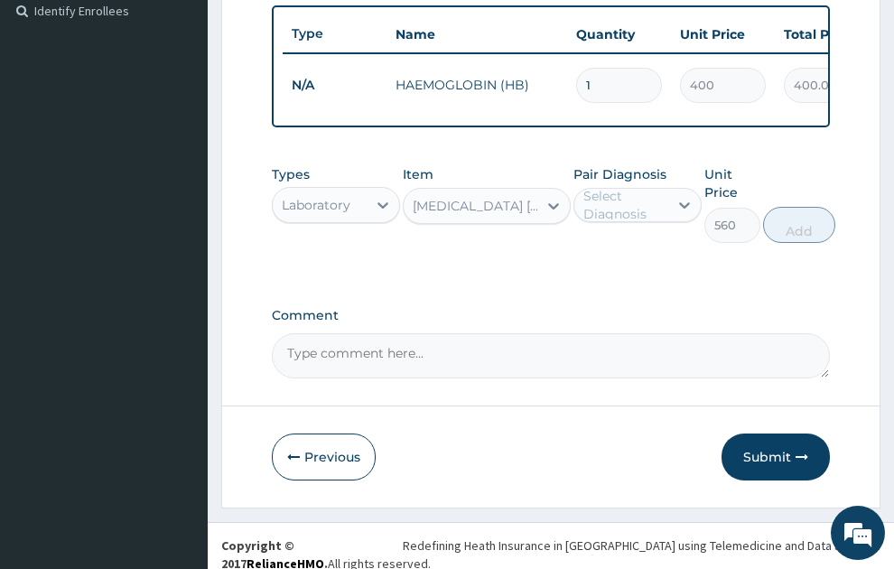
click at [655, 199] on div "Select Diagnosis" at bounding box center [625, 205] width 83 height 36
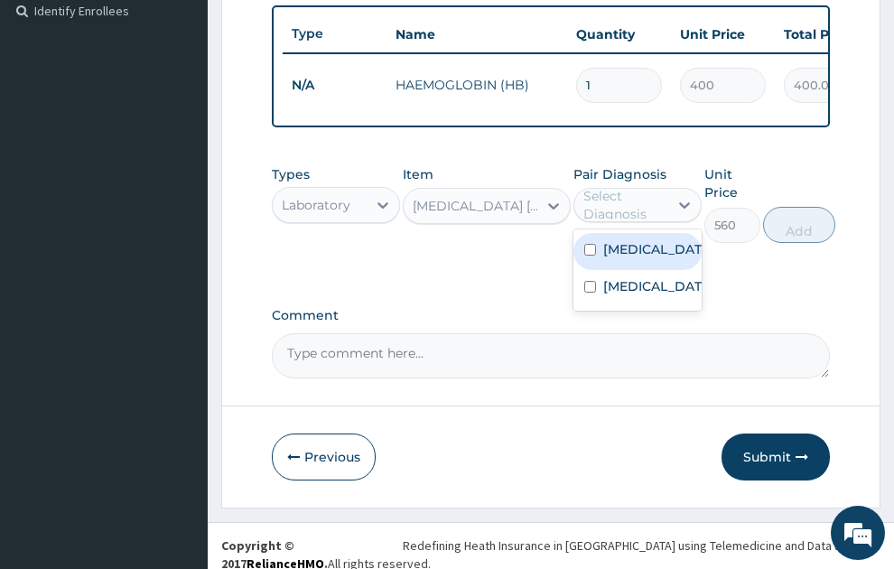
click at [651, 233] on div "Malaria" at bounding box center [638, 251] width 128 height 37
checkbox input "true"
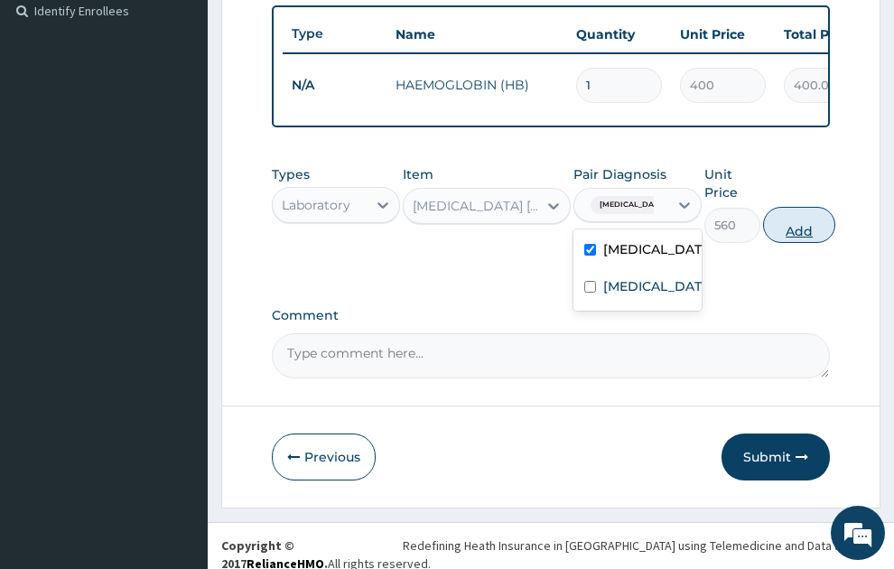
click at [827, 207] on button "Add" at bounding box center [799, 225] width 72 height 36
type input "0"
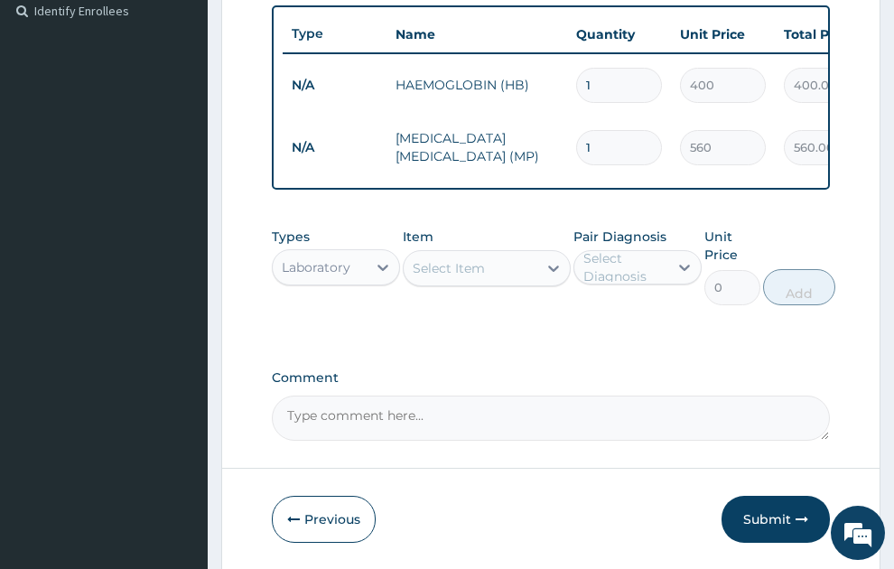
click at [460, 261] on div "Select Item" at bounding box center [471, 268] width 134 height 29
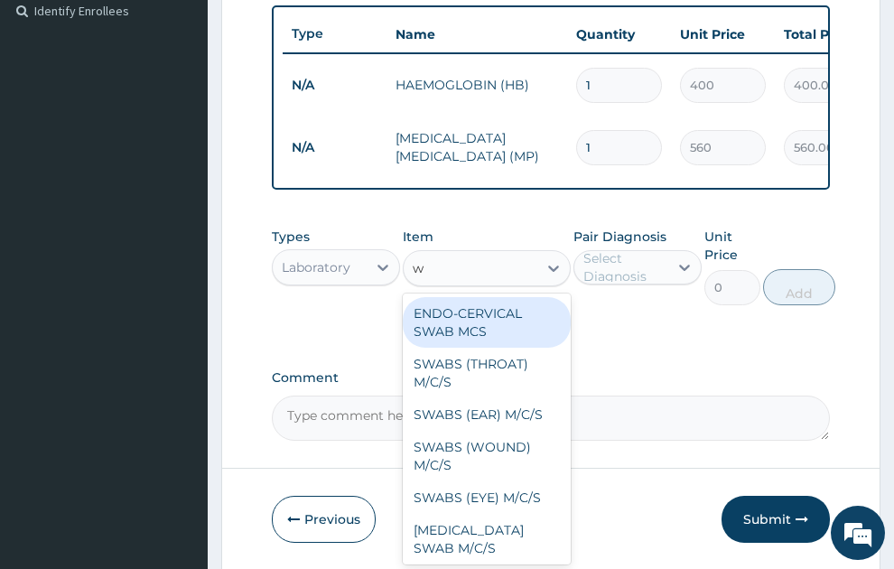
type input "wb"
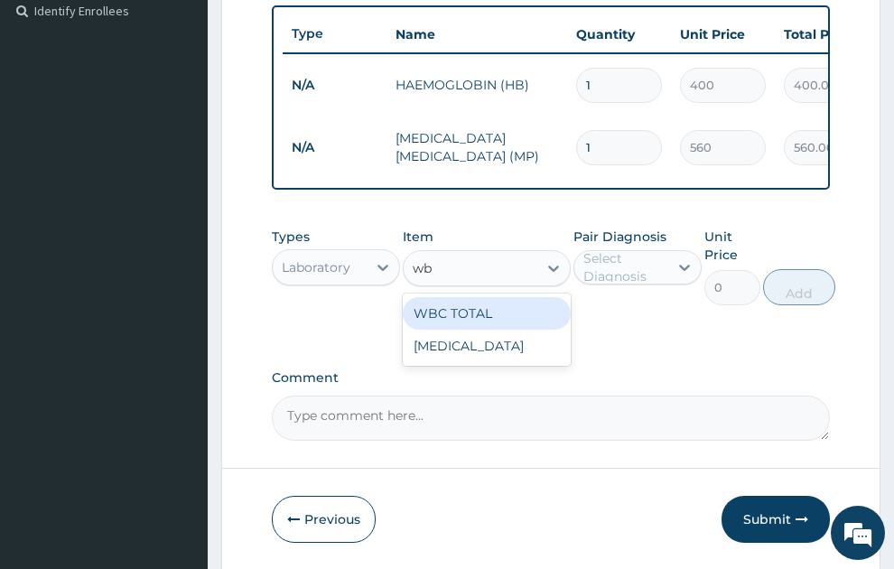
click at [459, 297] on div "WBC TOTAL" at bounding box center [487, 313] width 168 height 33
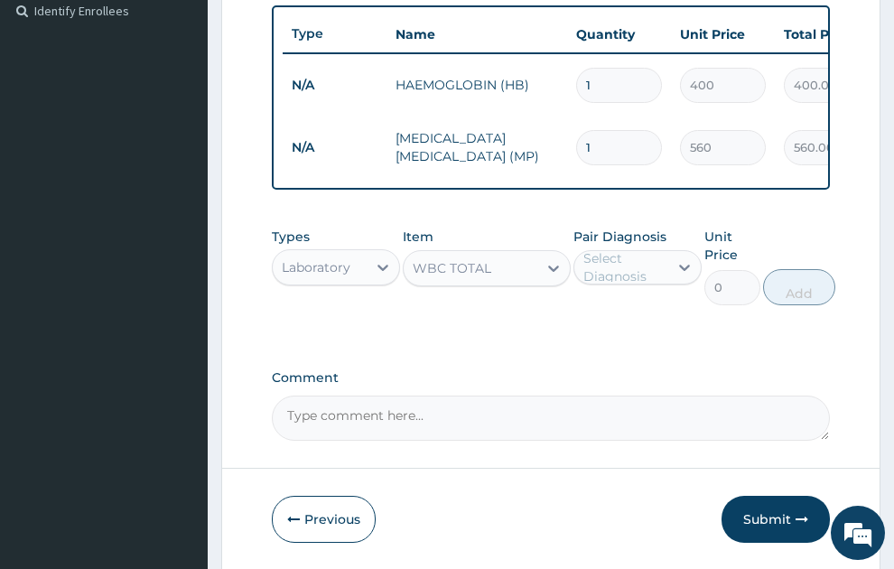
type input "640"
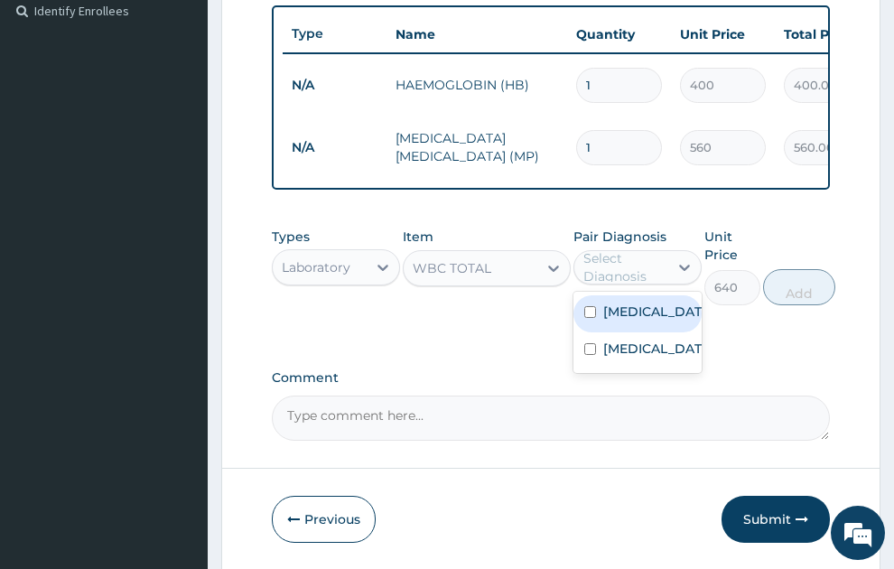
click at [635, 255] on div "Select Diagnosis" at bounding box center [625, 267] width 83 height 36
drag, startPoint x: 635, startPoint y: 278, endPoint x: 635, endPoint y: 289, distance: 10.8
click at [635, 303] on label "Malaria" at bounding box center [657, 312] width 107 height 18
checkbox input "true"
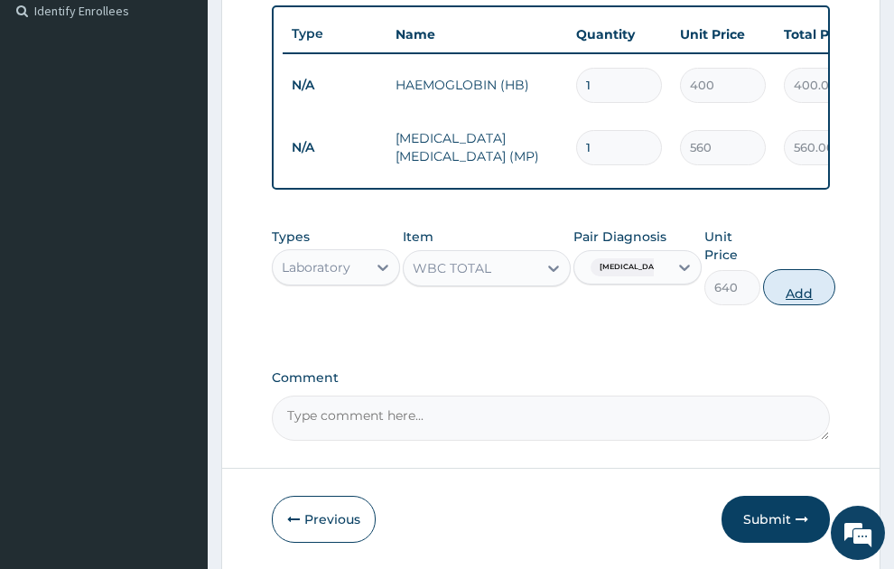
click at [800, 271] on button "Add" at bounding box center [799, 287] width 72 height 36
type input "0"
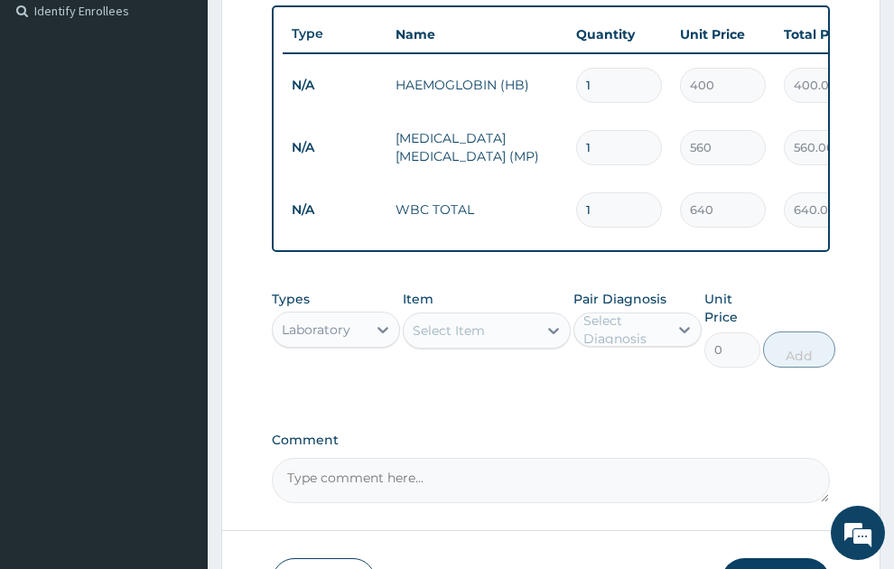
click at [428, 322] on div "Select Item" at bounding box center [449, 331] width 72 height 18
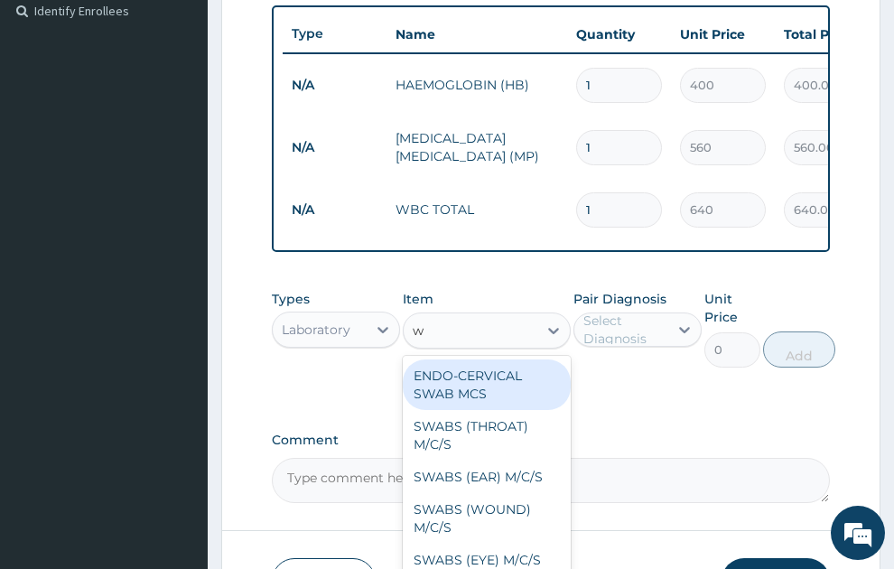
type input "wb"
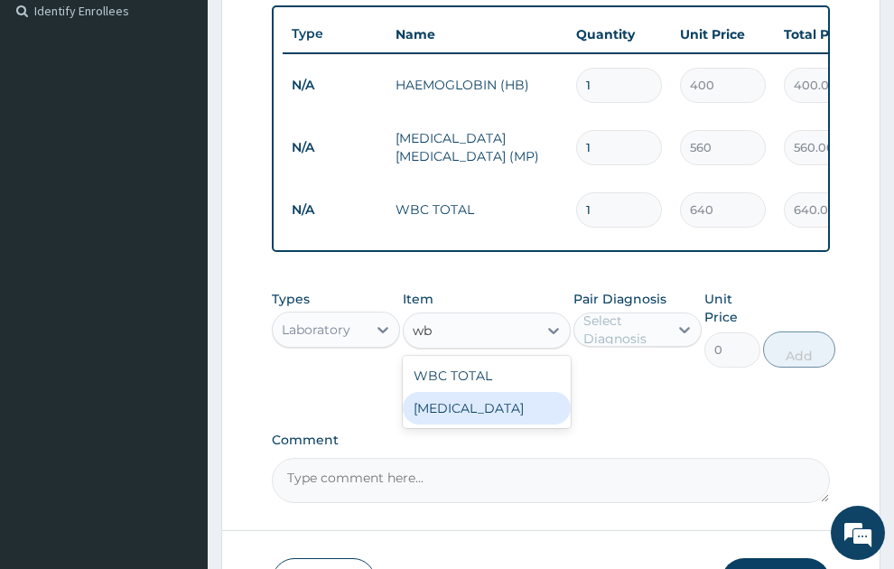
drag, startPoint x: 516, startPoint y: 386, endPoint x: 598, endPoint y: 331, distance: 99.0
click at [519, 392] on div "WBC DIFFERENTIAL" at bounding box center [487, 408] width 168 height 33
type input "640"
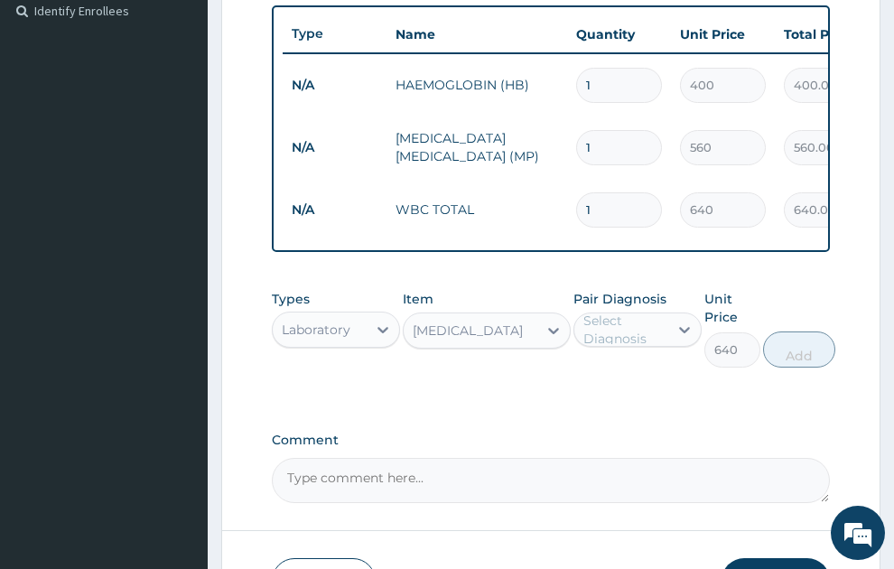
click at [609, 312] on div "Select Diagnosis" at bounding box center [625, 330] width 83 height 36
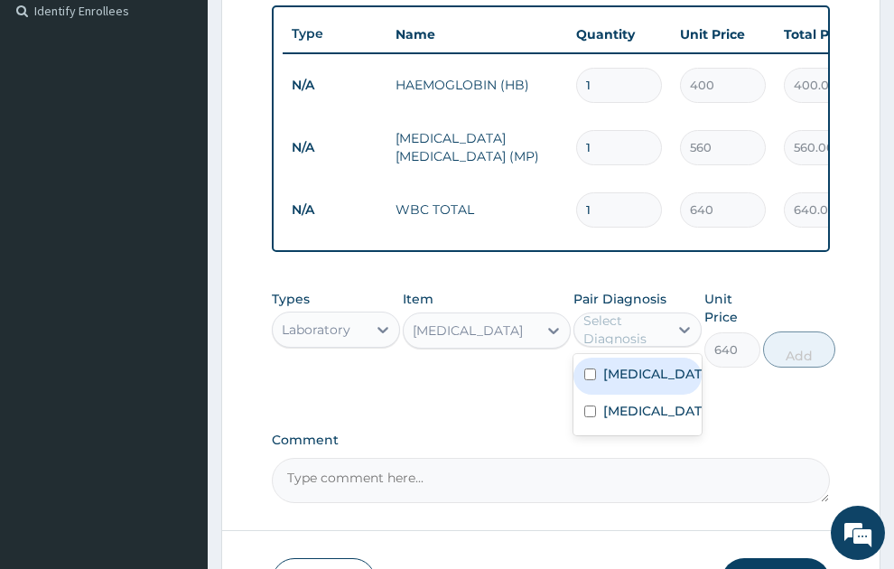
click at [610, 365] on label "Malaria" at bounding box center [657, 374] width 107 height 18
checkbox input "true"
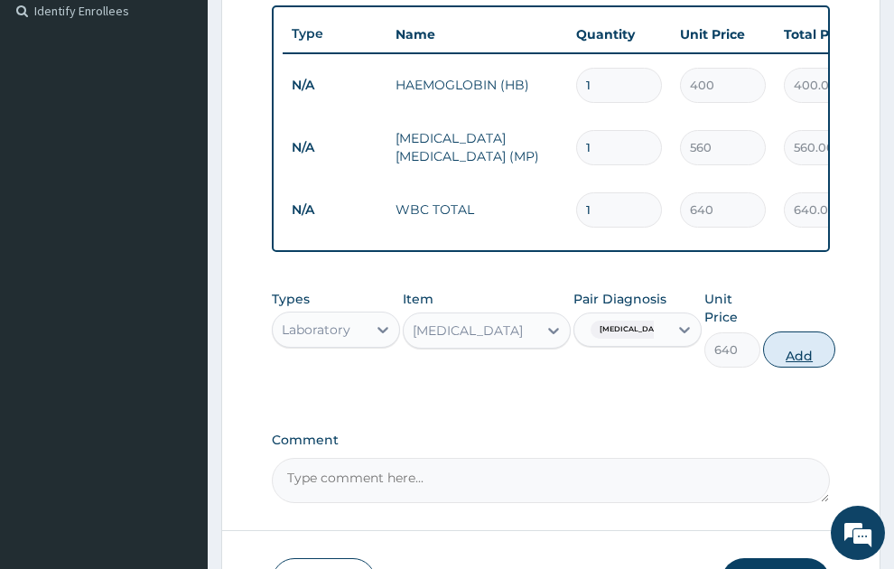
click at [819, 336] on button "Add" at bounding box center [799, 350] width 72 height 36
type input "0"
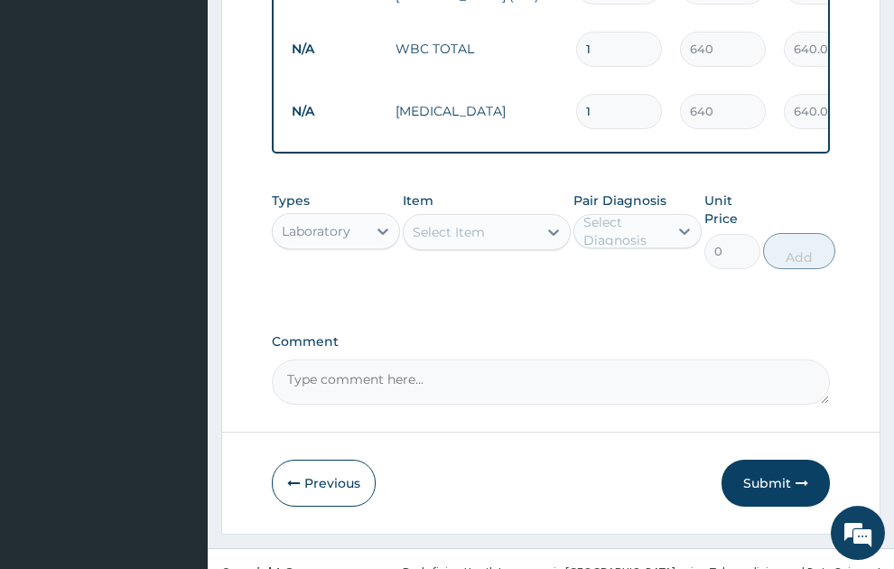
scroll to position [691, 0]
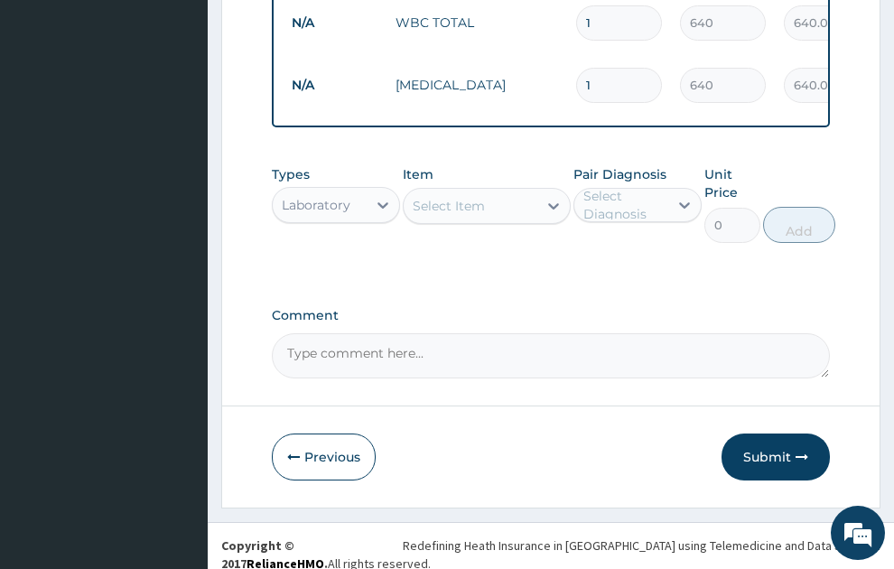
click at [324, 187] on div "Laboratory" at bounding box center [336, 205] width 128 height 36
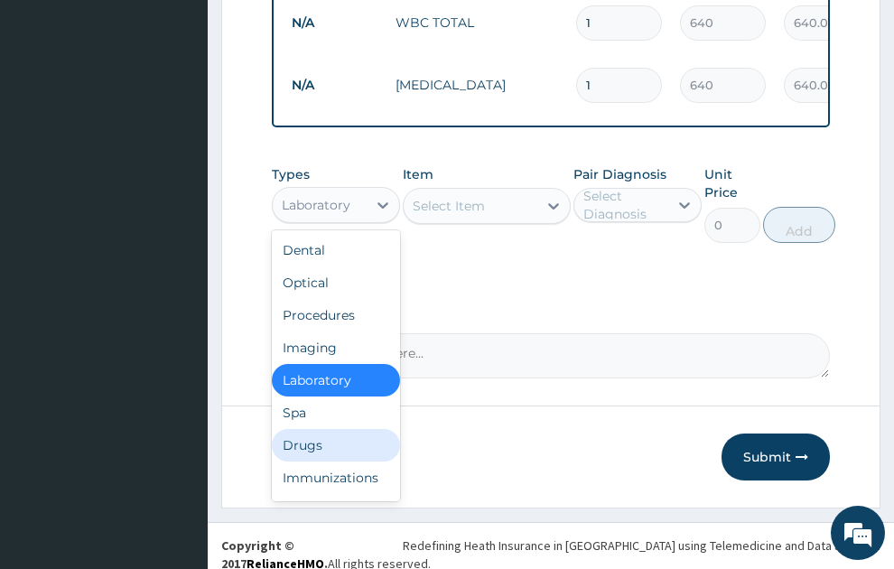
click at [307, 438] on div "Drugs" at bounding box center [336, 445] width 128 height 33
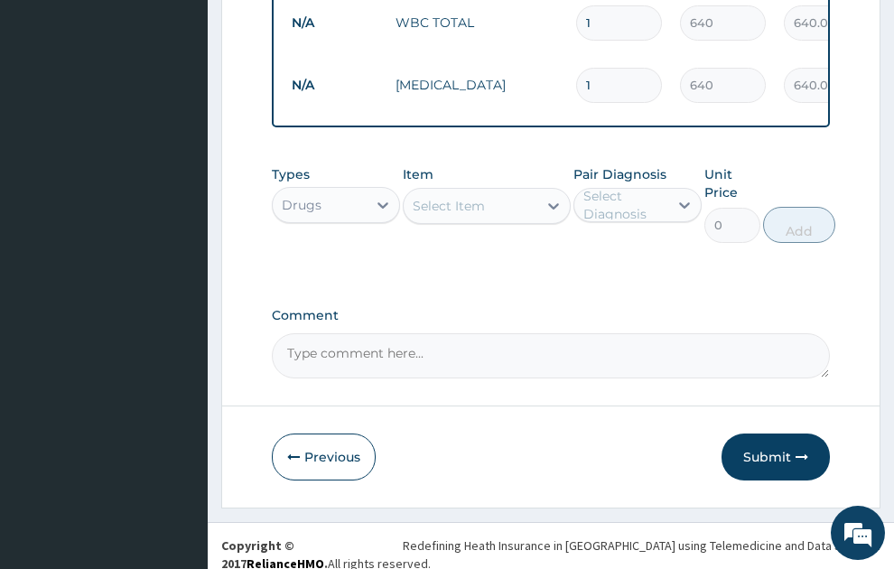
click at [453, 197] on div "Select Item" at bounding box center [449, 206] width 72 height 18
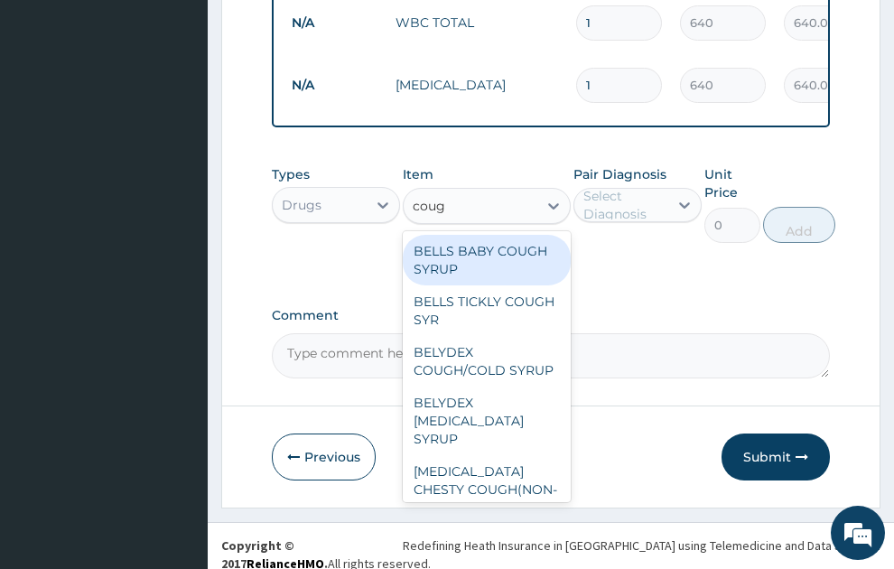
type input "cough"
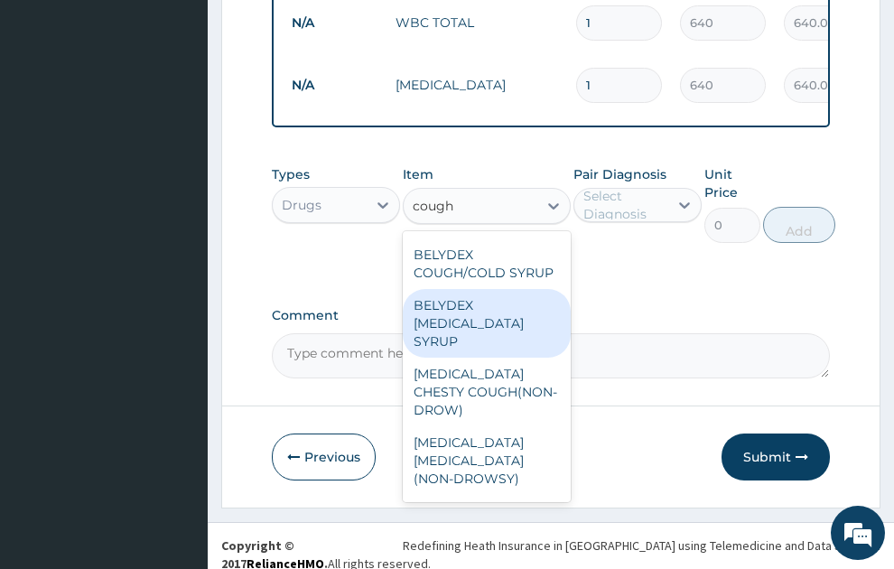
scroll to position [195, 0]
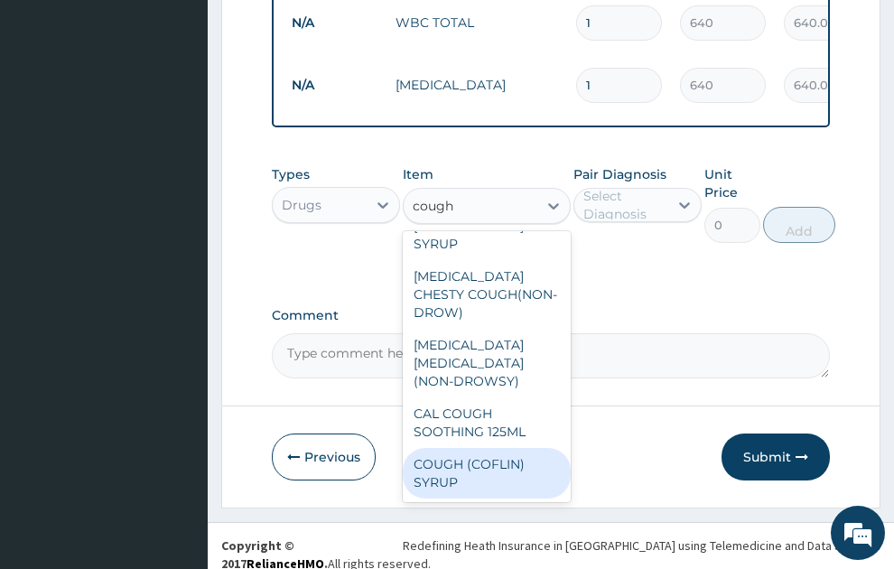
click at [481, 460] on div "COUGH (COFLIN) SYRUP" at bounding box center [487, 473] width 168 height 51
type input "157.5"
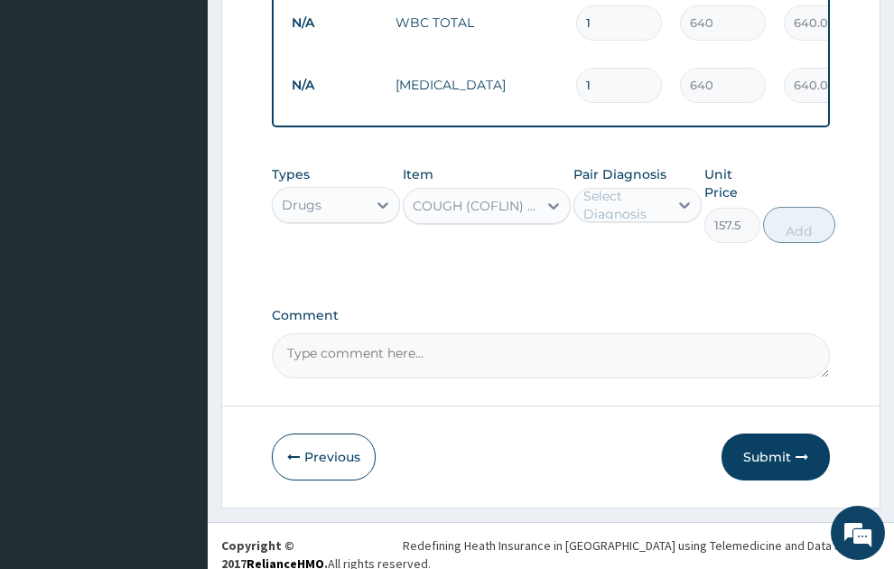
click at [611, 187] on div "Select Diagnosis" at bounding box center [625, 205] width 83 height 36
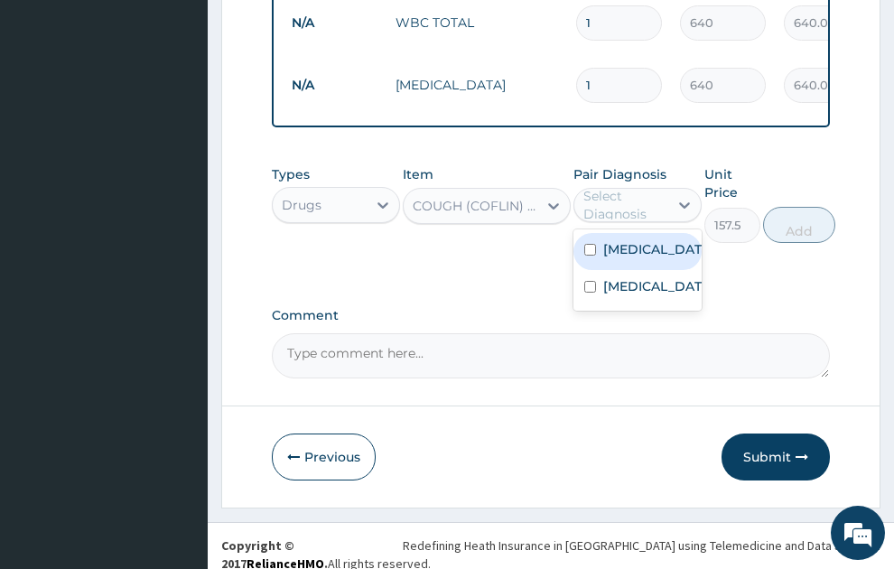
click at [626, 240] on label "Malaria" at bounding box center [657, 249] width 107 height 18
checkbox input "true"
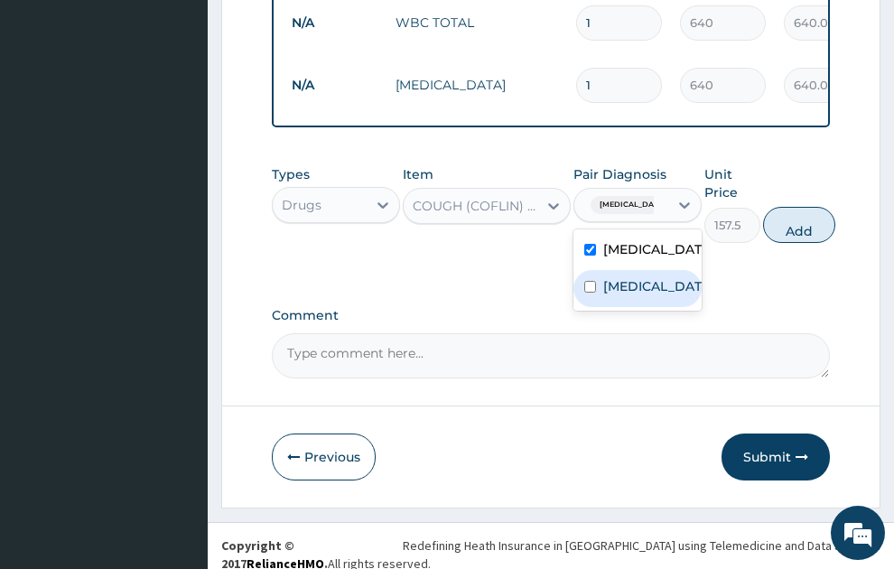
drag, startPoint x: 616, startPoint y: 291, endPoint x: 619, endPoint y: 235, distance: 56.1
click at [616, 285] on label "Upper respiratory infection" at bounding box center [657, 286] width 107 height 18
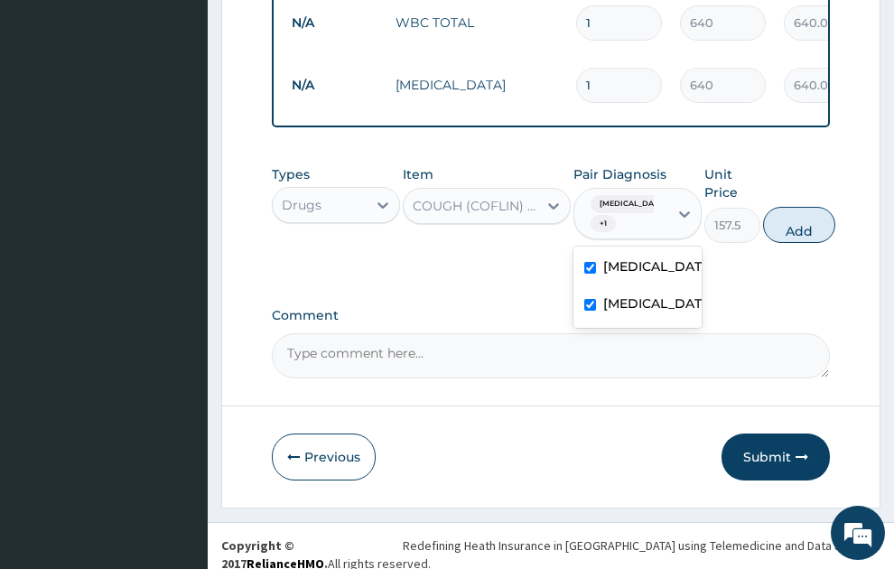
checkbox input "true"
click at [625, 257] on label "Malaria" at bounding box center [657, 266] width 107 height 18
checkbox input "false"
click at [819, 217] on button "Add" at bounding box center [799, 225] width 72 height 36
type input "0"
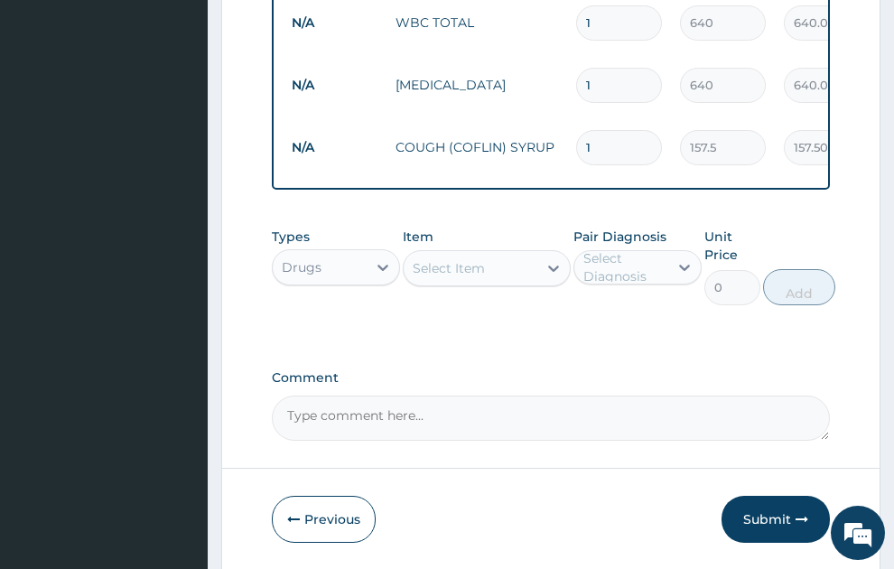
click at [467, 259] on div "Select Item" at bounding box center [449, 268] width 72 height 18
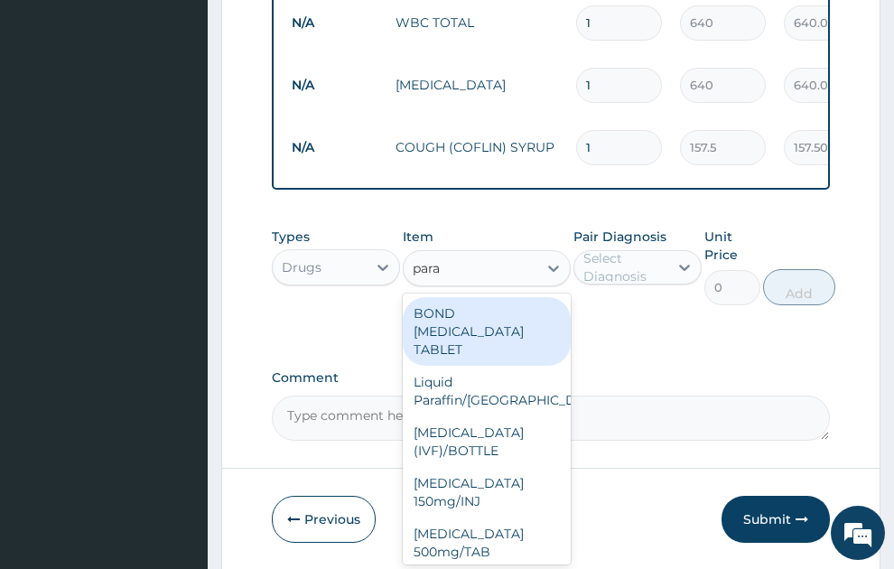
type input "parac"
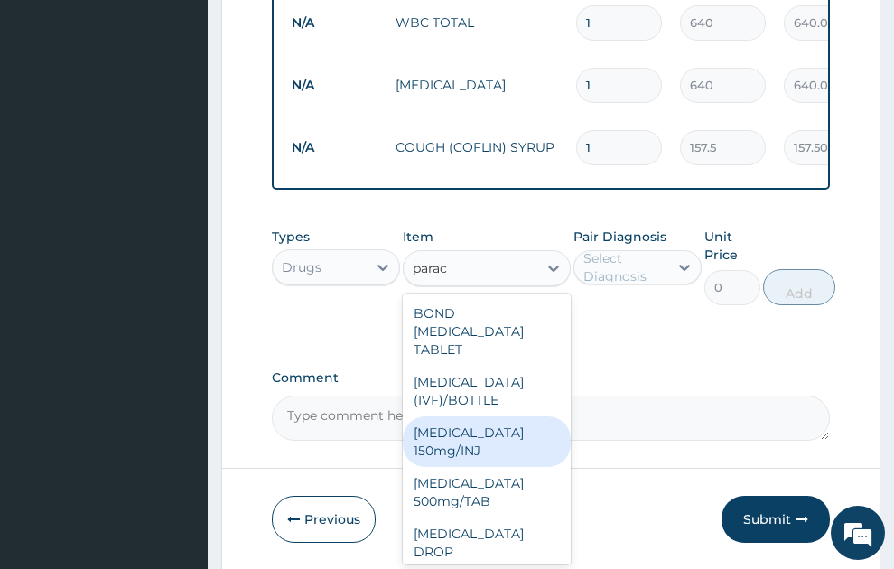
drag, startPoint x: 466, startPoint y: 436, endPoint x: 605, endPoint y: 313, distance: 186.2
click at [466, 432] on div "Paracetamol 150mg/INJ" at bounding box center [487, 441] width 168 height 51
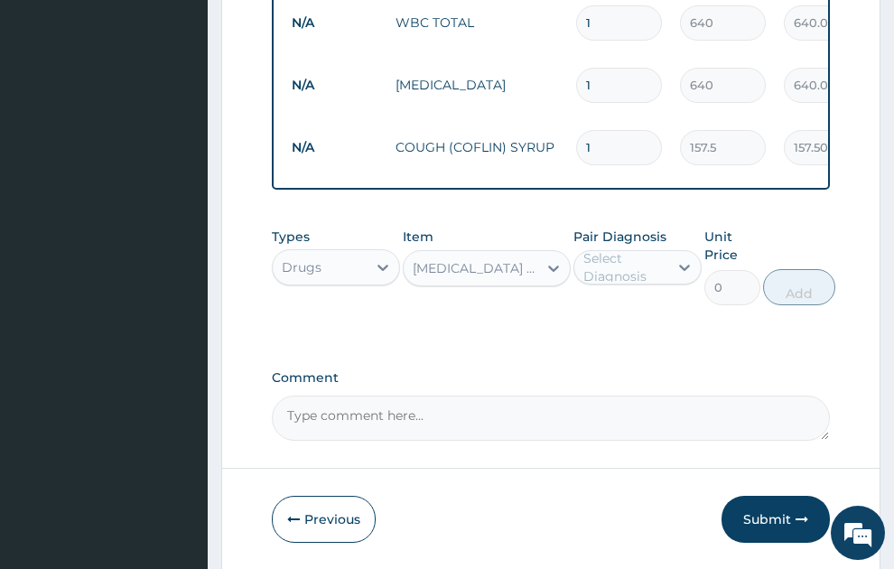
type input "31.5"
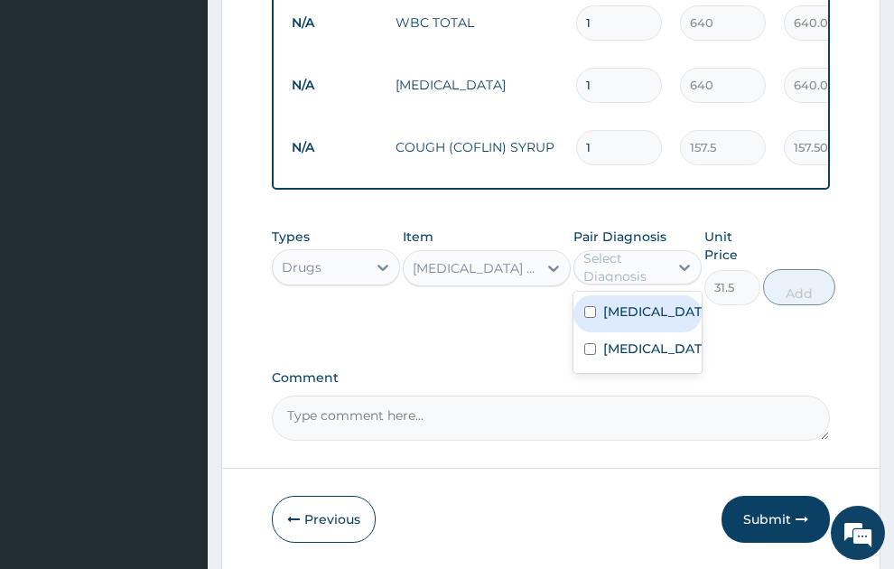
click at [632, 249] on div "Select Diagnosis" at bounding box center [625, 267] width 83 height 36
click at [650, 303] on label "Malaria" at bounding box center [657, 312] width 107 height 18
checkbox input "true"
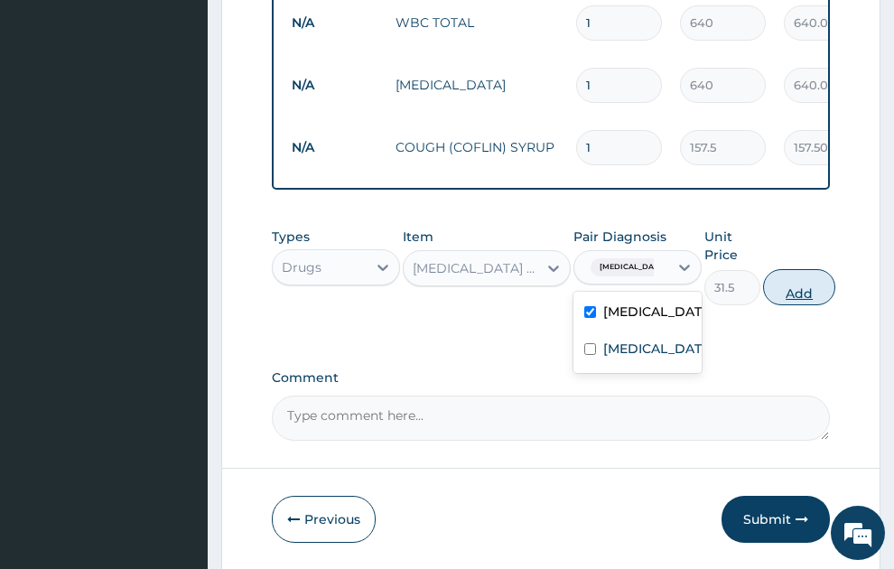
click at [796, 269] on button "Add" at bounding box center [799, 287] width 72 height 36
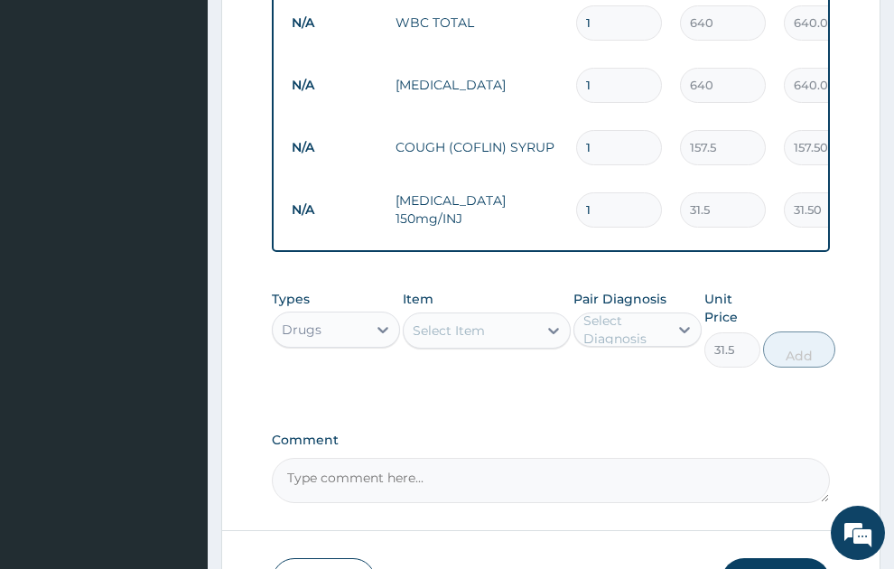
type input "0"
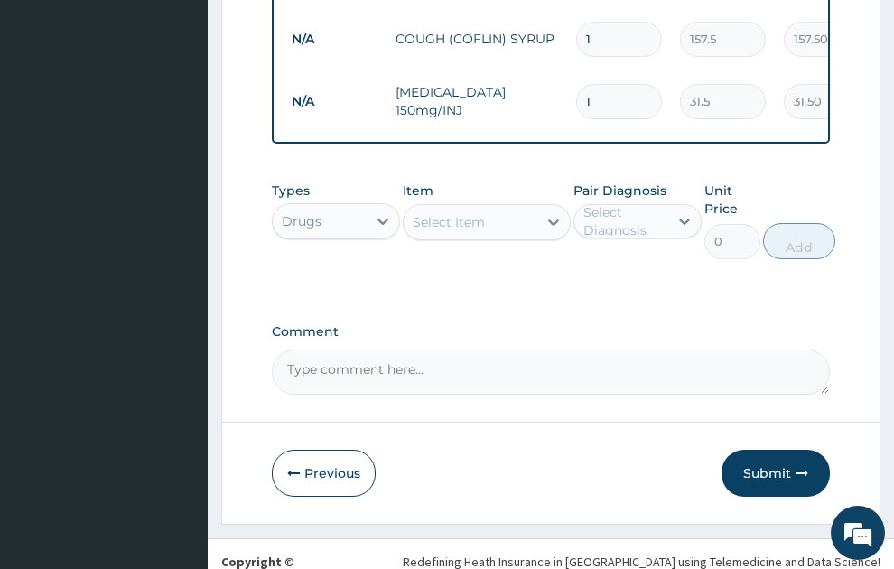
scroll to position [816, 0]
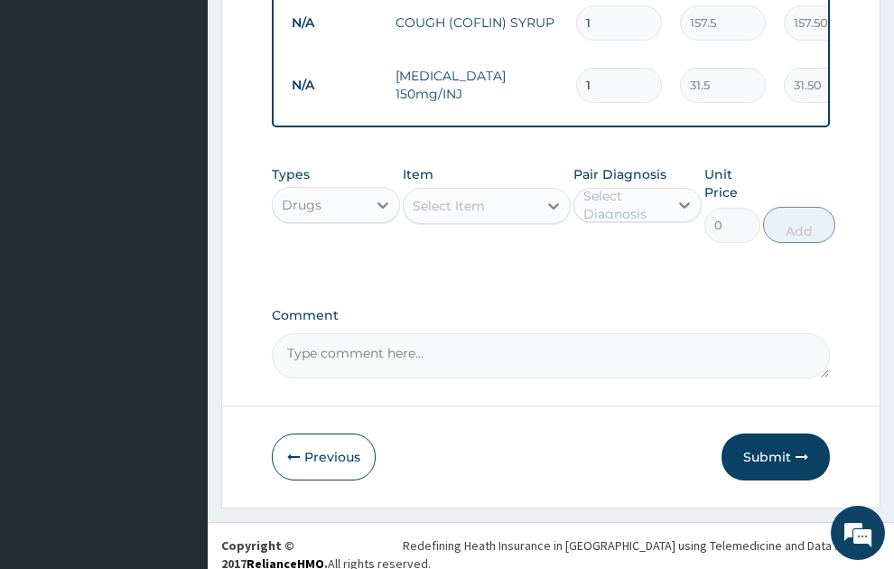
click at [436, 197] on div "Select Item" at bounding box center [449, 206] width 72 height 18
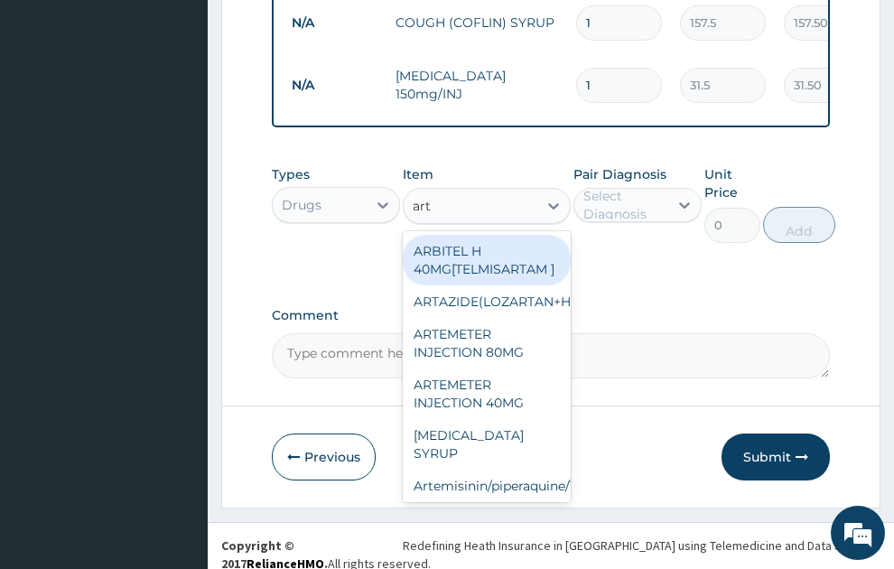
type input "arte"
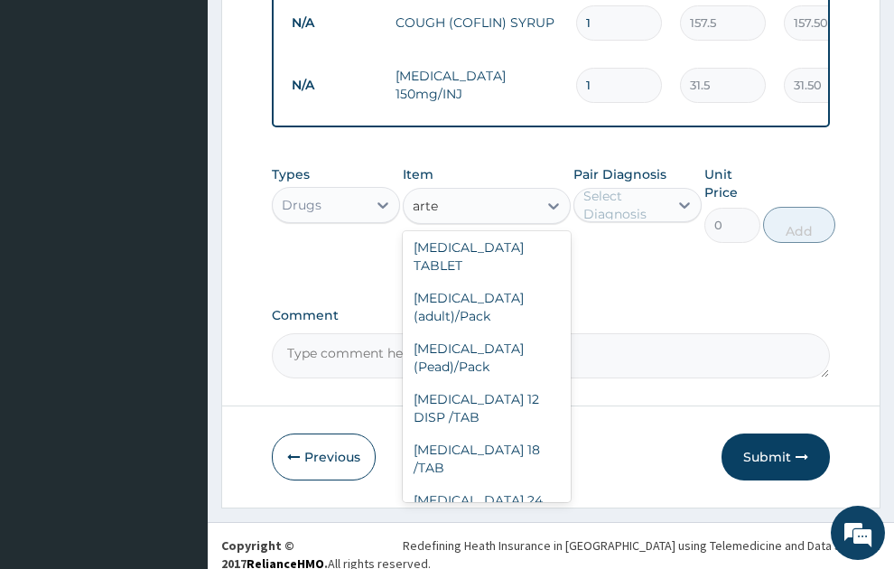
scroll to position [488, 0]
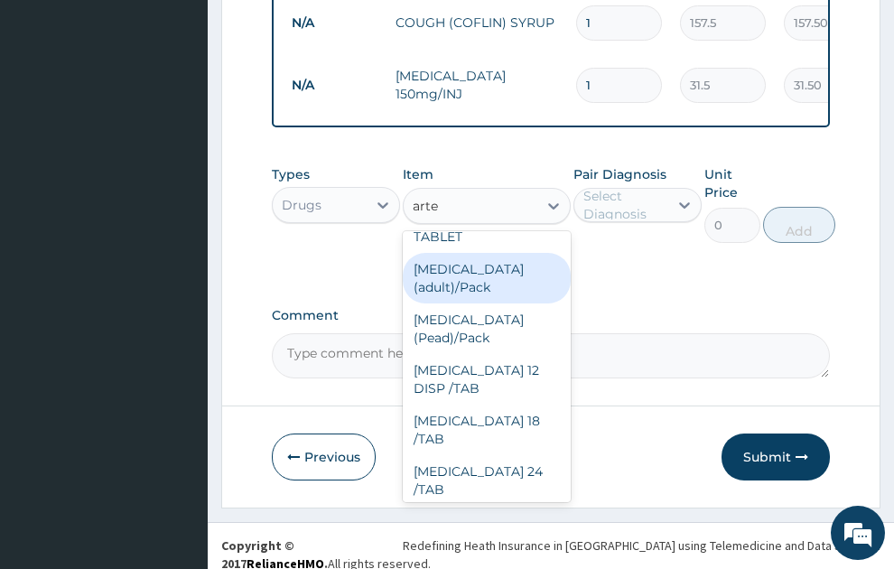
click at [482, 289] on div "Coartem (adult)/Pack" at bounding box center [487, 278] width 168 height 51
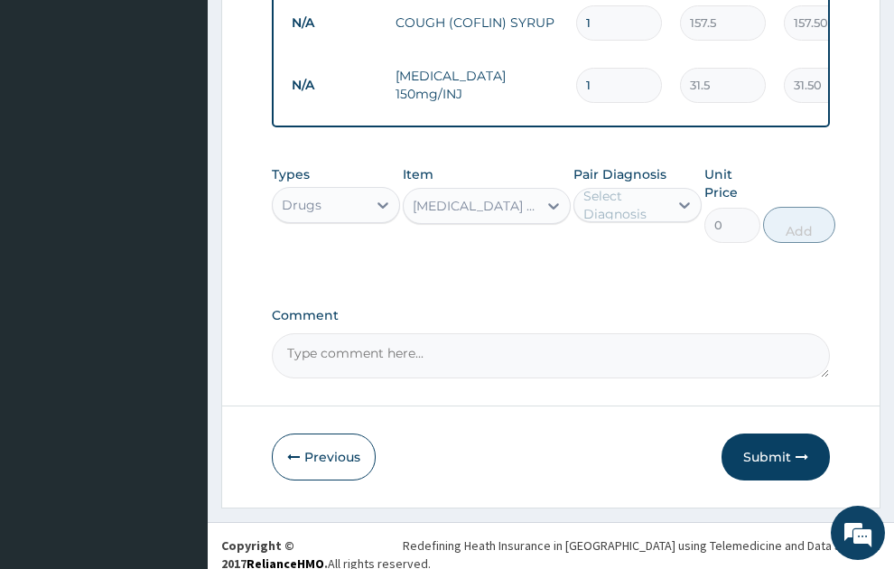
type input "682.5"
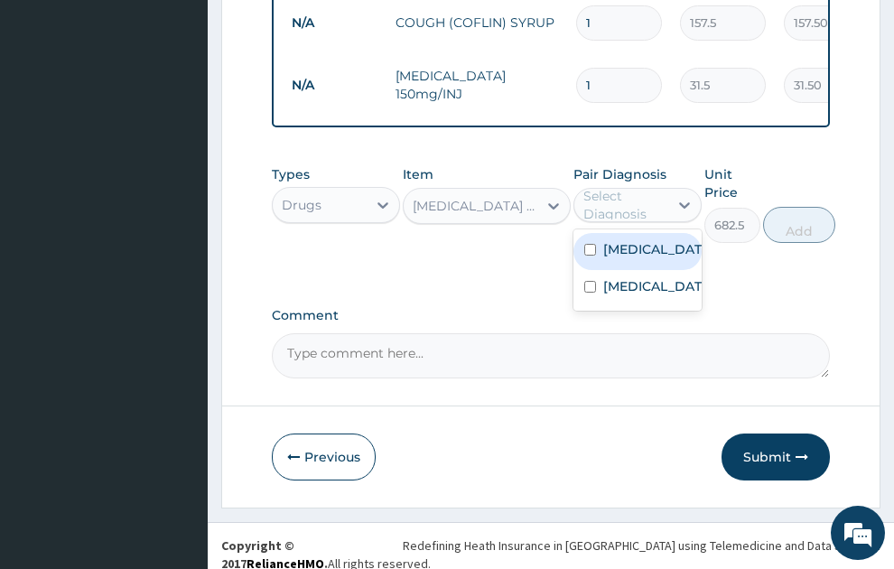
click at [654, 187] on div "Select Diagnosis" at bounding box center [625, 205] width 83 height 36
click at [650, 240] on label "Malaria" at bounding box center [657, 249] width 107 height 18
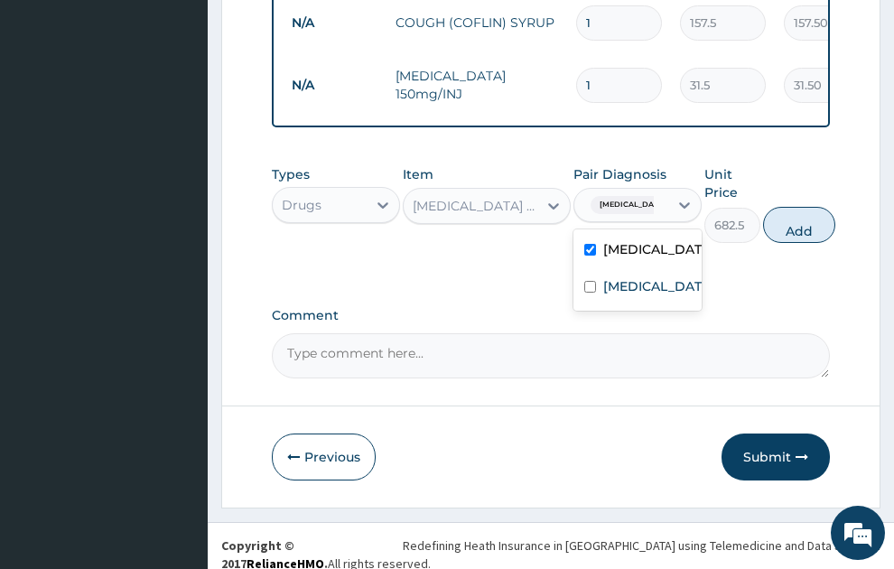
checkbox input "true"
drag, startPoint x: 803, startPoint y: 209, endPoint x: 453, endPoint y: 312, distance: 365.4
click at [804, 210] on button "Add" at bounding box center [799, 225] width 72 height 36
type input "0"
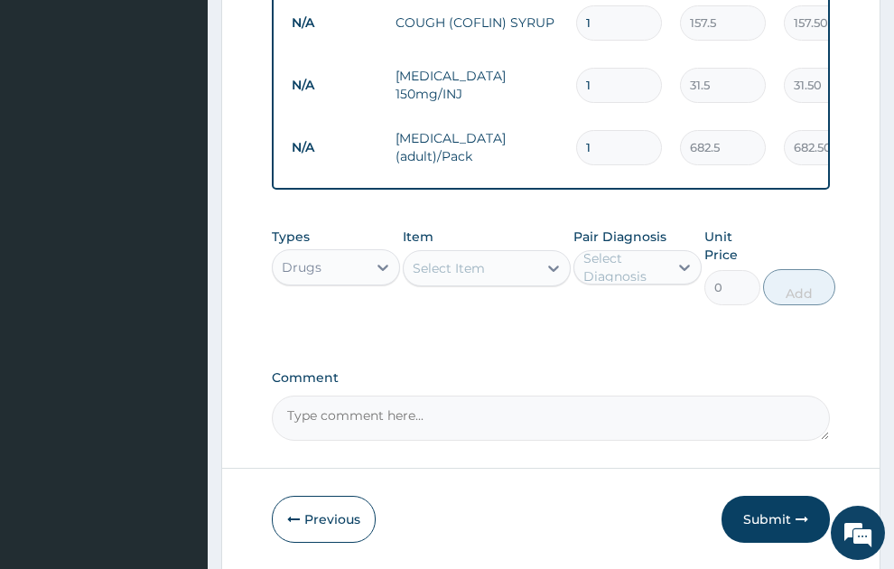
click at [501, 254] on div "Select Item" at bounding box center [471, 268] width 134 height 29
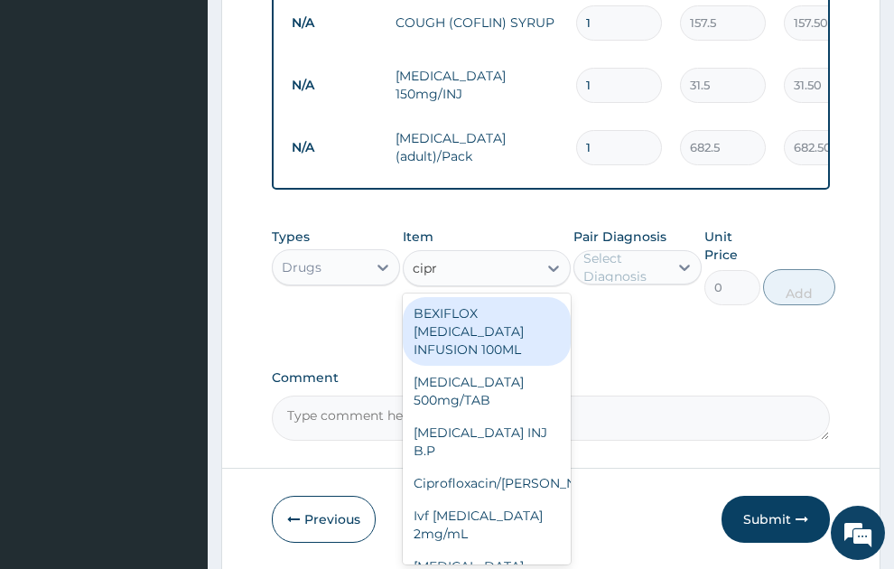
type input "cipro"
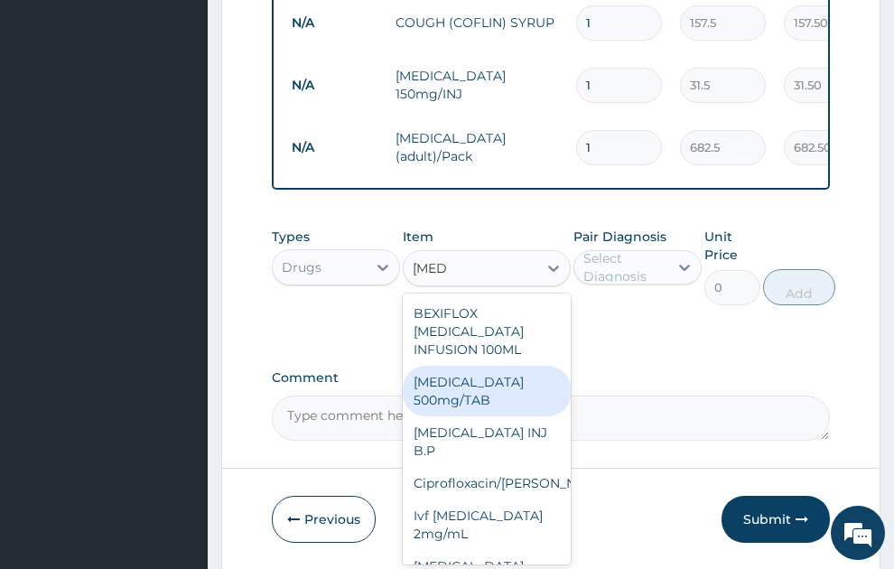
click at [470, 369] on div "Ciprofloxacin 500mg/TAB" at bounding box center [487, 391] width 168 height 51
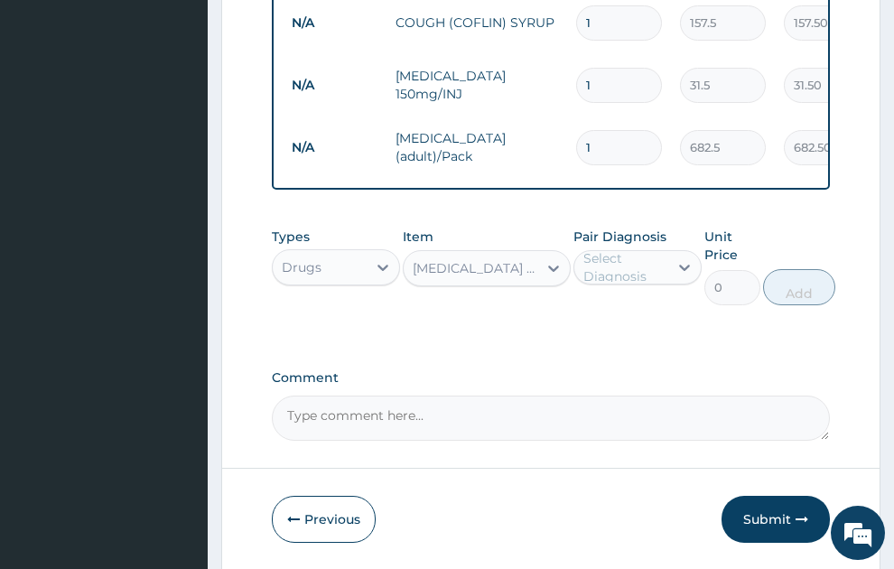
type input "26.77"
click at [622, 249] on div "Select Diagnosis" at bounding box center [625, 267] width 83 height 36
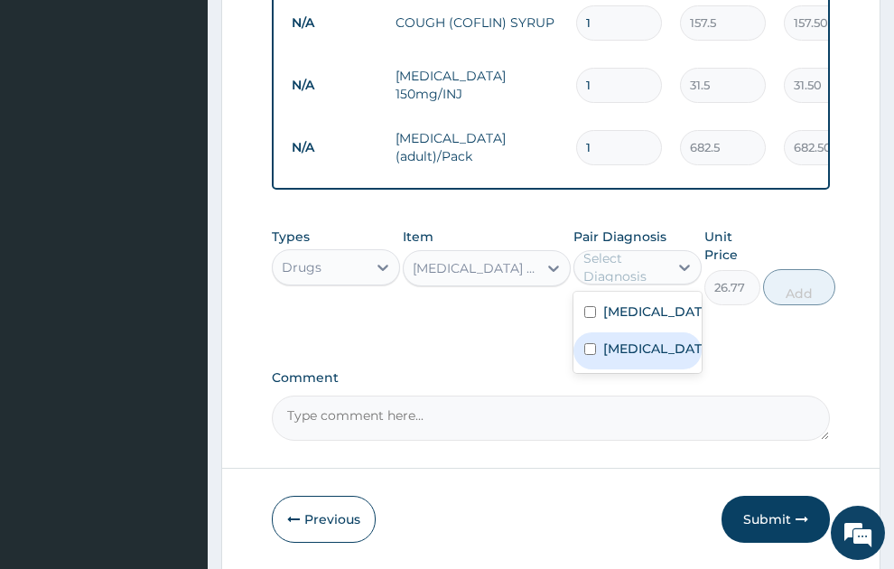
drag, startPoint x: 637, startPoint y: 351, endPoint x: 756, endPoint y: 310, distance: 126.0
click at [647, 347] on label "Upper respiratory infection" at bounding box center [657, 349] width 107 height 18
checkbox input "true"
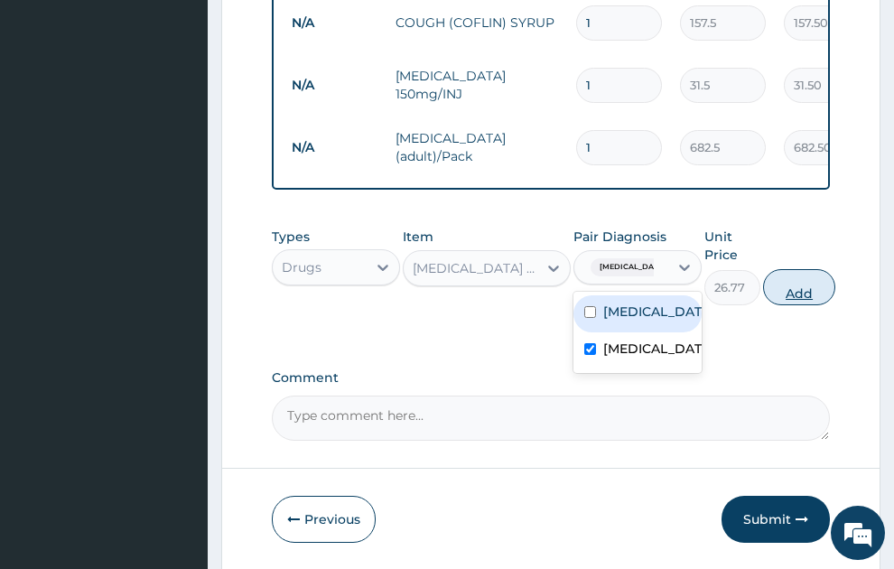
click at [828, 272] on button "Add" at bounding box center [799, 287] width 72 height 36
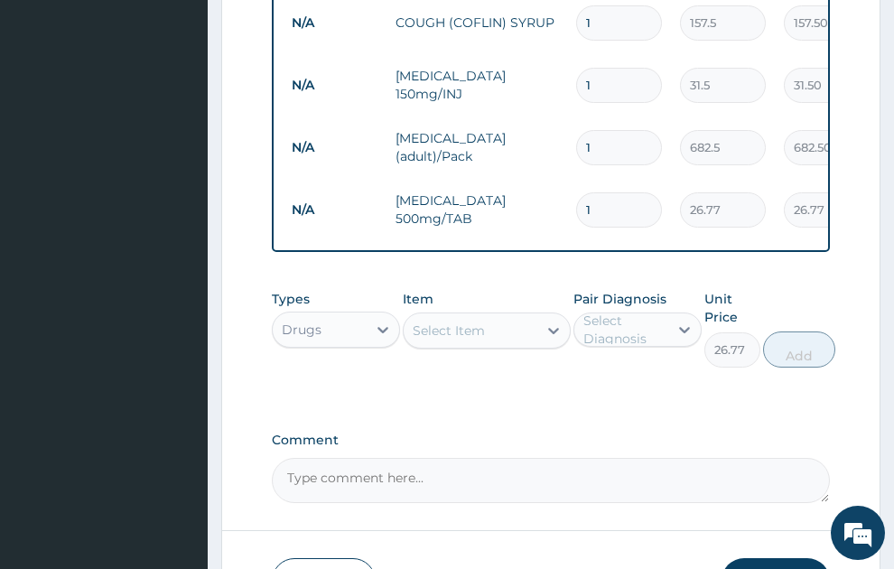
type input "0"
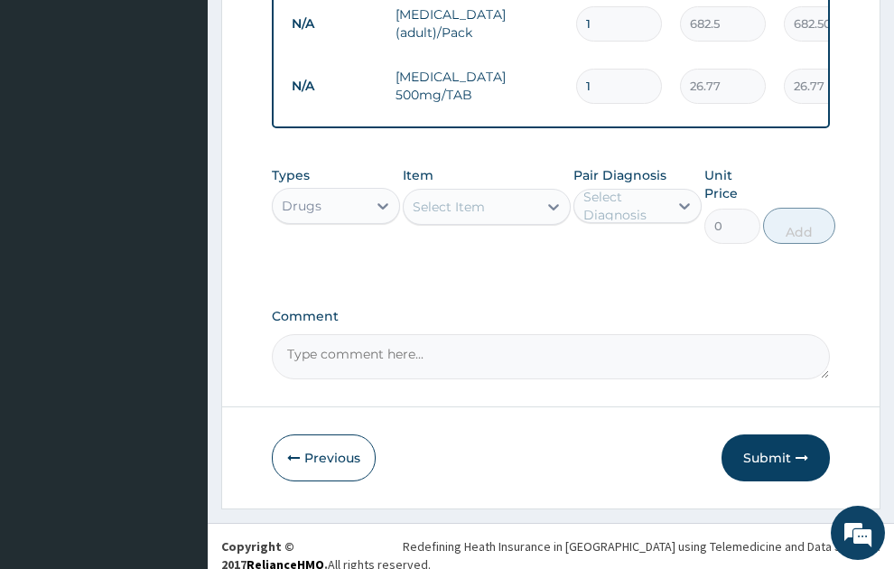
scroll to position [941, 0]
click at [459, 197] on div "Select Item" at bounding box center [449, 206] width 72 height 18
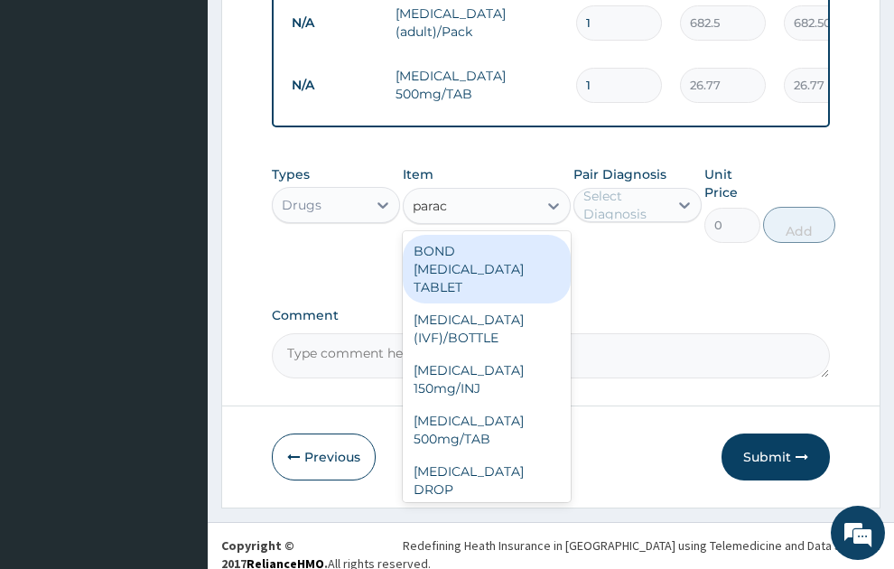
type input "parace"
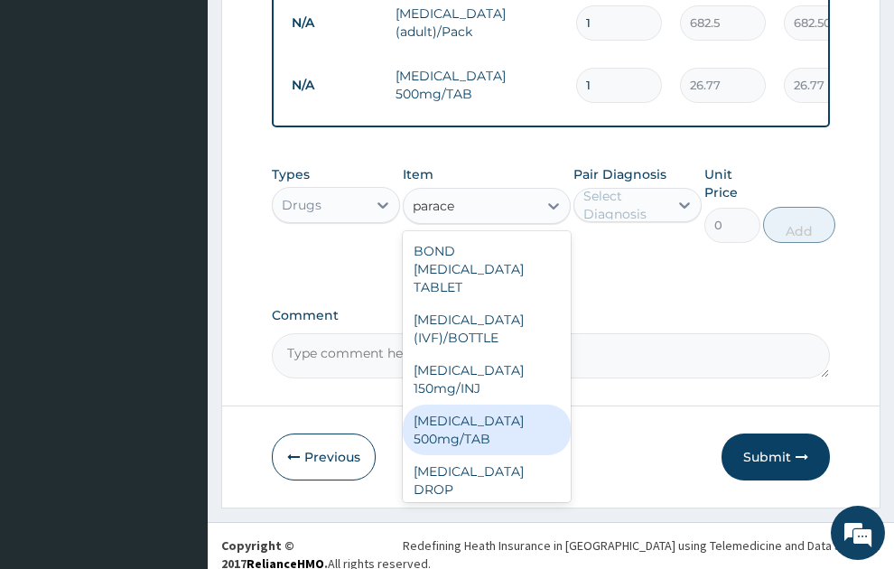
click at [454, 429] on div "PARACETAMOL 500mg/TAB" at bounding box center [487, 430] width 168 height 51
type input "5.25"
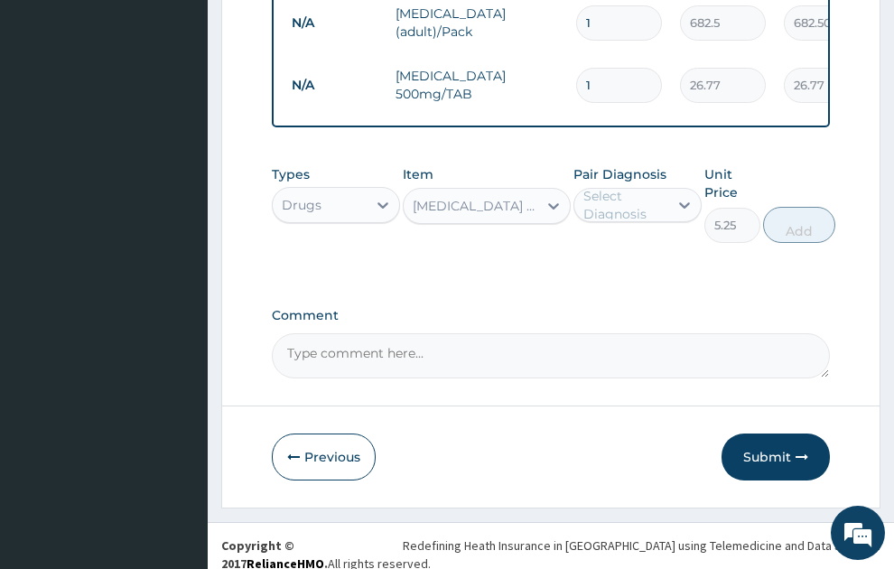
click at [622, 192] on div "Select Diagnosis" at bounding box center [625, 205] width 83 height 36
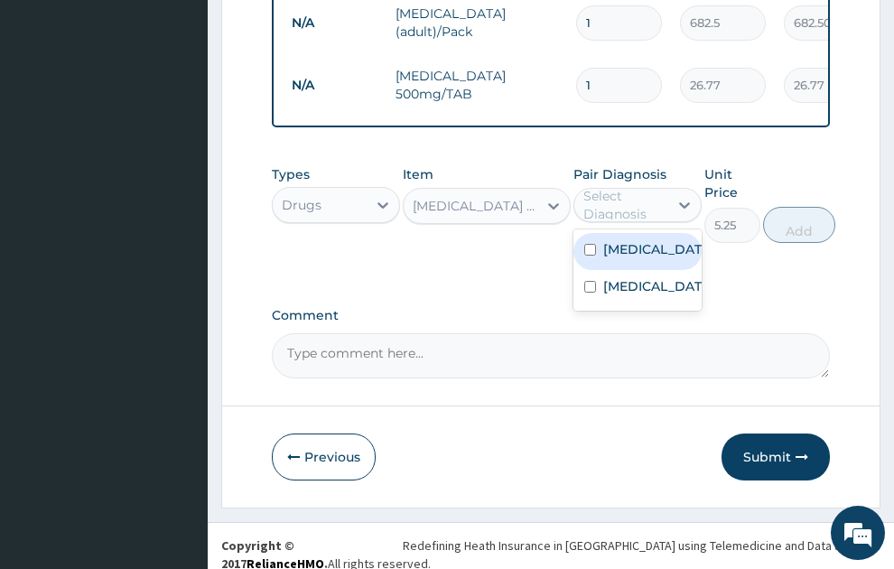
click at [622, 240] on label "Malaria" at bounding box center [657, 249] width 107 height 18
checkbox input "true"
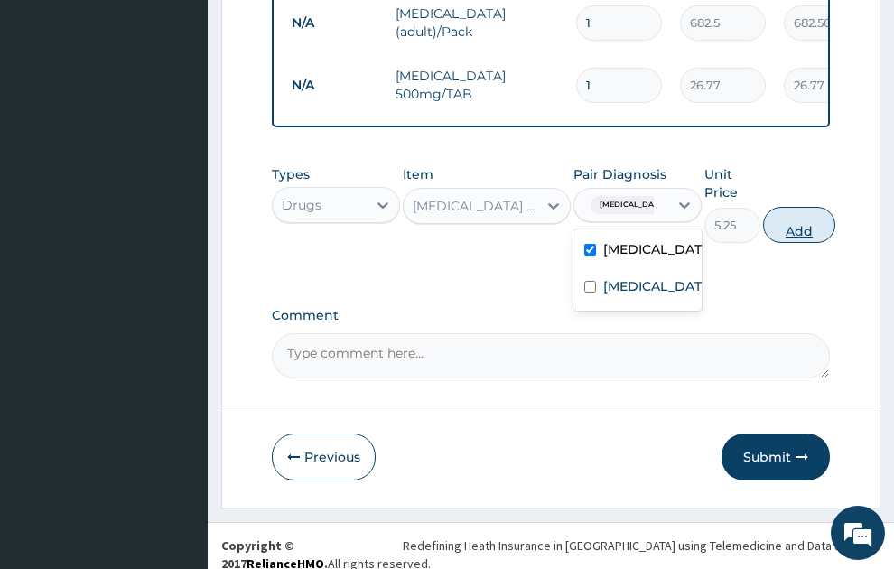
click at [788, 210] on button "Add" at bounding box center [799, 225] width 72 height 36
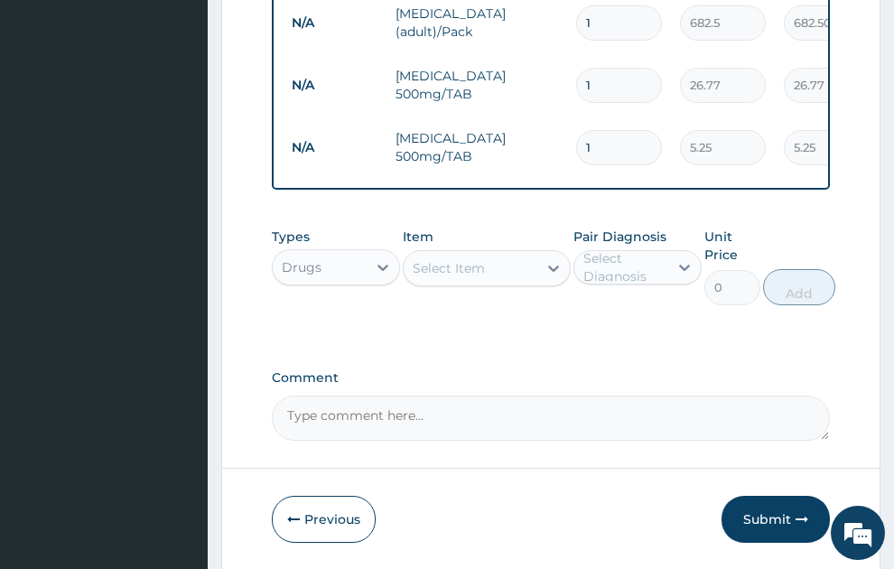
click at [331, 253] on div "Drugs" at bounding box center [320, 267] width 94 height 29
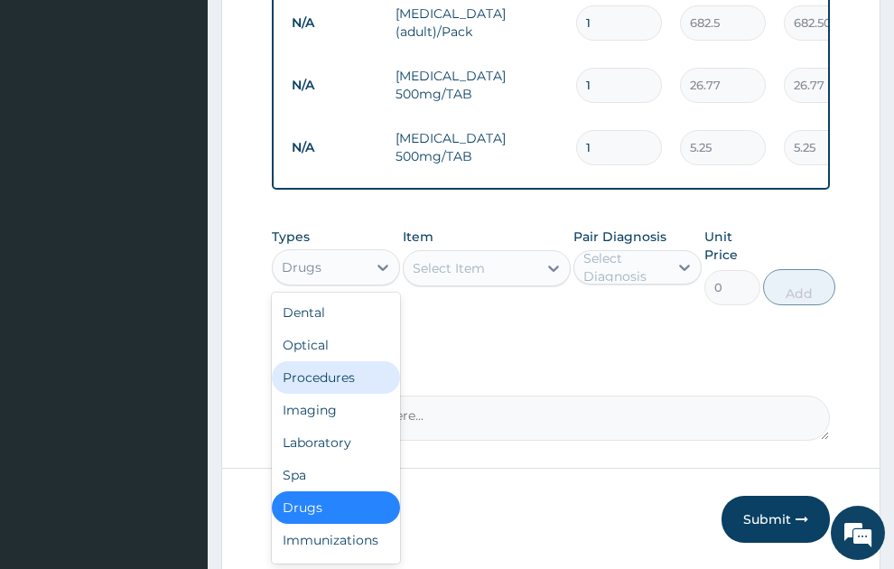
click at [332, 370] on div "Procedures" at bounding box center [336, 377] width 128 height 33
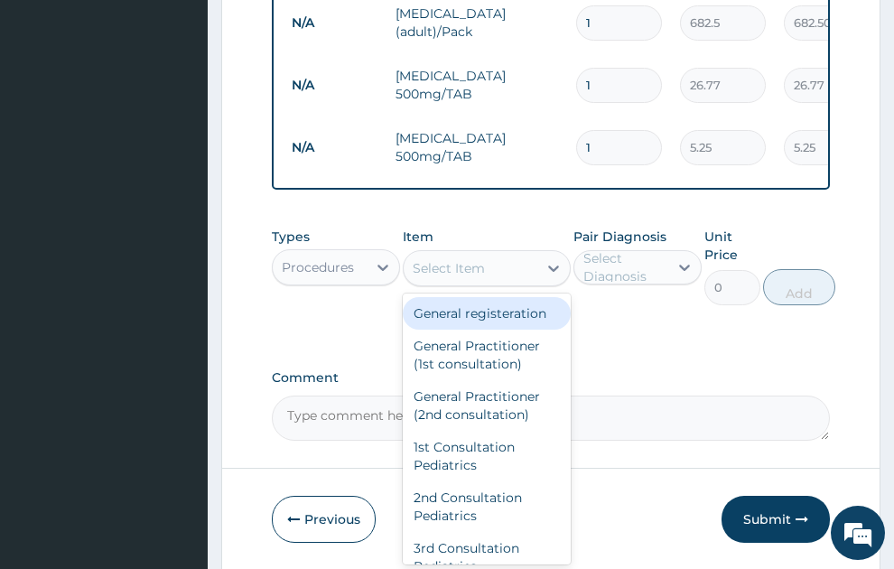
click at [506, 254] on div "Select Item" at bounding box center [471, 268] width 134 height 29
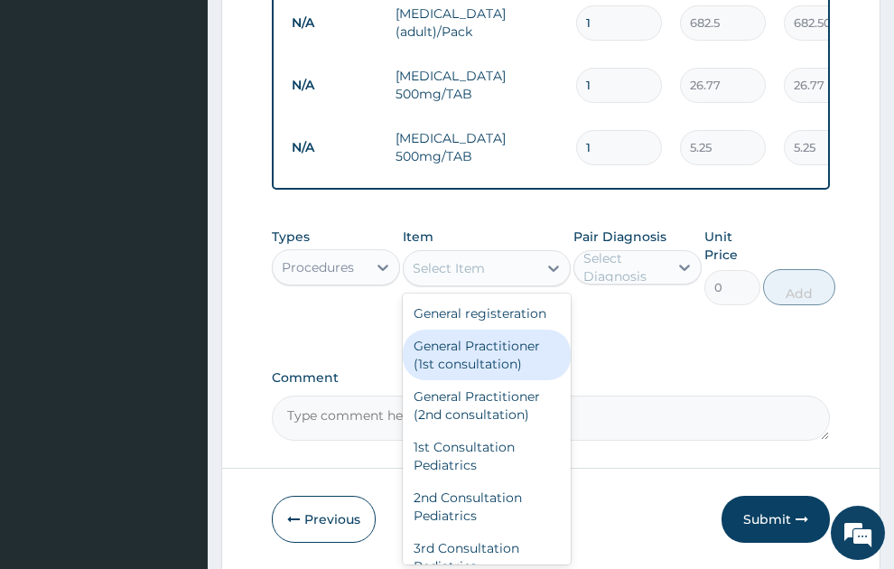
click at [510, 353] on div "General Practitioner (1st consultation)" at bounding box center [487, 355] width 168 height 51
type input "1500"
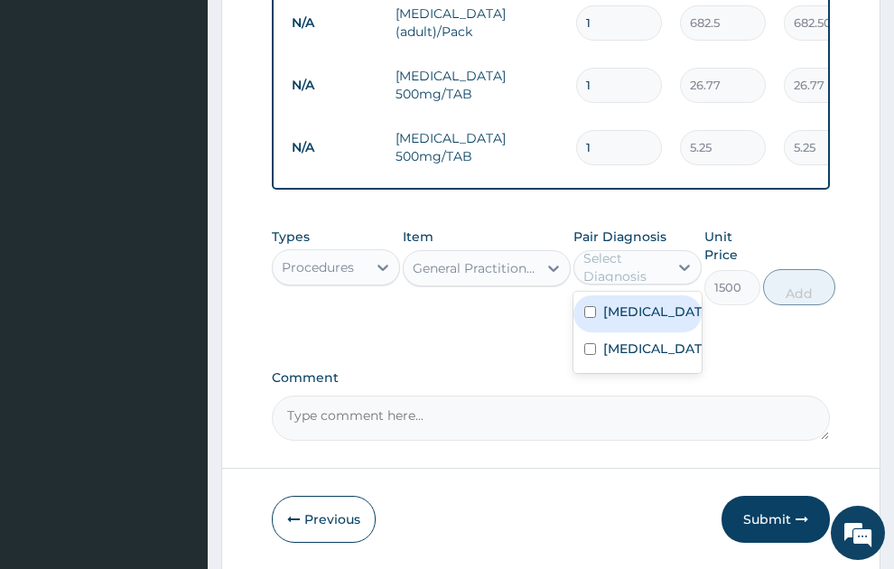
click at [637, 249] on div "Select Diagnosis" at bounding box center [625, 267] width 83 height 36
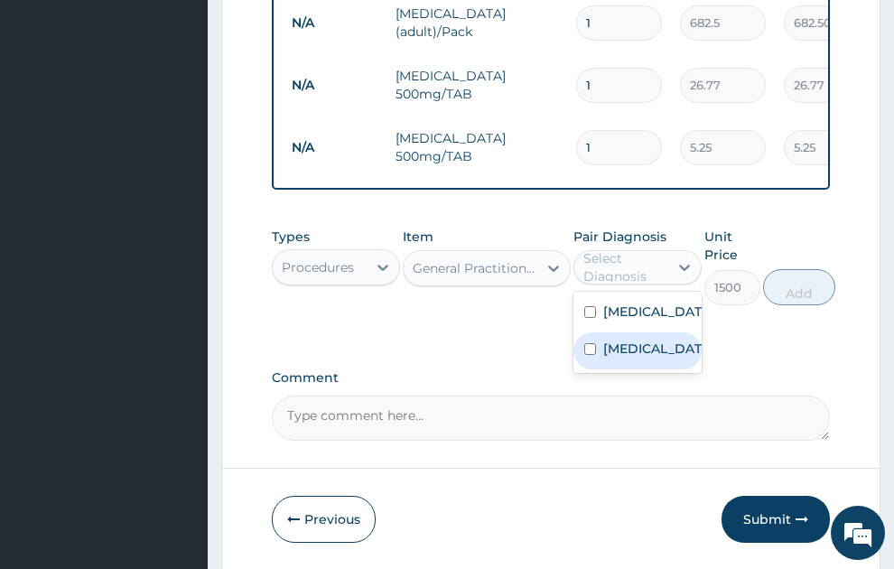
click at [635, 340] on label "Upper respiratory infection" at bounding box center [657, 349] width 107 height 18
checkbox input "true"
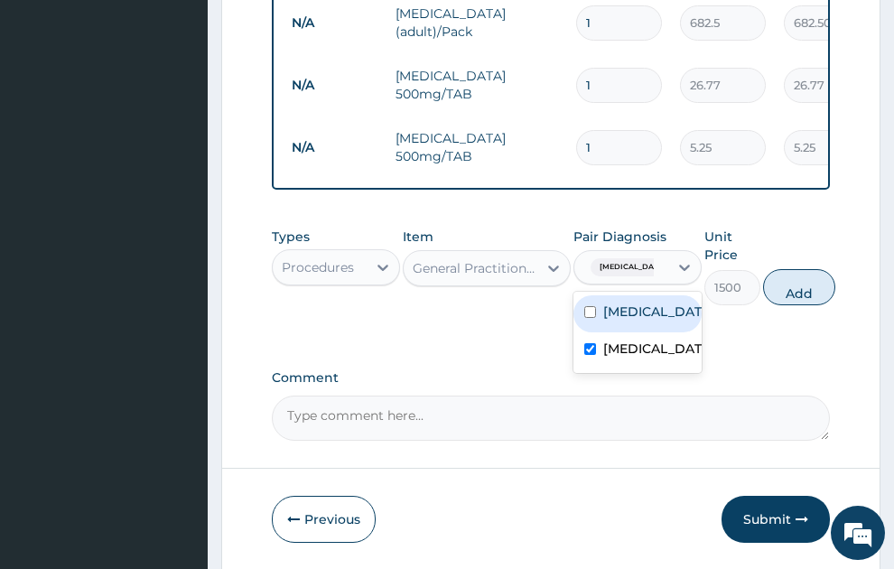
click at [649, 303] on label "Malaria" at bounding box center [657, 312] width 107 height 18
checkbox input "true"
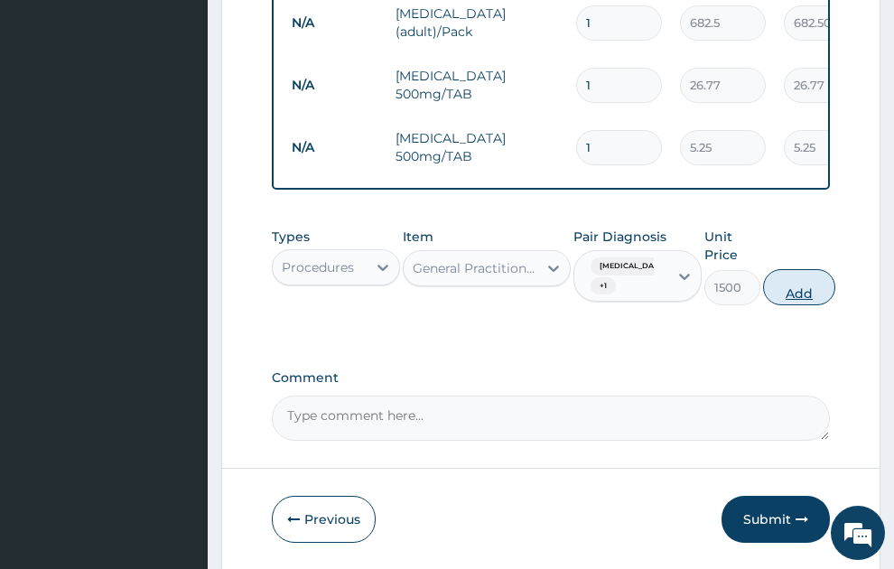
click at [836, 269] on button "Add" at bounding box center [799, 287] width 72 height 36
type input "0"
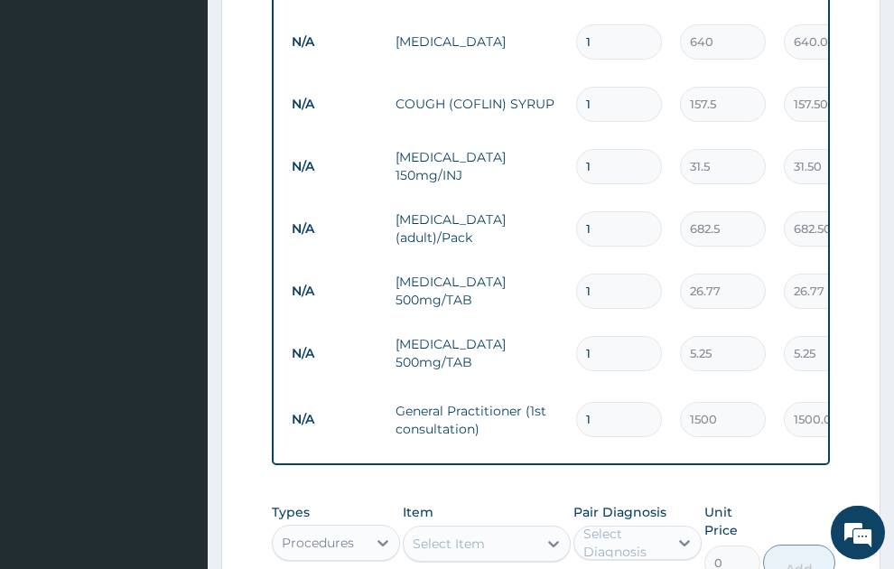
scroll to position [697, 0]
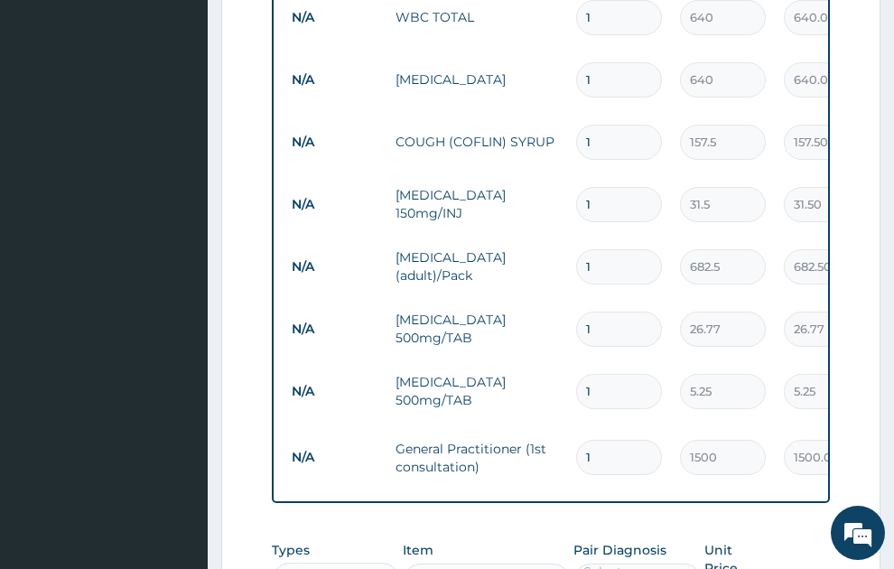
click at [602, 374] on input "1" at bounding box center [619, 391] width 86 height 35
type input "18"
type input "94.50"
type input "18"
click at [587, 312] on input "1" at bounding box center [619, 329] width 86 height 35
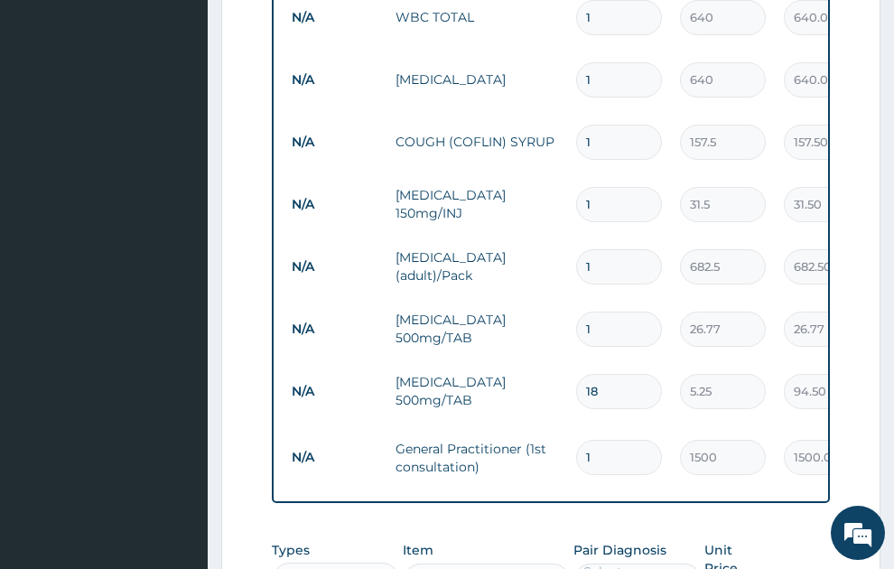
type input "21"
type input "562.17"
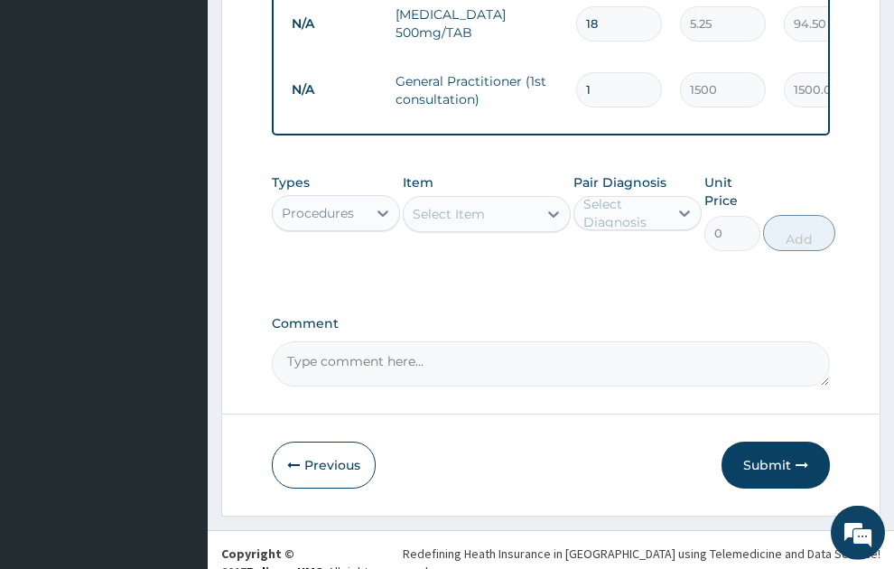
scroll to position [1072, 0]
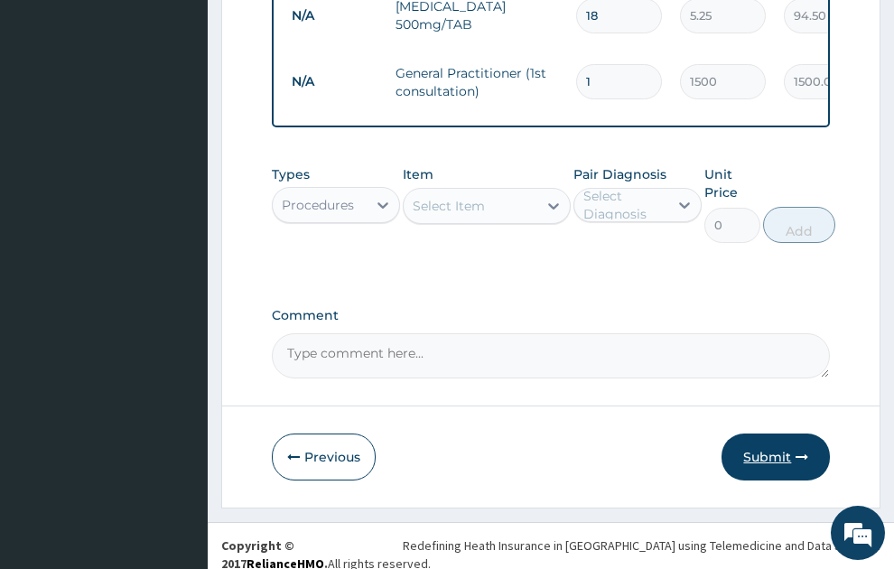
type input "21"
click at [782, 434] on button "Submit" at bounding box center [776, 457] width 108 height 47
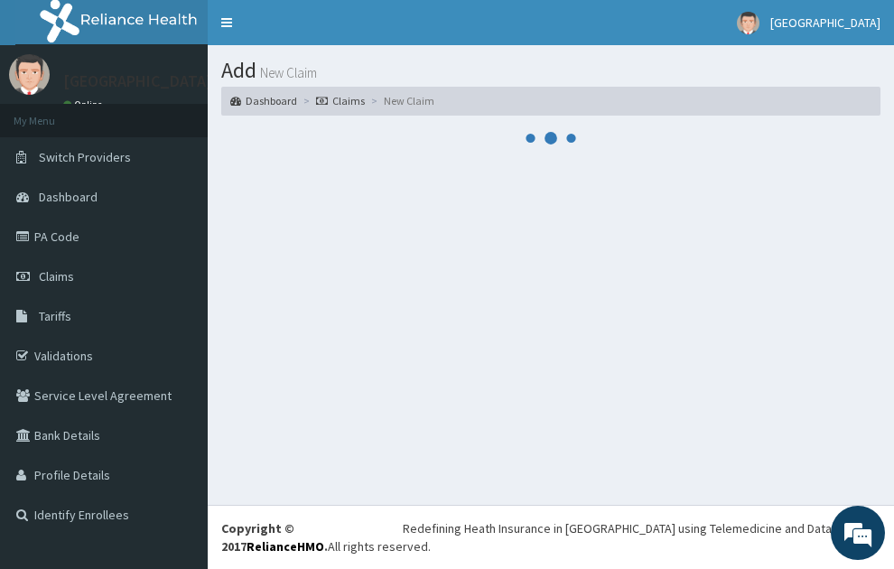
scroll to position [0, 0]
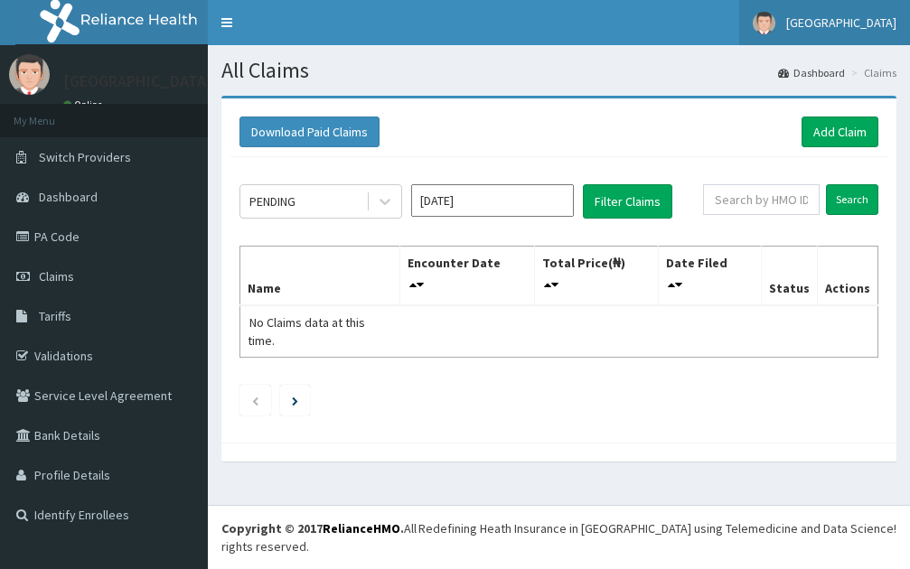
click at [875, 26] on span "[GEOGRAPHIC_DATA]" at bounding box center [841, 22] width 110 height 16
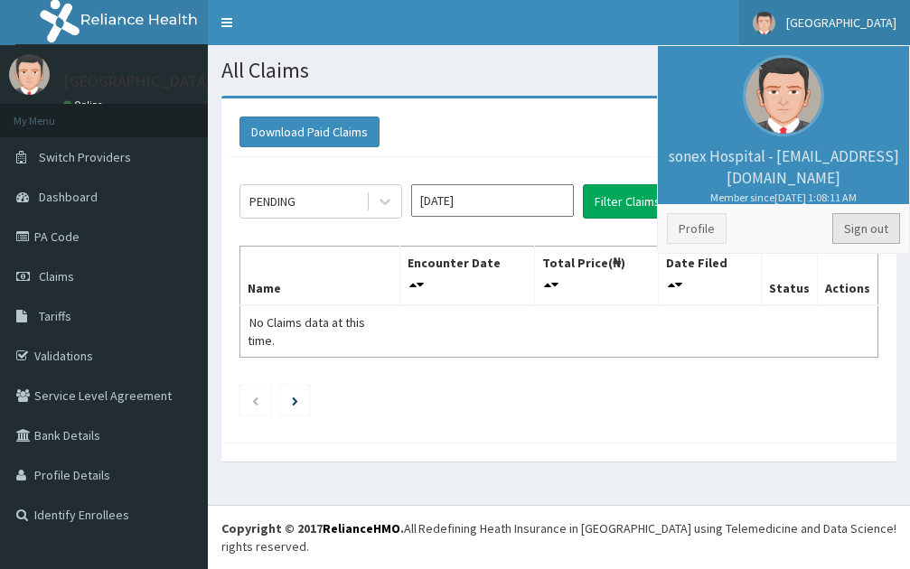
click at [861, 220] on link "Sign out" at bounding box center [866, 228] width 68 height 31
